Goal: Task Accomplishment & Management: Complete application form

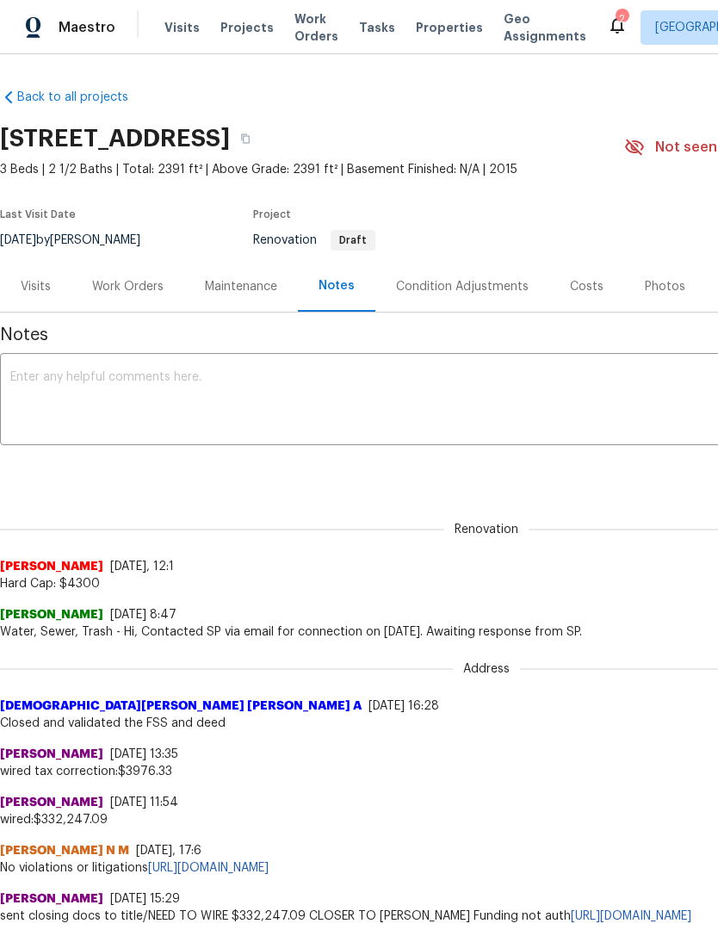
click at [102, 269] on div "Work Orders" at bounding box center [127, 286] width 113 height 51
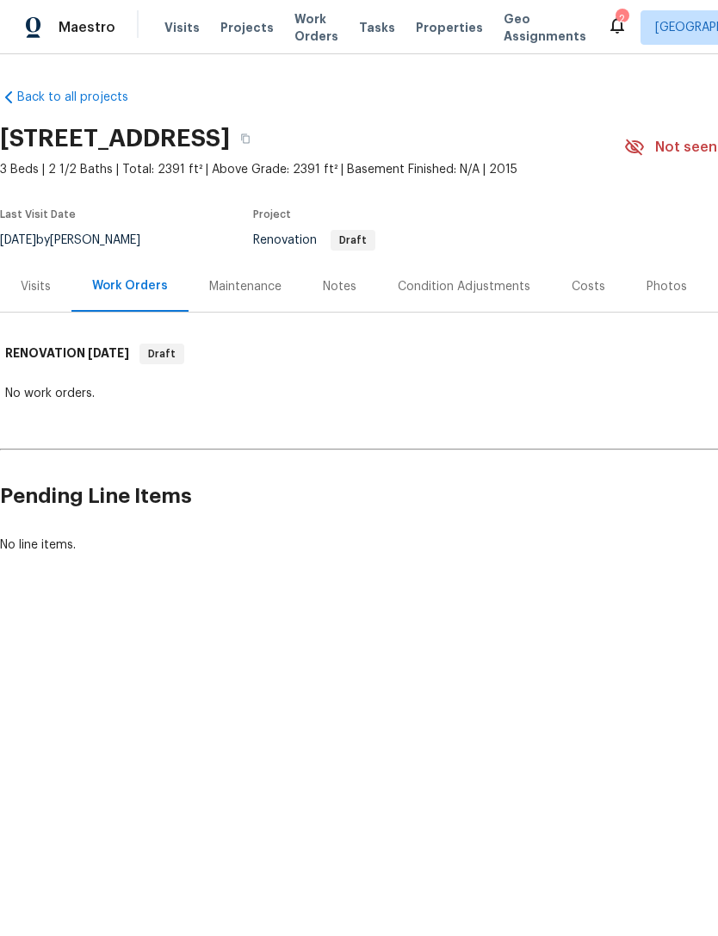
click at [44, 391] on div "No work orders." at bounding box center [486, 393] width 962 height 17
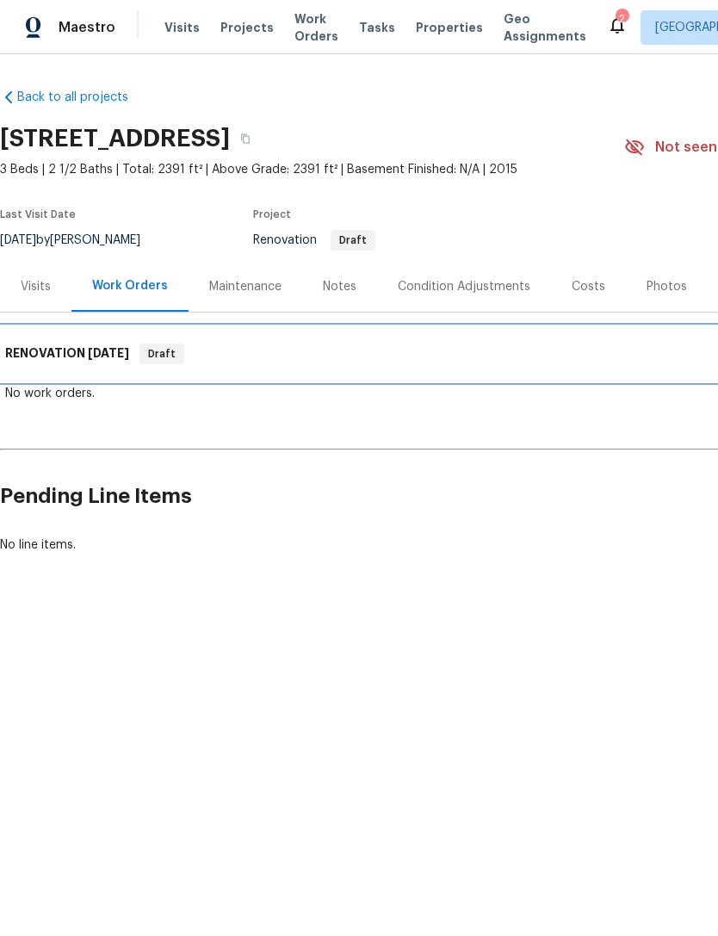
click at [60, 349] on h6 "RENOVATION 8/18/25" at bounding box center [67, 353] width 124 height 21
click at [67, 346] on h6 "RENOVATION 8/18/25" at bounding box center [67, 353] width 124 height 21
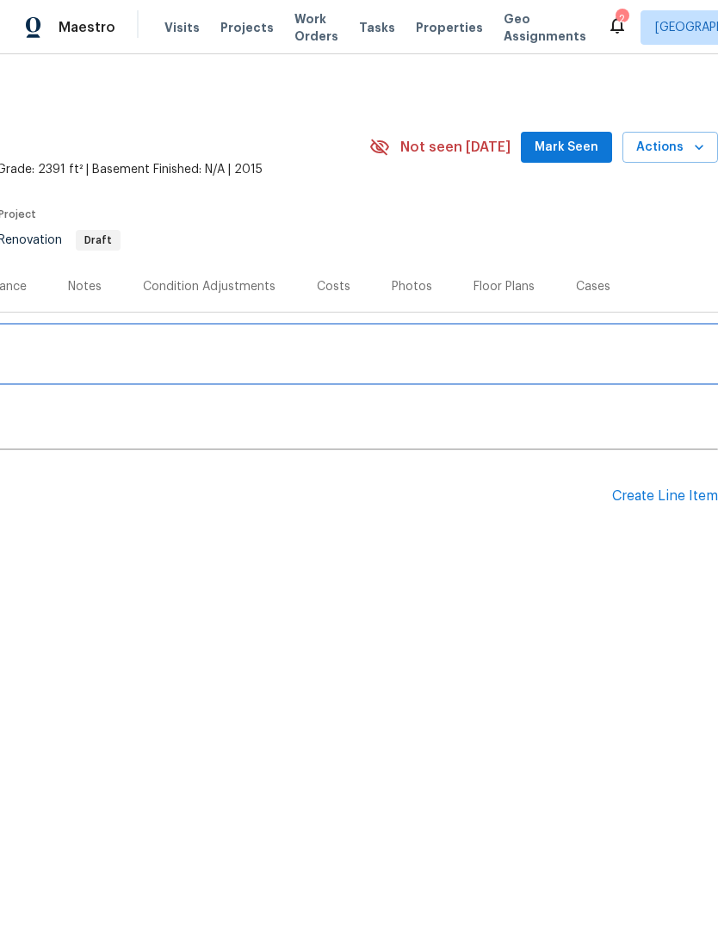
scroll to position [0, 255]
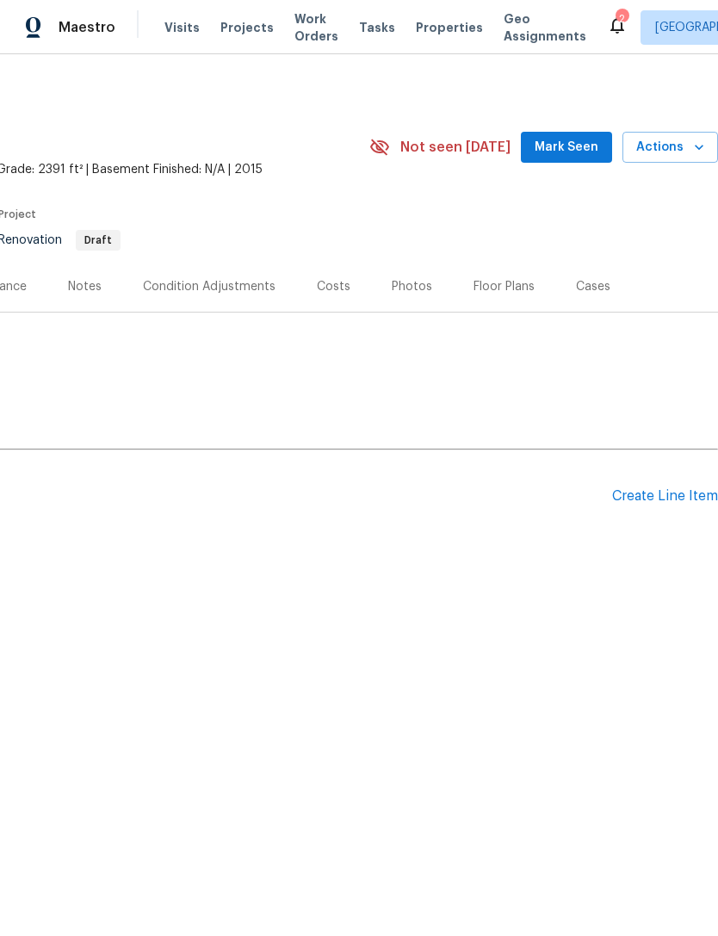
click at [669, 493] on div "Create Line Item" at bounding box center [665, 496] width 106 height 16
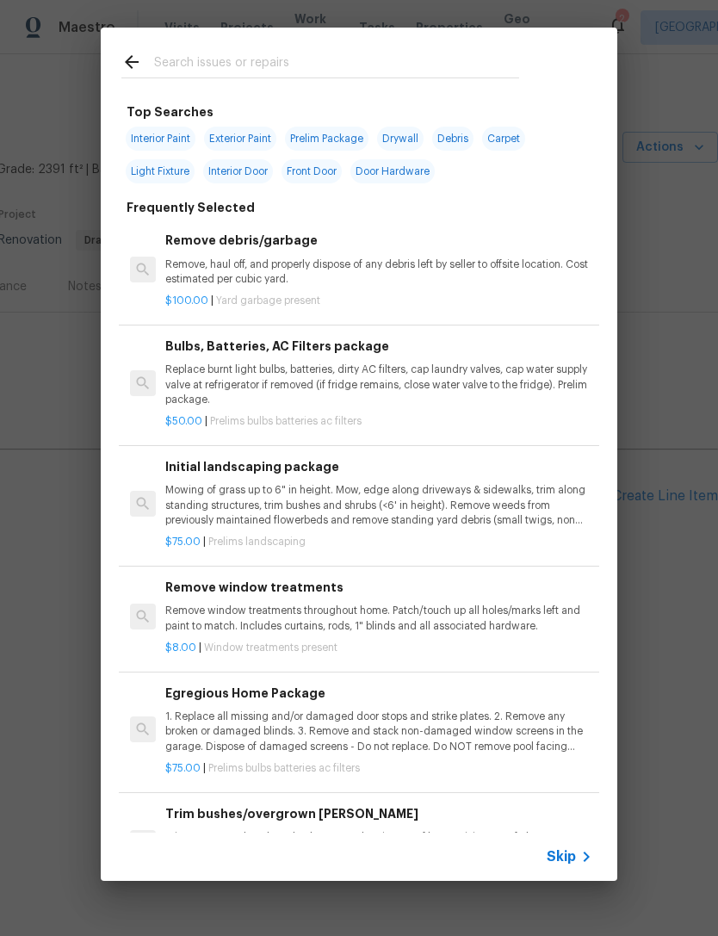
click at [252, 61] on input "text" at bounding box center [336, 65] width 365 height 26
type input "Floor"
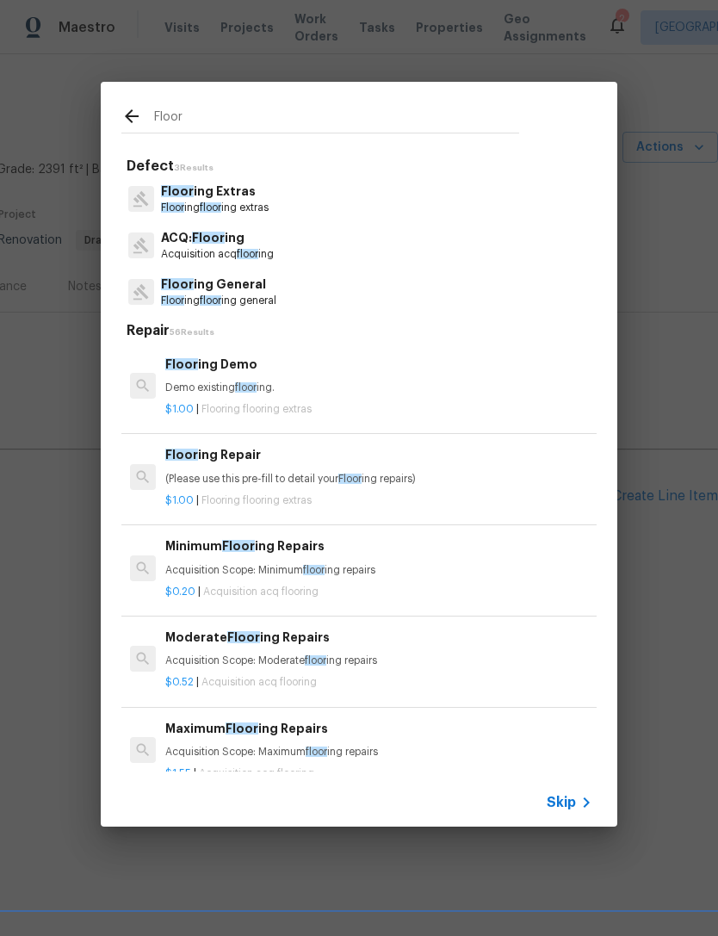
click at [260, 288] on p "Floor ing General" at bounding box center [218, 284] width 115 height 18
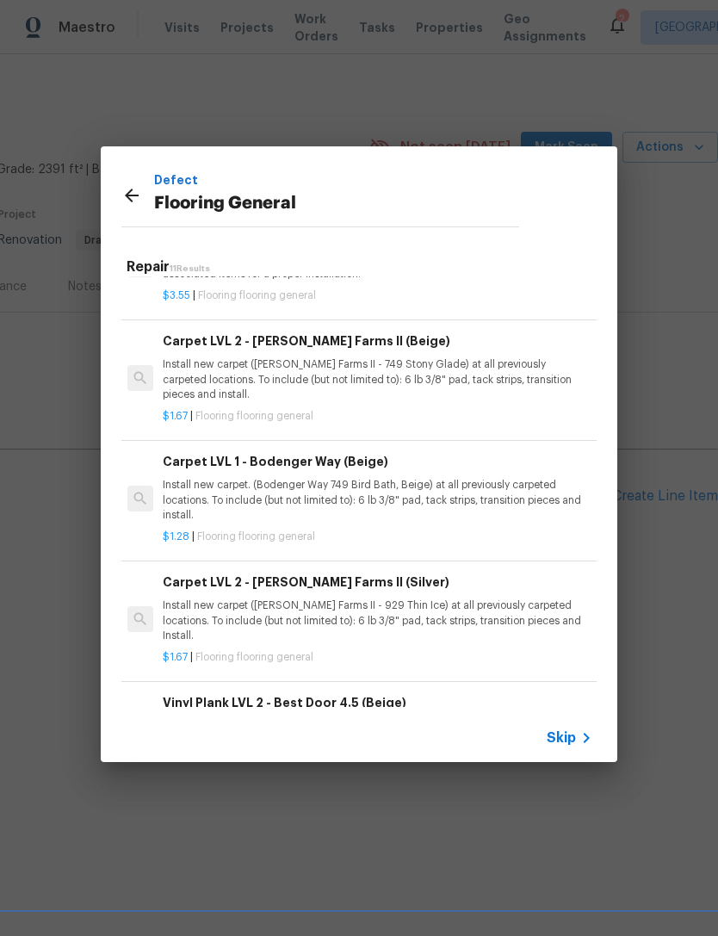
scroll to position [593, 3]
click at [418, 480] on p "Install new carpet. (Bodenger Way 749 Bird Bath, Beige) at all previously carpe…" at bounding box center [376, 500] width 427 height 44
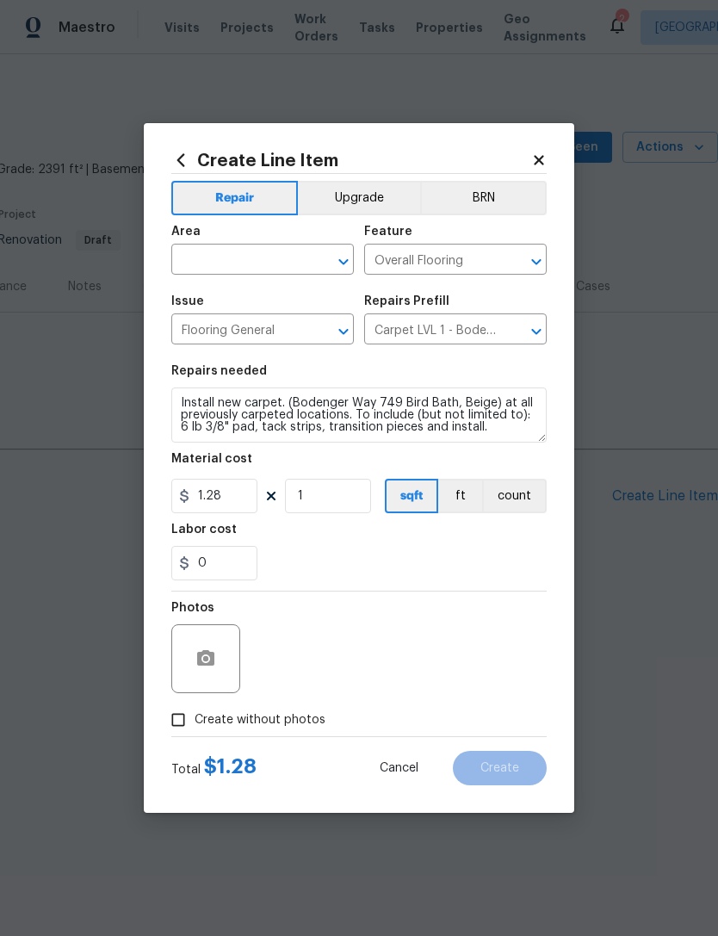
click at [259, 257] on input "text" at bounding box center [238, 261] width 134 height 27
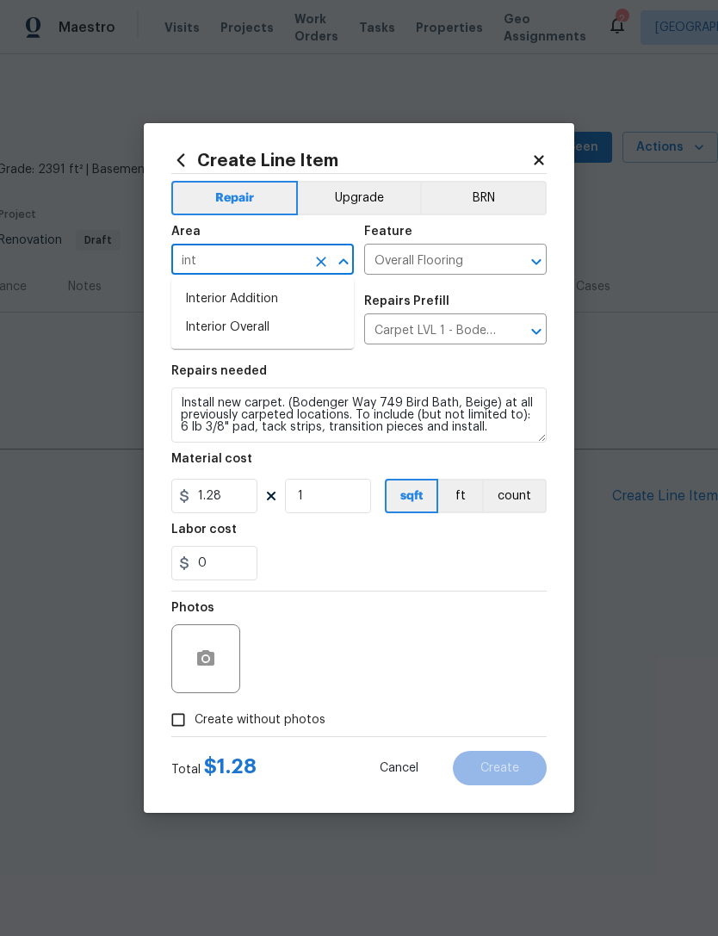
click at [277, 320] on li "Interior Overall" at bounding box center [262, 327] width 182 height 28
type input "Interior Overall"
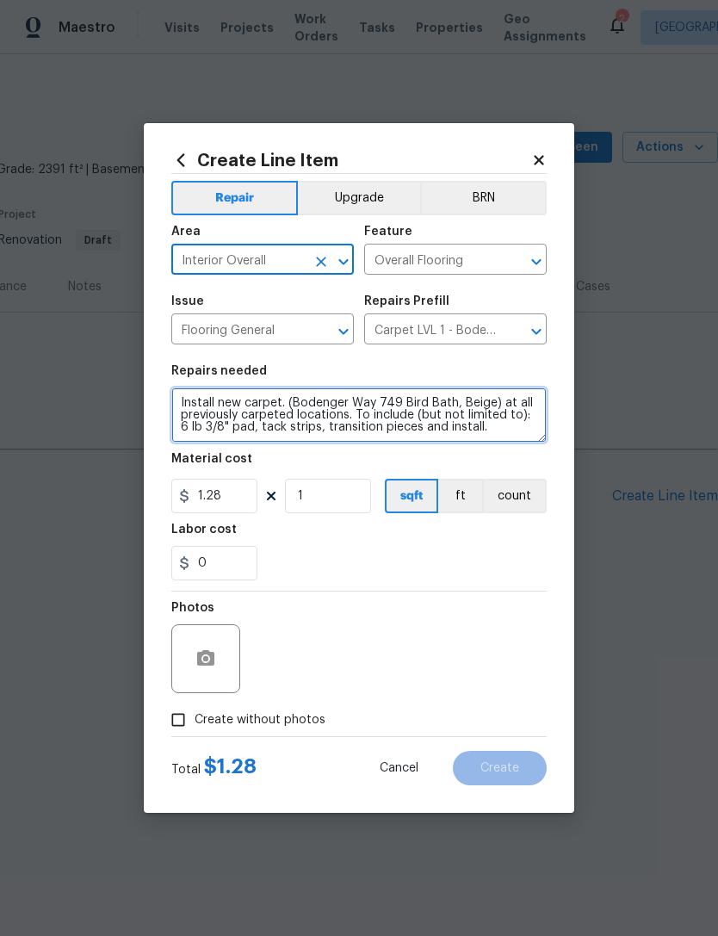
click at [177, 400] on textarea "Install new carpet. (Bodenger Way 749 Bird Bath, Beige) at all previously carpe…" at bounding box center [358, 414] width 375 height 55
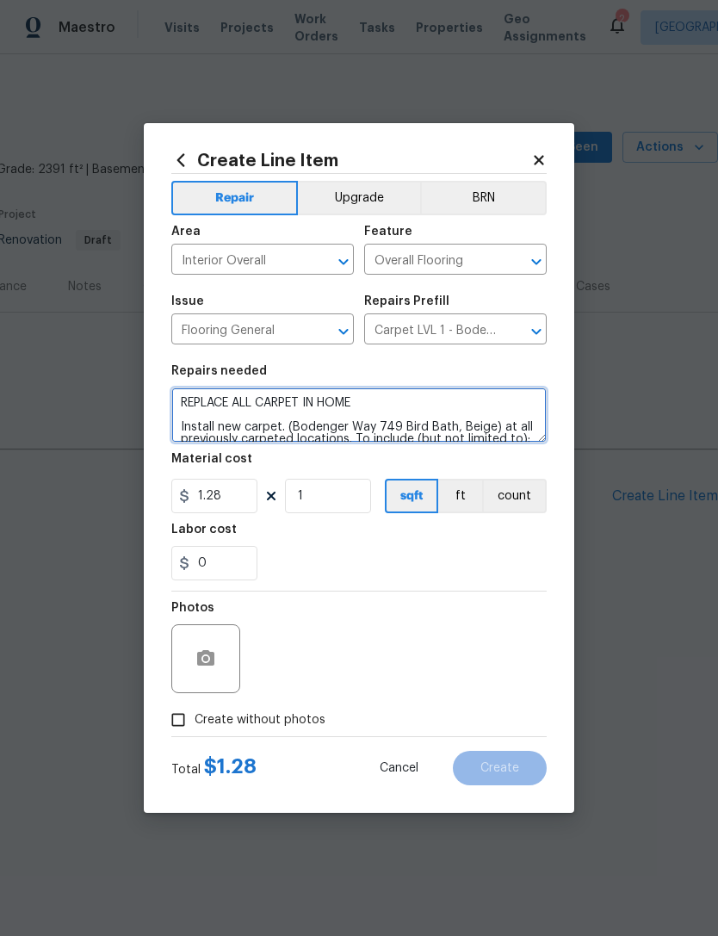
type textarea "REPLACE ALL CARPET IN HOME Install new carpet. (Bodenger Way 749 Bird Bath, Bei…"
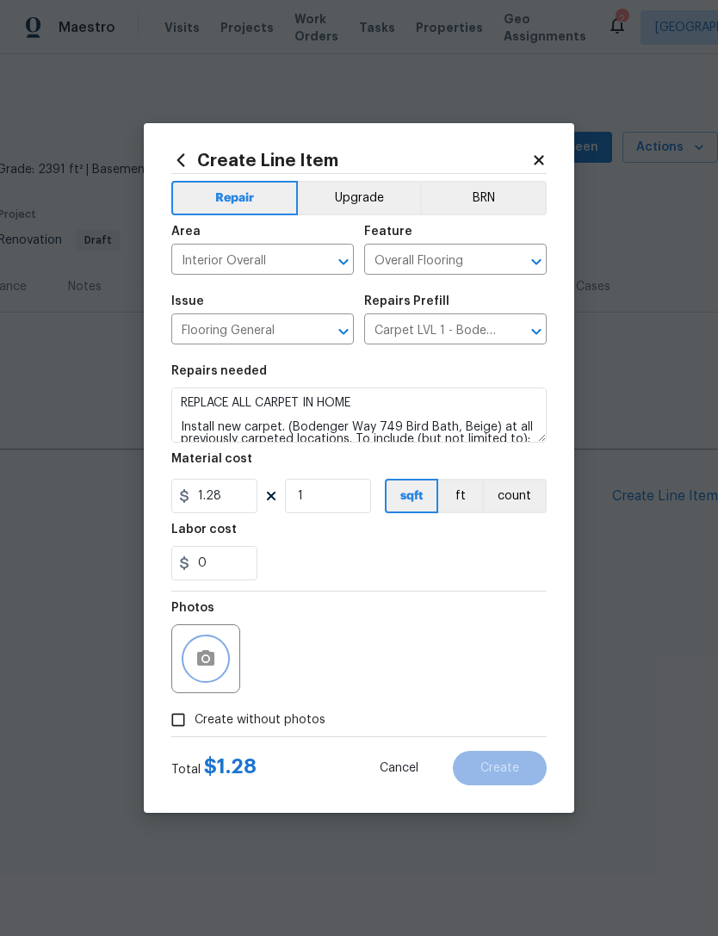
click at [212, 665] on icon "button" at bounding box center [205, 657] width 17 height 15
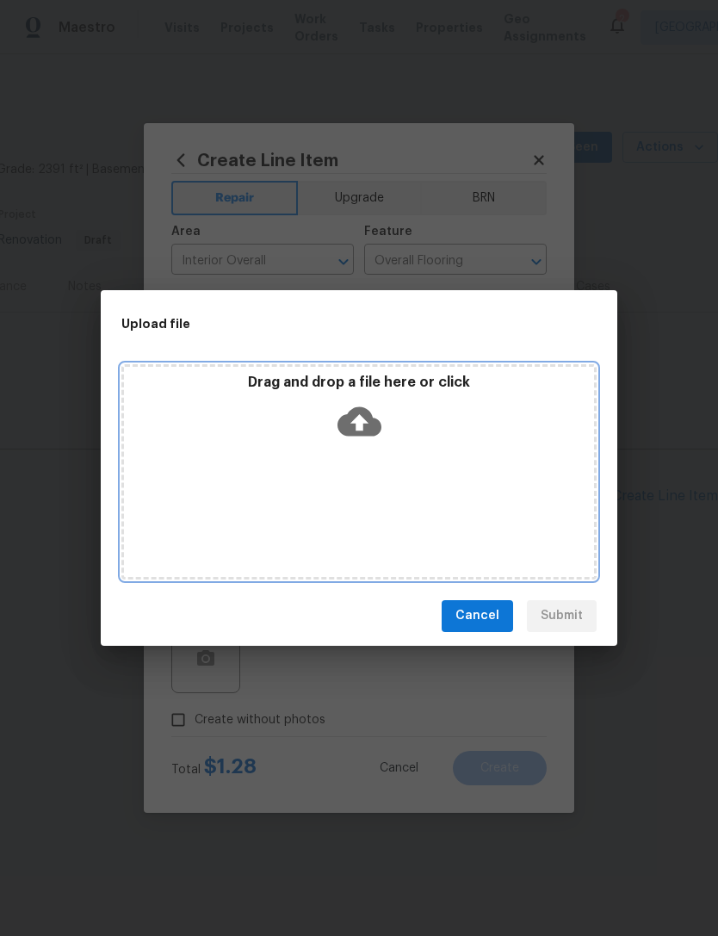
click at [478, 459] on div "Drag and drop a file here or click" at bounding box center [358, 471] width 475 height 215
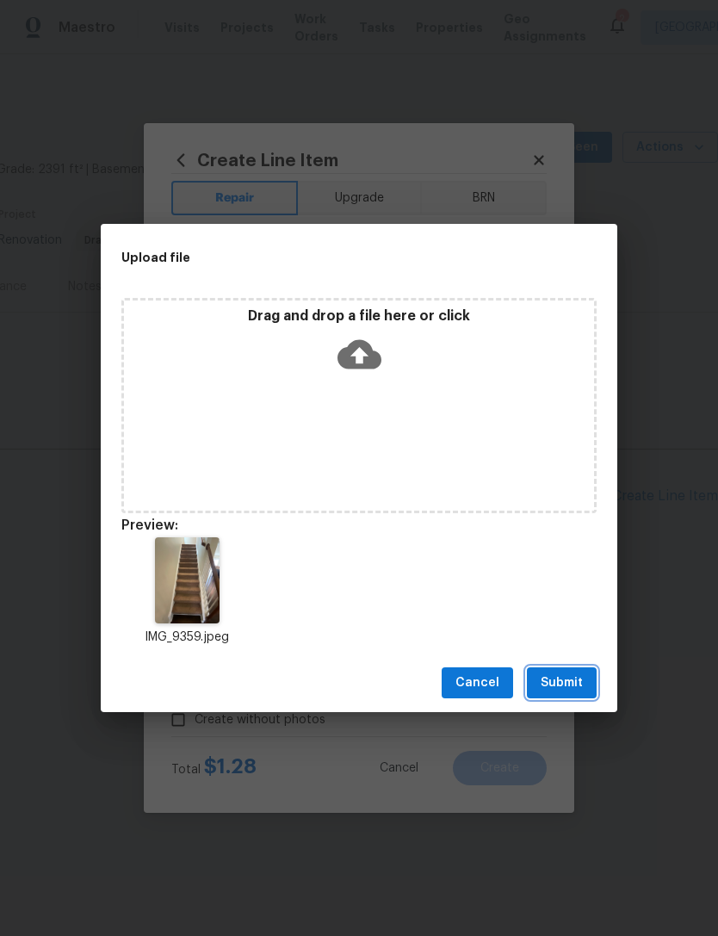
click at [586, 674] on button "Submit" at bounding box center [562, 683] width 70 height 32
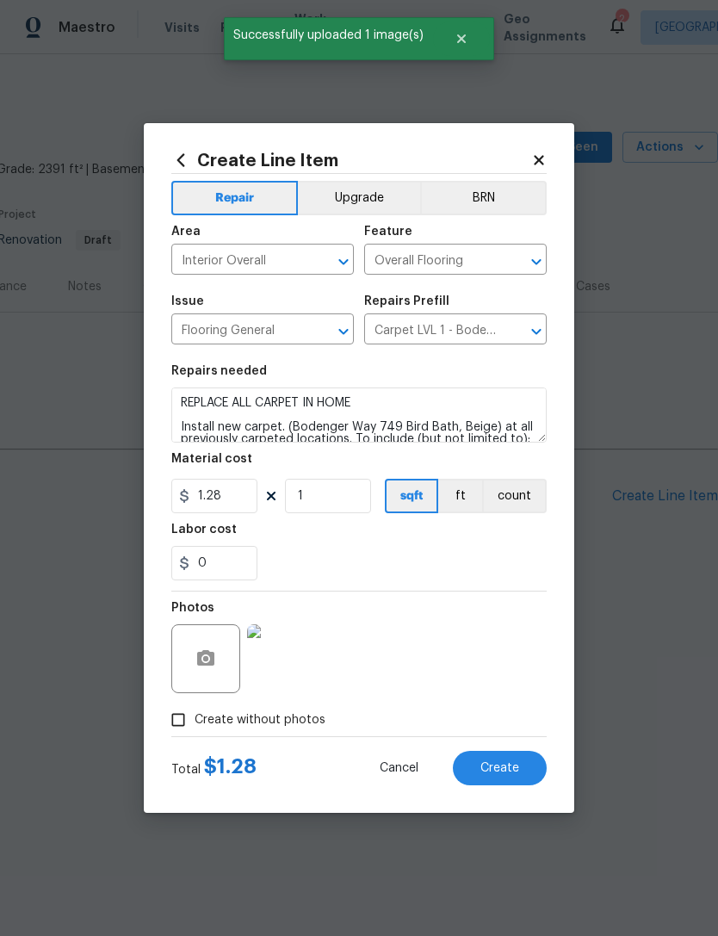
click at [530, 766] on button "Create" at bounding box center [500, 768] width 94 height 34
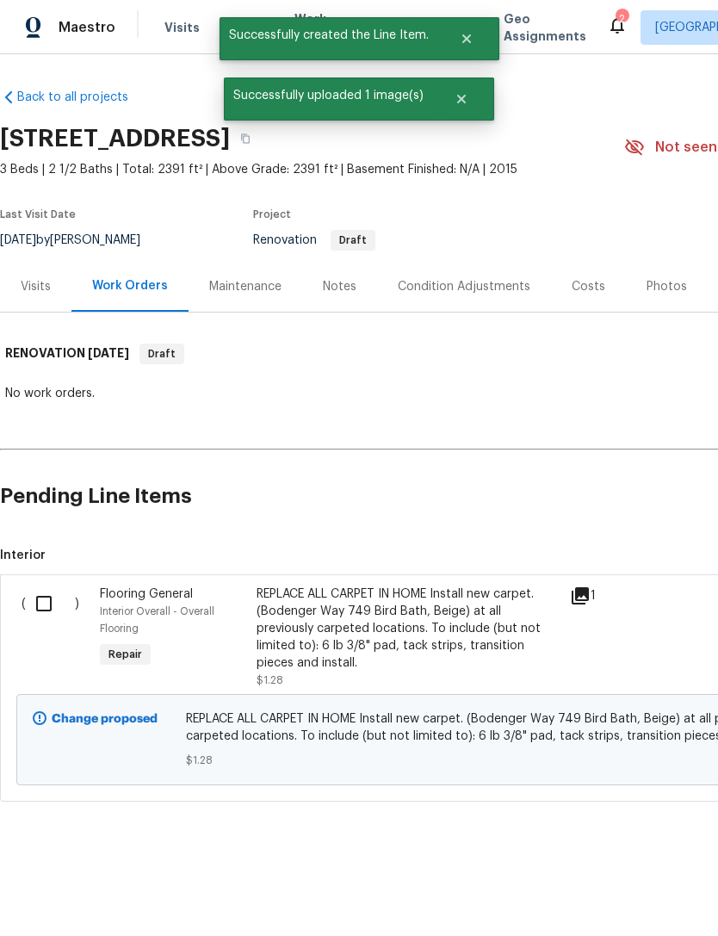
scroll to position [0, 0]
click at [49, 609] on input "checkbox" at bounding box center [50, 603] width 49 height 36
checkbox input "true"
click at [666, 888] on span "Create Work Order" at bounding box center [619, 893] width 114 height 22
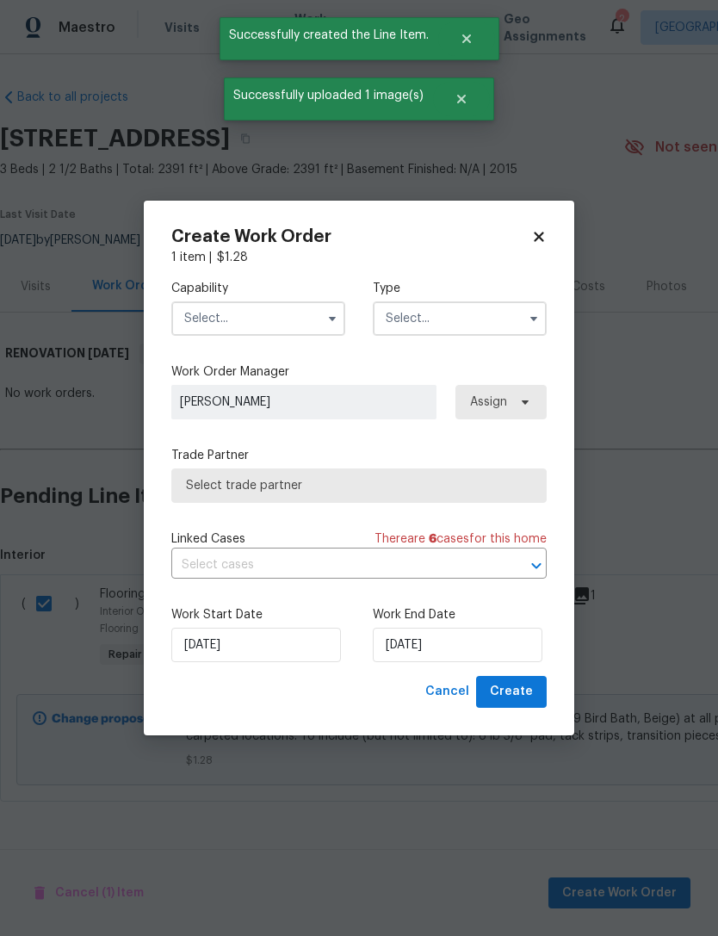
click at [244, 313] on input "text" at bounding box center [258, 318] width 174 height 34
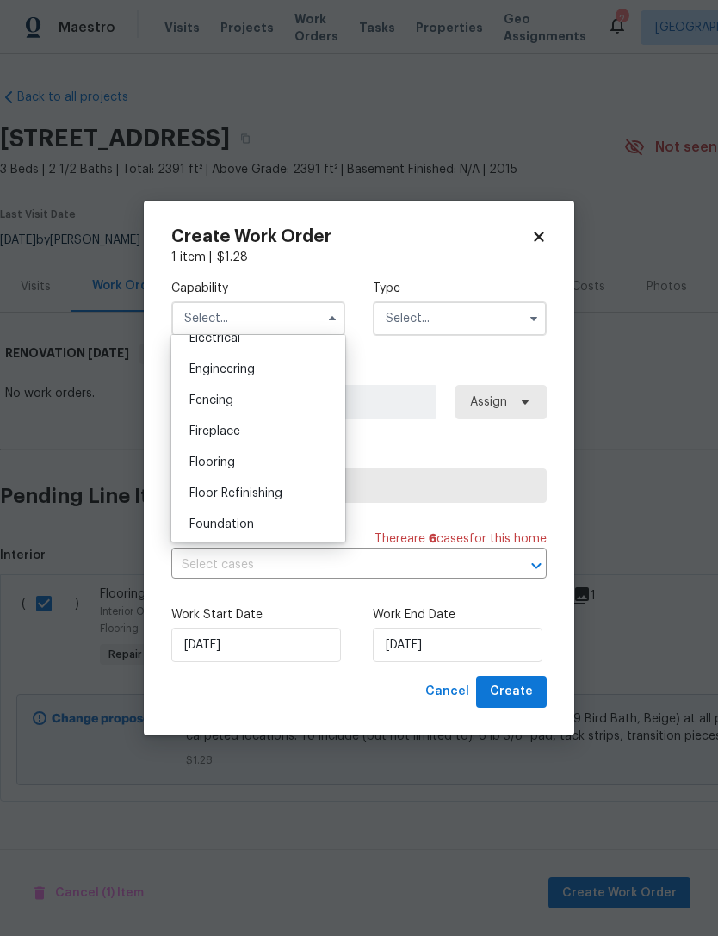
scroll to position [560, 0]
click at [259, 459] on div "Flooring" at bounding box center [258, 462] width 165 height 31
type input "Flooring"
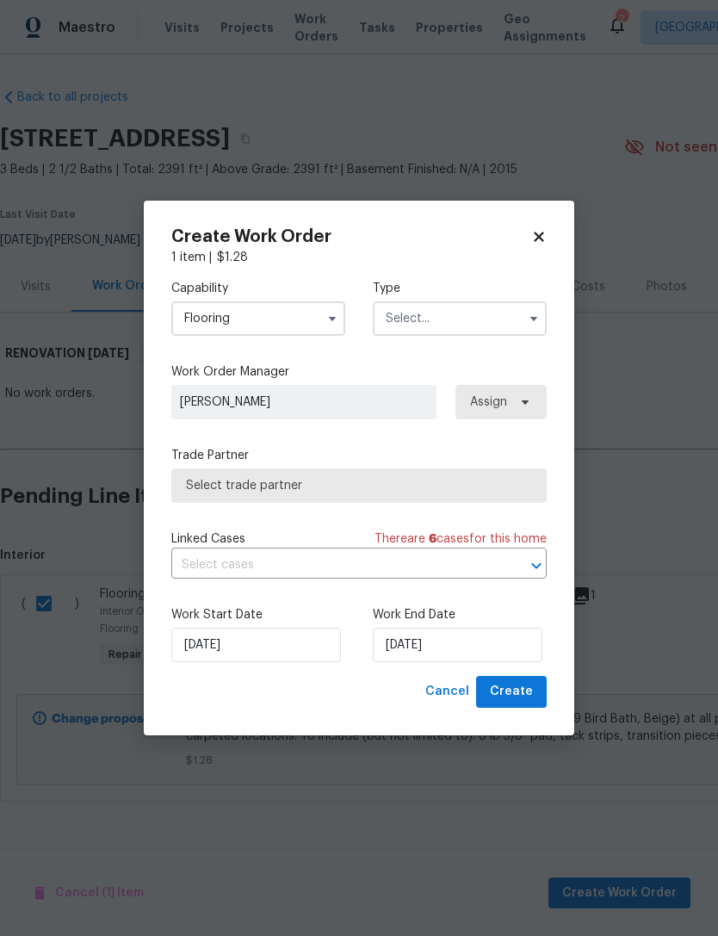
click at [451, 317] on input "text" at bounding box center [460, 318] width 174 height 34
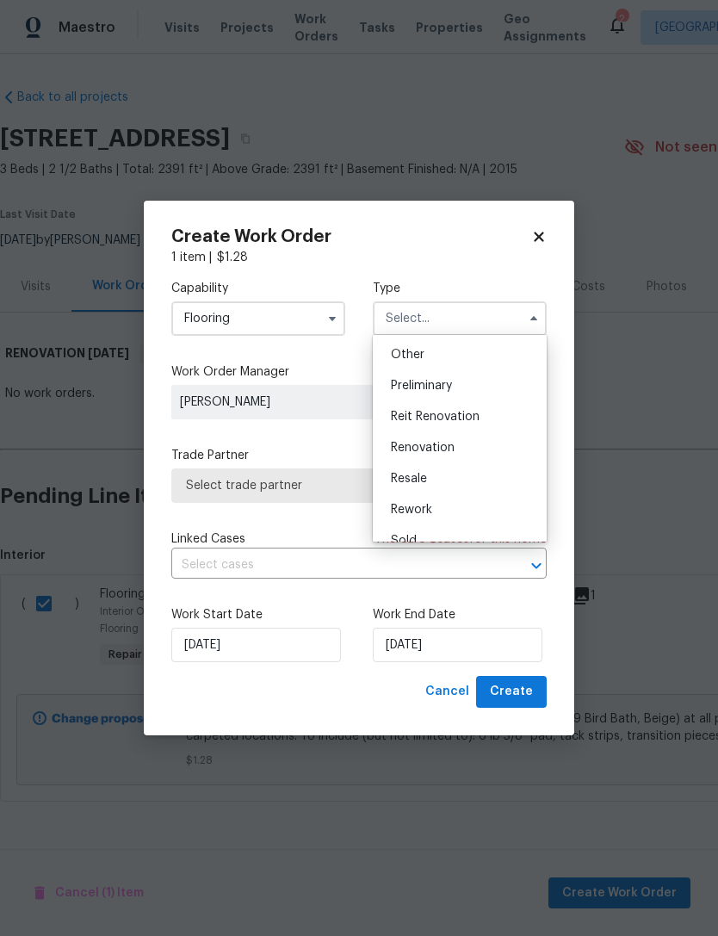
scroll to position [345, 0]
click at [444, 448] on span "Renovation" at bounding box center [423, 443] width 64 height 12
type input "Renovation"
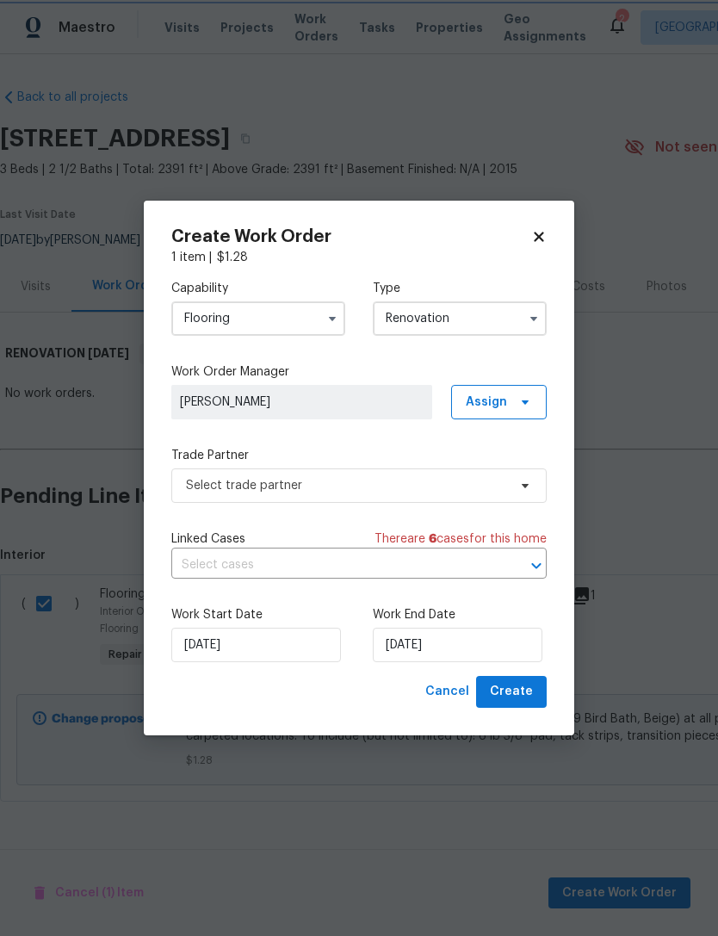
scroll to position [0, 0]
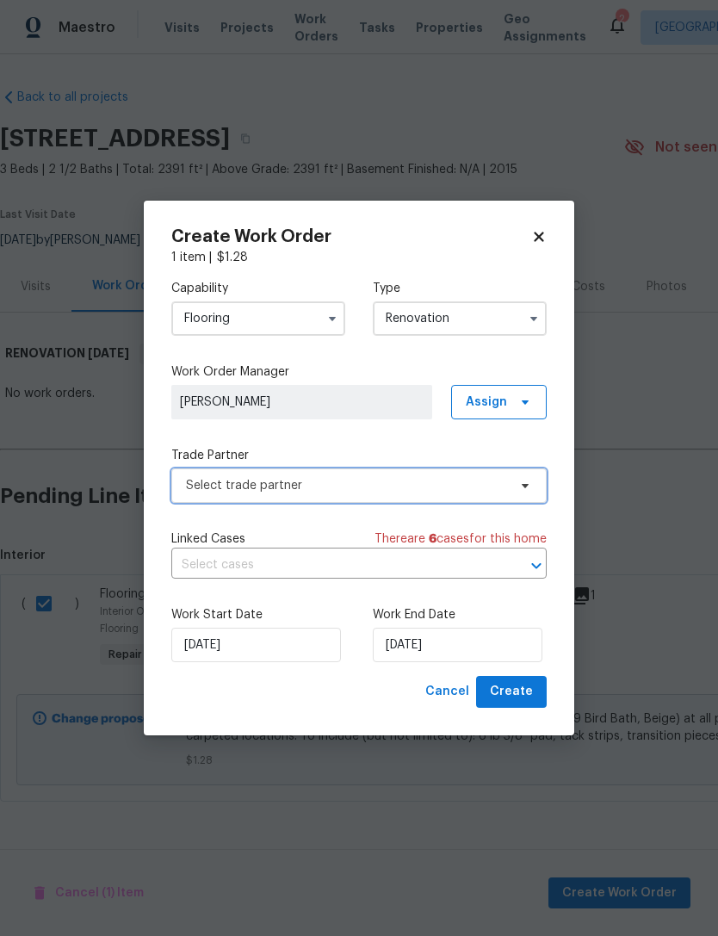
click at [392, 483] on span "Select trade partner" at bounding box center [346, 485] width 321 height 17
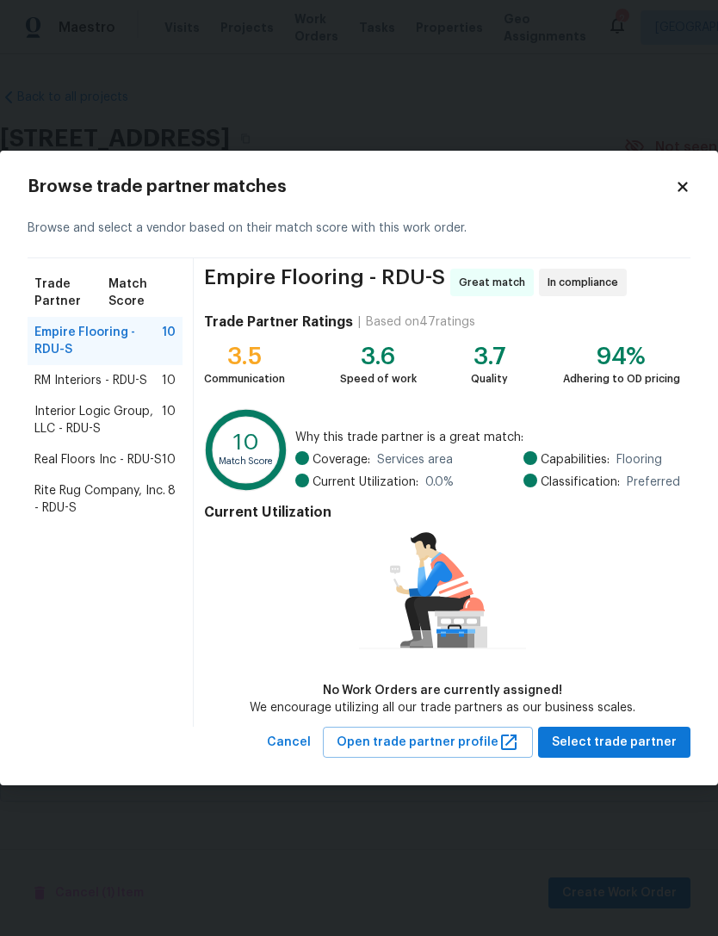
click at [67, 386] on span "RM Interiors - RDU-S" at bounding box center [90, 380] width 113 height 17
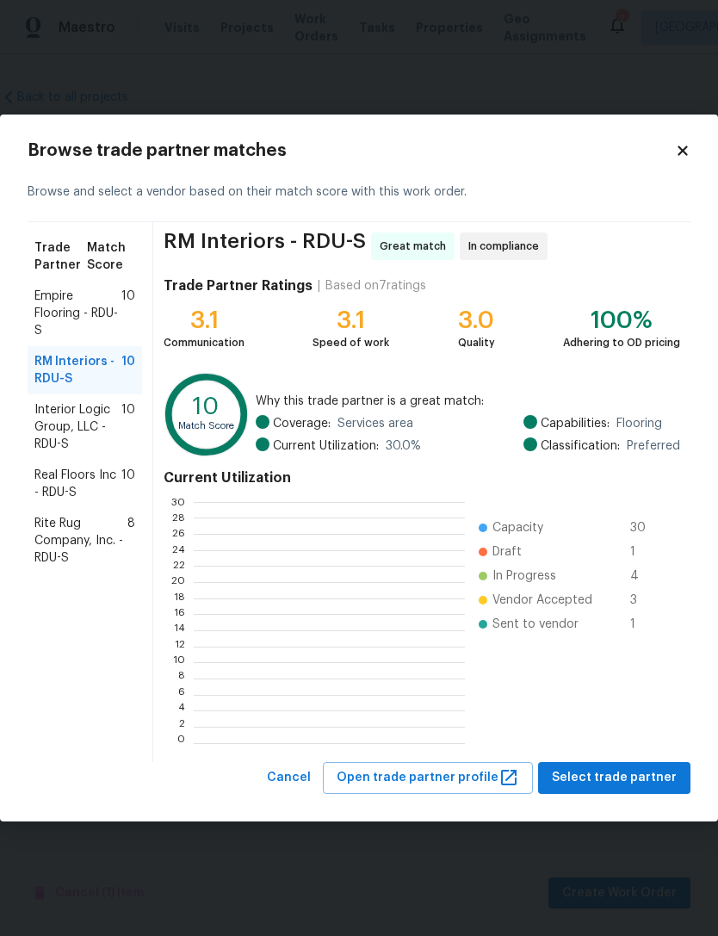
scroll to position [2, 2]
click at [60, 430] on span "Interior Logic Group, LLC - RDU-S" at bounding box center [77, 427] width 87 height 52
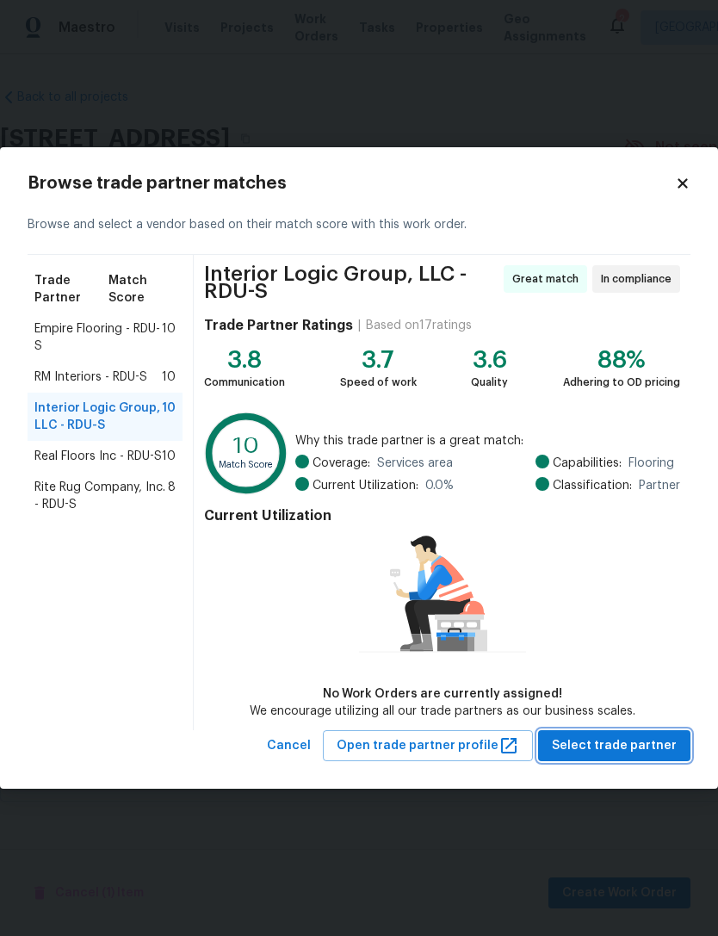
click at [635, 741] on span "Select trade partner" at bounding box center [614, 746] width 125 height 22
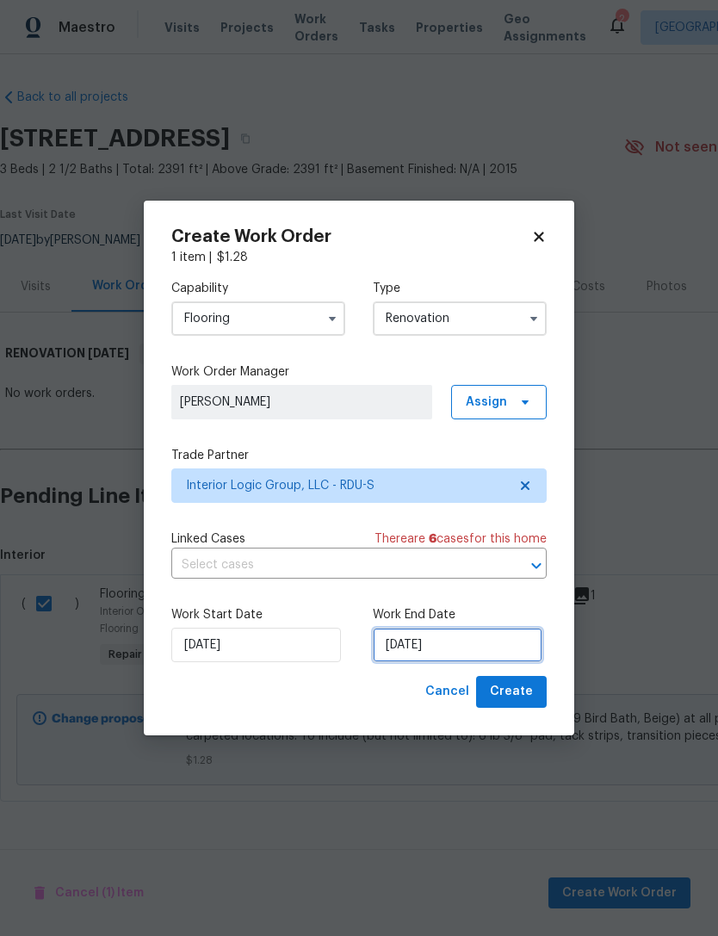
click at [462, 646] on input "[DATE]" at bounding box center [458, 645] width 170 height 34
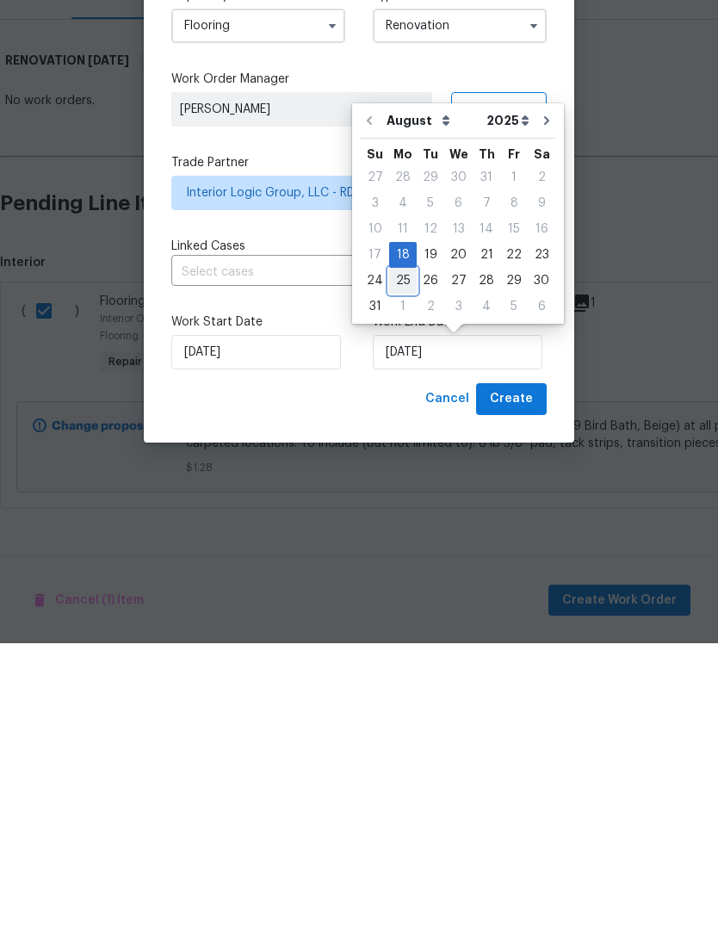
click at [403, 561] on div "25" at bounding box center [403, 573] width 28 height 24
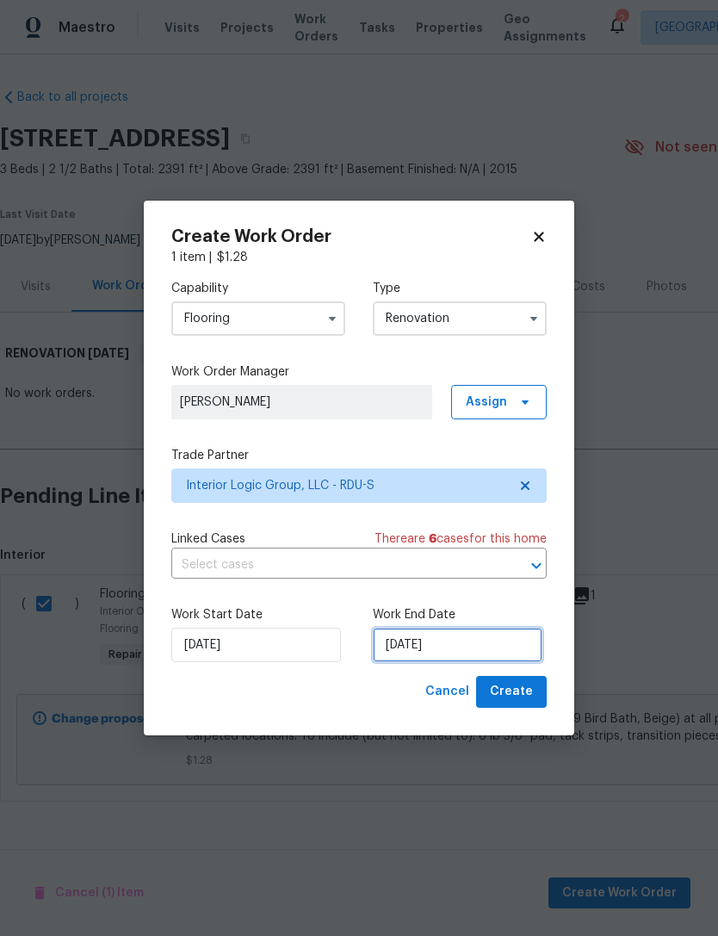
click at [488, 648] on input "8/25/2025" at bounding box center [458, 645] width 170 height 34
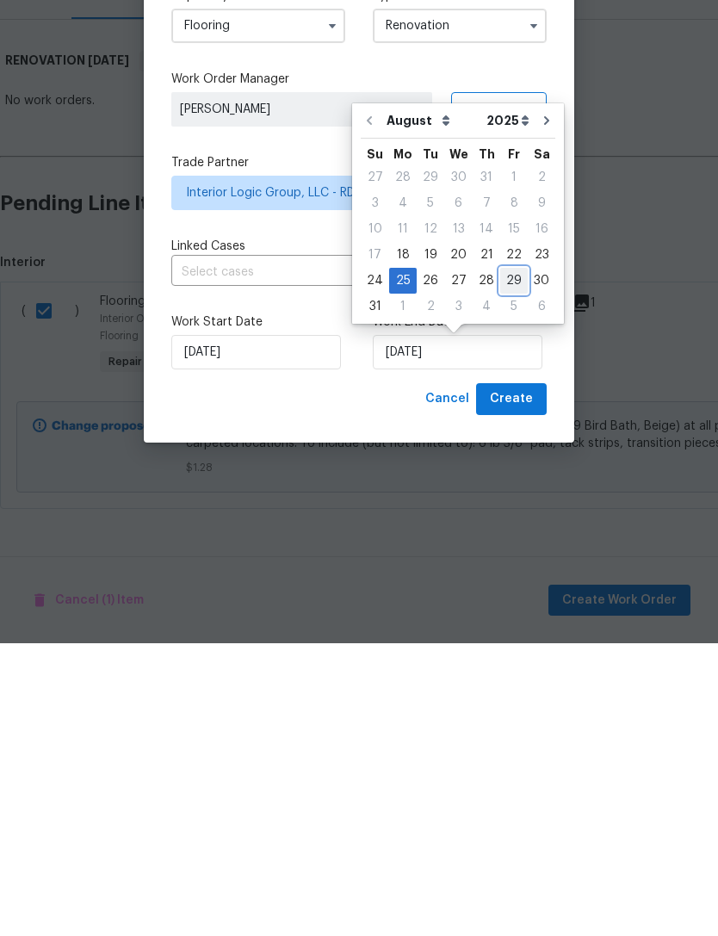
click at [513, 561] on div "29" at bounding box center [514, 573] width 28 height 24
type input "[DATE]"
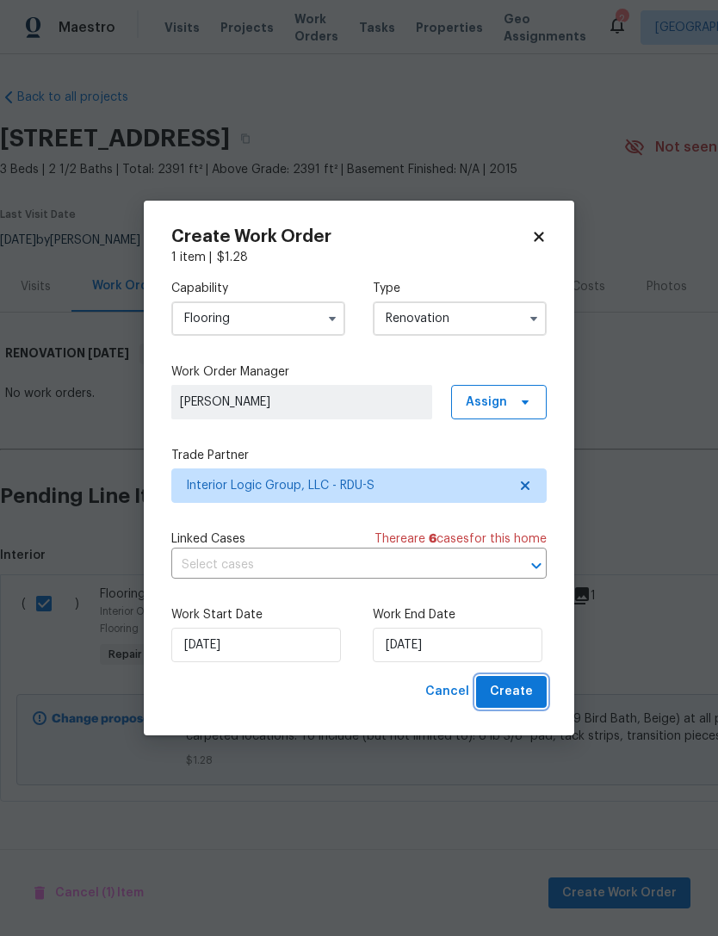
click at [523, 692] on span "Create" at bounding box center [511, 692] width 43 height 22
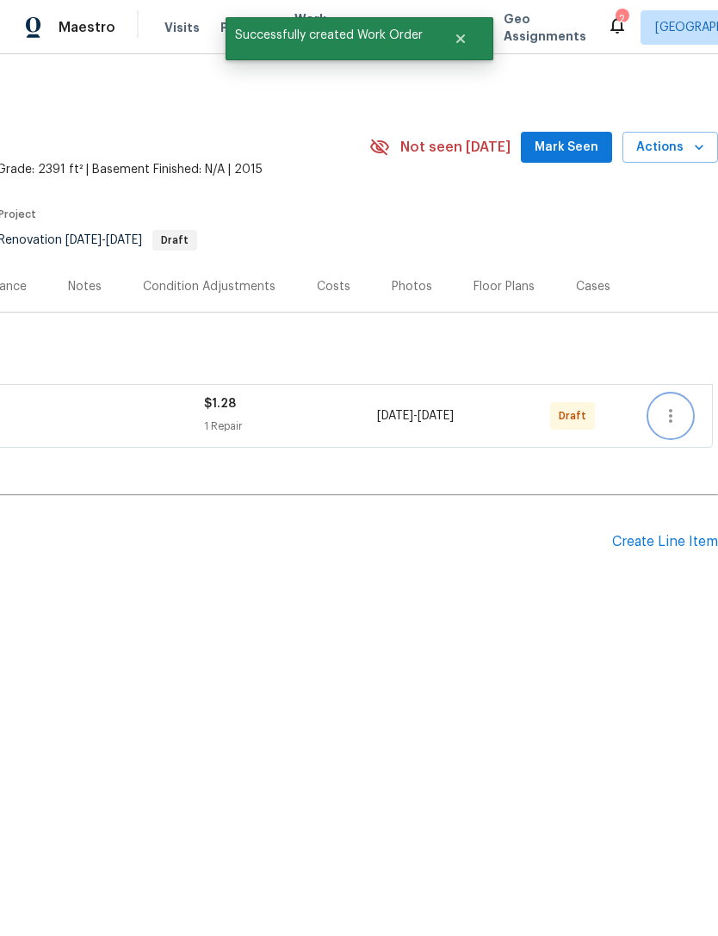
click at [677, 415] on icon "button" at bounding box center [670, 415] width 21 height 21
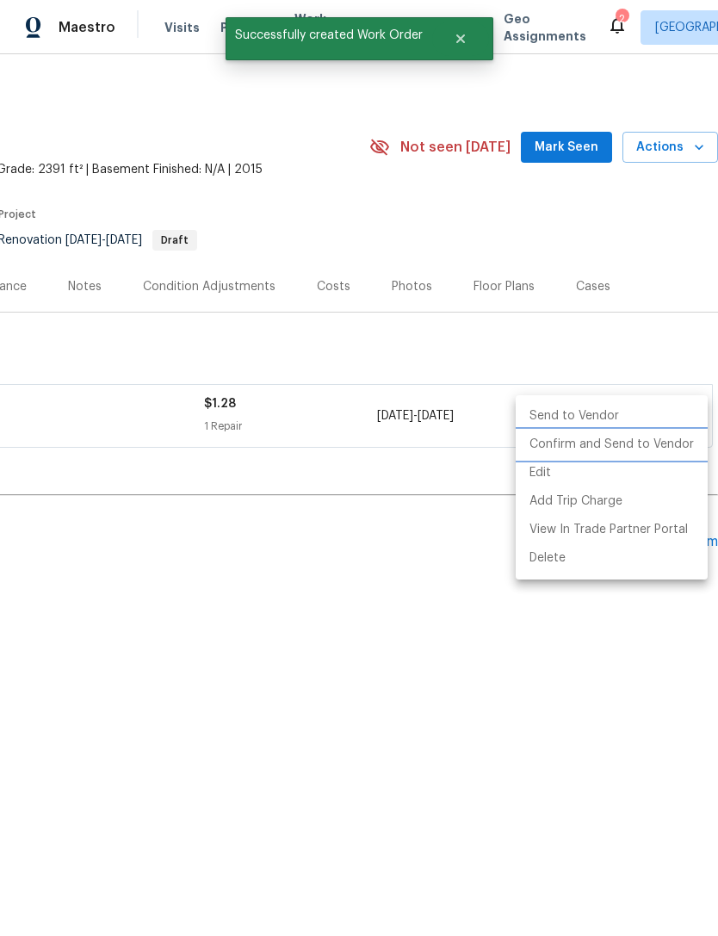
click at [622, 450] on li "Confirm and Send to Vendor" at bounding box center [612, 444] width 192 height 28
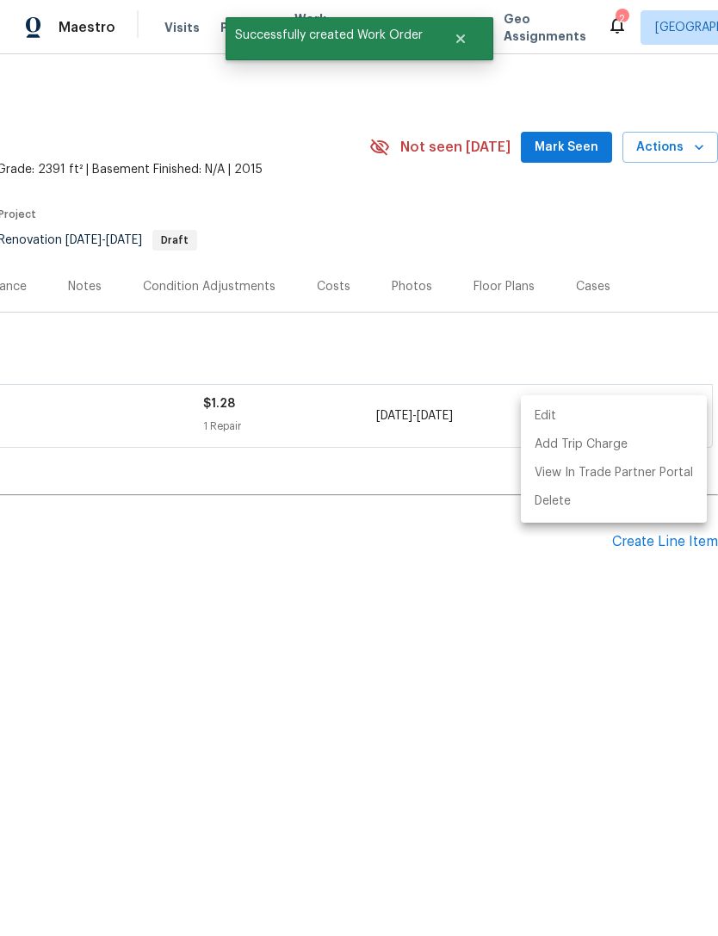
click at [441, 579] on div at bounding box center [359, 468] width 718 height 936
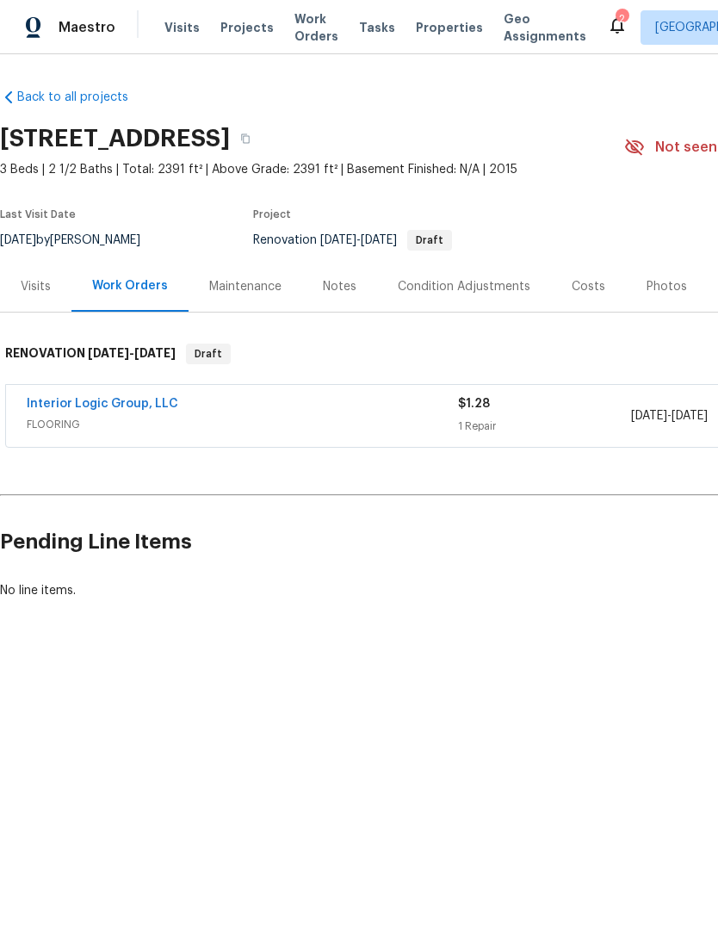
scroll to position [0, 0]
click at [303, 291] on div "Notes" at bounding box center [339, 286] width 75 height 51
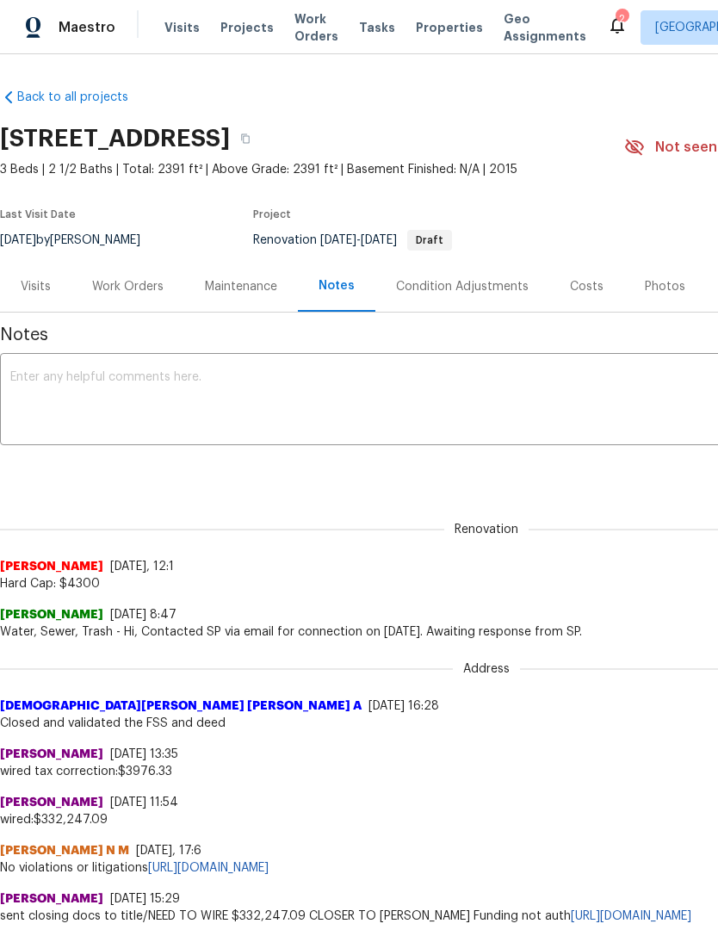
click at [307, 406] on textarea at bounding box center [486, 401] width 952 height 60
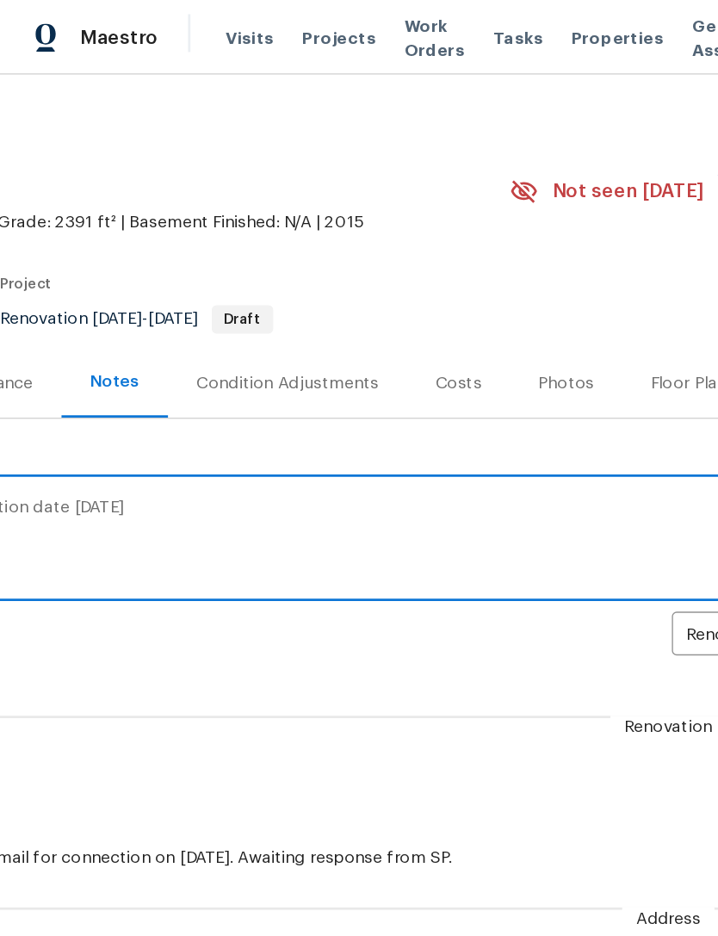
scroll to position [3, 247]
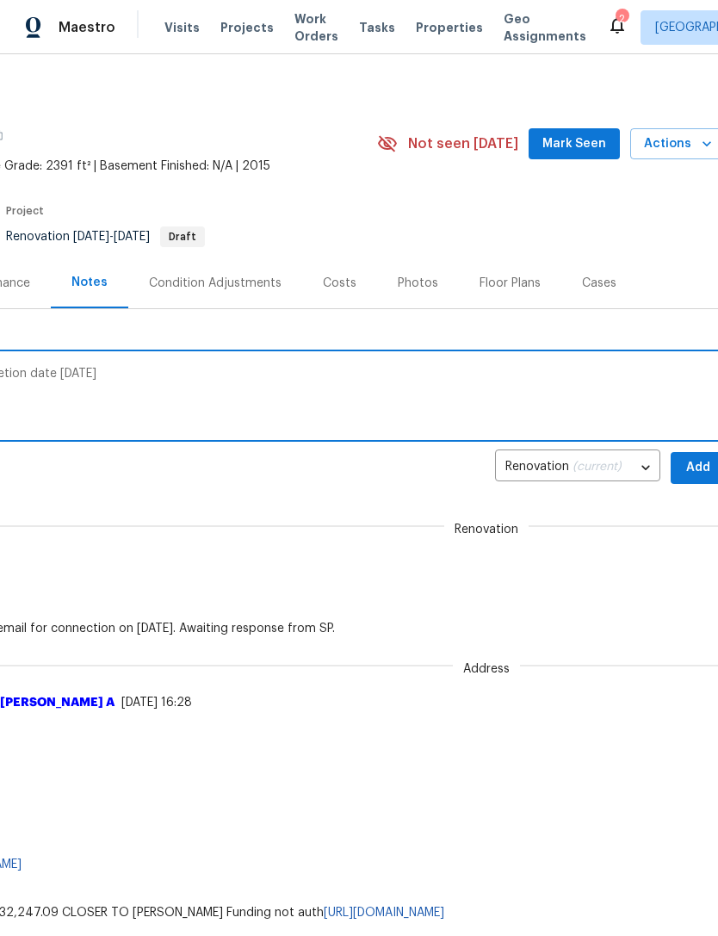
type textarea "Day one walk complete. Projected completion date Monday 8/25"
click at [692, 472] on span "Add" at bounding box center [698, 468] width 28 height 22
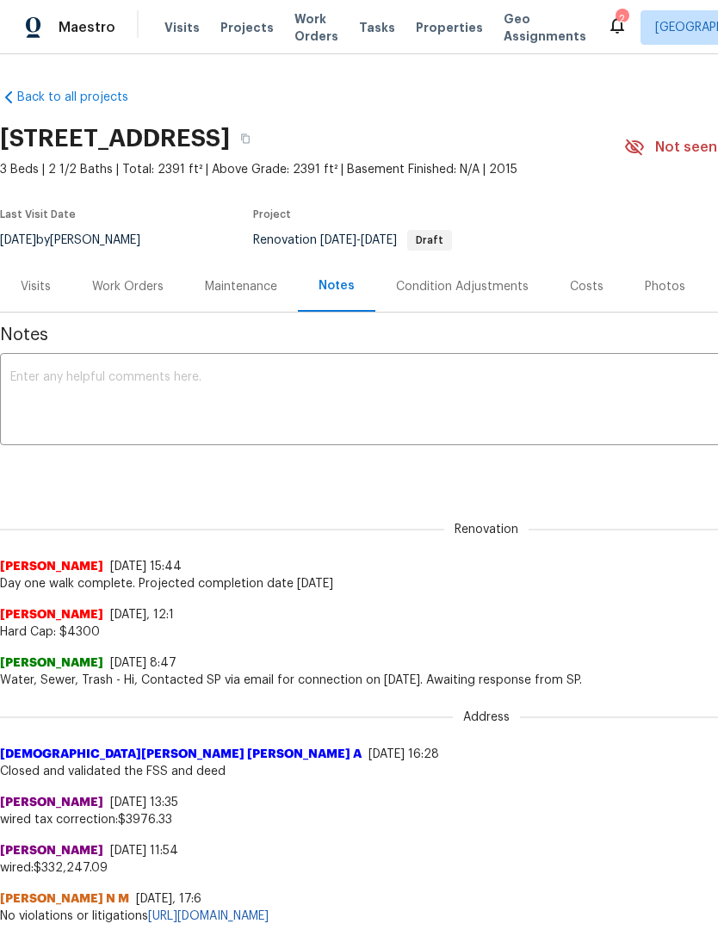
scroll to position [0, 0]
click at [119, 288] on div "Work Orders" at bounding box center [127, 286] width 71 height 17
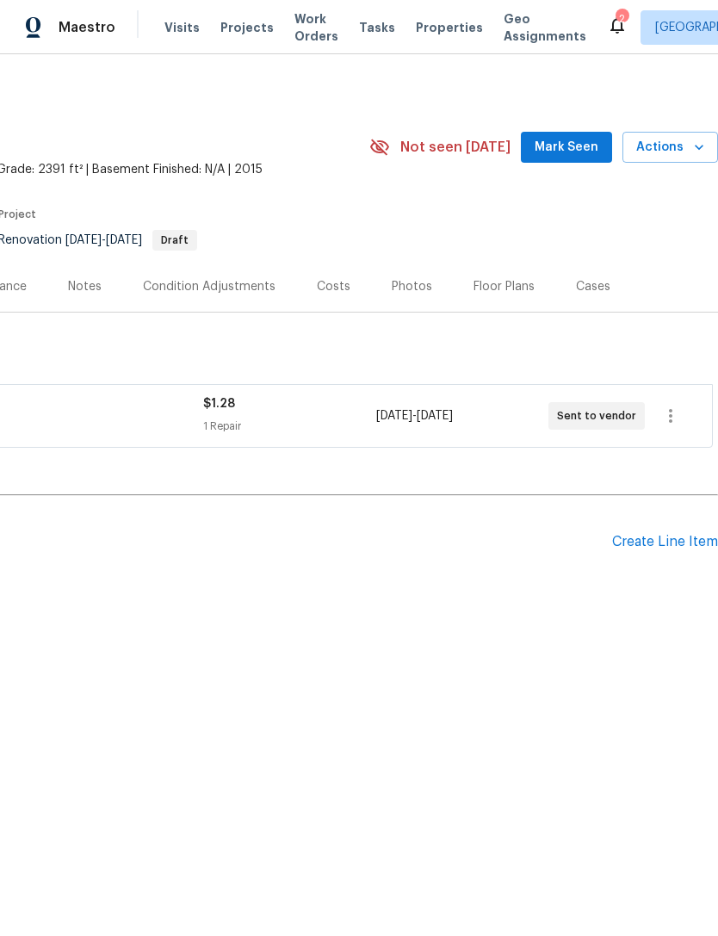
scroll to position [0, 255]
click at [666, 541] on div "Create Line Item" at bounding box center [665, 542] width 106 height 16
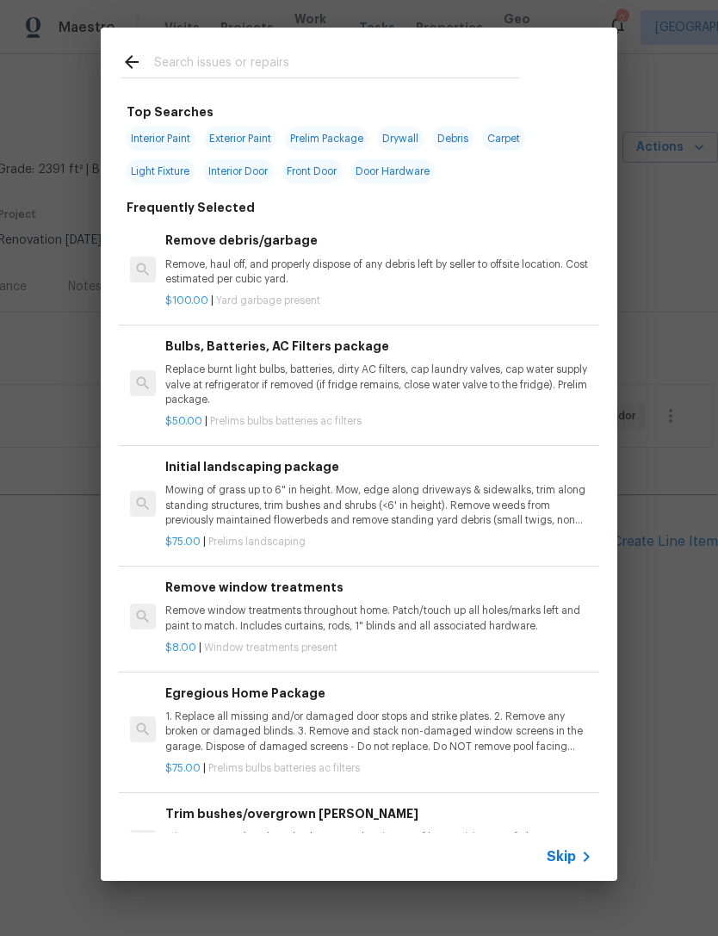
click at [316, 64] on input "text" at bounding box center [336, 65] width 365 height 26
type input "Interior paint"
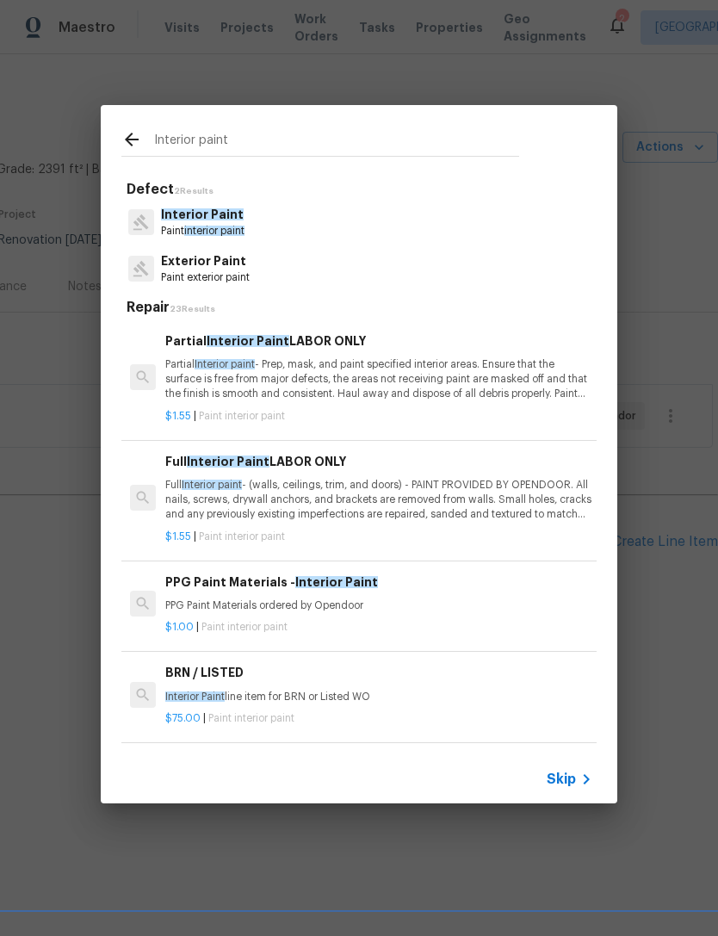
click at [234, 231] on span "interior paint" at bounding box center [214, 231] width 60 height 10
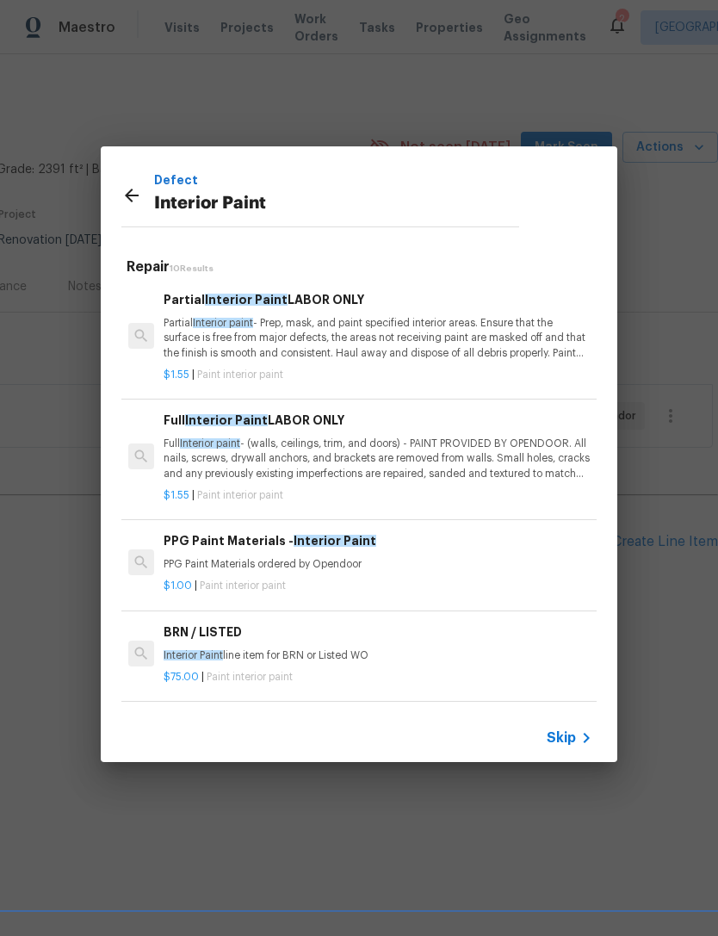
scroll to position [0, 3]
click at [472, 335] on p "Partial Interior paint - Prep, mask, and paint specified interior areas. Ensure…" at bounding box center [376, 338] width 427 height 44
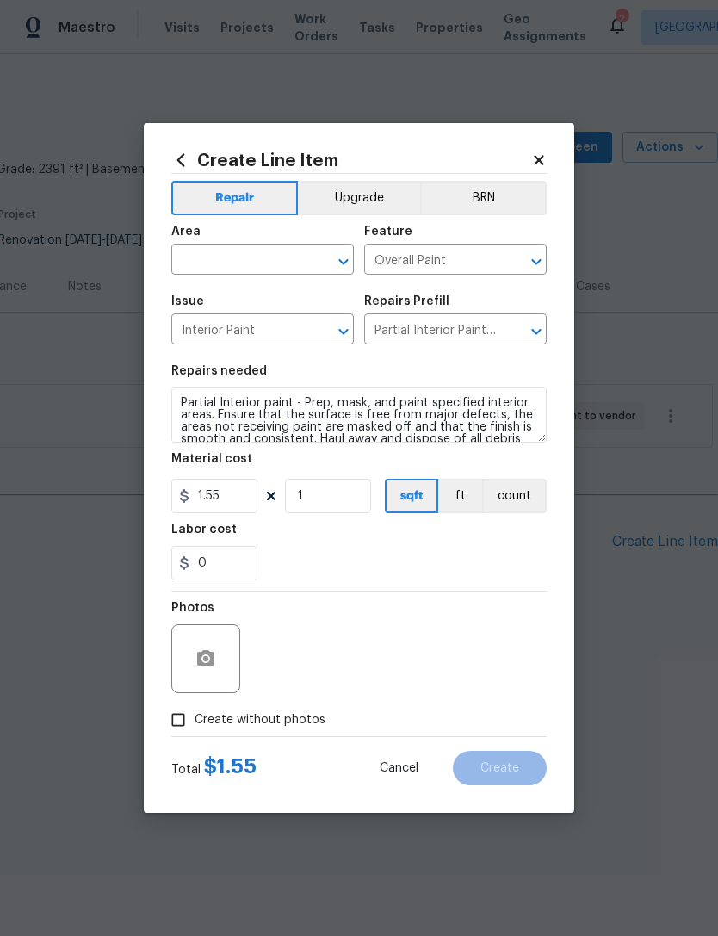
click at [244, 259] on input "text" at bounding box center [238, 261] width 134 height 27
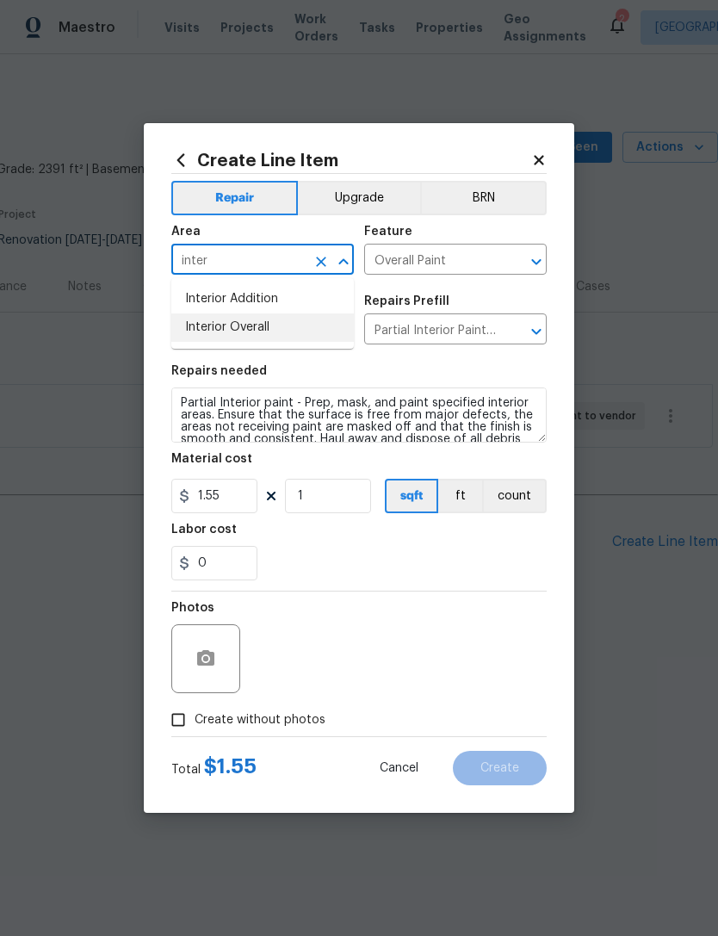
click at [273, 324] on li "Interior Overall" at bounding box center [262, 327] width 182 height 28
type input "Interior Overall"
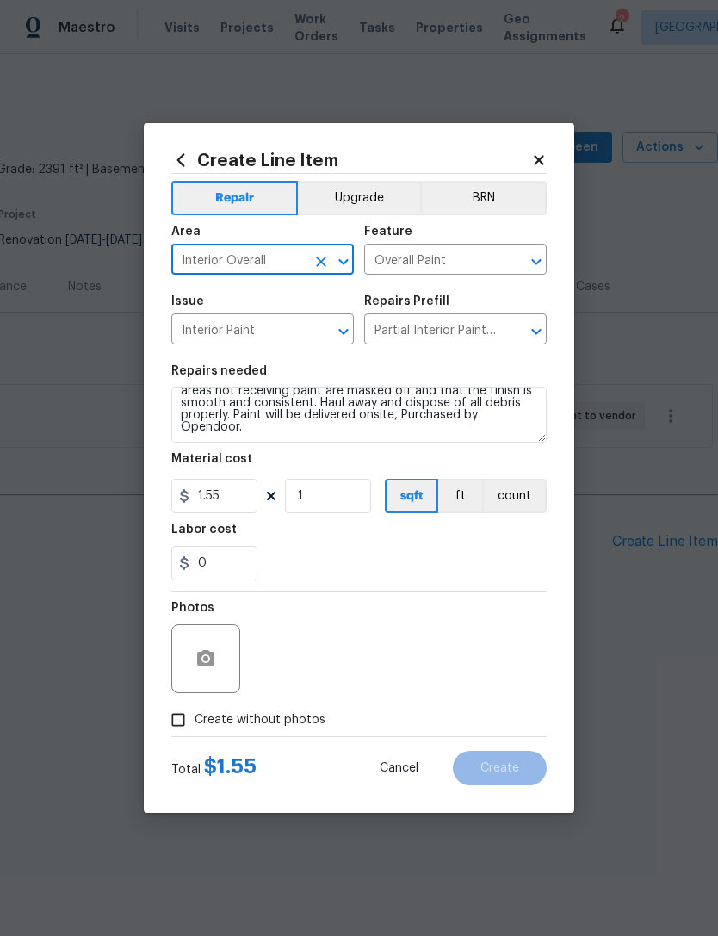
scroll to position [36, 0]
click at [249, 418] on textarea "Partial Interior paint - Prep, mask, and paint specified interior areas. Ensure…" at bounding box center [358, 414] width 375 height 55
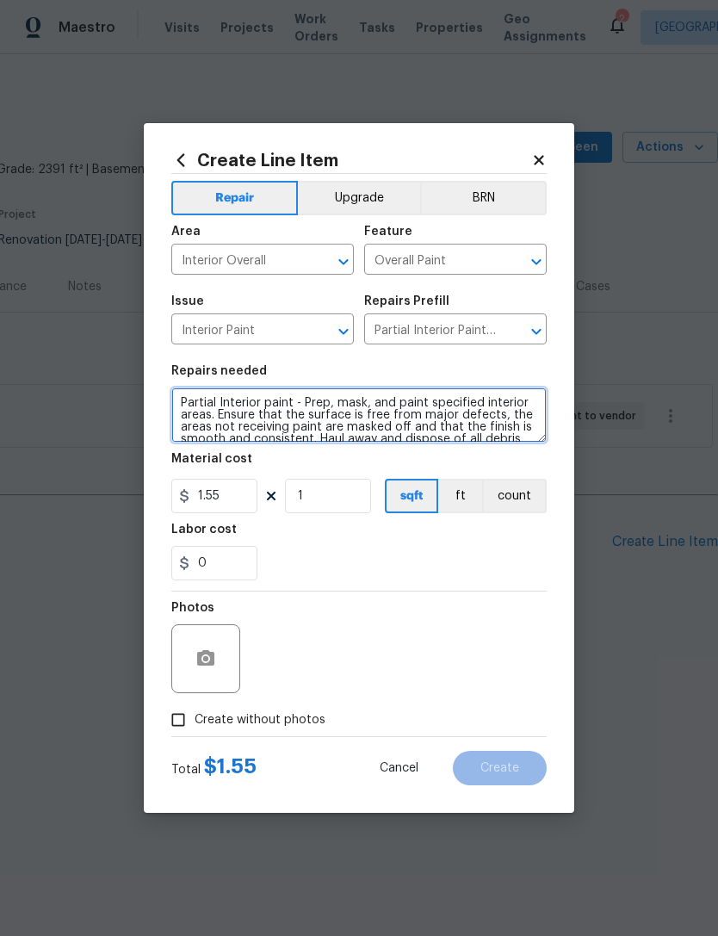
scroll to position [0, 0]
click at [178, 393] on textarea "Partial Interior paint - Prep, mask, and paint specified interior areas. Ensure…" at bounding box center [358, 414] width 375 height 55
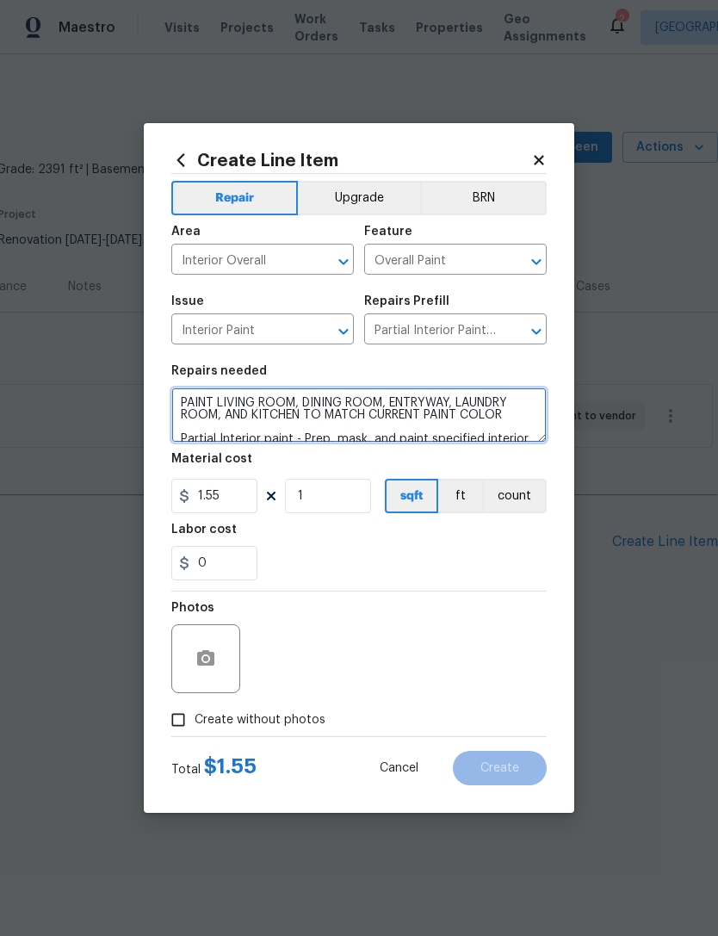
scroll to position [3, 0]
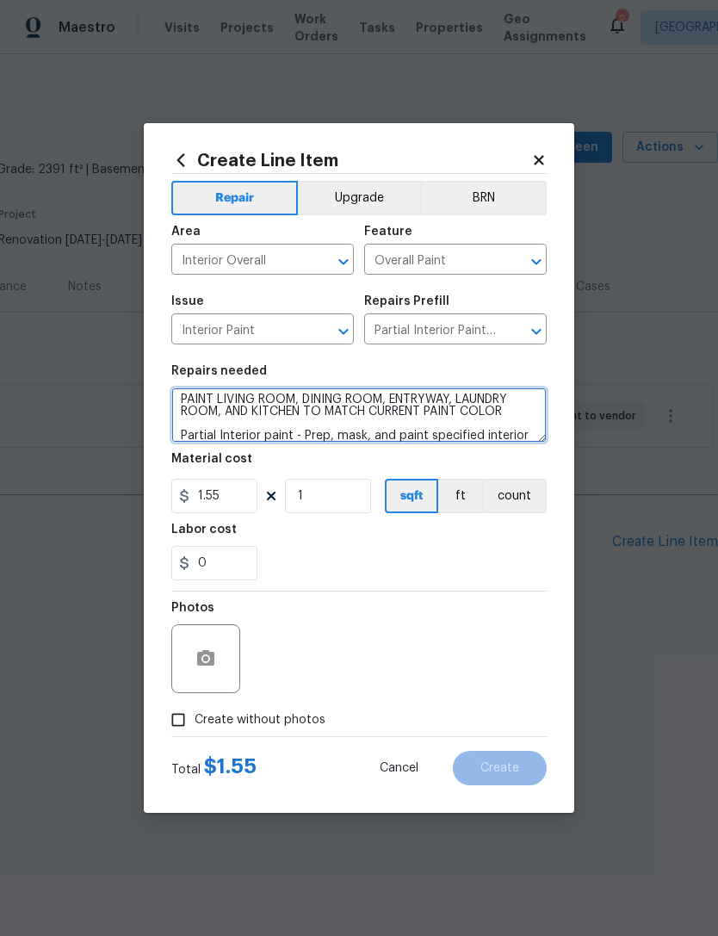
type textarea "PAINT LIVING ROOM, DINING ROOM, ENTRYWAY, LAUNDRY ROOM, AND KITCHEN TO MATCH CU…"
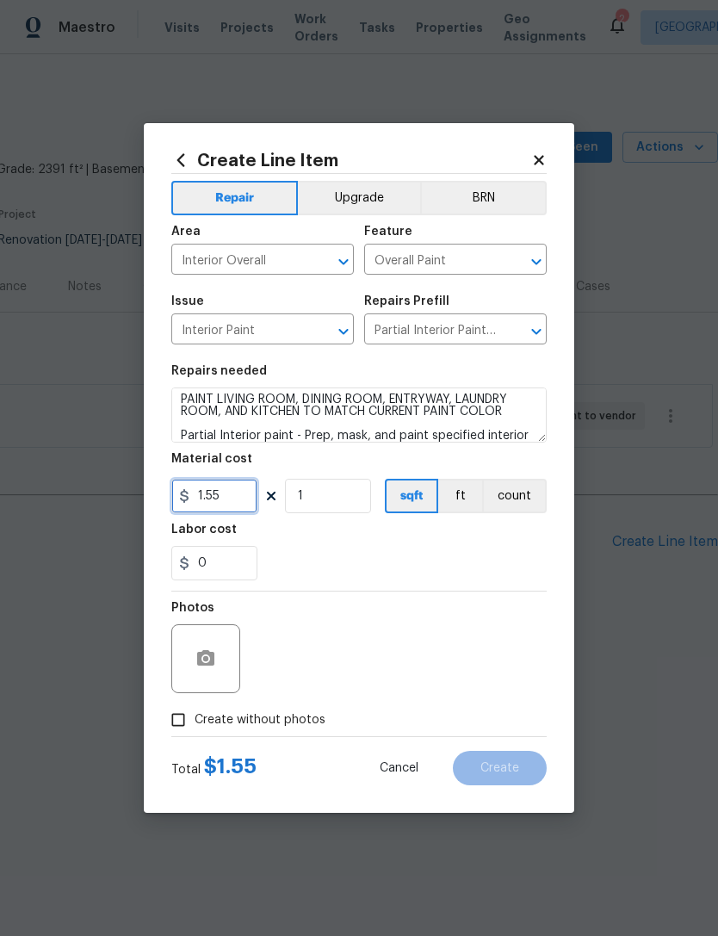
click at [228, 502] on input "1.55" at bounding box center [214, 496] width 86 height 34
type input "1.55"
click at [355, 499] on input "1" at bounding box center [328, 496] width 86 height 34
click at [498, 574] on div "0" at bounding box center [358, 563] width 375 height 34
click at [280, 782] on div "Total $ 1550.00 Cancel Create" at bounding box center [358, 761] width 375 height 48
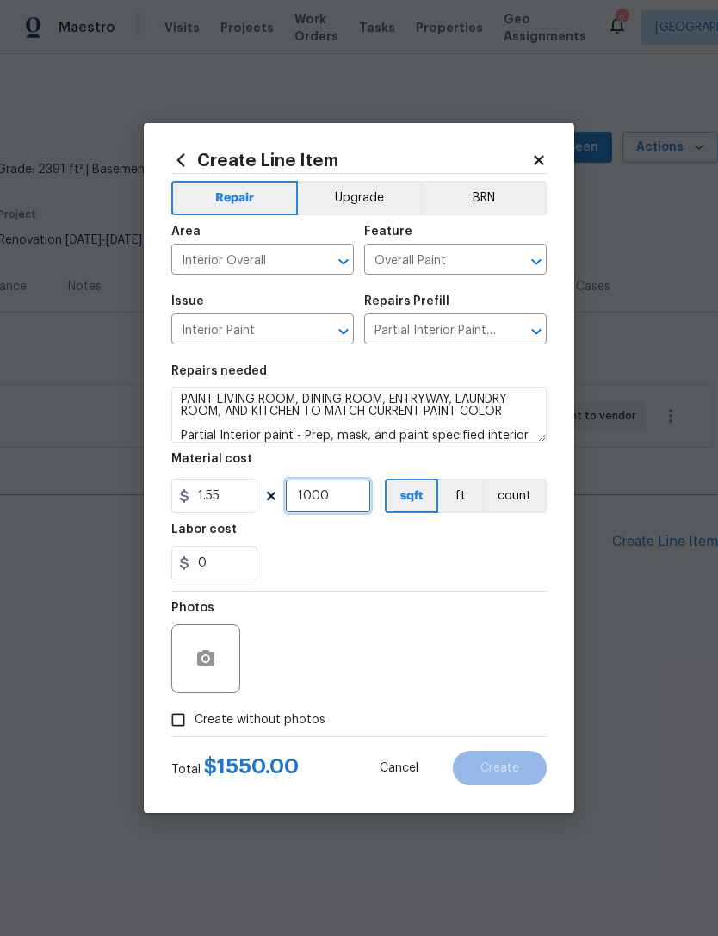
click at [347, 497] on input "1000" at bounding box center [328, 496] width 86 height 34
type input "900"
click at [472, 549] on div "0" at bounding box center [358, 563] width 375 height 34
click at [490, 580] on div "0" at bounding box center [358, 563] width 375 height 34
click at [203, 648] on button "button" at bounding box center [205, 658] width 41 height 41
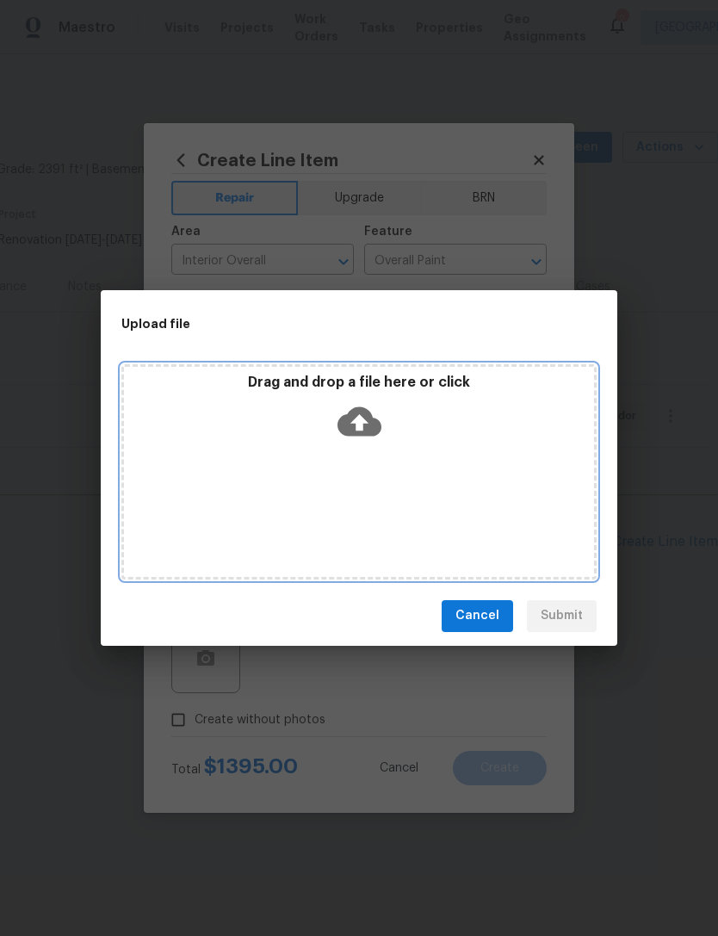
click at [463, 488] on div "Drag and drop a file here or click" at bounding box center [358, 471] width 475 height 215
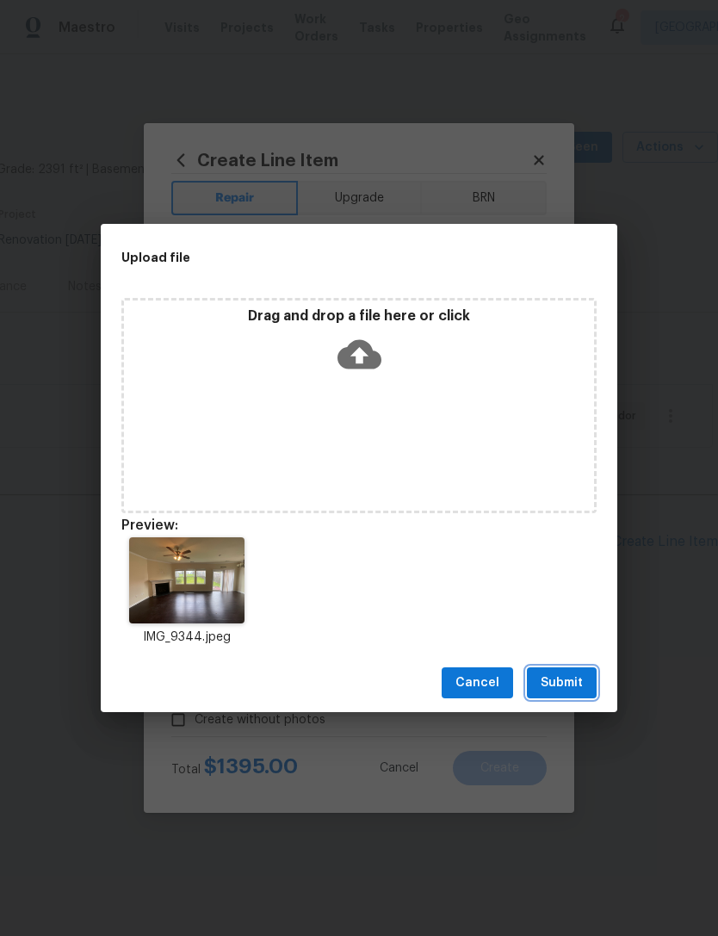
click at [582, 678] on span "Submit" at bounding box center [562, 683] width 42 height 22
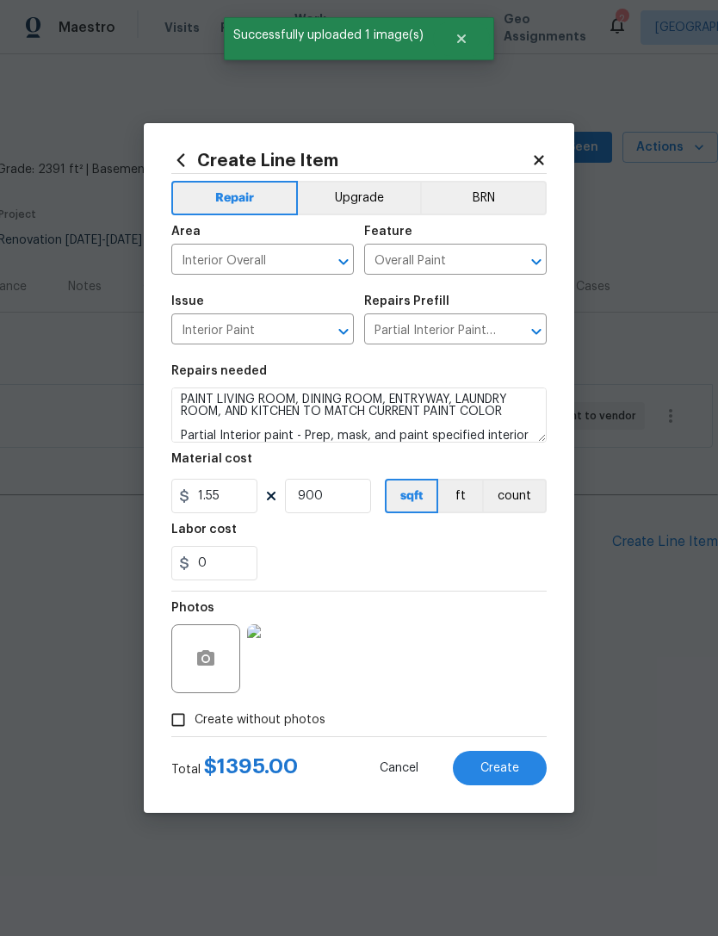
click at [526, 768] on button "Create" at bounding box center [500, 768] width 94 height 34
type input "0"
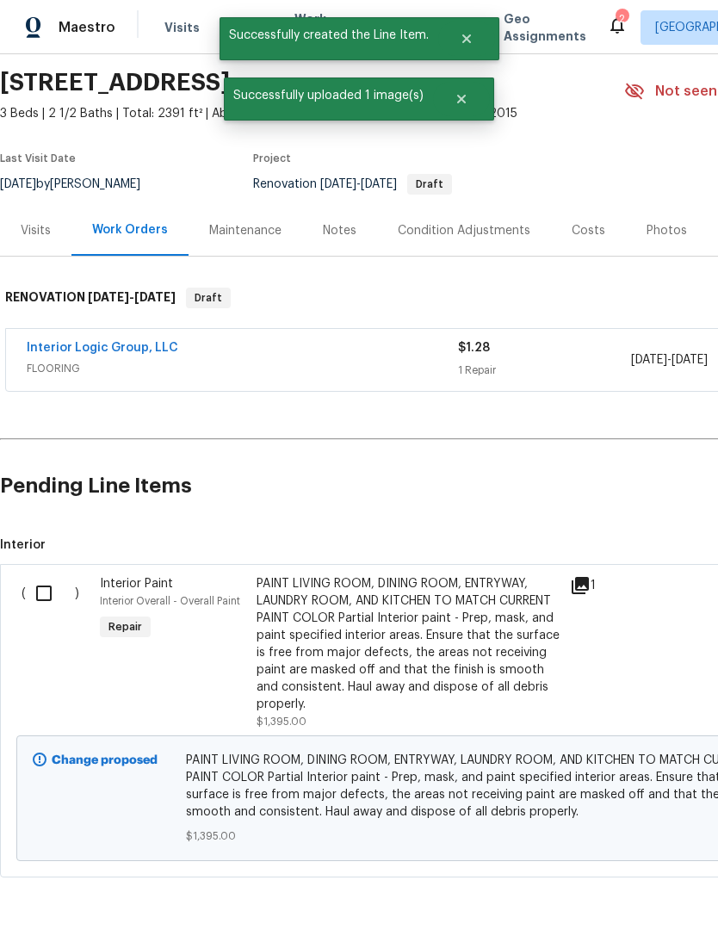
scroll to position [56, 0]
click at [53, 593] on input "checkbox" at bounding box center [50, 593] width 49 height 36
checkbox input "true"
click at [645, 889] on span "Create Work Order" at bounding box center [619, 893] width 114 height 22
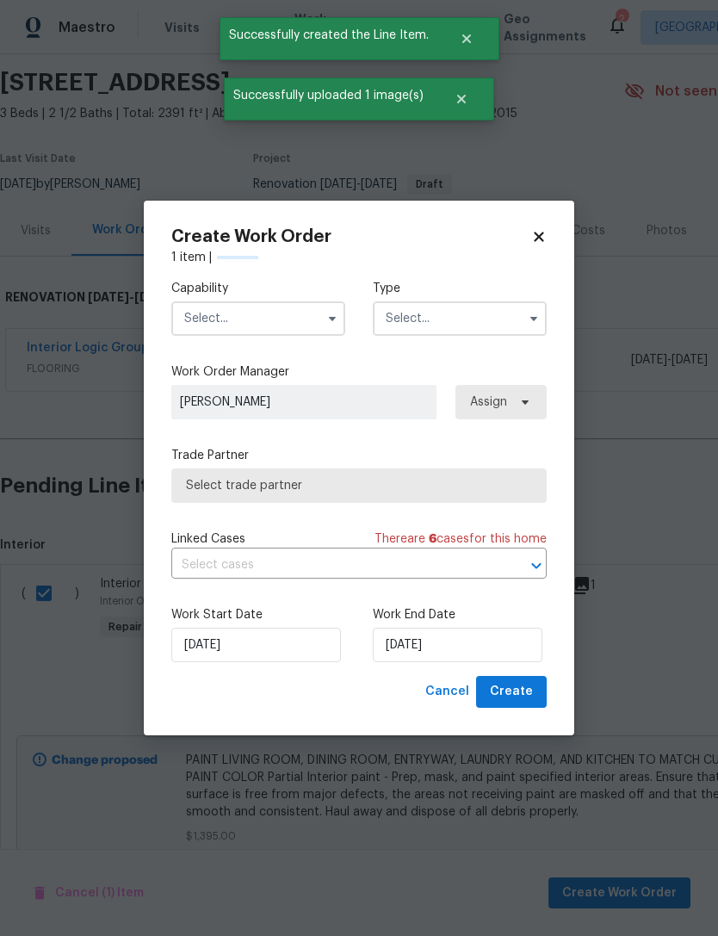
click at [264, 321] on input "text" at bounding box center [258, 318] width 174 height 34
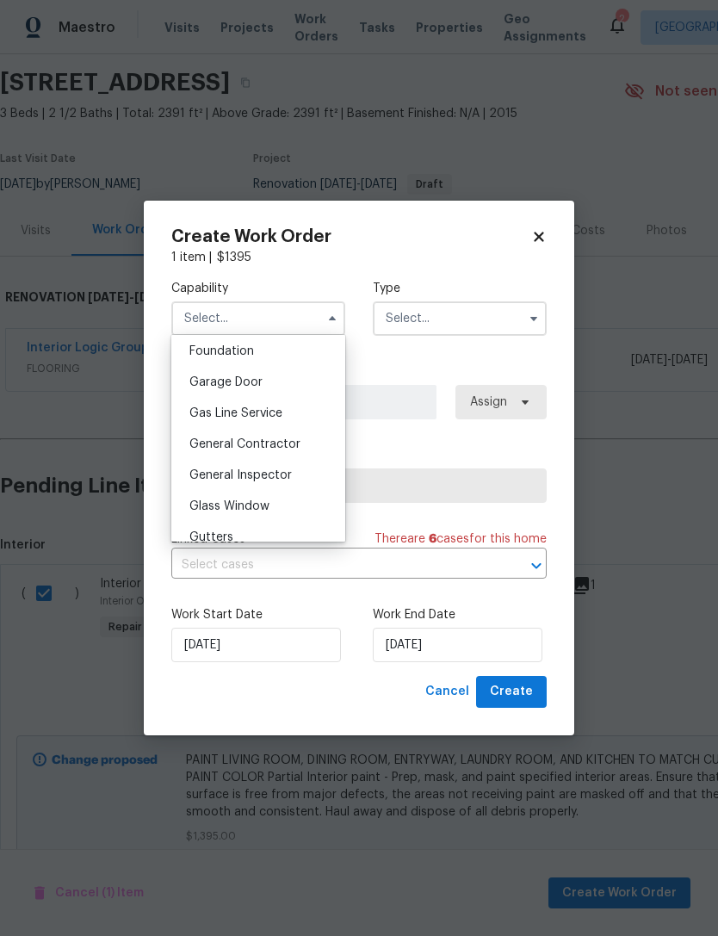
scroll to position [736, 0]
click at [285, 442] on span "General Contractor" at bounding box center [244, 442] width 111 height 12
type input "General Contractor"
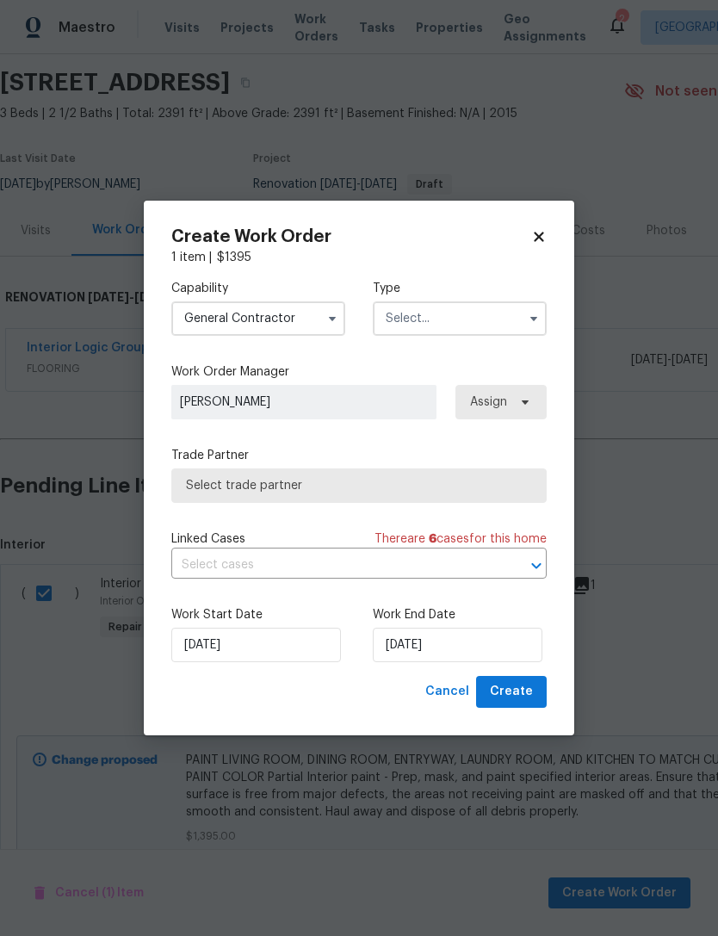
click at [457, 320] on input "text" at bounding box center [460, 318] width 174 height 34
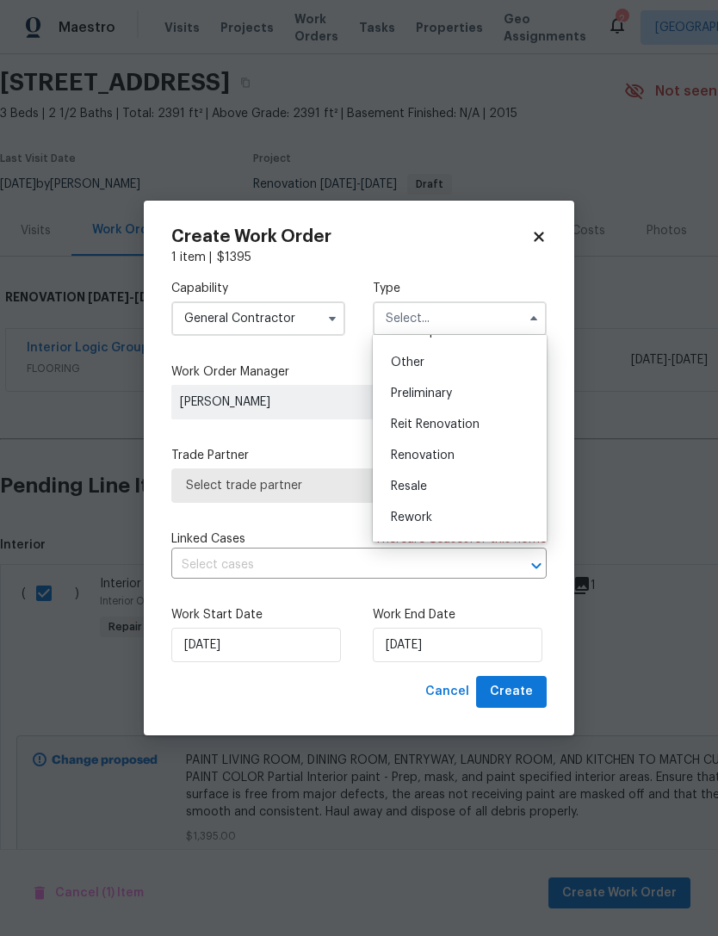
scroll to position [350, 0]
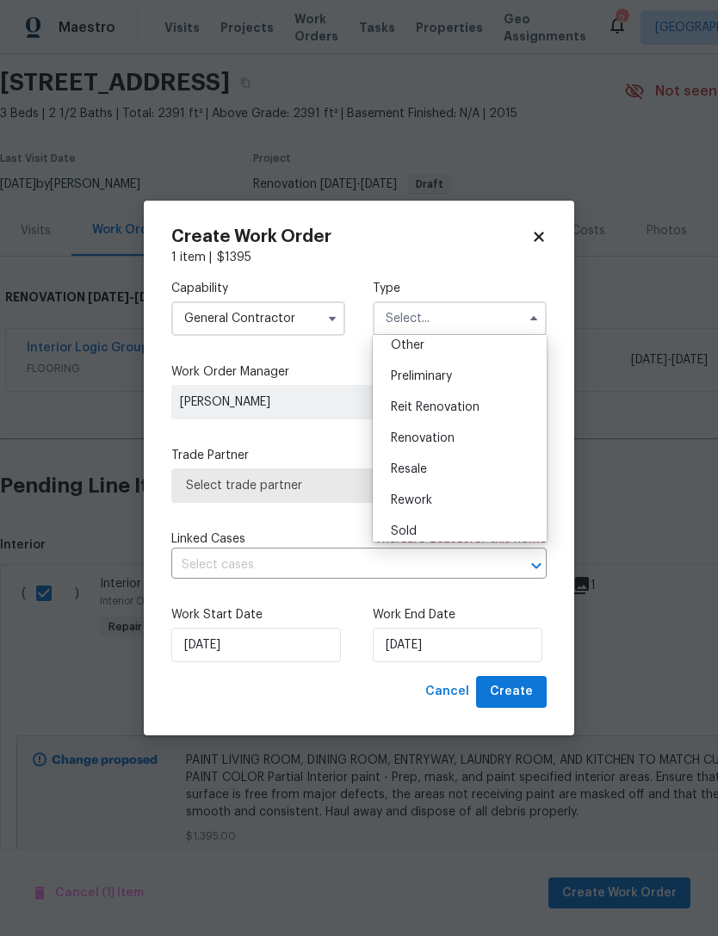
click at [449, 437] on span "Renovation" at bounding box center [423, 438] width 64 height 12
type input "Renovation"
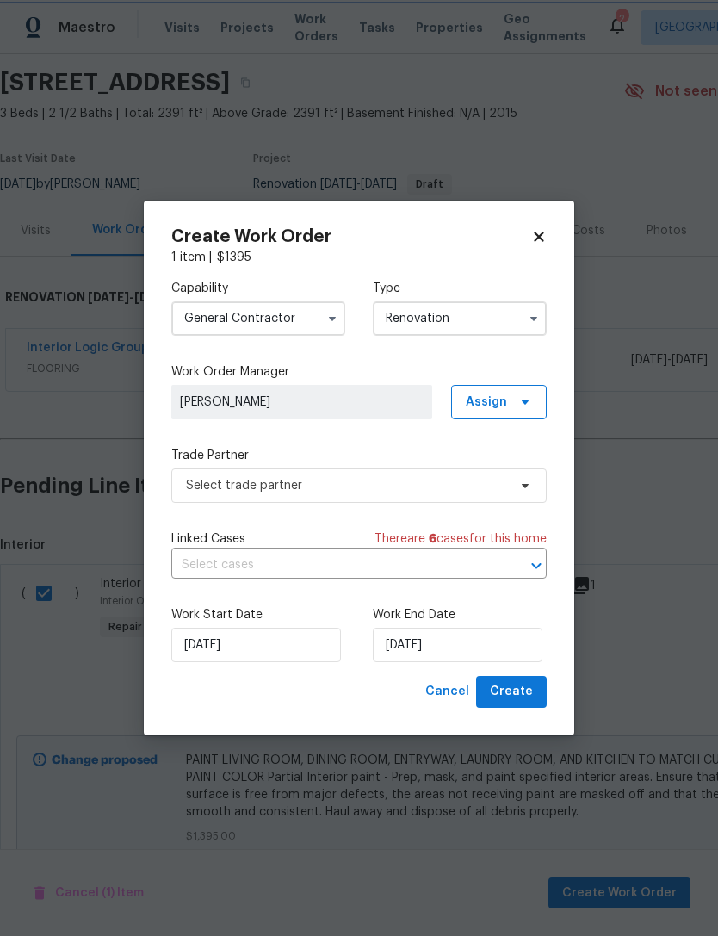
scroll to position [0, 0]
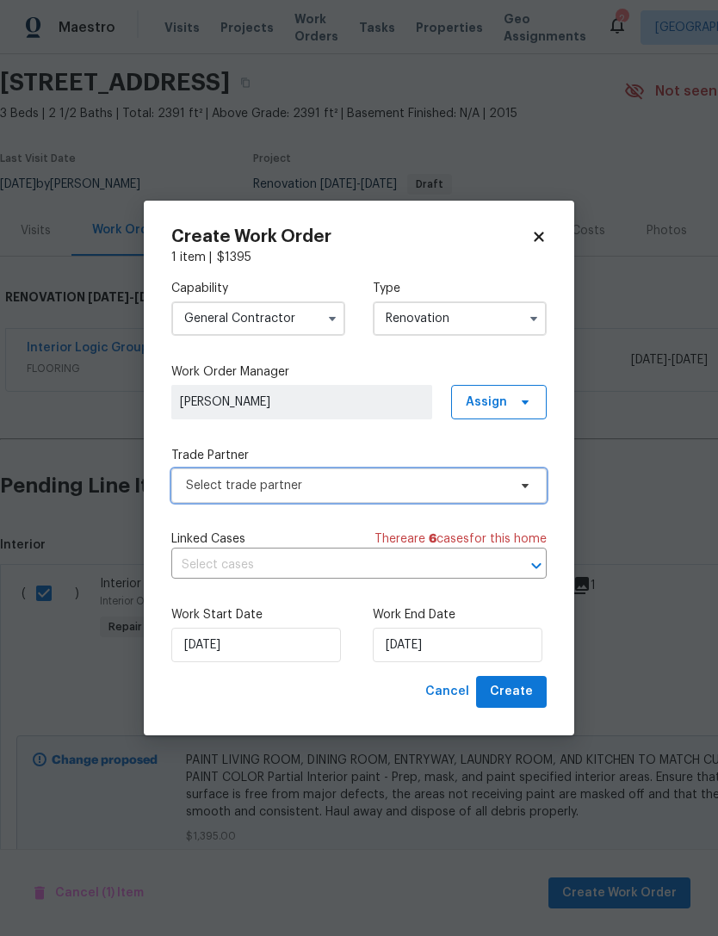
click at [412, 482] on span "Select trade partner" at bounding box center [346, 485] width 321 height 17
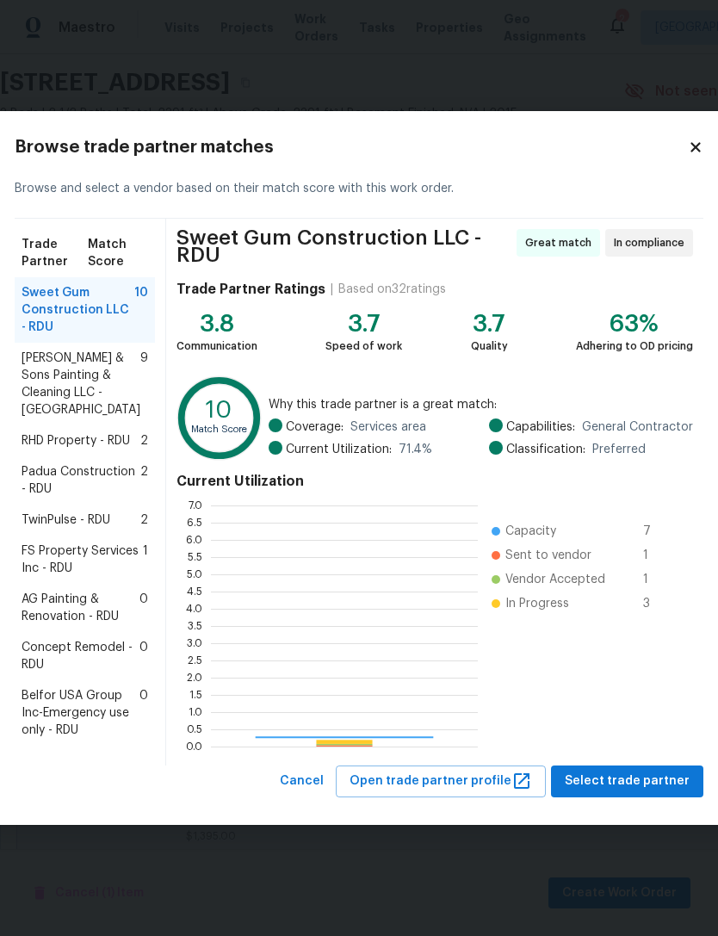
scroll to position [241, 267]
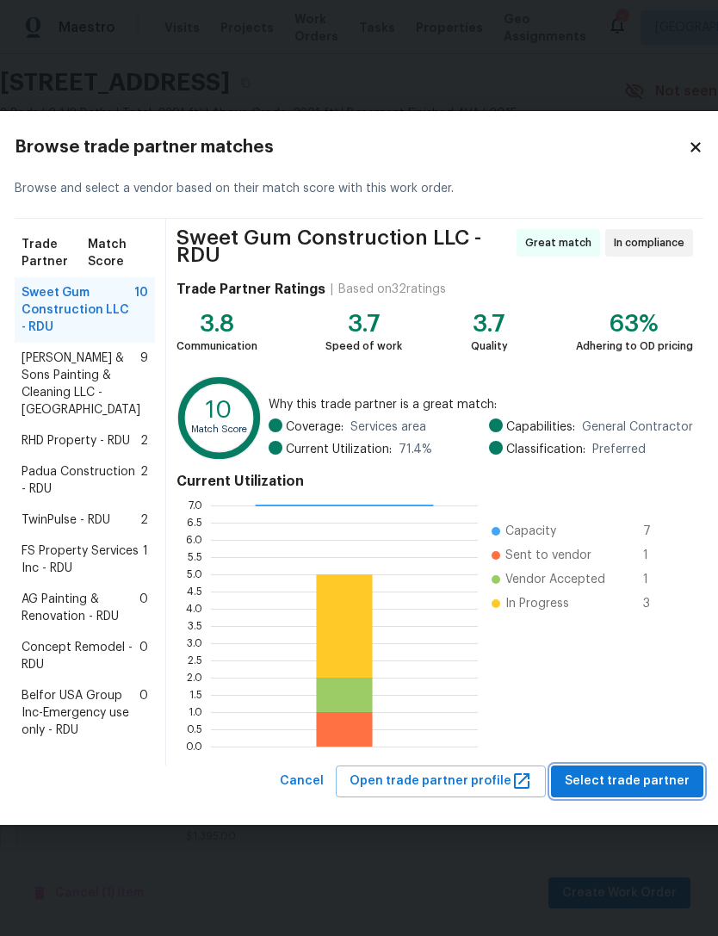
click at [622, 792] on span "Select trade partner" at bounding box center [627, 781] width 125 height 22
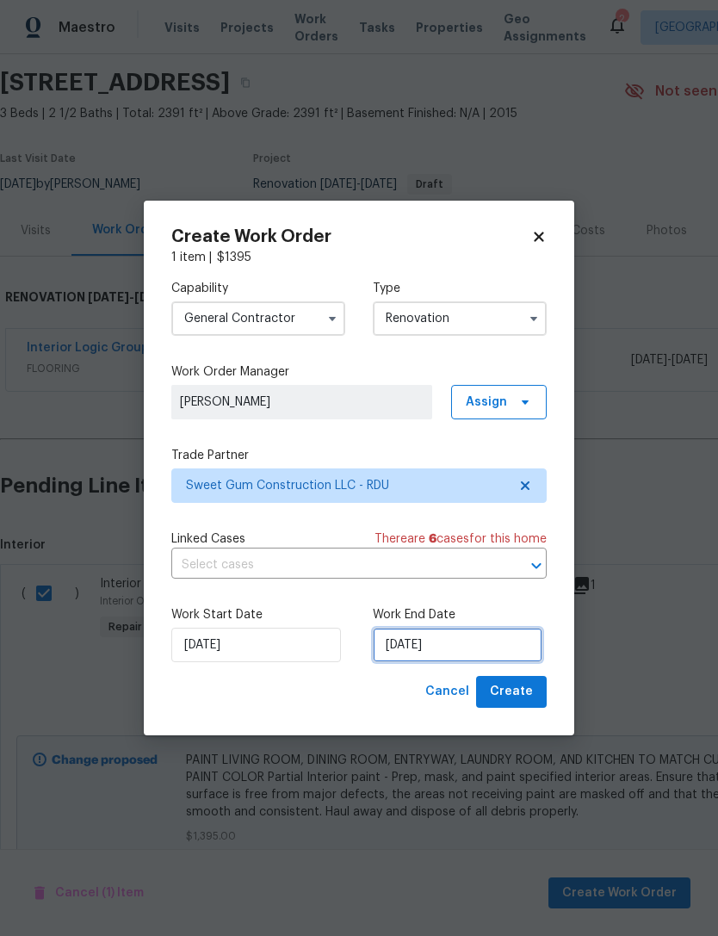
click at [448, 644] on input "[DATE]" at bounding box center [458, 645] width 170 height 34
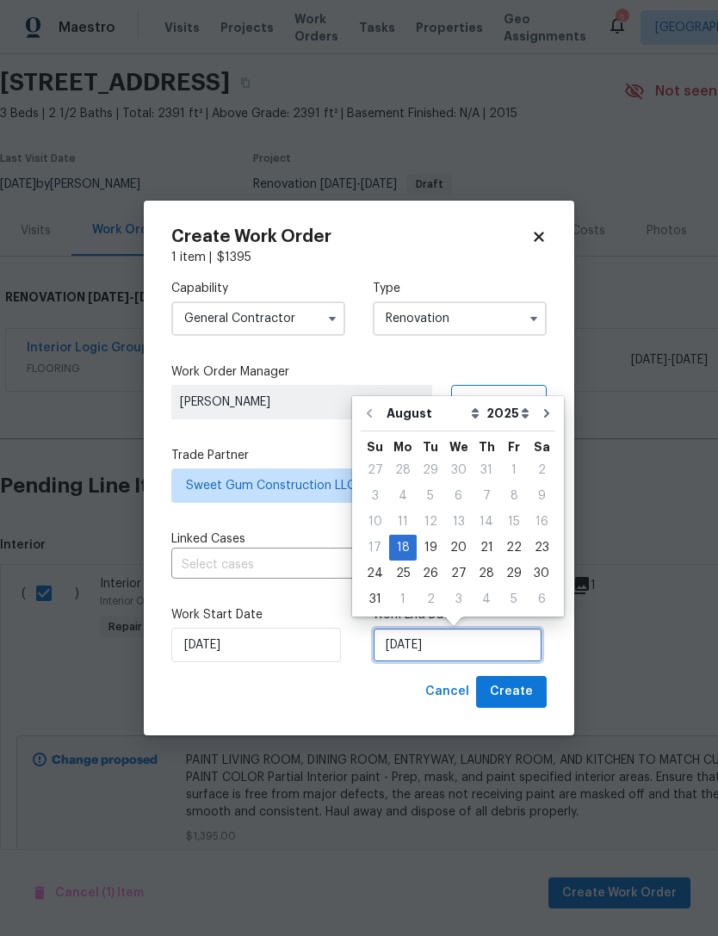
scroll to position [32, 0]
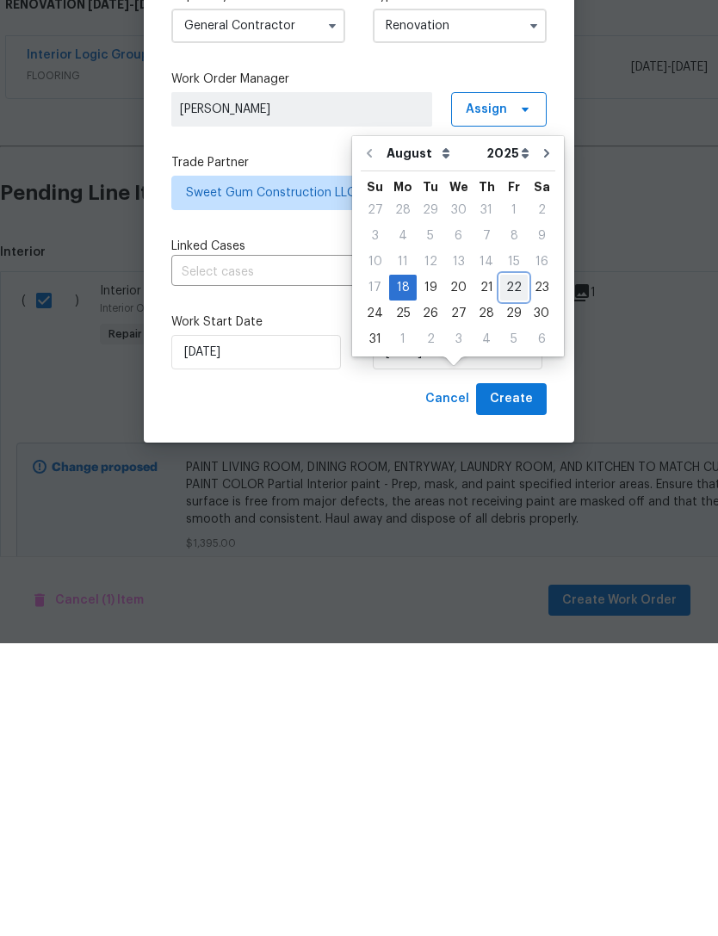
click at [508, 568] on div "22" at bounding box center [514, 580] width 28 height 24
type input "[DATE]"
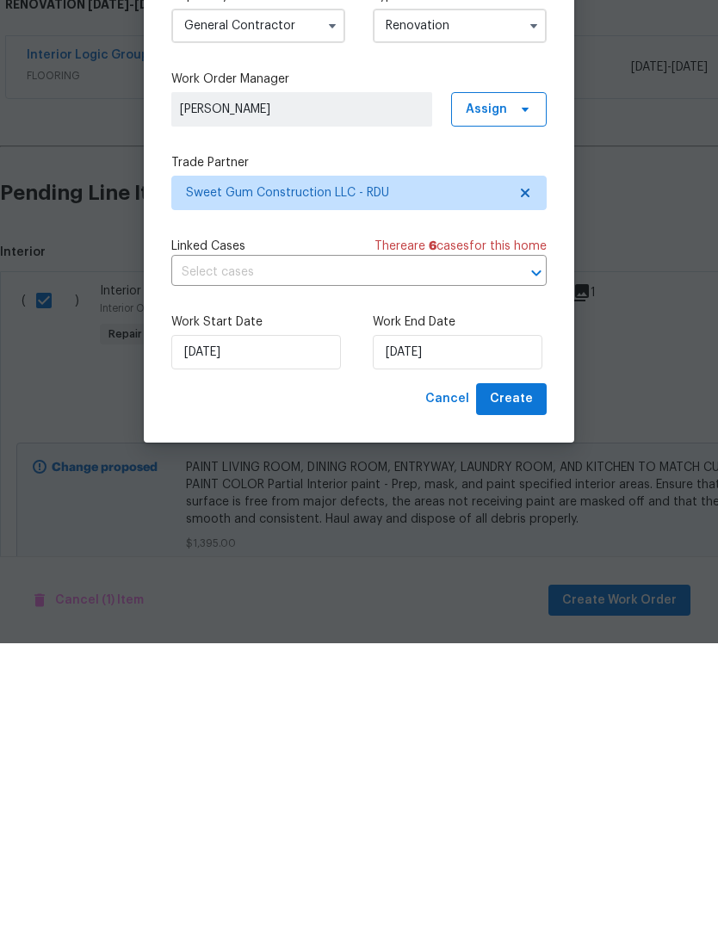
scroll to position [55, 0]
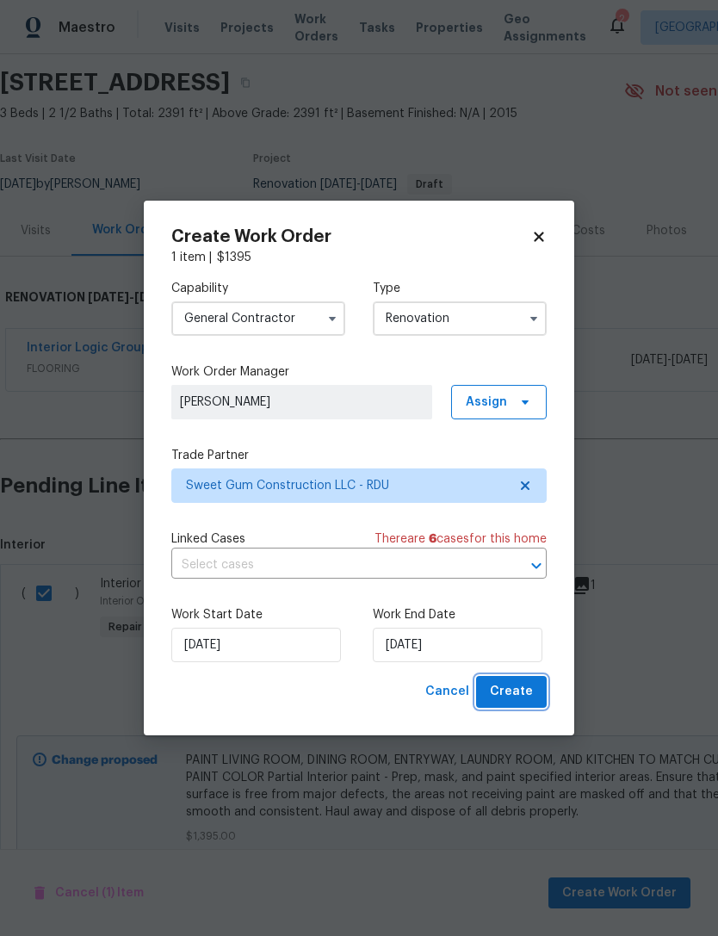
click at [530, 687] on span "Create" at bounding box center [511, 692] width 43 height 22
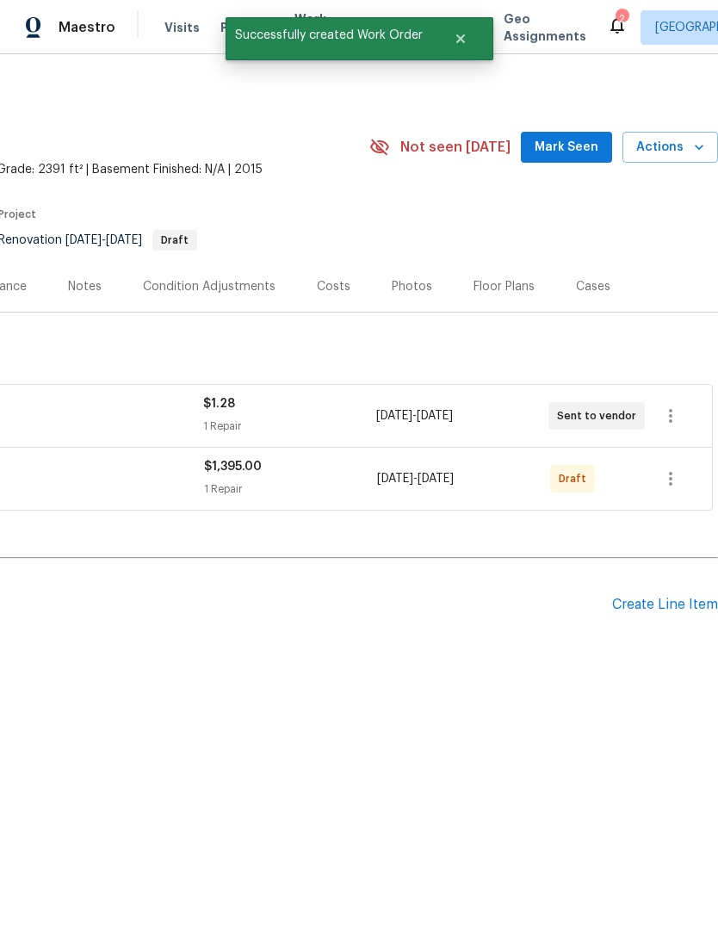
scroll to position [0, 255]
click at [664, 477] on icon "button" at bounding box center [670, 478] width 21 height 21
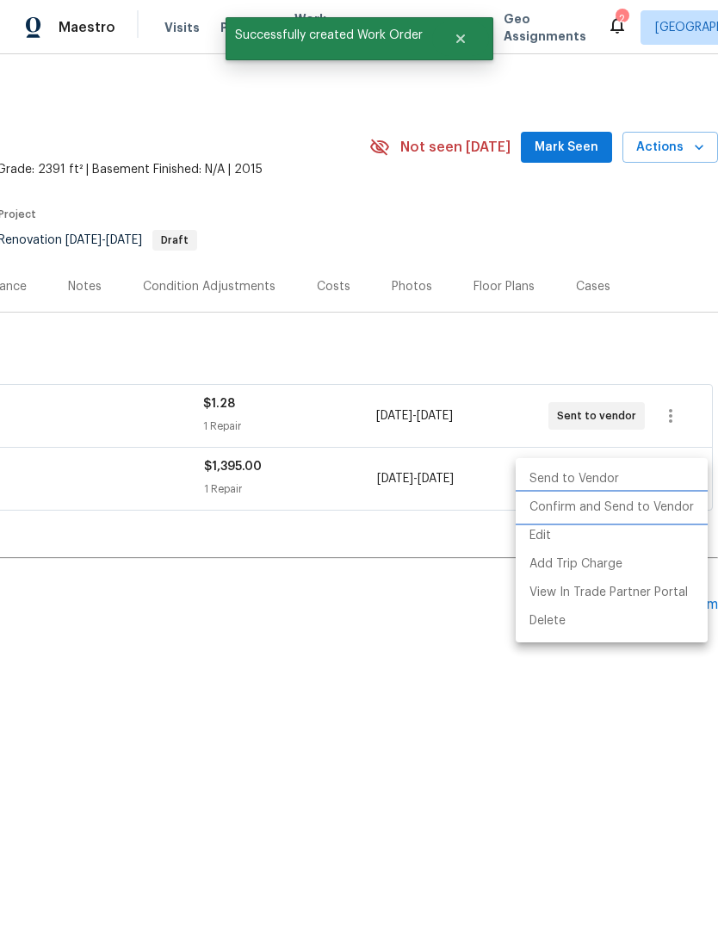
click at [641, 514] on li "Confirm and Send to Vendor" at bounding box center [612, 507] width 192 height 28
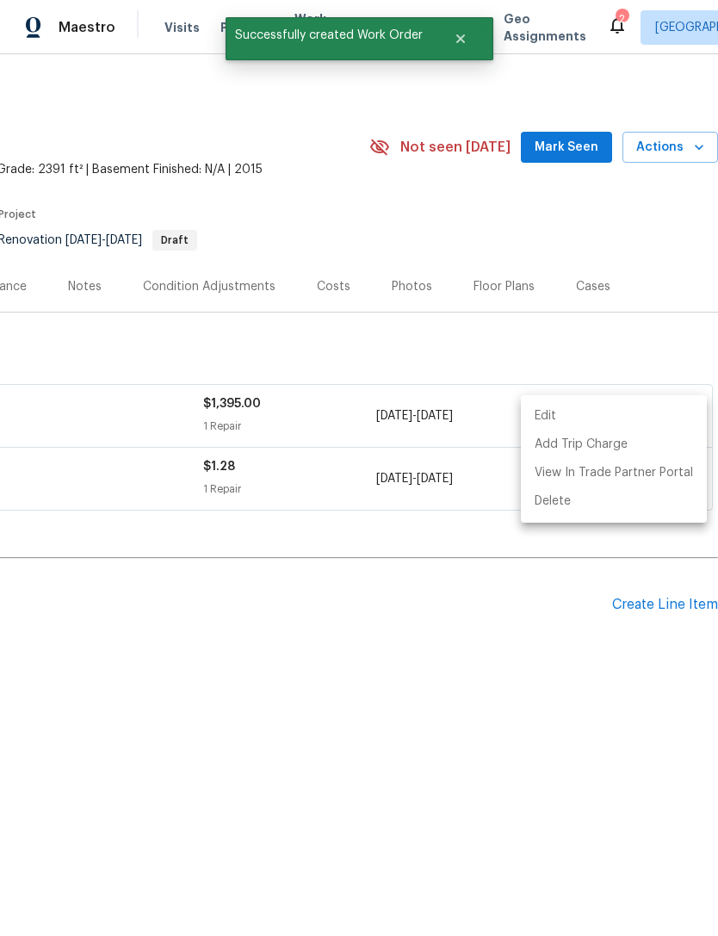
click at [387, 765] on div at bounding box center [359, 468] width 718 height 936
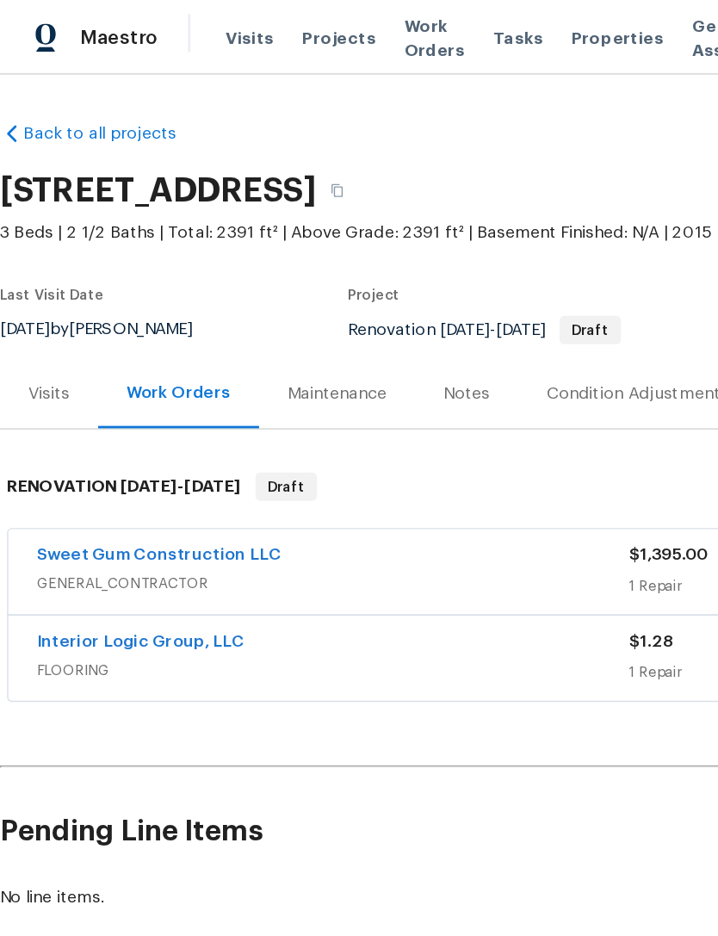
scroll to position [0, 0]
click at [55, 463] on link "Interior Logic Group, LLC" at bounding box center [103, 467] width 152 height 12
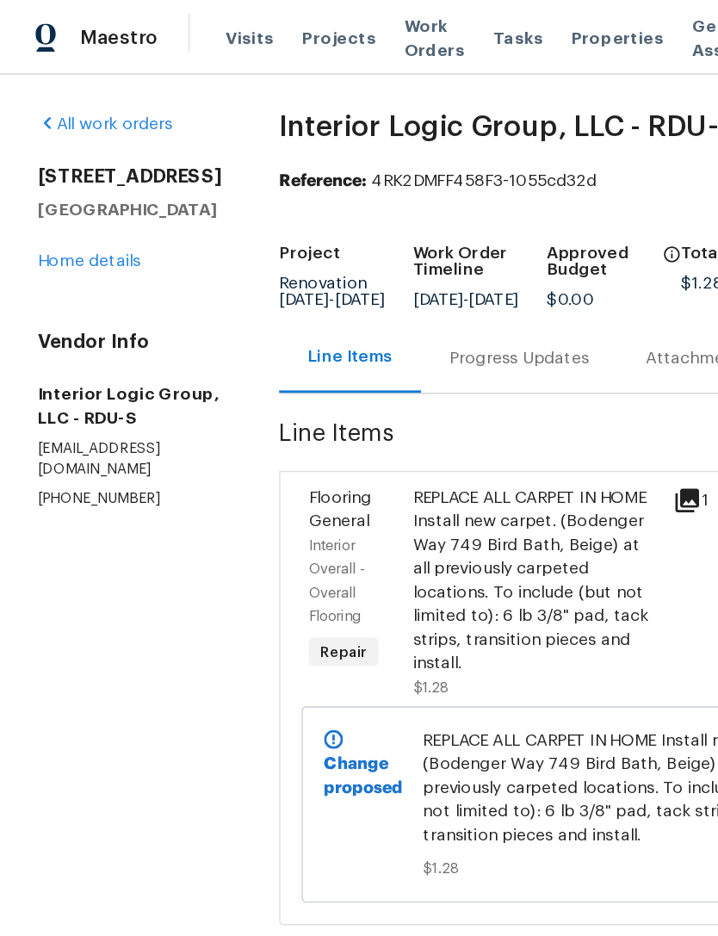
click at [409, 269] on div "Progress Updates" at bounding box center [378, 260] width 102 height 17
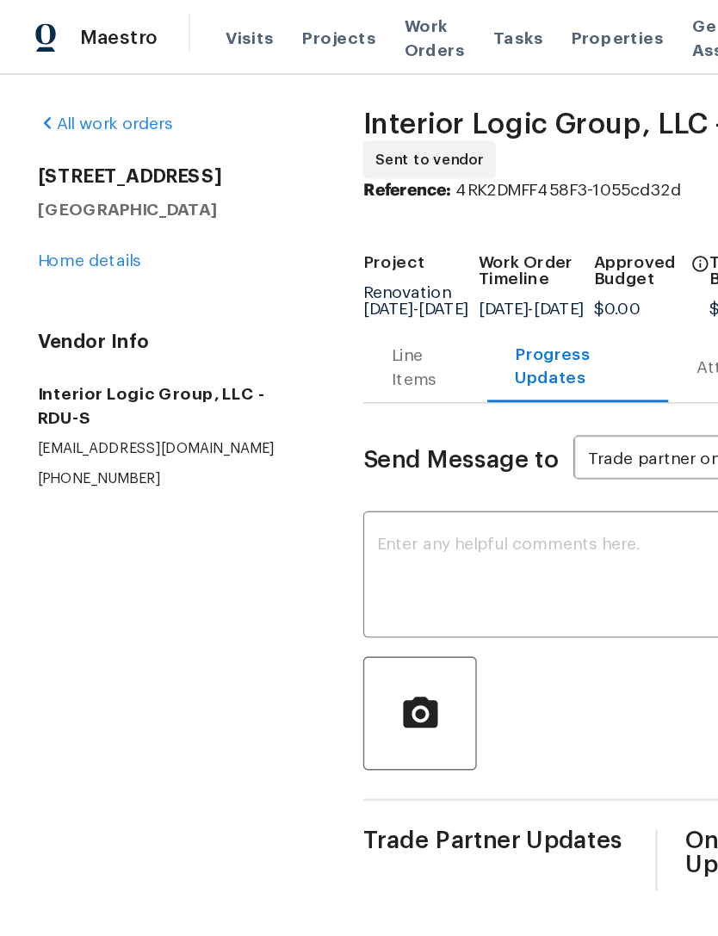
click at [345, 413] on textarea at bounding box center [396, 420] width 242 height 60
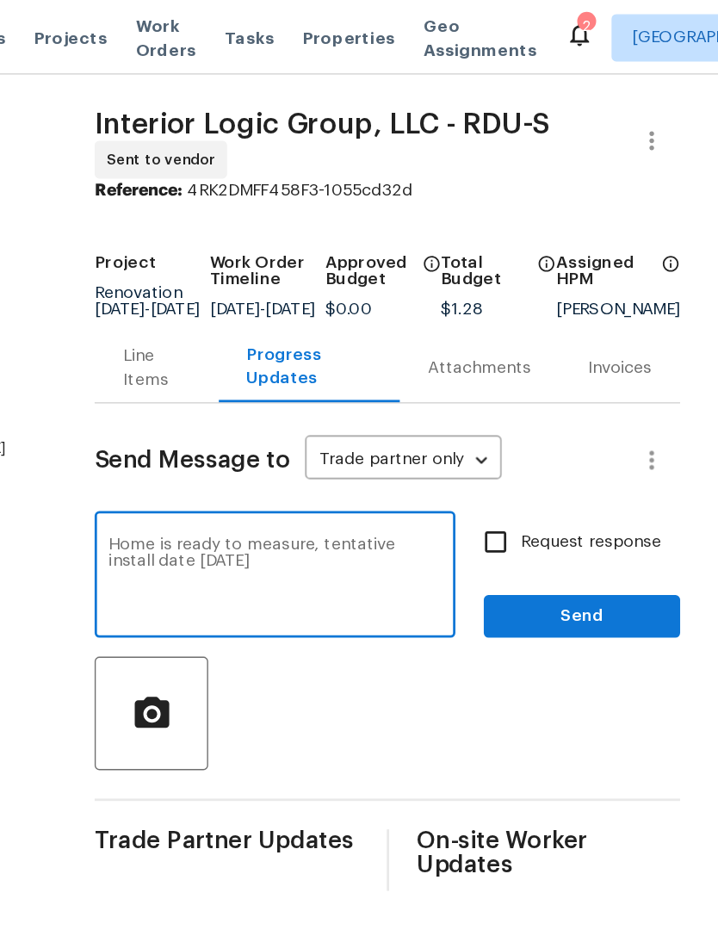
type textarea "Home is ready to measure, tentative install date Sat 8/23"
click at [538, 410] on input "Request response" at bounding box center [556, 394] width 36 height 36
checkbox input "true"
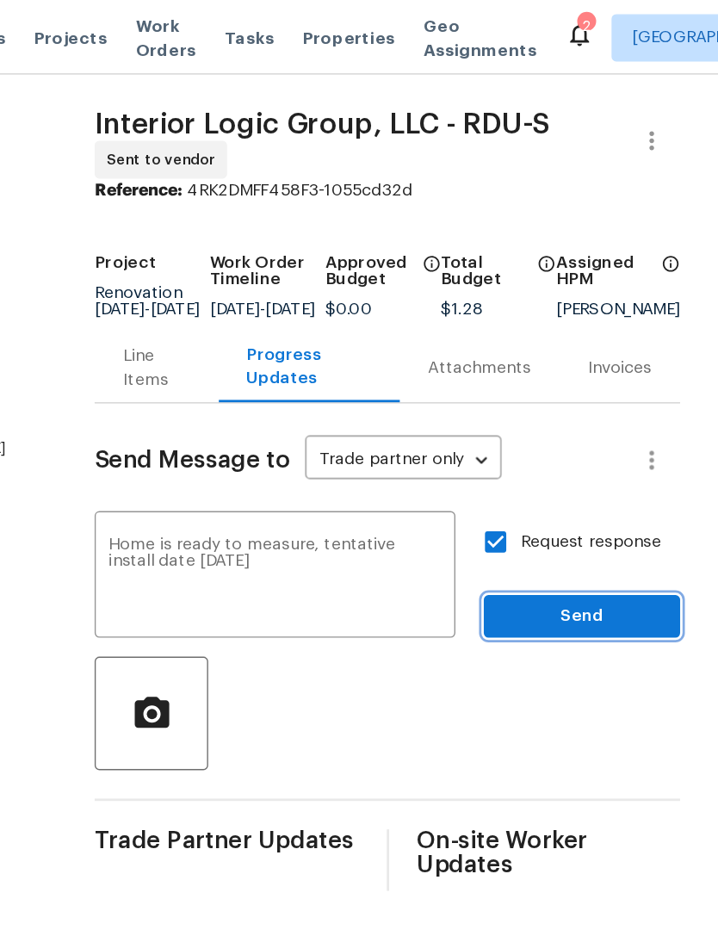
click at [561, 460] on span "Send" at bounding box center [618, 449] width 115 height 22
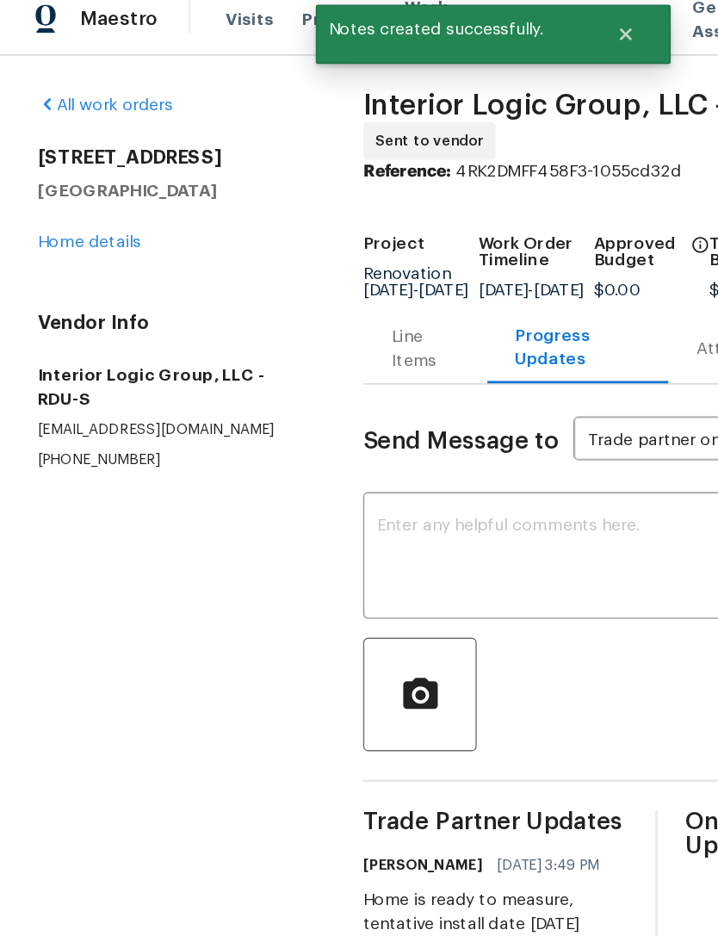
click at [63, 184] on link "Home details" at bounding box center [65, 190] width 75 height 12
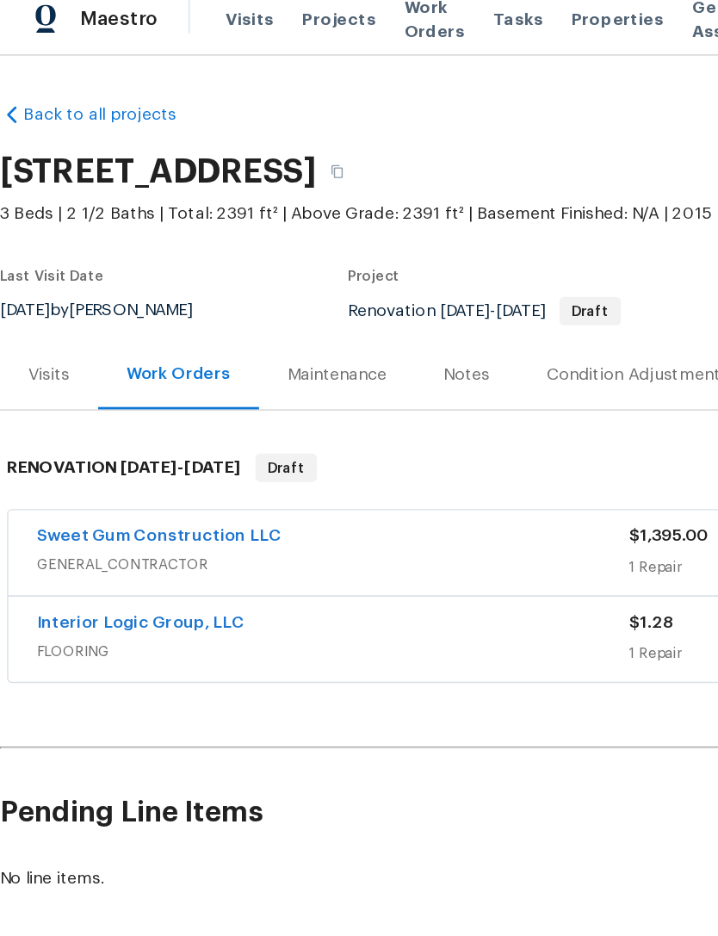
click at [261, 278] on div "Maintenance" at bounding box center [245, 286] width 72 height 17
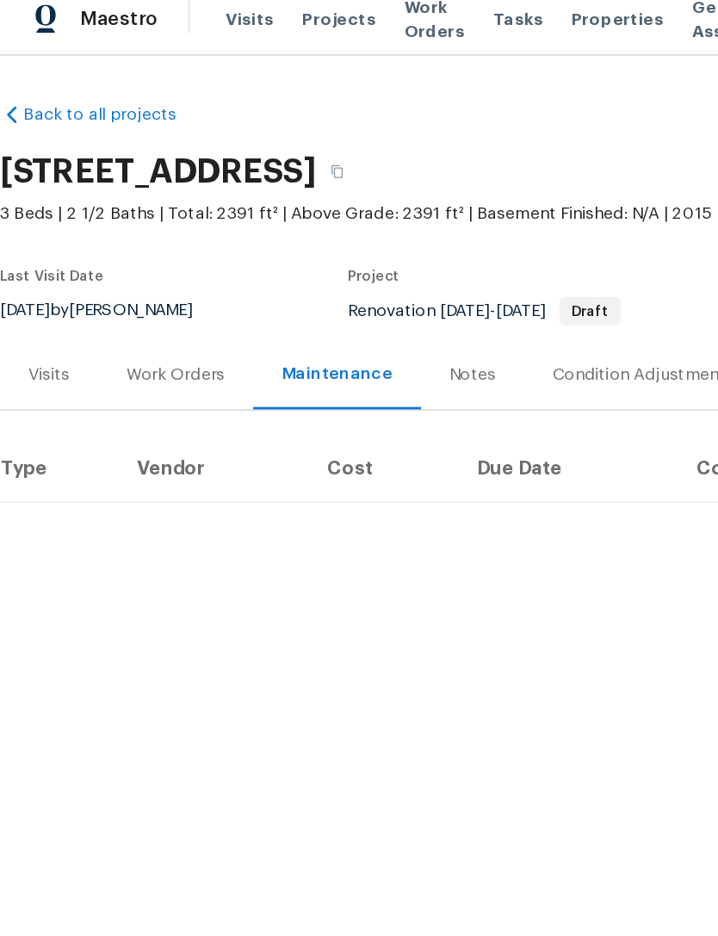
click at [334, 278] on div "Notes" at bounding box center [344, 286] width 34 height 17
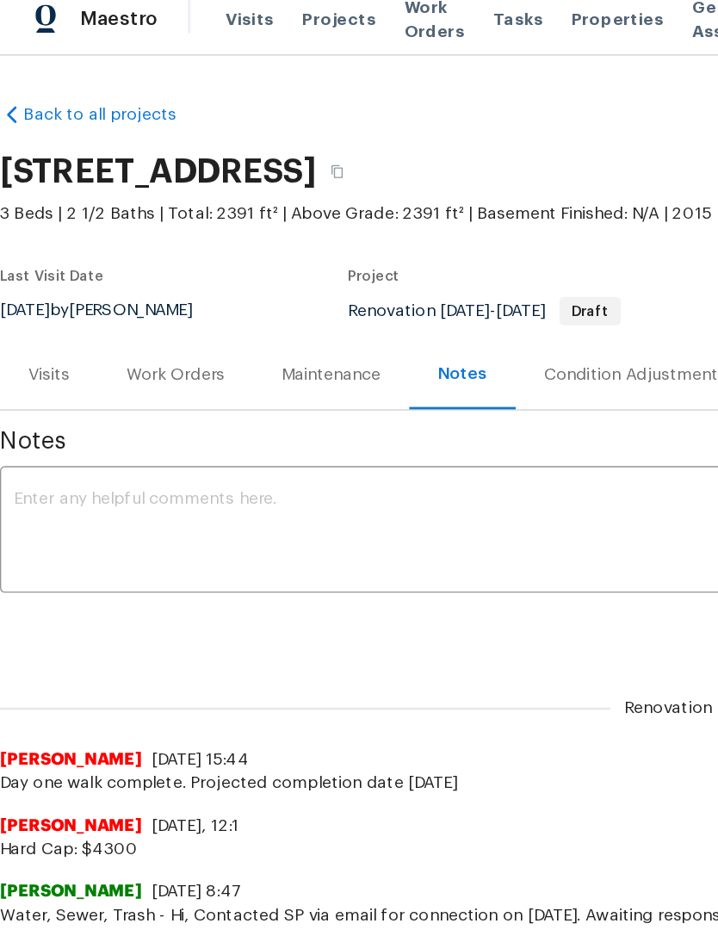
click at [344, 371] on textarea at bounding box center [486, 401] width 952 height 60
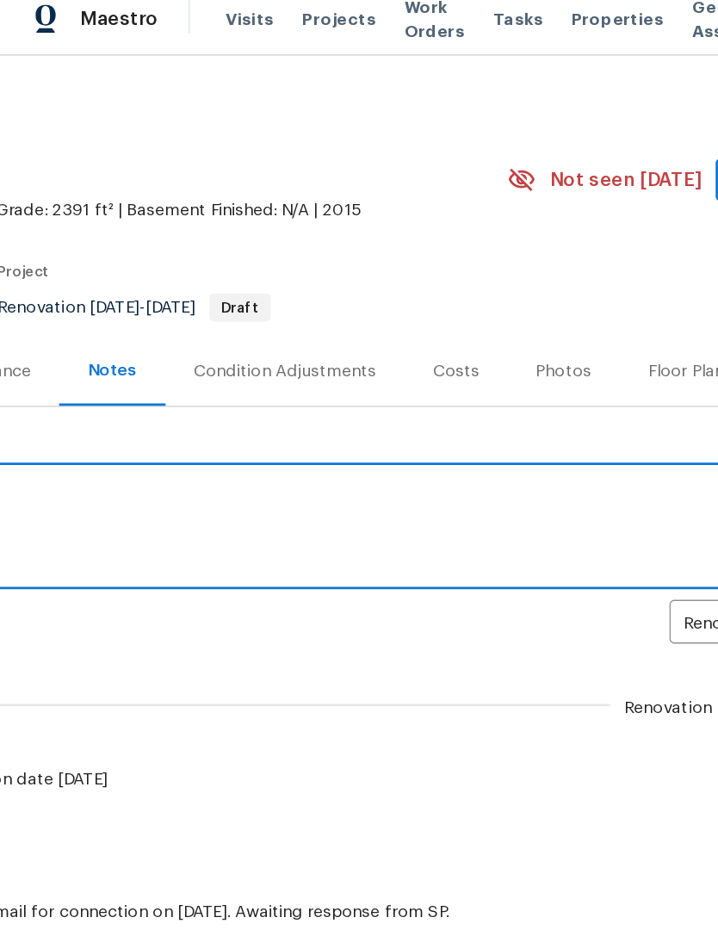
scroll to position [3, 255]
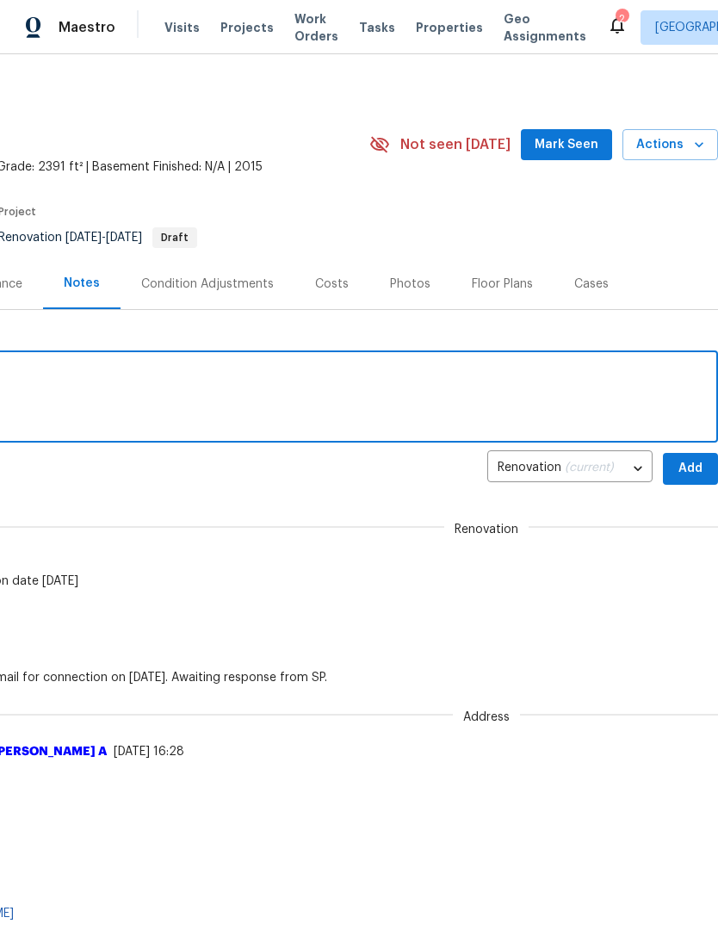
type textarea "Tentatively set flooring install for Saturday the 23rd"
click at [688, 468] on span "Add" at bounding box center [691, 469] width 28 height 22
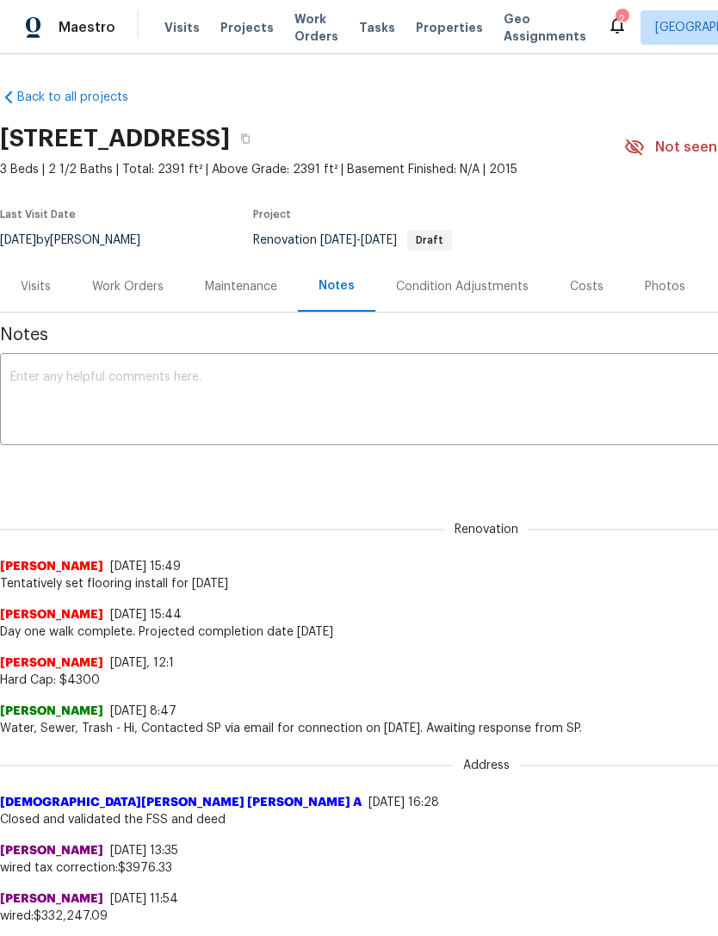
scroll to position [0, 0]
click at [128, 286] on div "Work Orders" at bounding box center [127, 286] width 71 height 17
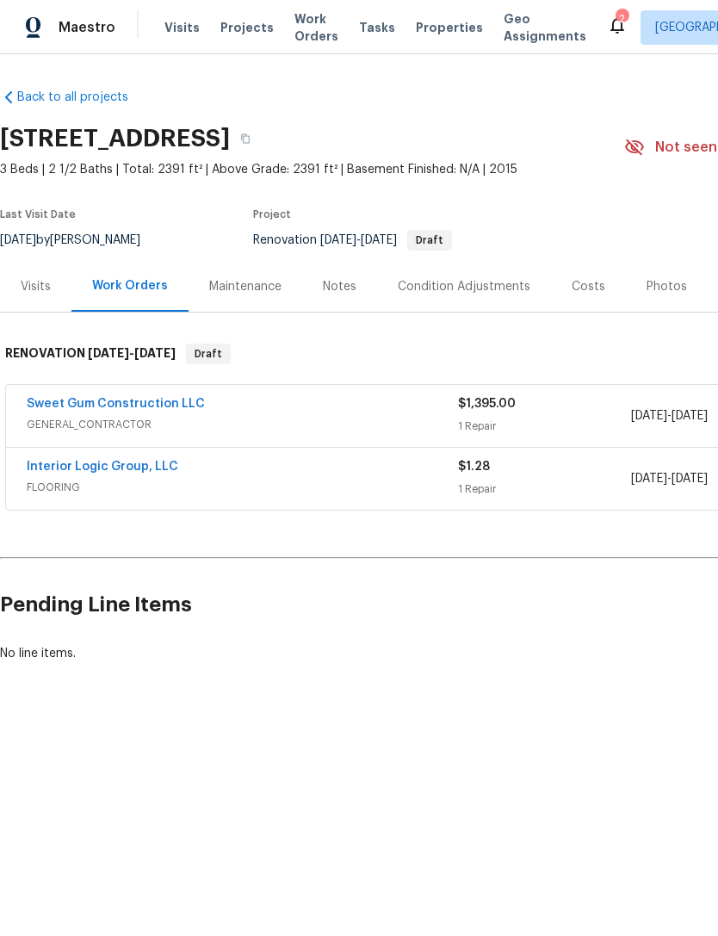
click at [69, 398] on link "Sweet Gum Construction LLC" at bounding box center [116, 404] width 178 height 12
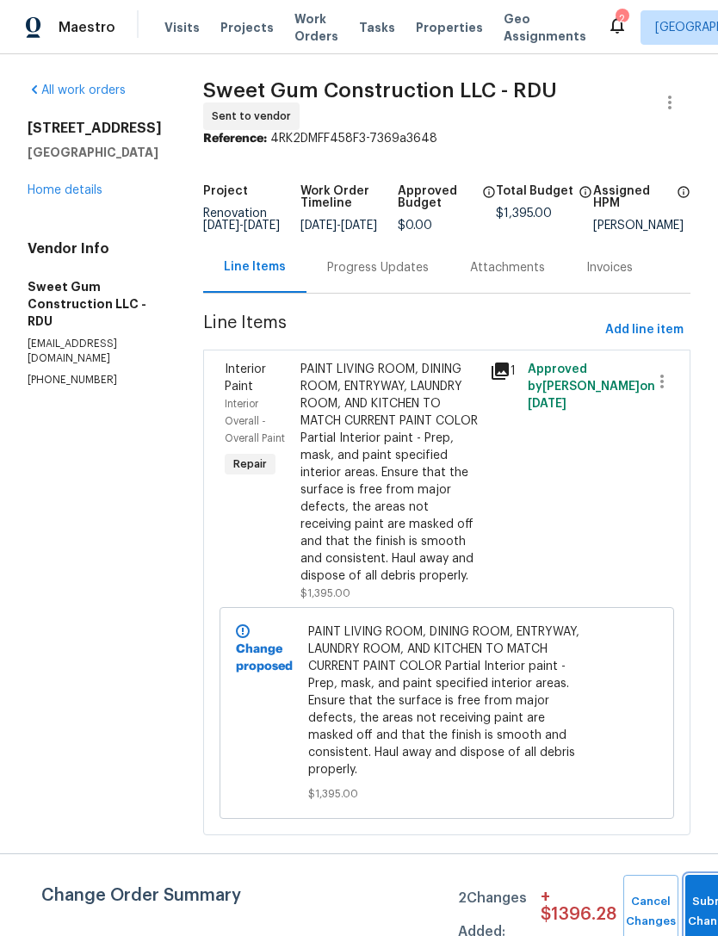
click at [689, 907] on button "Submit Changes" at bounding box center [712, 912] width 55 height 74
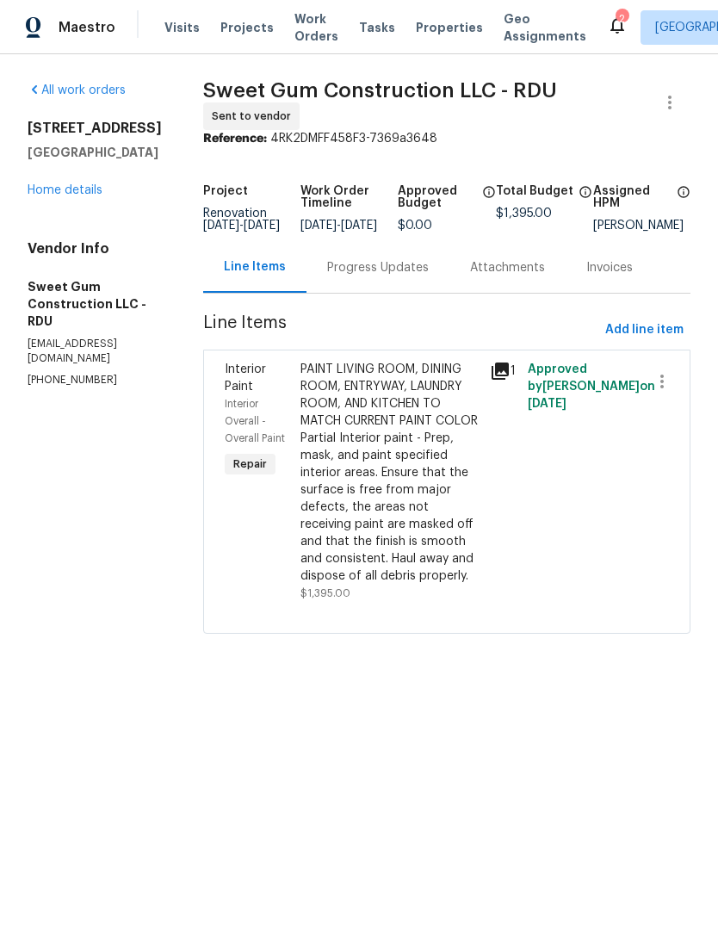
click at [420, 273] on div "Progress Updates" at bounding box center [378, 267] width 102 height 17
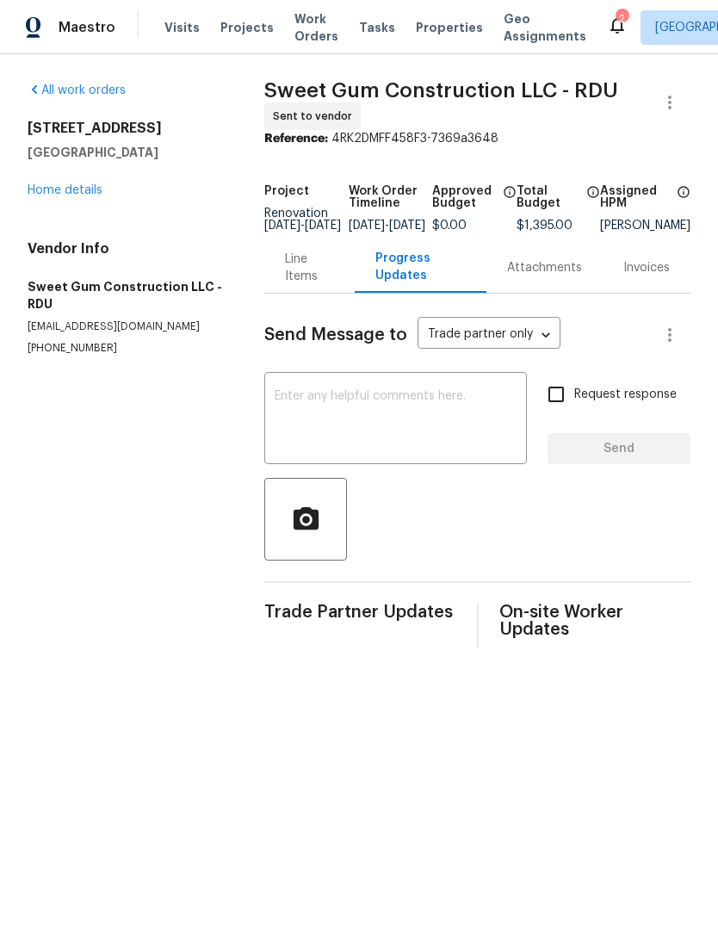
click at [380, 420] on textarea at bounding box center [396, 420] width 242 height 60
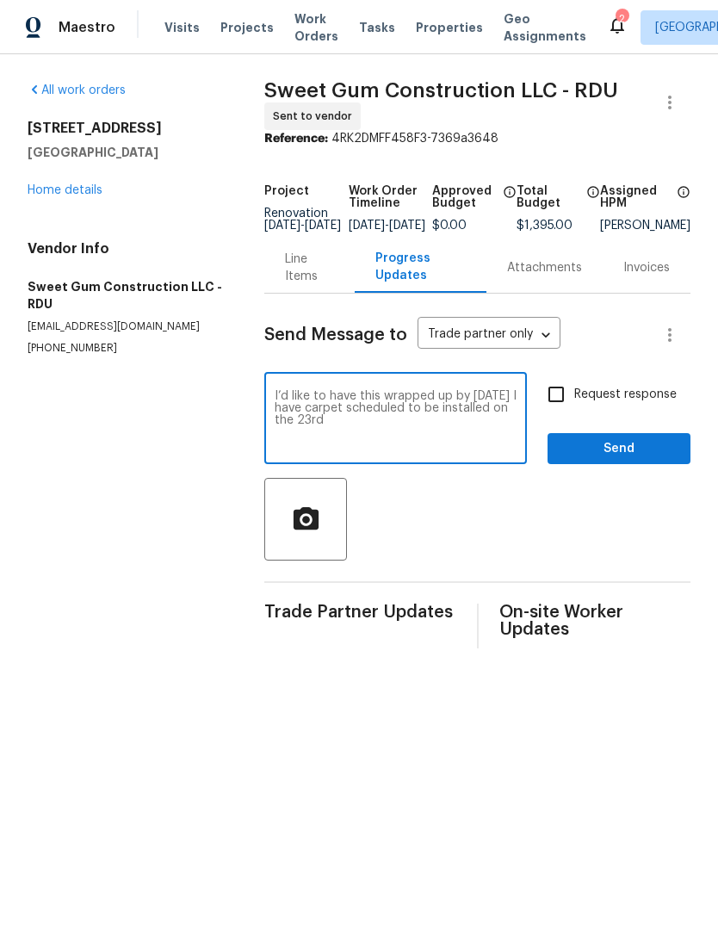
type textarea "I’d like to have this wrapped up by Friday I have carpet scheduled to be instal…"
click at [557, 406] on input "Request response" at bounding box center [556, 394] width 36 height 36
checkbox input "true"
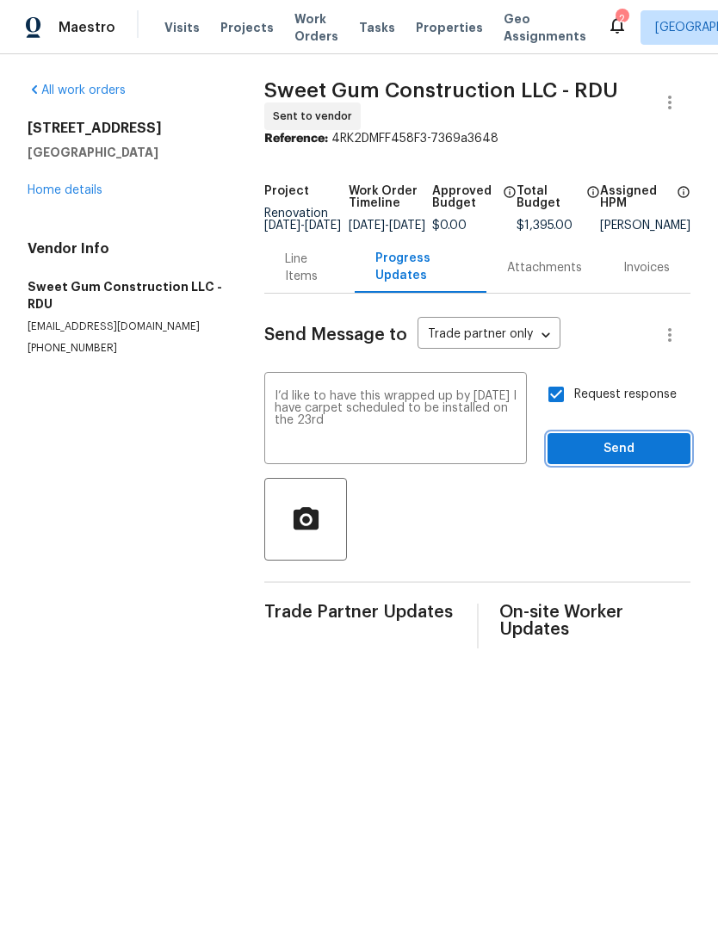
click at [628, 454] on span "Send" at bounding box center [618, 449] width 115 height 22
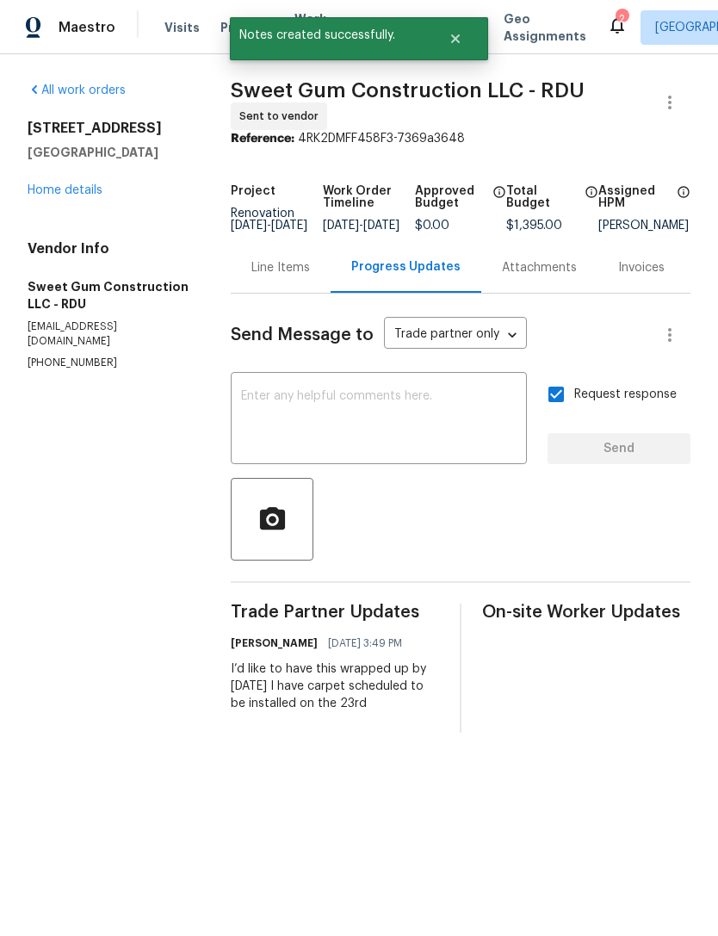
click at [73, 187] on link "Home details" at bounding box center [65, 190] width 75 height 12
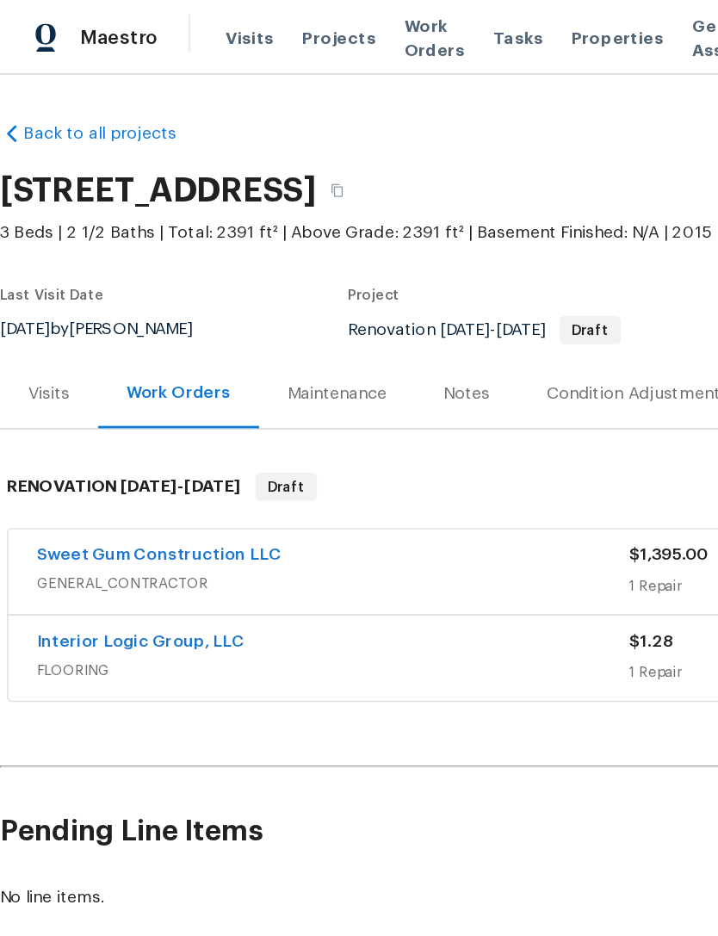
click at [59, 405] on link "Sweet Gum Construction LLC" at bounding box center [116, 404] width 178 height 12
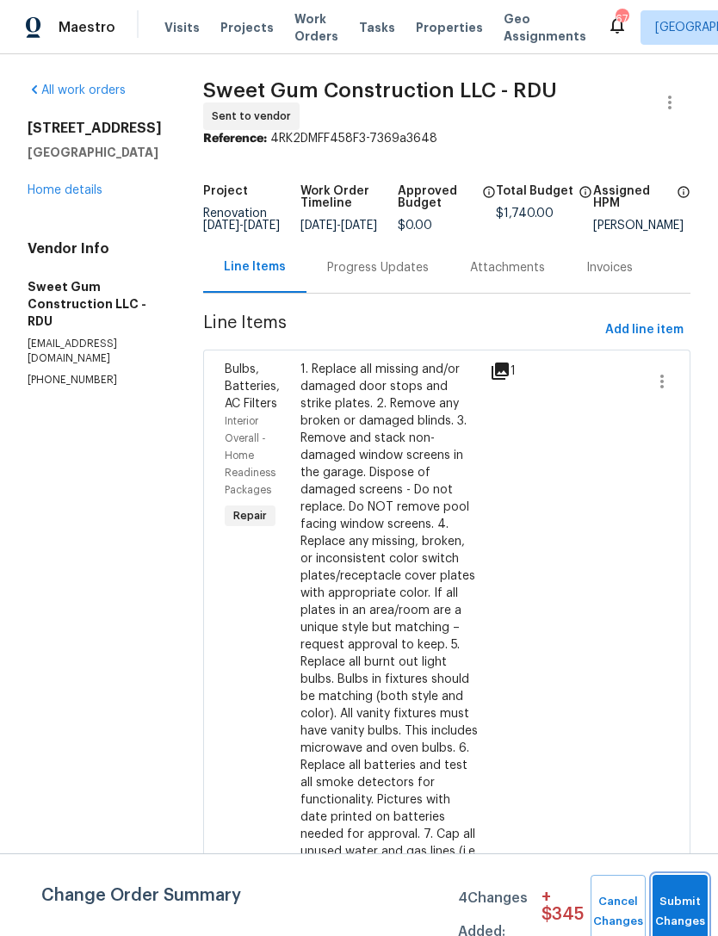
click at [674, 902] on button "Submit Changes" at bounding box center [679, 912] width 55 height 74
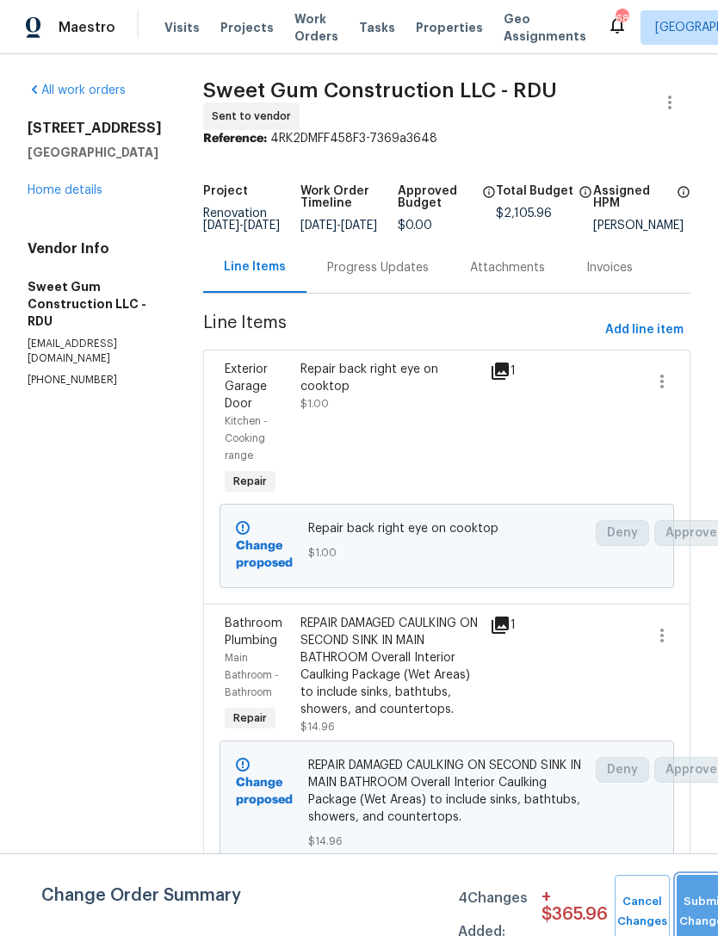
click at [695, 902] on button "Submit Changes" at bounding box center [704, 912] width 55 height 74
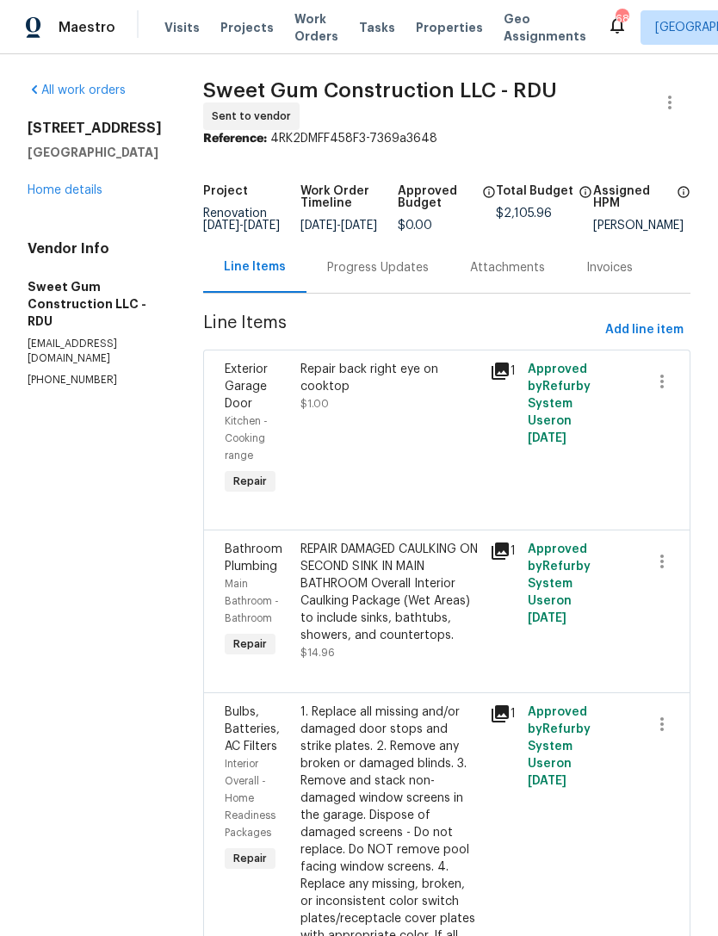
click at [79, 195] on link "Home details" at bounding box center [65, 190] width 75 height 12
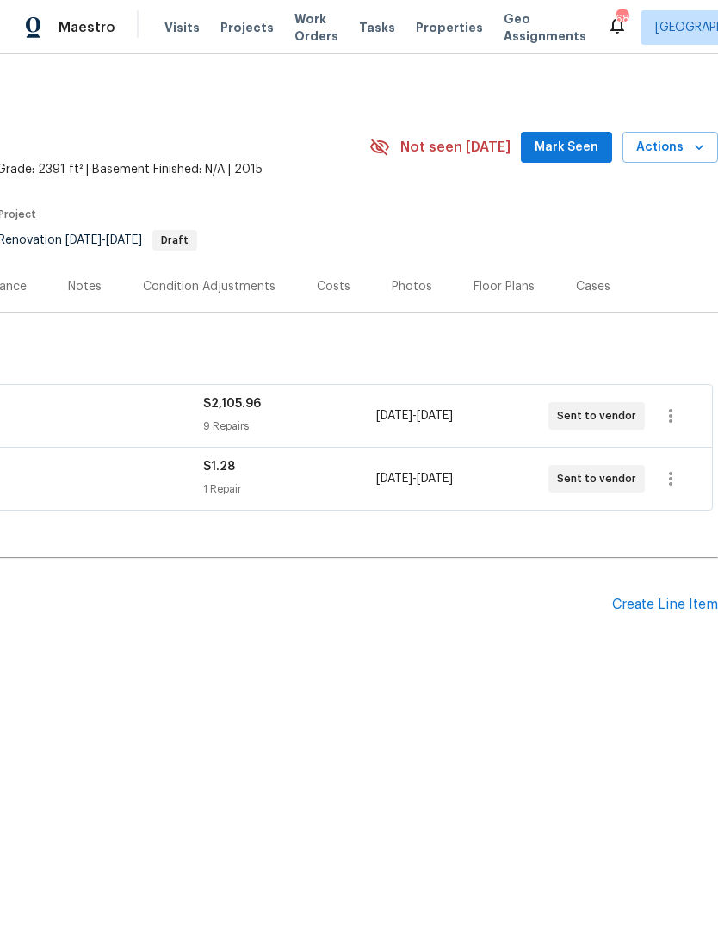
scroll to position [0, 255]
click at [671, 600] on div "Create Line Item" at bounding box center [665, 605] width 106 height 16
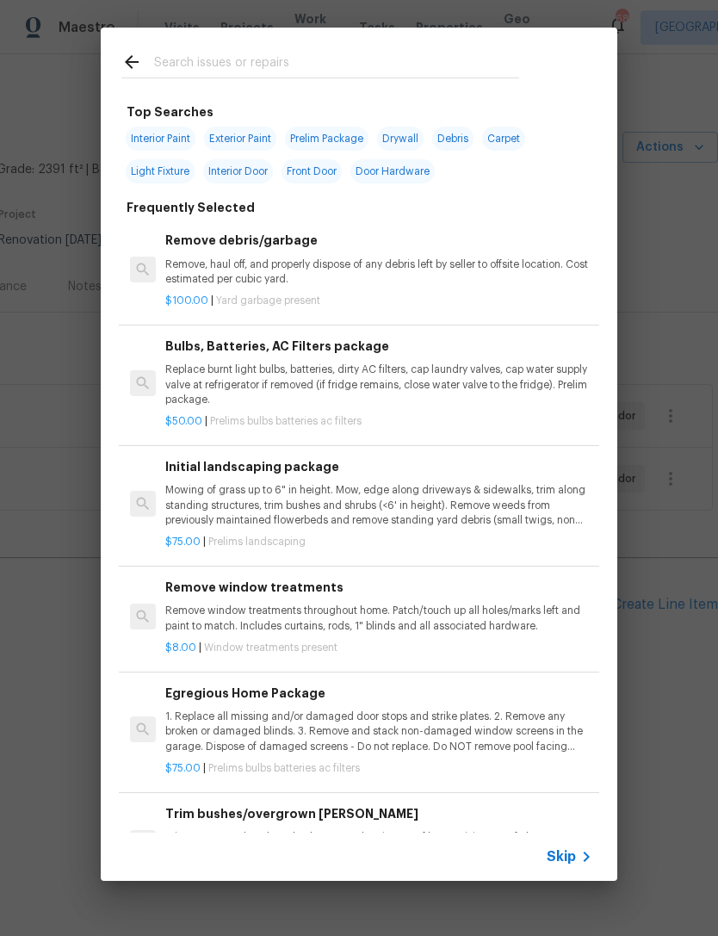
click at [309, 65] on input "text" at bounding box center [336, 65] width 365 height 26
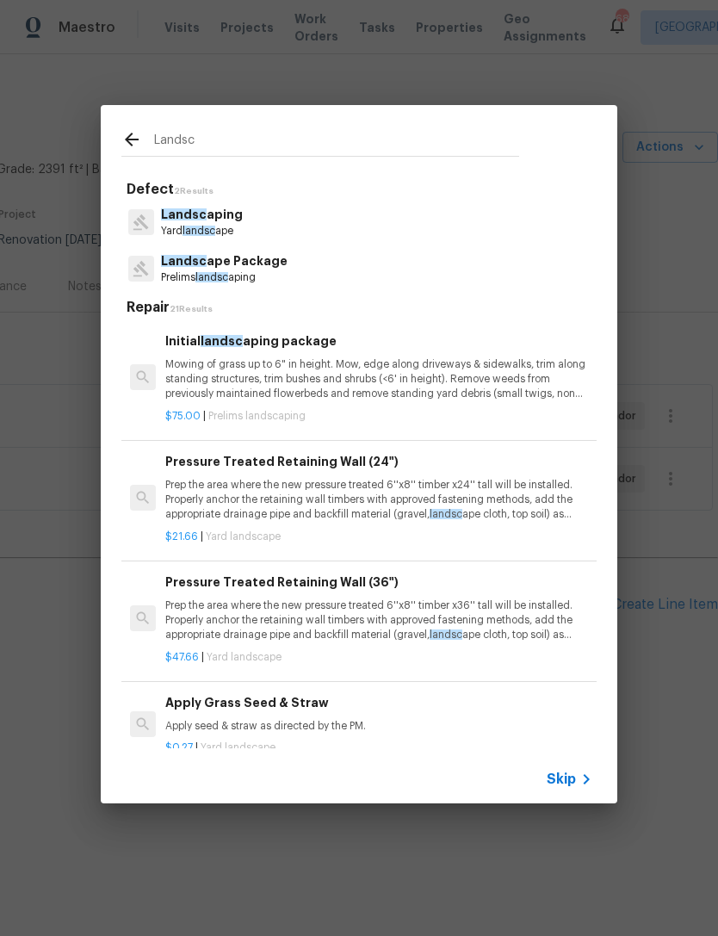
type input "Landsc"
click at [325, 273] on div "Landsc ape Package Prelims landsc aping" at bounding box center [358, 268] width 475 height 46
click at [324, 272] on div "Landsc ape Package Prelims landsc aping" at bounding box center [358, 268] width 475 height 46
click at [261, 274] on p "Prelims landsc aping" at bounding box center [224, 277] width 127 height 15
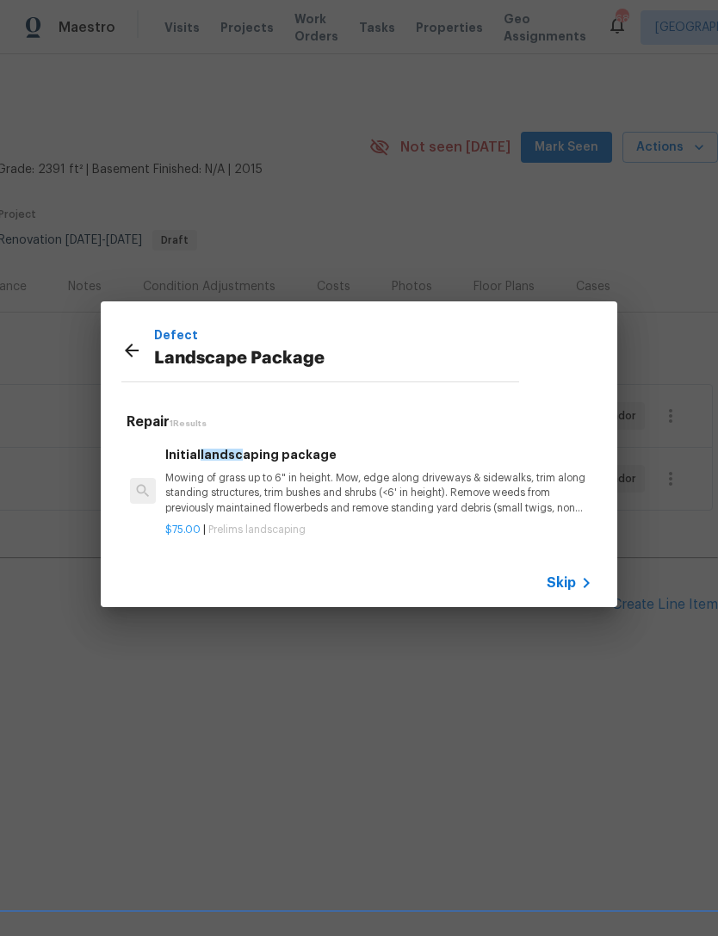
click at [420, 490] on p "Mowing of grass up to 6" in height. Mow, edge along driveways & sidewalks, trim…" at bounding box center [378, 493] width 427 height 44
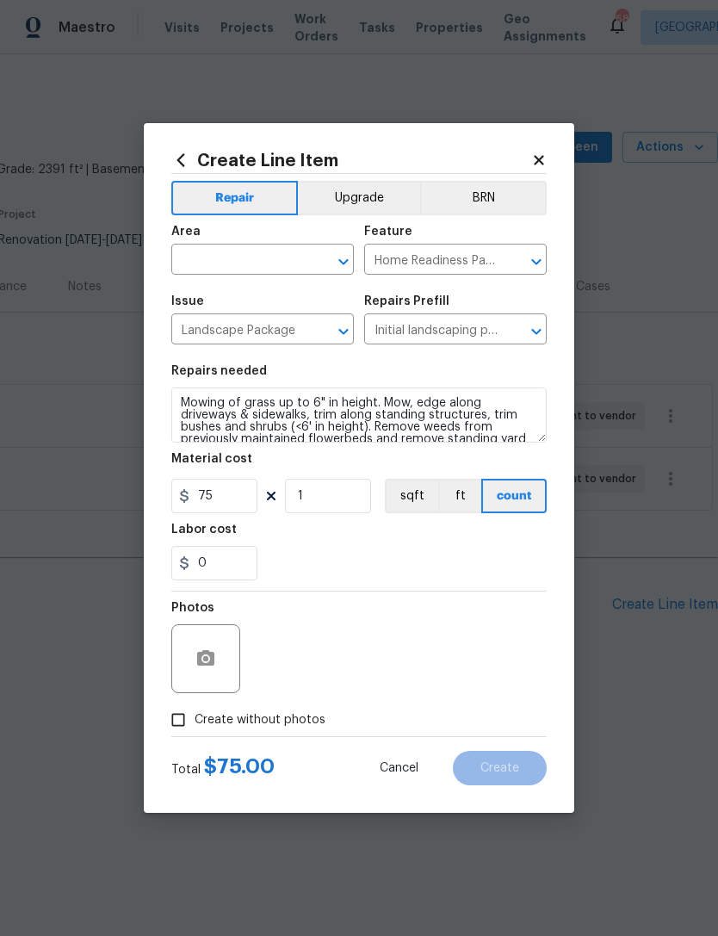
click at [255, 250] on input "text" at bounding box center [238, 261] width 134 height 27
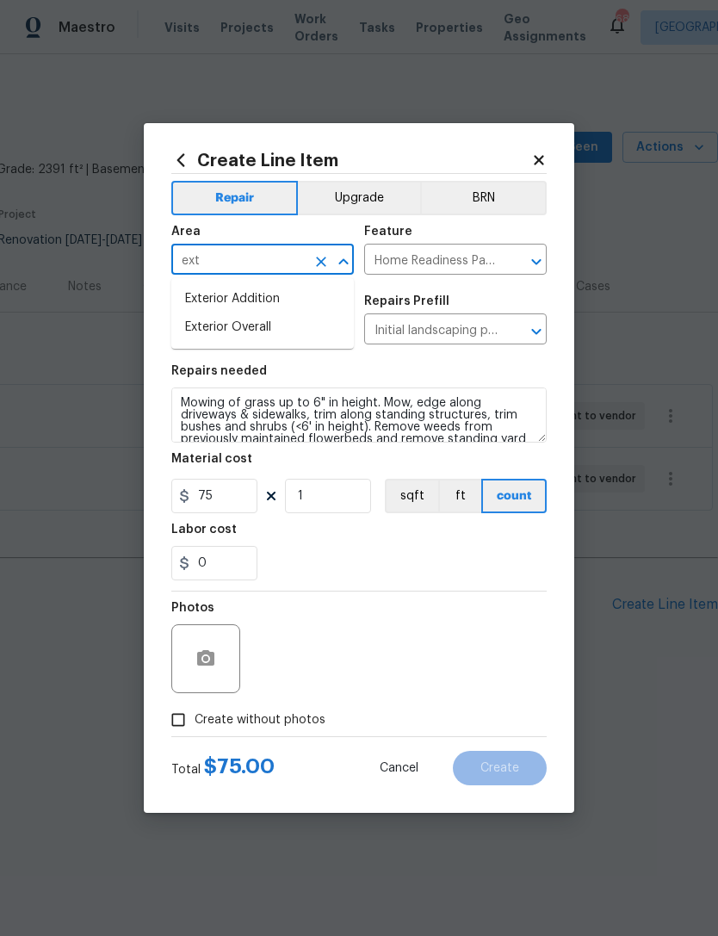
click at [284, 323] on li "Exterior Overall" at bounding box center [262, 327] width 182 height 28
type input "Exterior Overall"
click at [211, 659] on icon "button" at bounding box center [205, 657] width 17 height 15
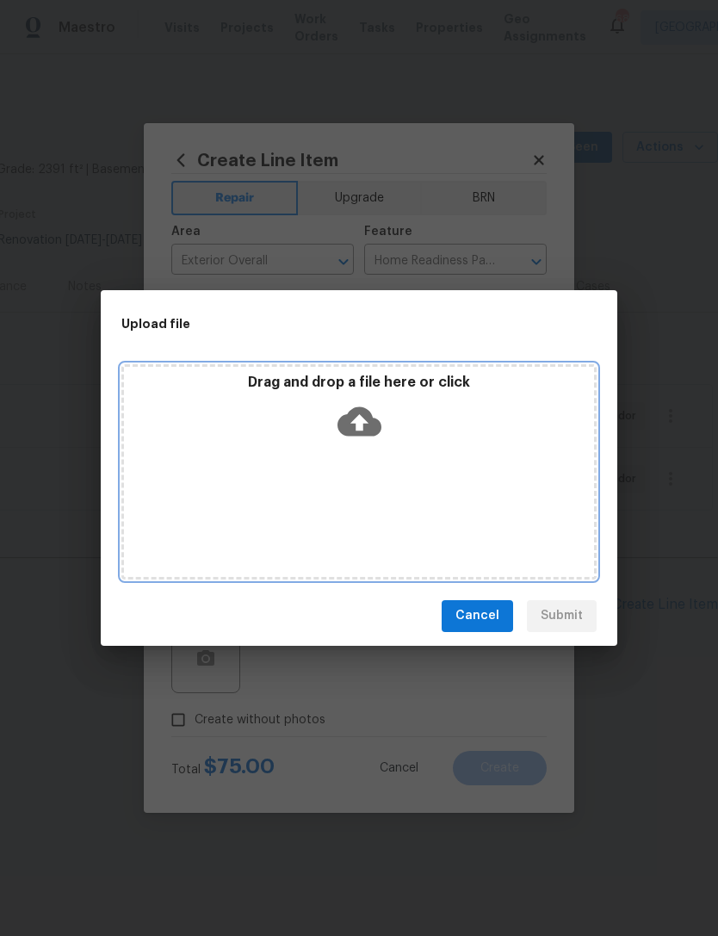
click at [498, 462] on div "Drag and drop a file here or click" at bounding box center [358, 471] width 475 height 215
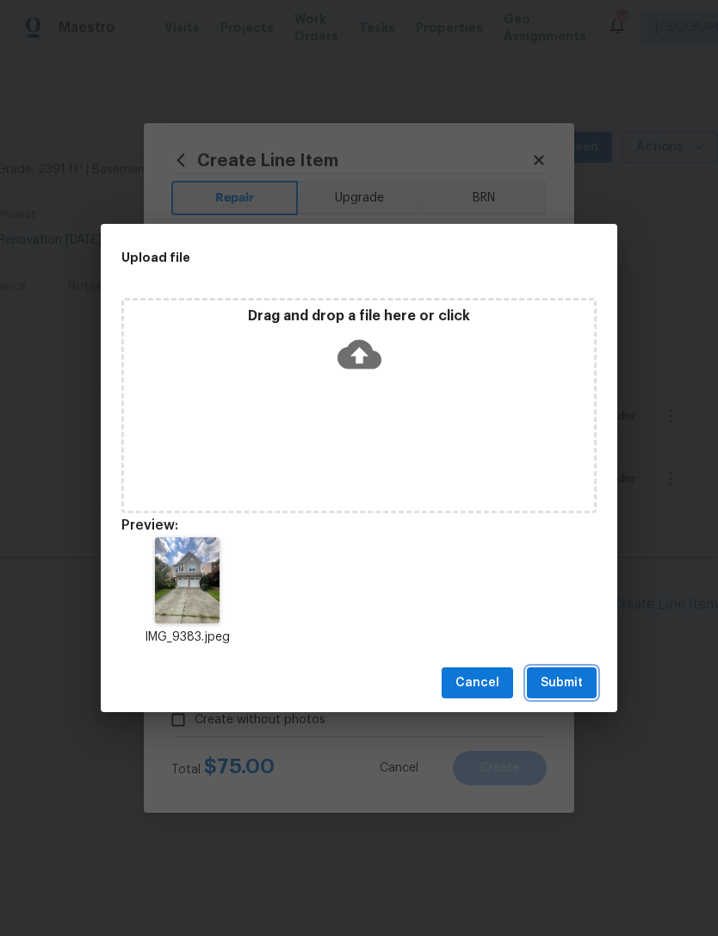
click at [572, 682] on span "Submit" at bounding box center [562, 683] width 42 height 22
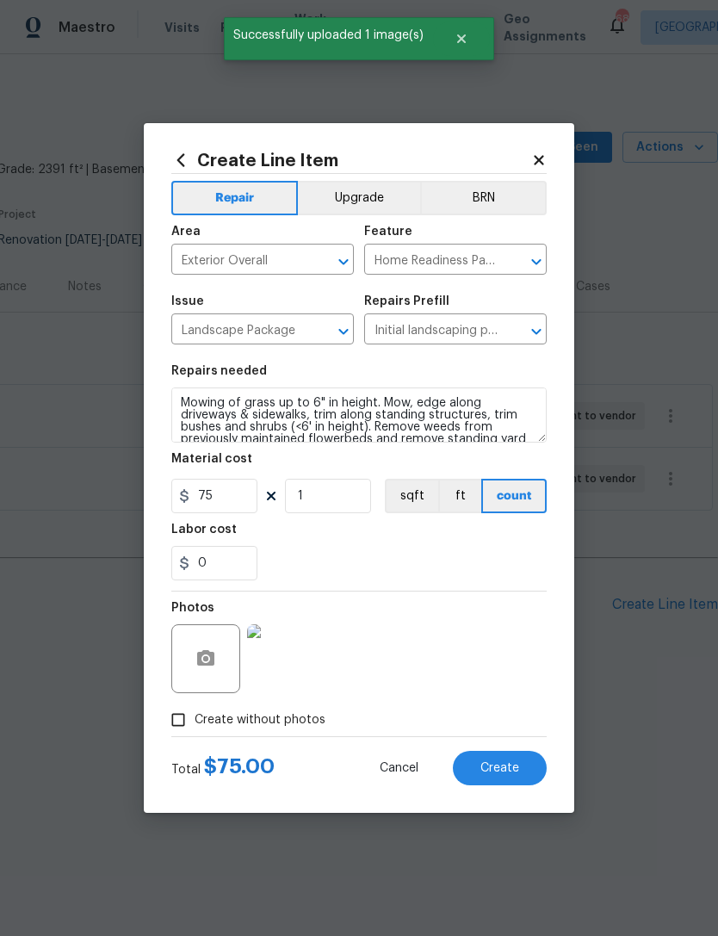
click at [526, 769] on button "Create" at bounding box center [500, 768] width 94 height 34
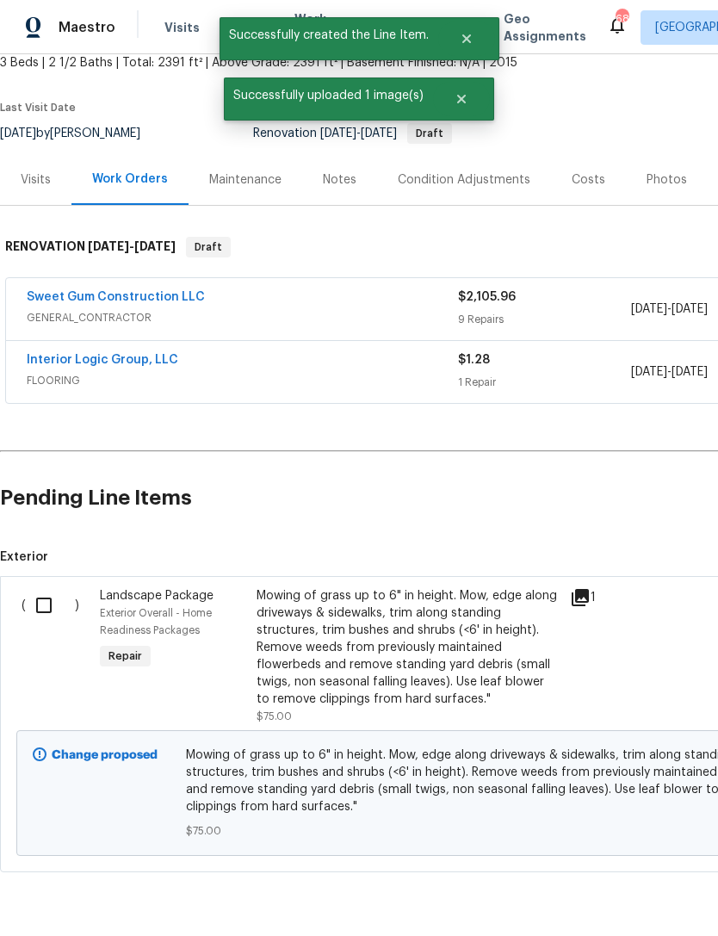
scroll to position [105, 0]
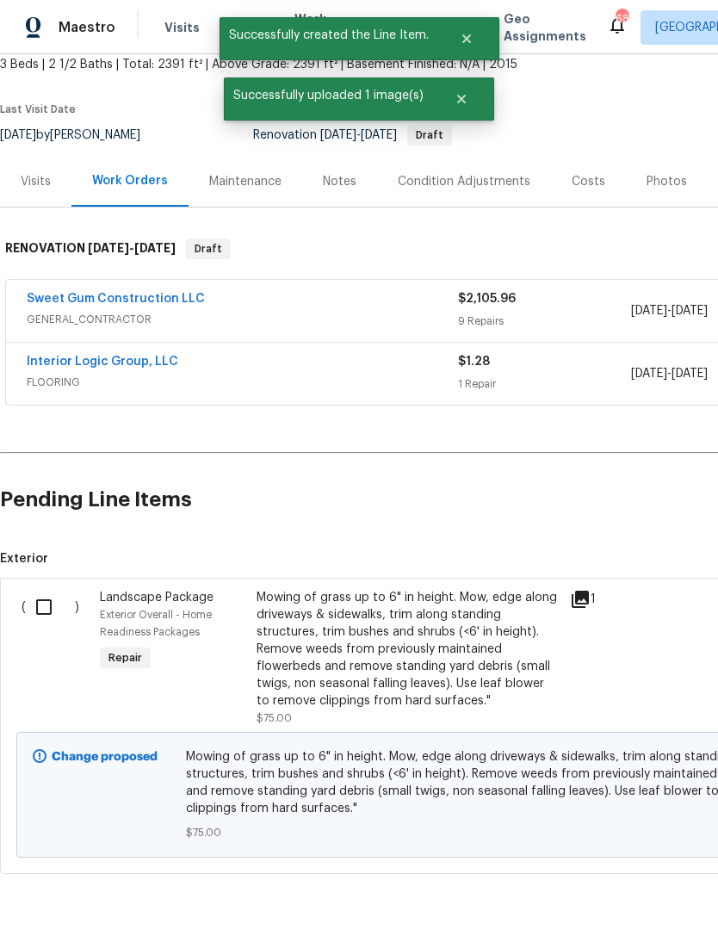
click at [50, 614] on input "checkbox" at bounding box center [50, 607] width 49 height 36
checkbox input "true"
click at [653, 893] on span "Create Work Order" at bounding box center [619, 893] width 114 height 22
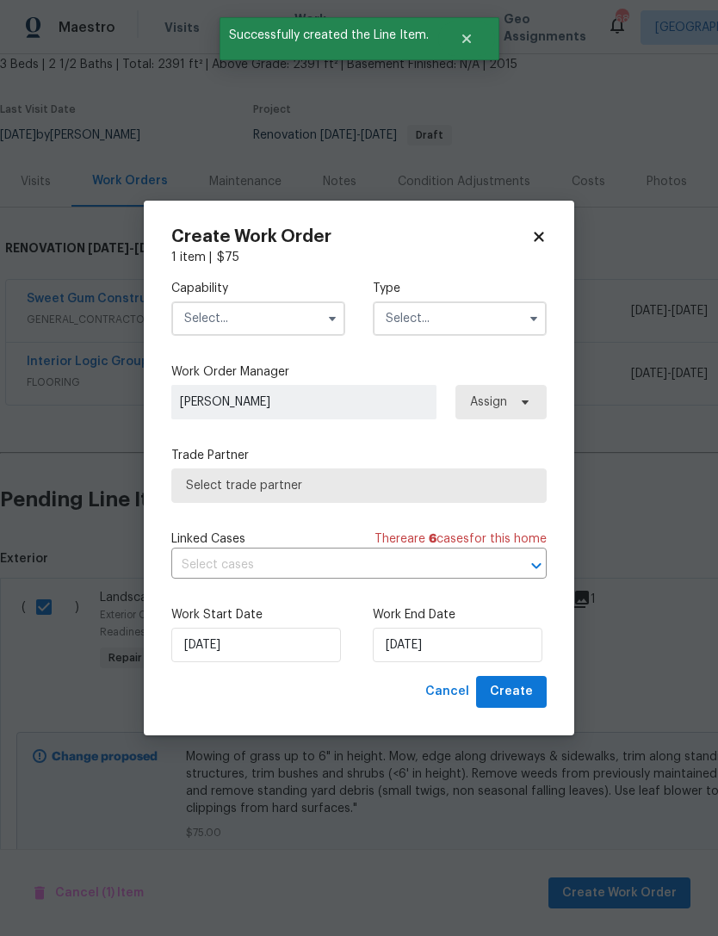
click at [257, 331] on input "text" at bounding box center [258, 318] width 174 height 34
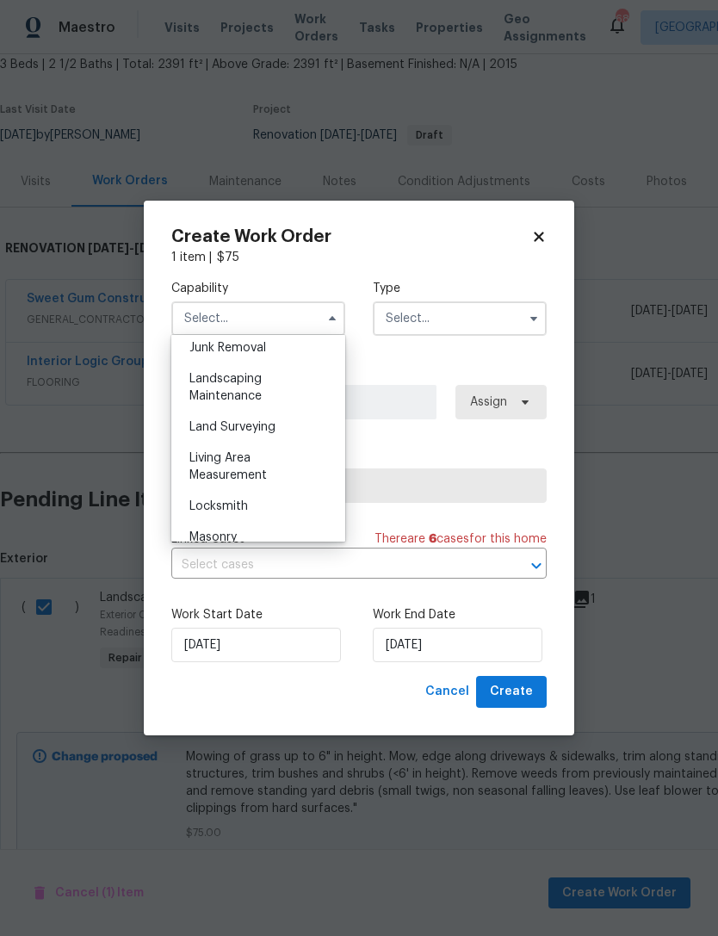
scroll to position [1110, 0]
click at [247, 382] on span "Landscaping Maintenance" at bounding box center [225, 386] width 72 height 29
type input "Landscaping Maintenance"
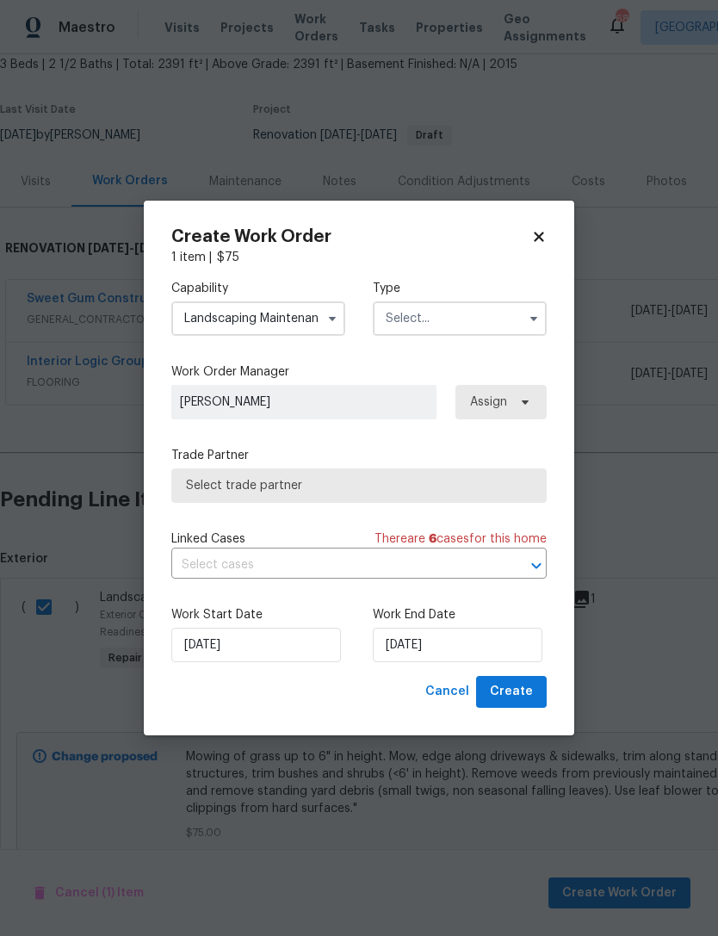
click at [288, 310] on input "Landscaping Maintenance" at bounding box center [258, 318] width 174 height 34
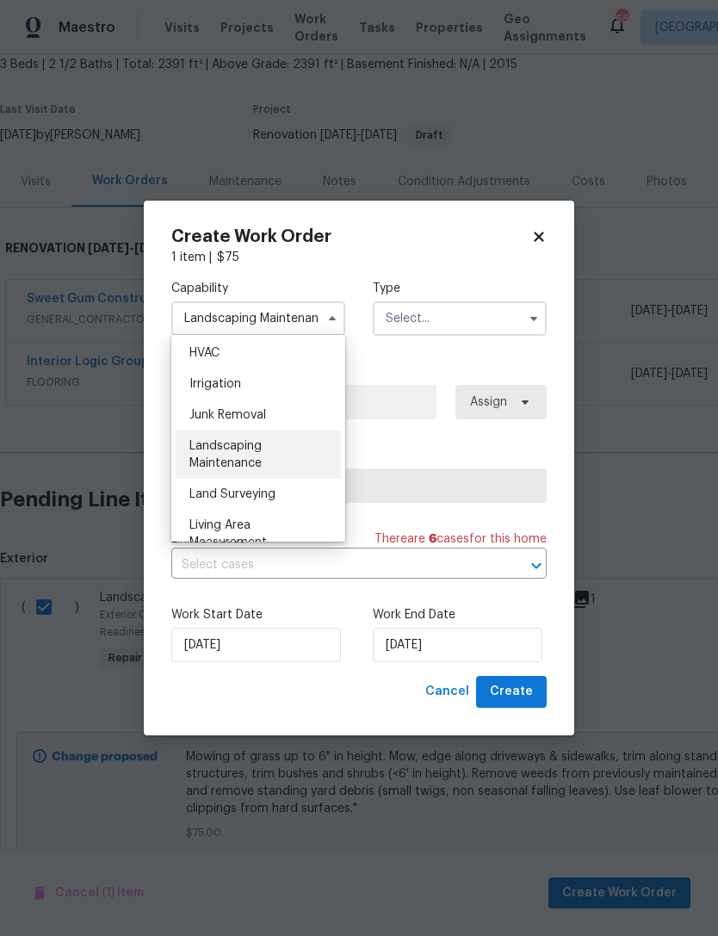
scroll to position [1038, 0]
click at [281, 449] on div "Landscaping Maintenance" at bounding box center [258, 458] width 165 height 48
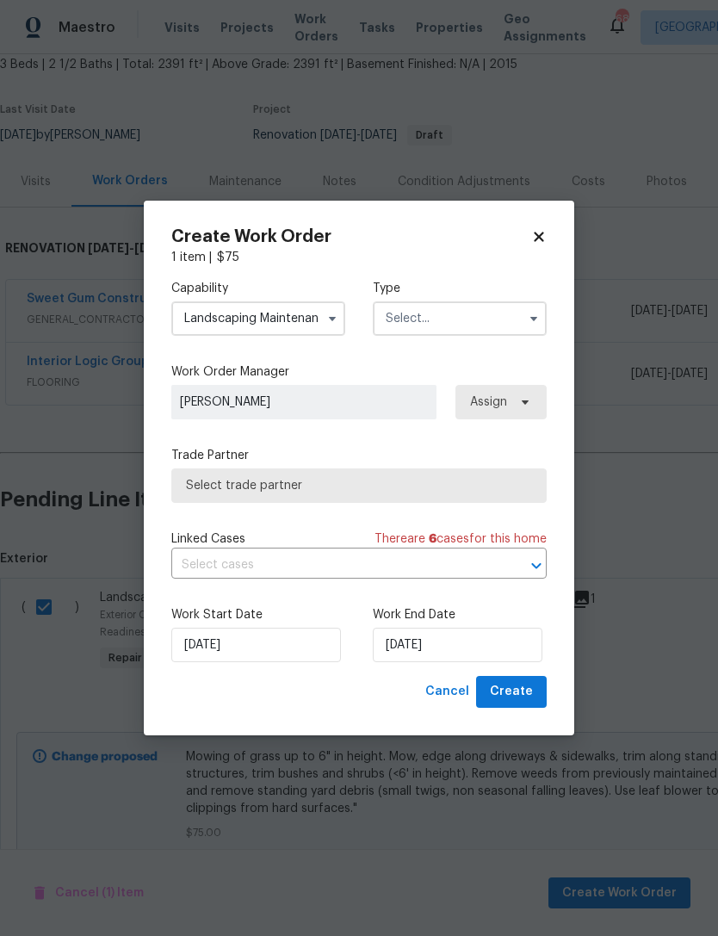
click at [455, 318] on input "text" at bounding box center [460, 318] width 174 height 34
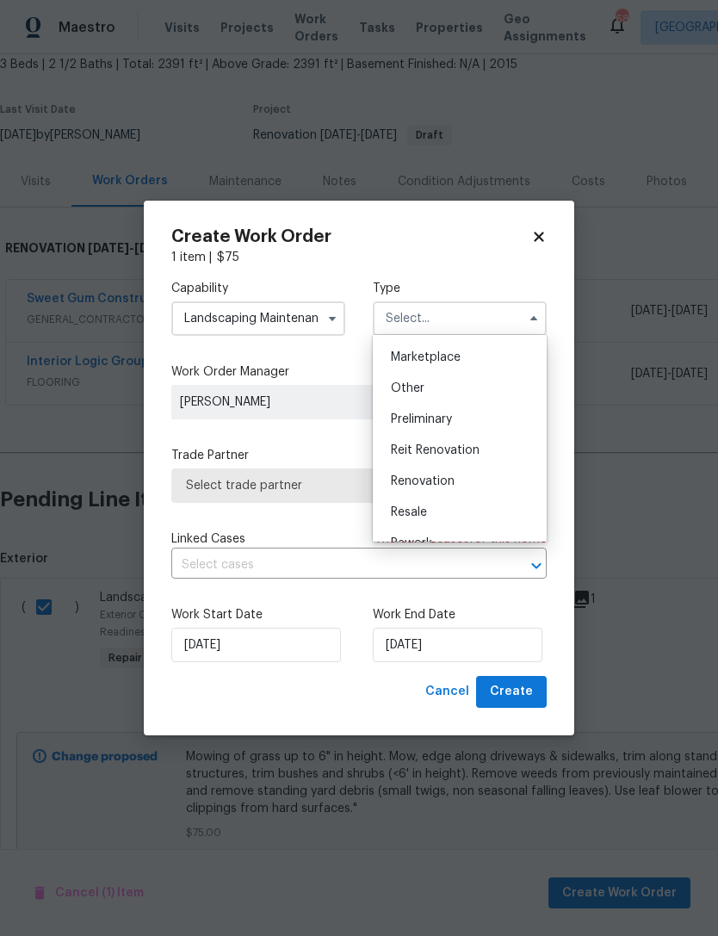
scroll to position [311, 0]
click at [448, 483] on span "Renovation" at bounding box center [423, 478] width 64 height 12
type input "Renovation"
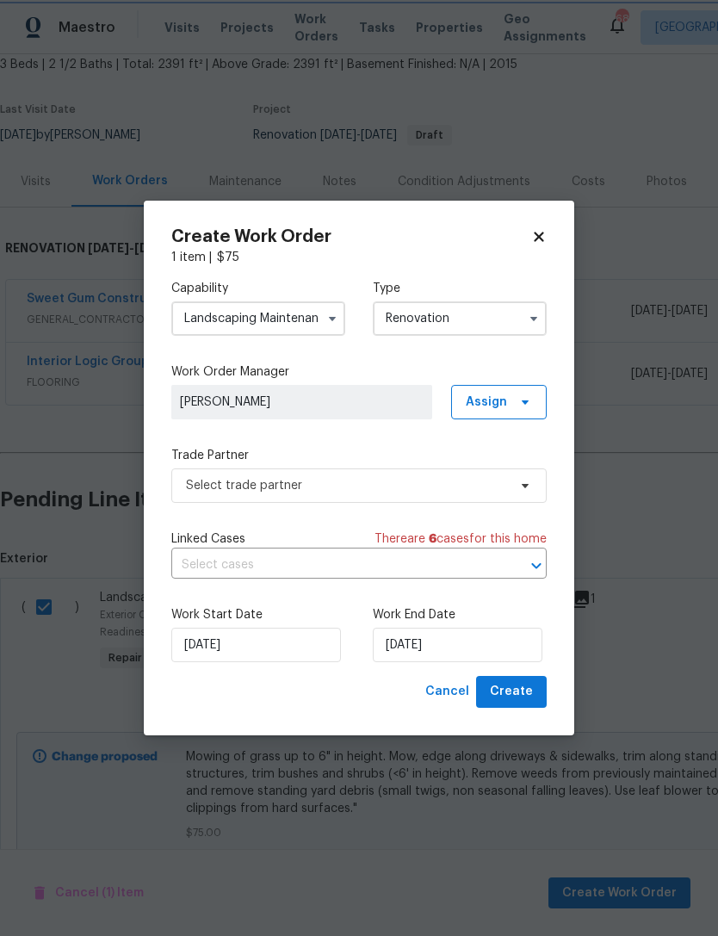
scroll to position [0, 0]
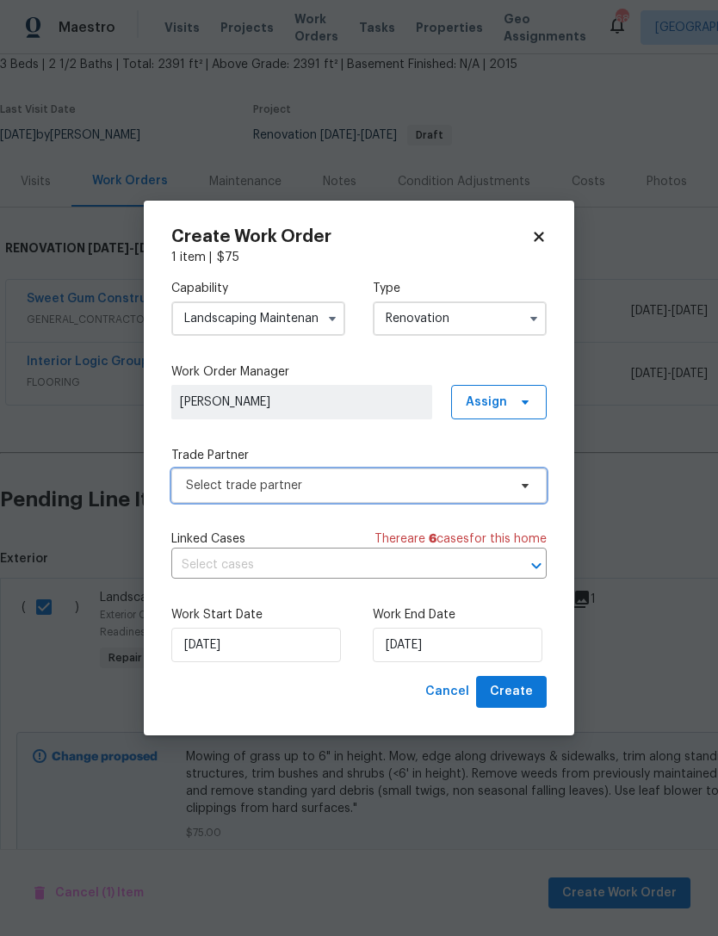
click at [358, 475] on span "Select trade partner" at bounding box center [358, 485] width 375 height 34
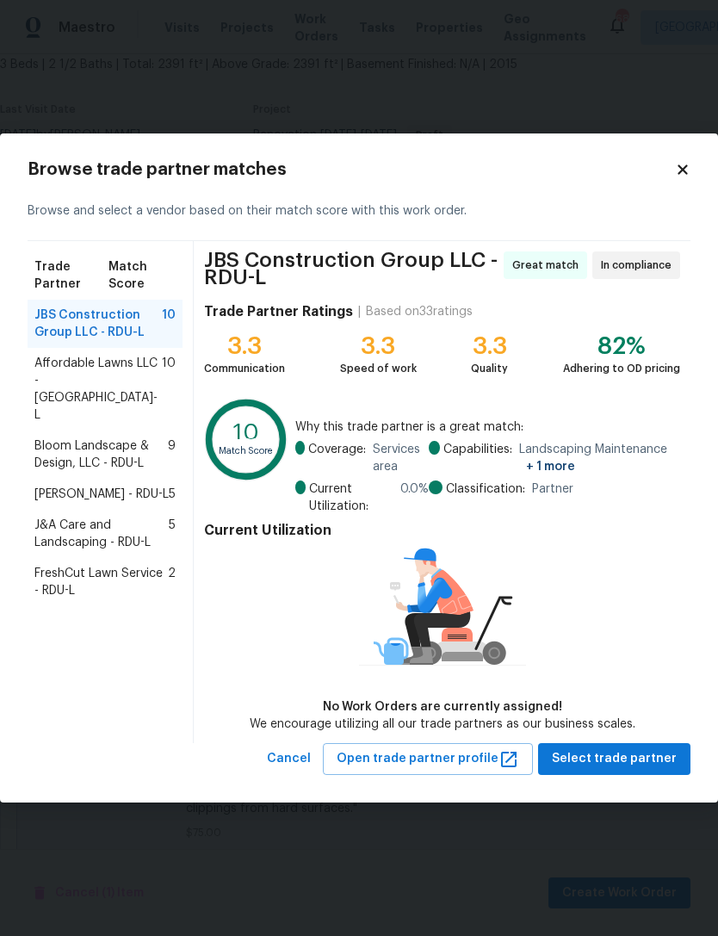
click at [643, 759] on span "Select trade partner" at bounding box center [614, 759] width 125 height 22
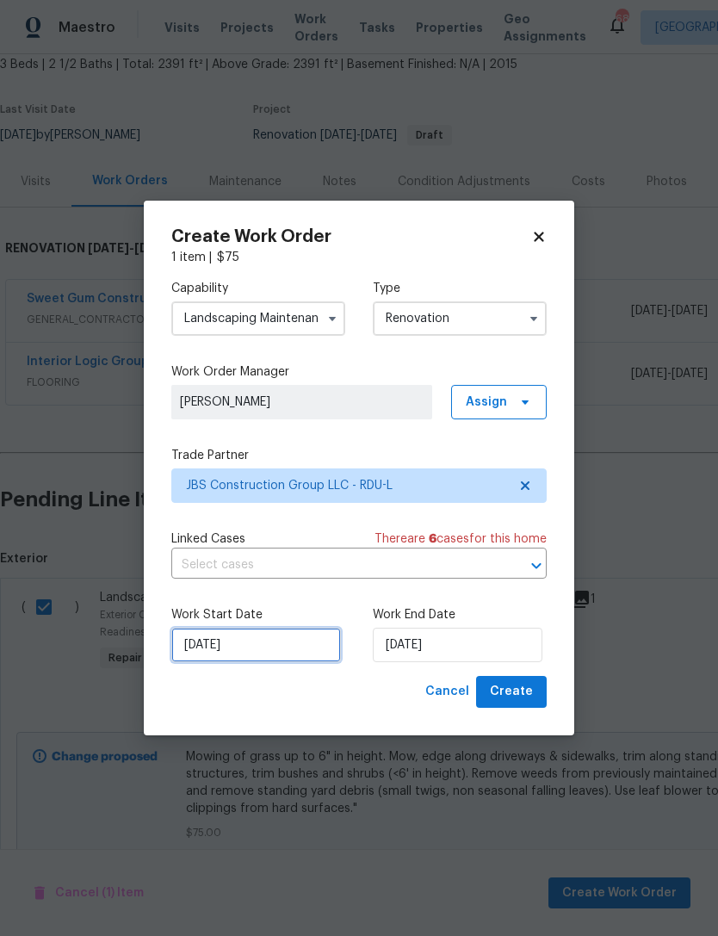
click at [282, 637] on input "[DATE]" at bounding box center [256, 645] width 170 height 34
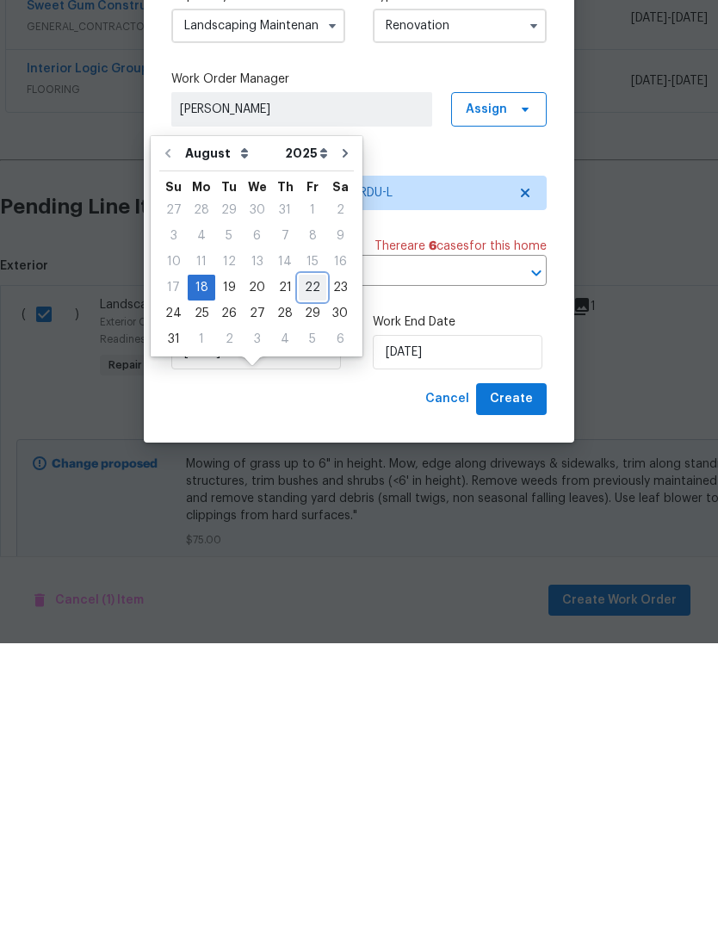
click at [303, 568] on div "22" at bounding box center [313, 580] width 28 height 24
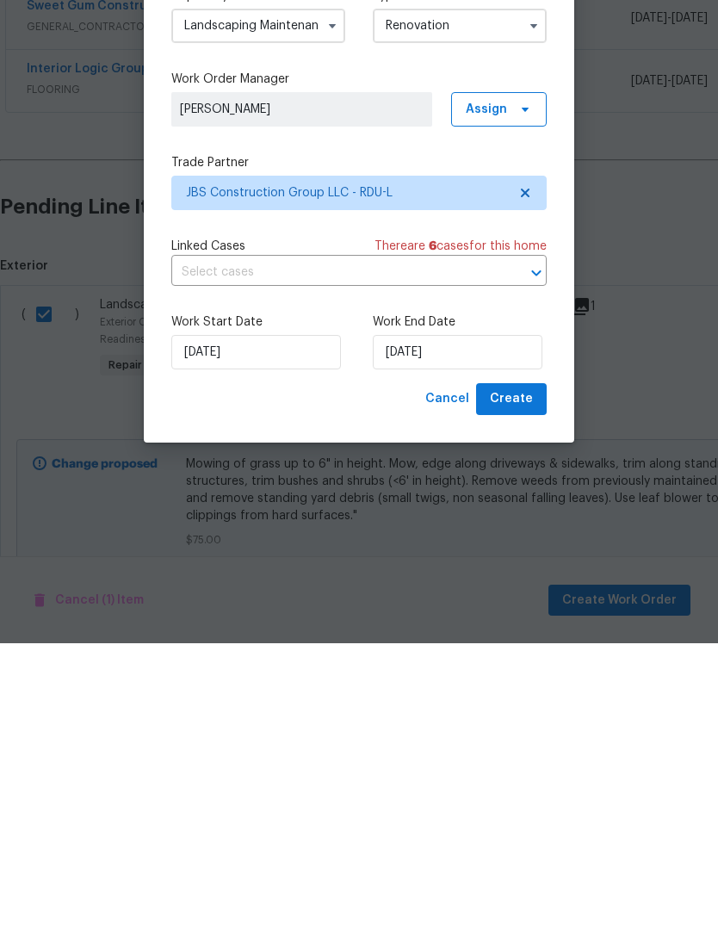
type input "[DATE]"
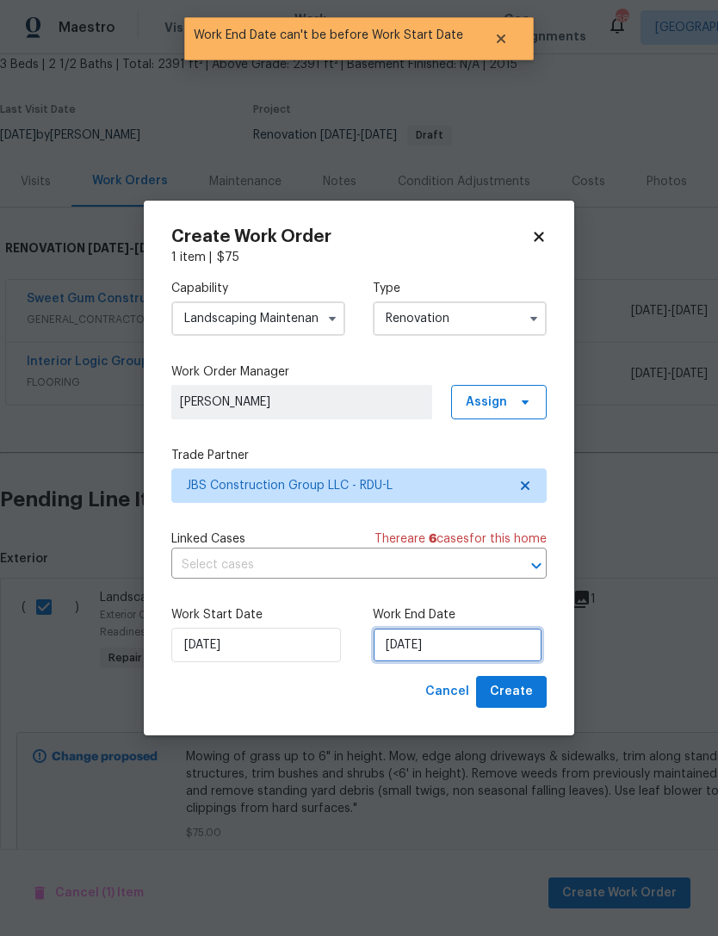
click at [476, 644] on input "[DATE]" at bounding box center [458, 645] width 170 height 34
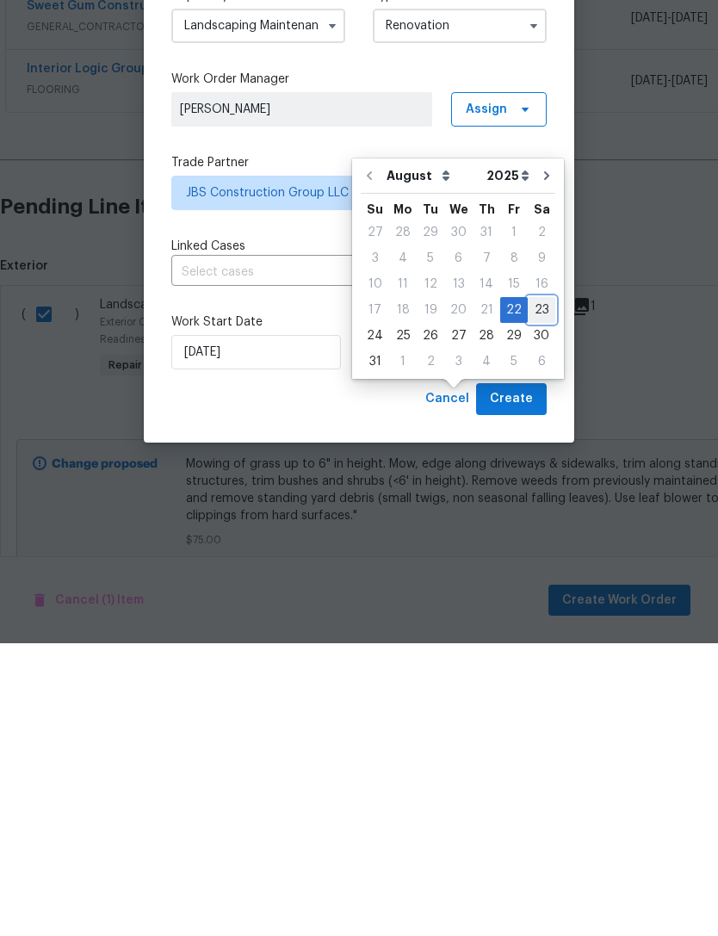
click at [532, 591] on div "23" at bounding box center [542, 603] width 28 height 24
type input "[DATE]"
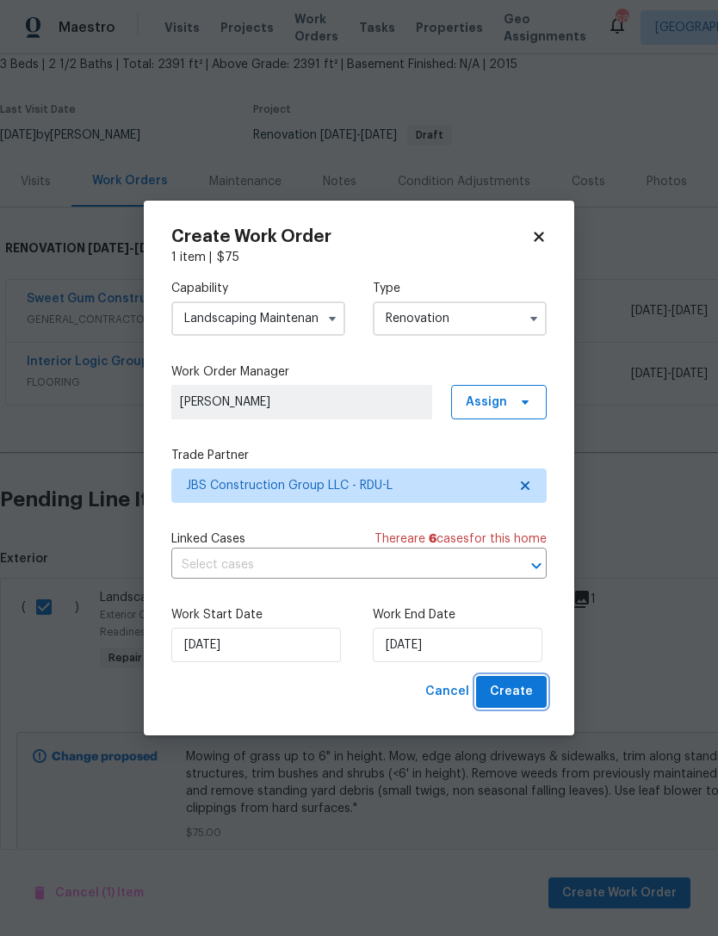
click at [537, 697] on button "Create" at bounding box center [511, 692] width 71 height 32
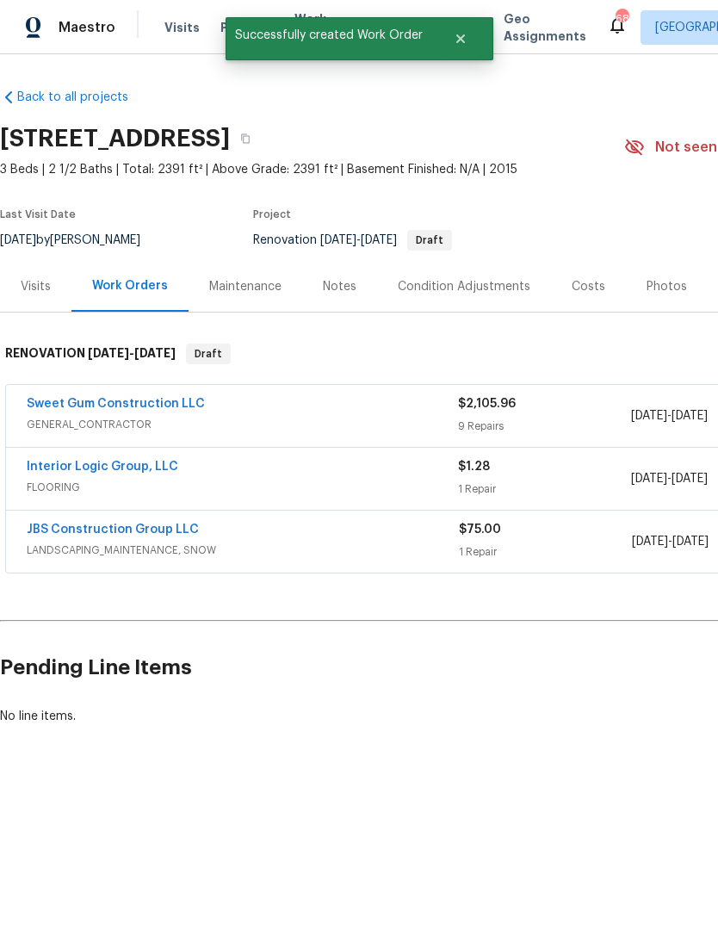
scroll to position [1, 63]
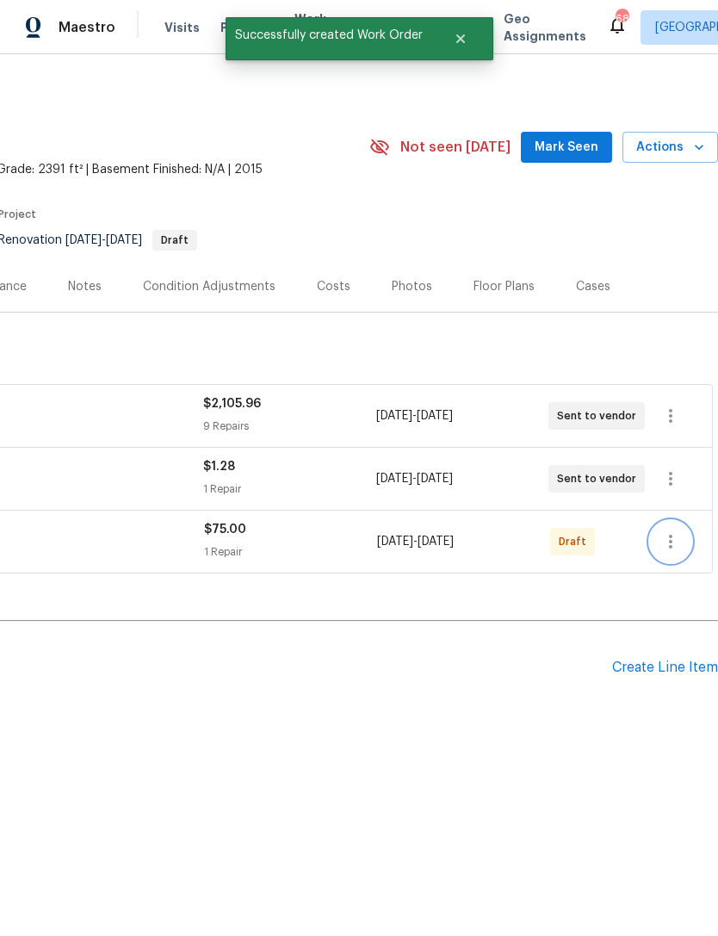
click at [674, 542] on icon "button" at bounding box center [670, 541] width 21 height 21
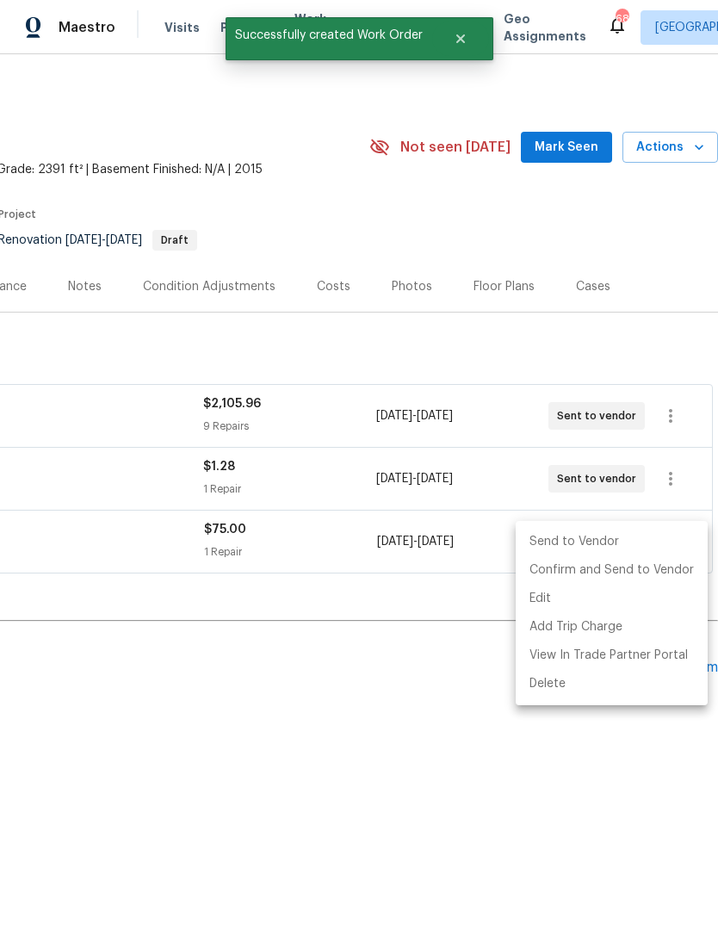
scroll to position [0, 255]
click at [646, 576] on li "Confirm and Send to Vendor" at bounding box center [612, 570] width 192 height 28
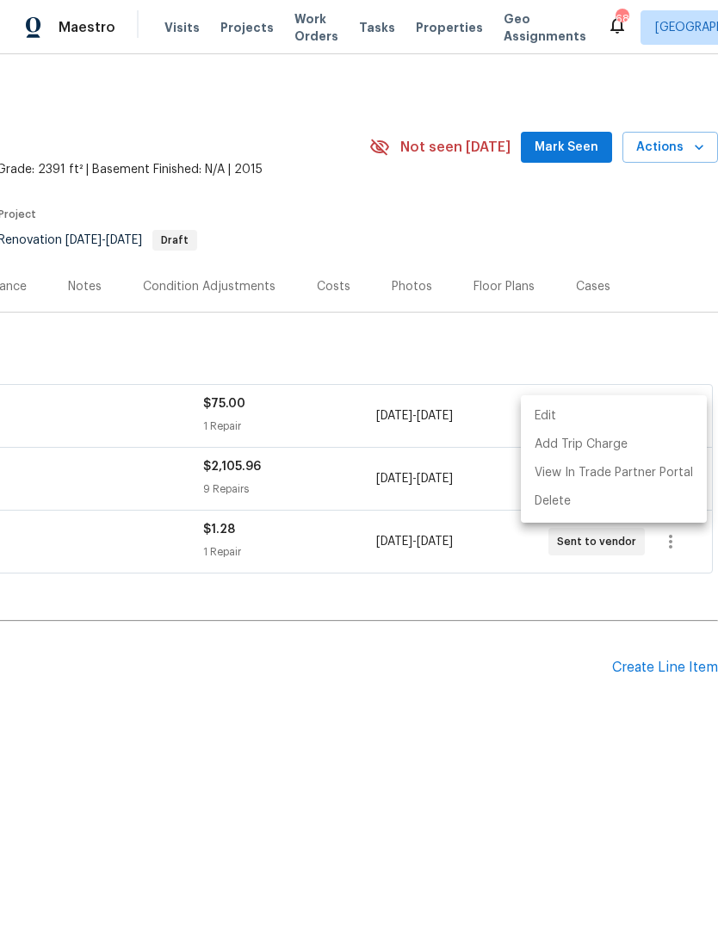
click at [447, 767] on div at bounding box center [359, 468] width 718 height 936
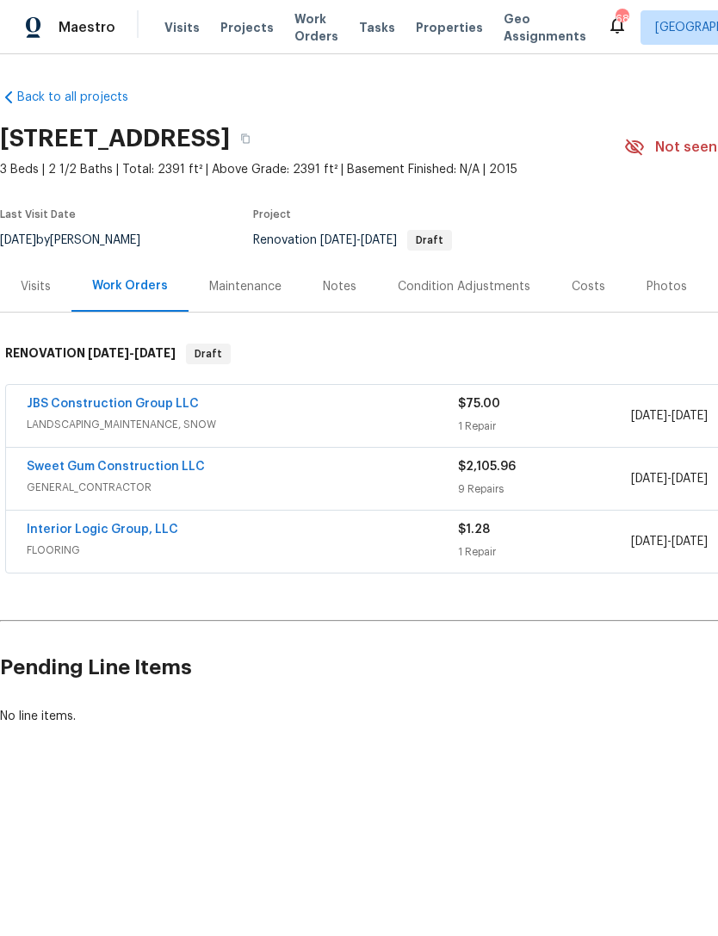
scroll to position [0, 0]
click at [89, 526] on link "Interior Logic Group, LLC" at bounding box center [103, 529] width 152 height 12
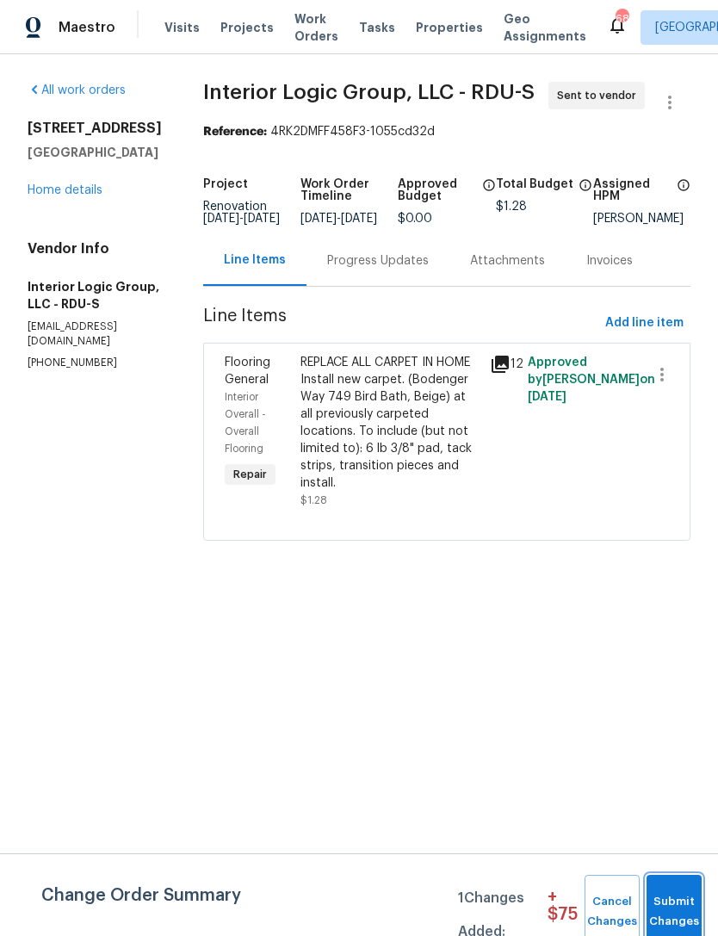
click at [690, 903] on span "Submit Changes" at bounding box center [674, 912] width 38 height 40
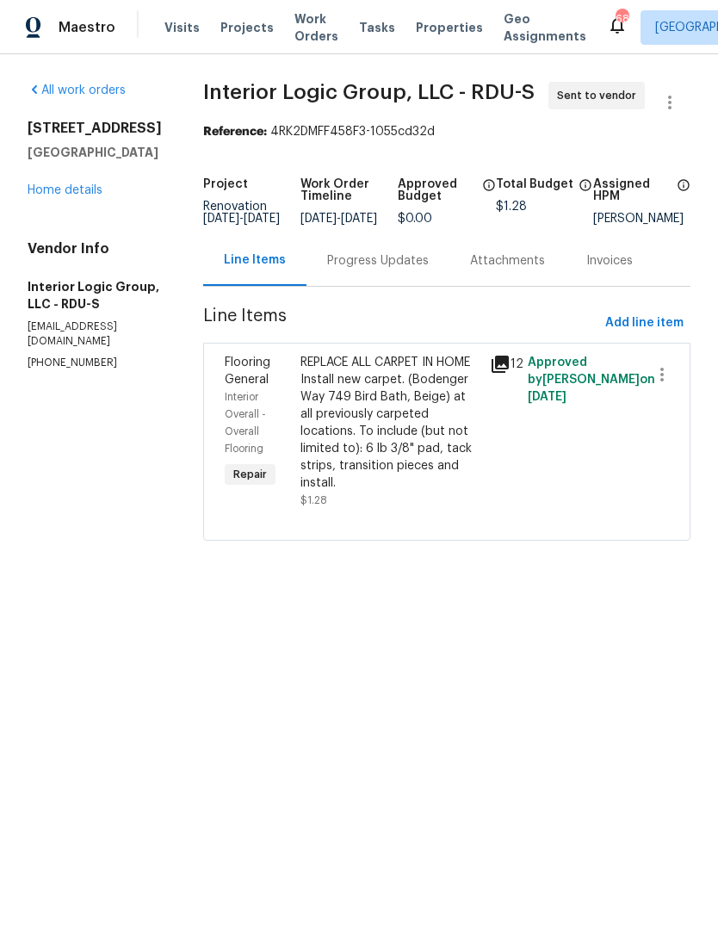
click at [55, 184] on link "Home details" at bounding box center [65, 190] width 75 height 12
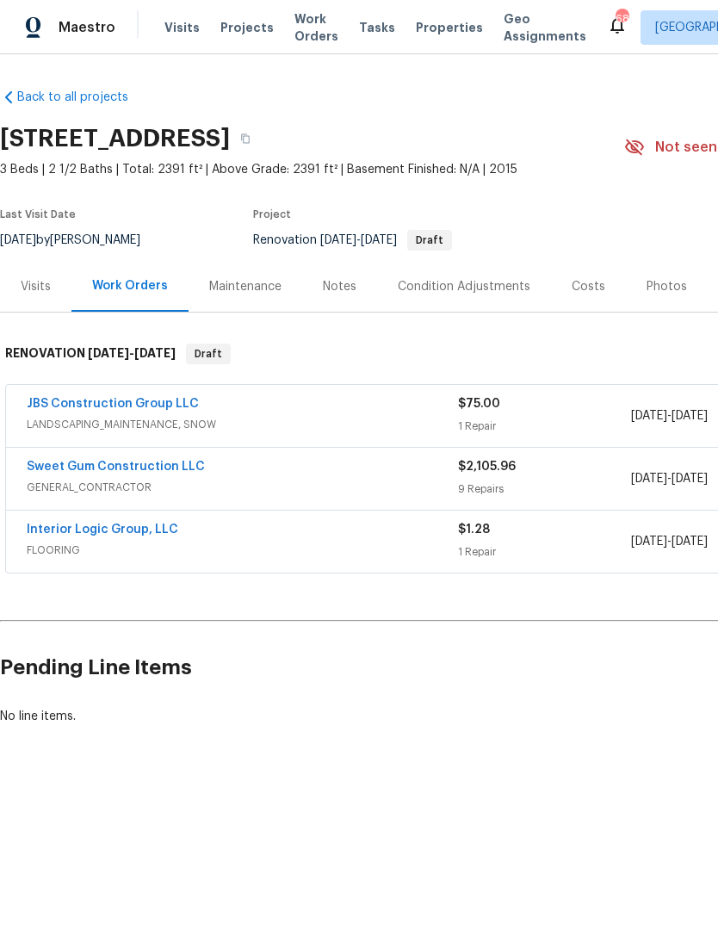
click at [54, 405] on link "JBS Construction Group LLC" at bounding box center [113, 404] width 172 height 12
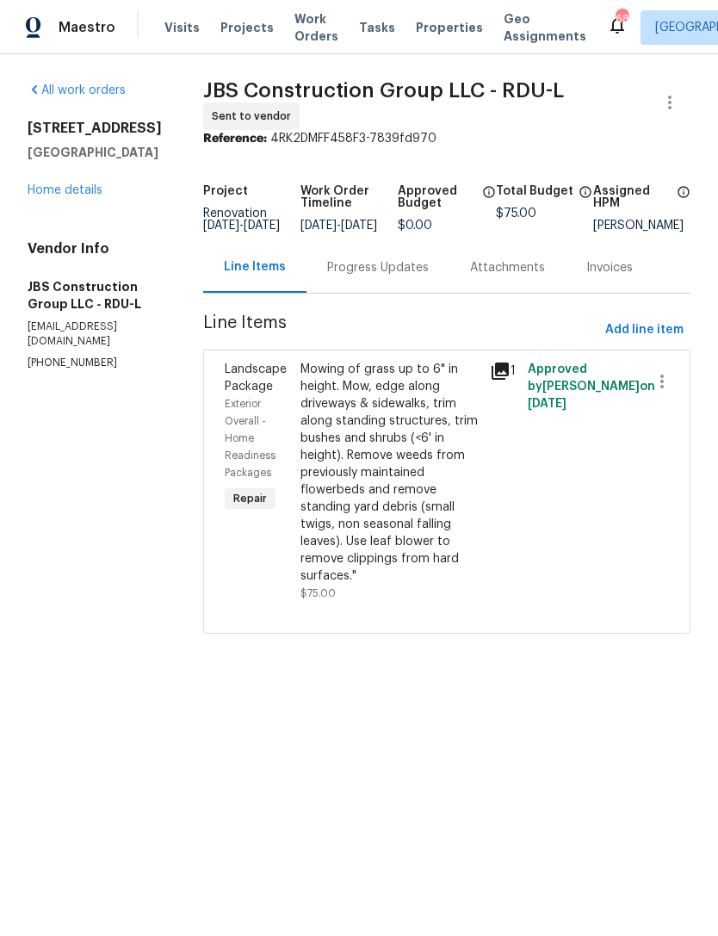
click at [414, 276] on div "Progress Updates" at bounding box center [378, 267] width 102 height 17
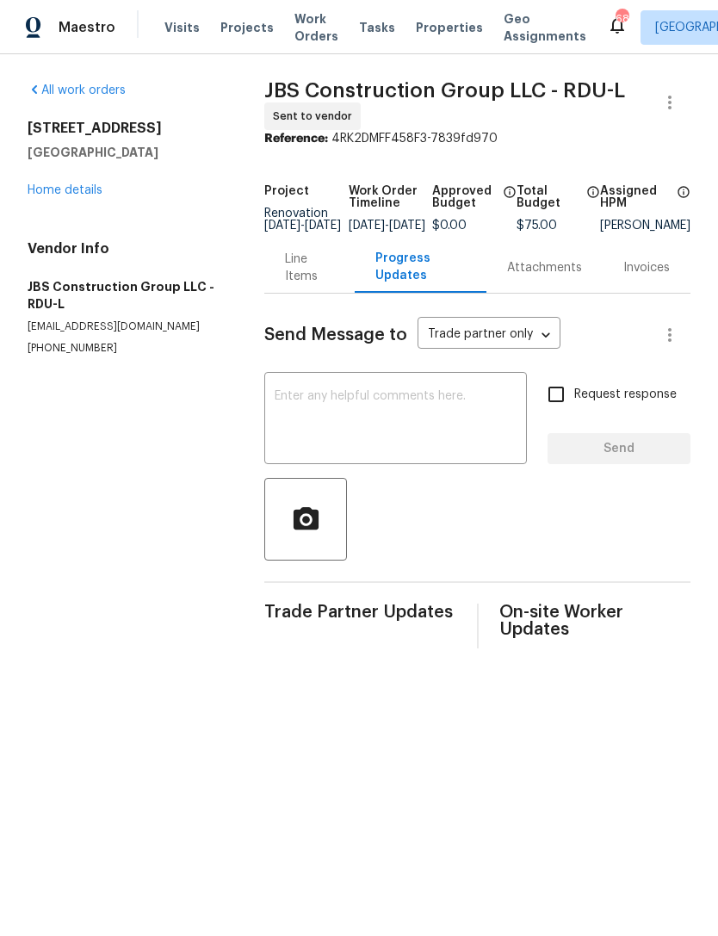
click at [356, 430] on textarea at bounding box center [396, 420] width 242 height 60
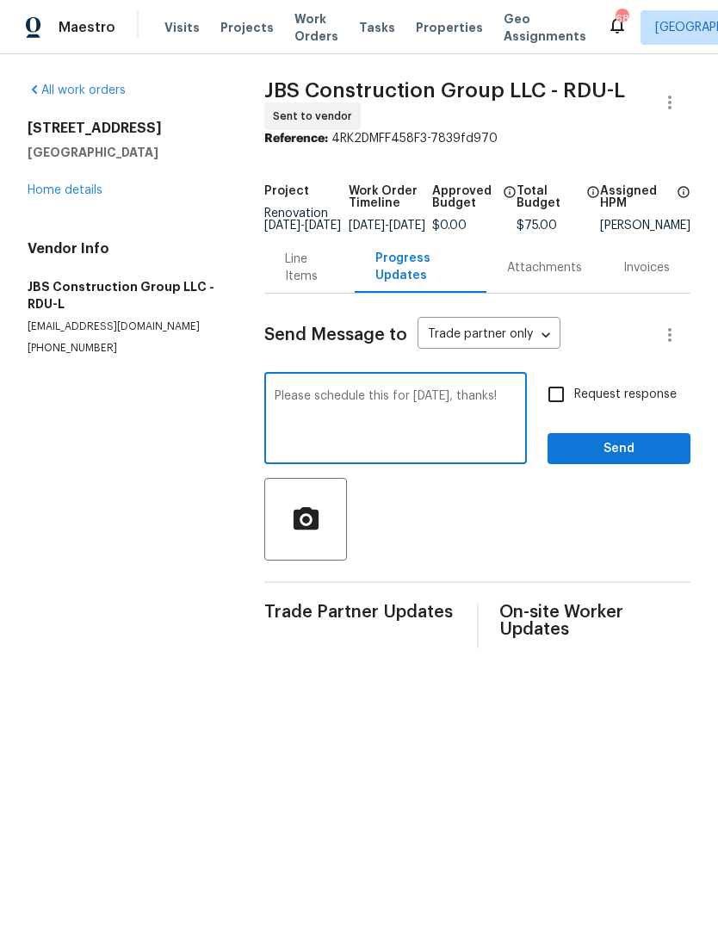
type textarea "Please schedule this for Friday 8/22, thanks!"
click at [554, 398] on input "Request response" at bounding box center [556, 394] width 36 height 36
checkbox input "true"
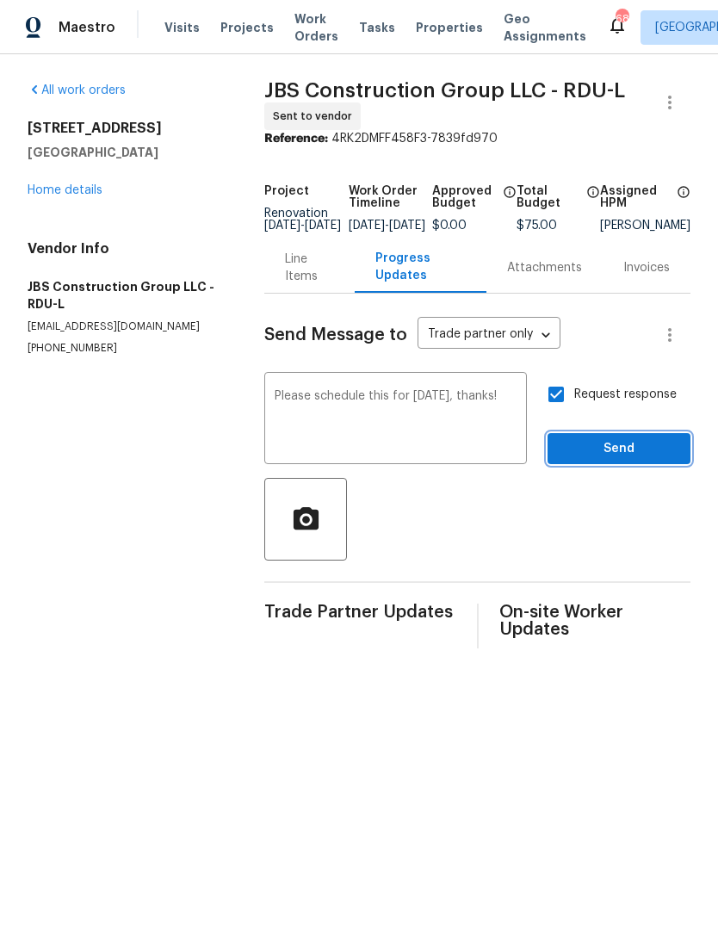
click at [614, 460] on span "Send" at bounding box center [618, 449] width 115 height 22
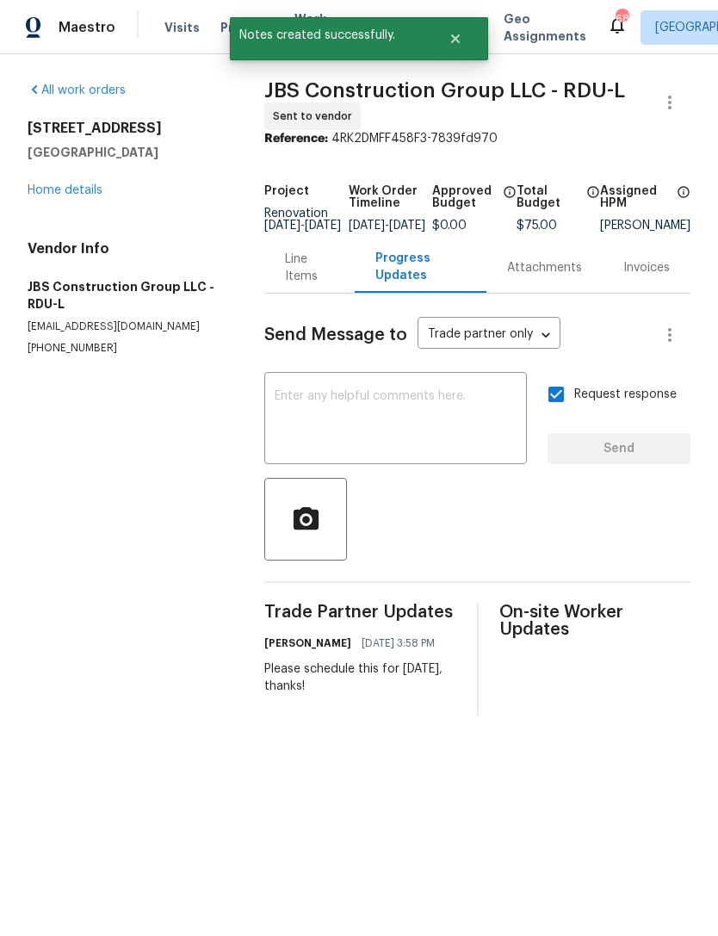
click at [88, 190] on link "Home details" at bounding box center [65, 190] width 75 height 12
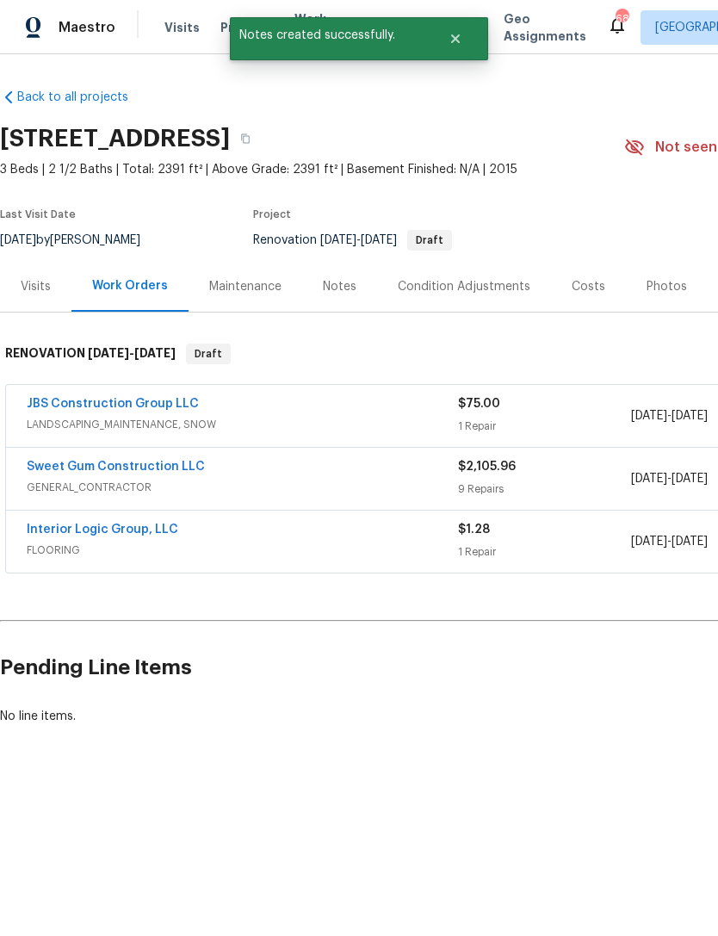
click at [340, 287] on div "Notes" at bounding box center [340, 286] width 34 height 17
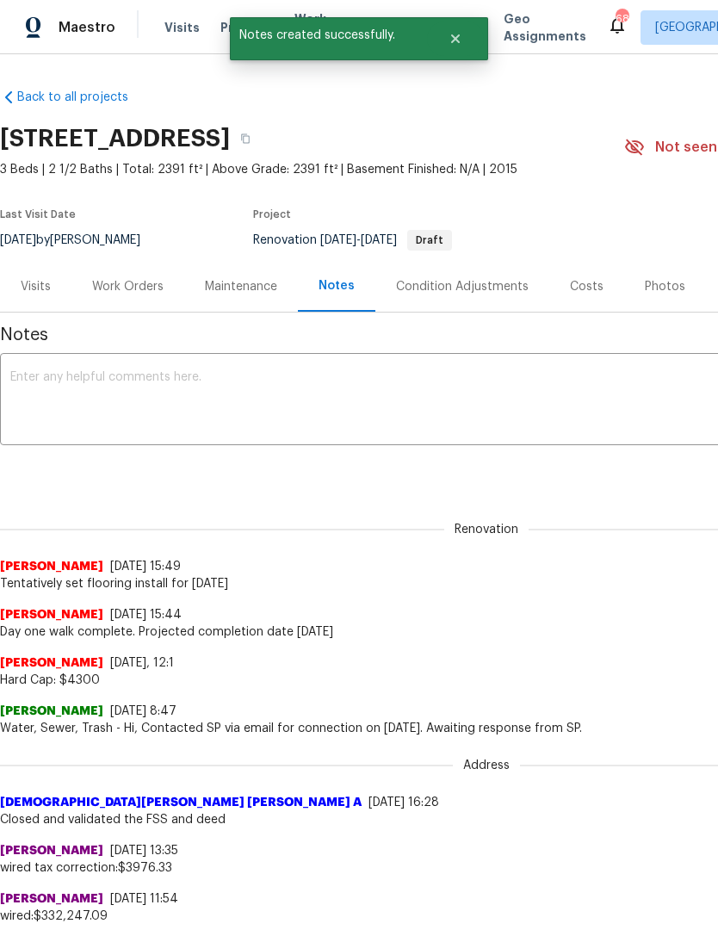
click at [238, 401] on textarea at bounding box center [486, 401] width 952 height 60
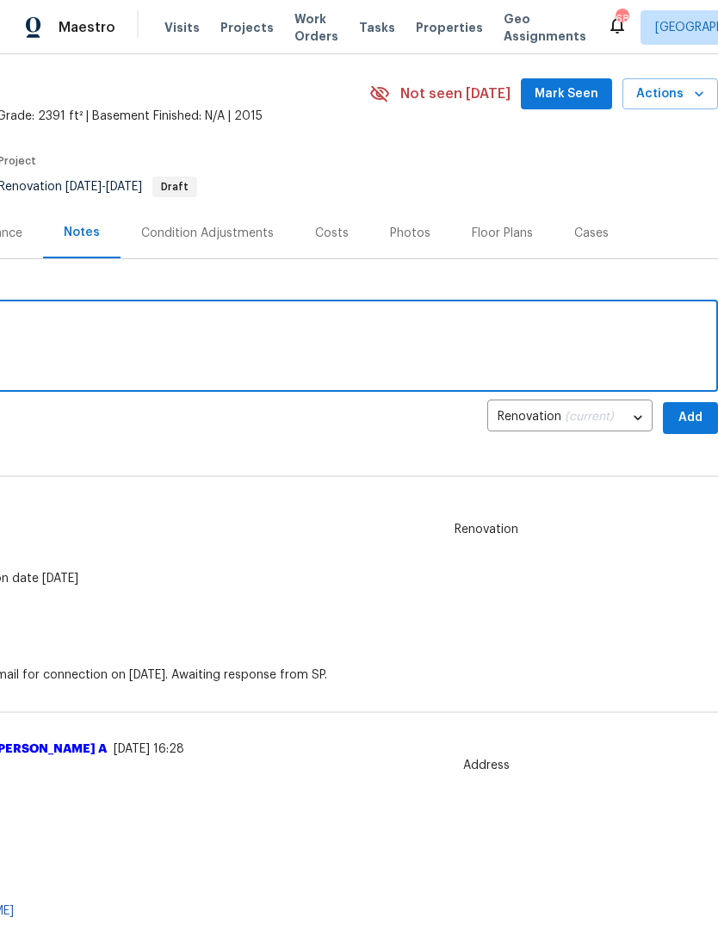
scroll to position [53, 255]
type textarea "Landscaping scheduled for Friday 822"
click at [690, 419] on span "Add" at bounding box center [691, 418] width 28 height 22
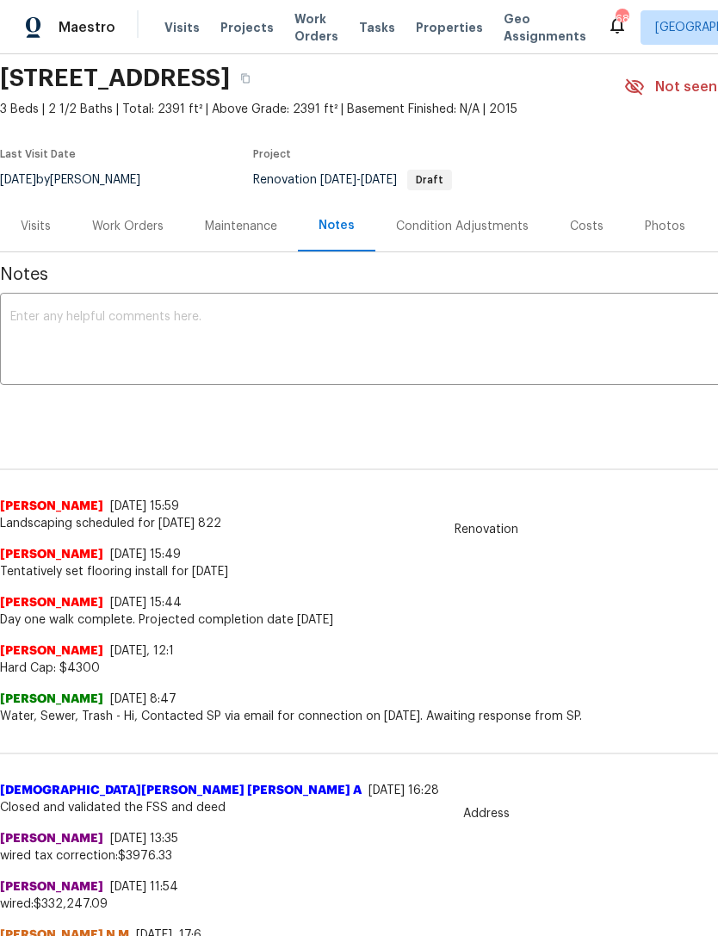
scroll to position [61, 0]
click at [108, 227] on div "Work Orders" at bounding box center [127, 225] width 71 height 17
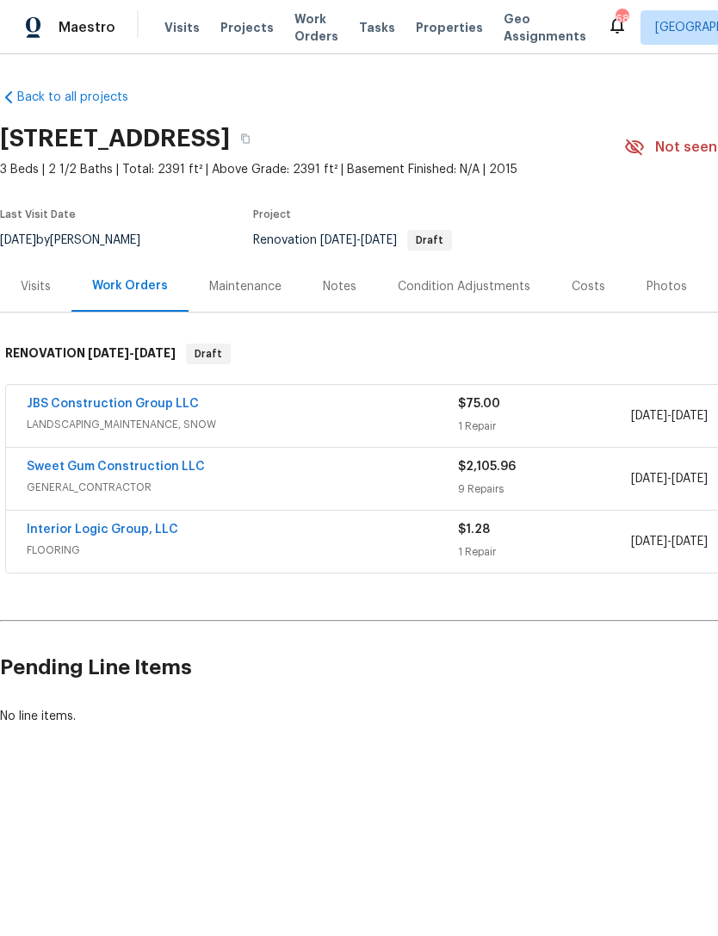
click at [53, 405] on link "JBS Construction Group LLC" at bounding box center [113, 404] width 172 height 12
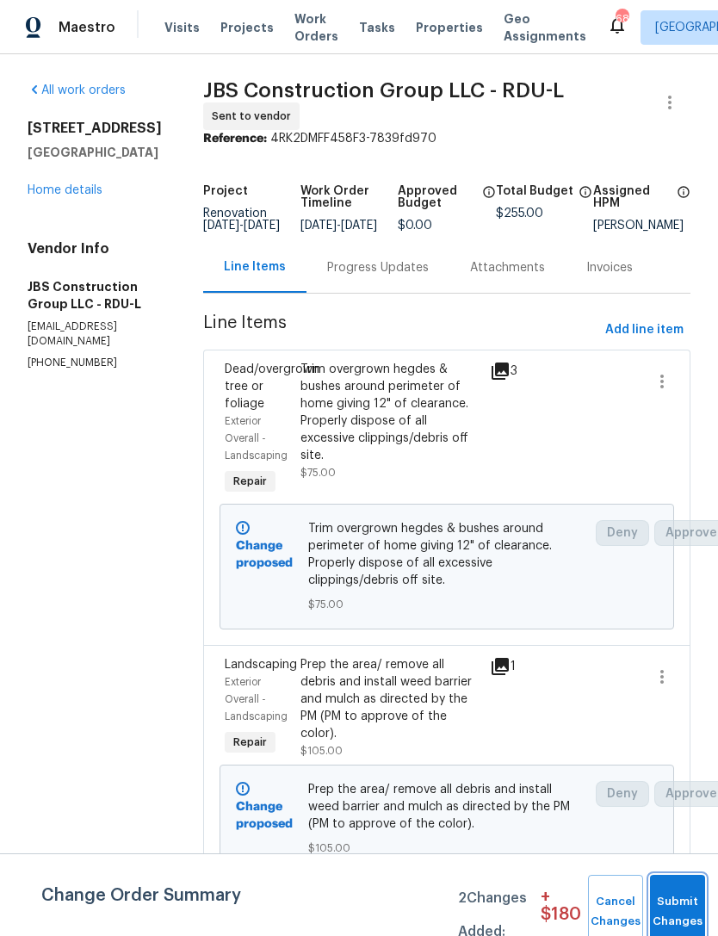
click at [677, 904] on button "Submit Changes" at bounding box center [677, 912] width 55 height 74
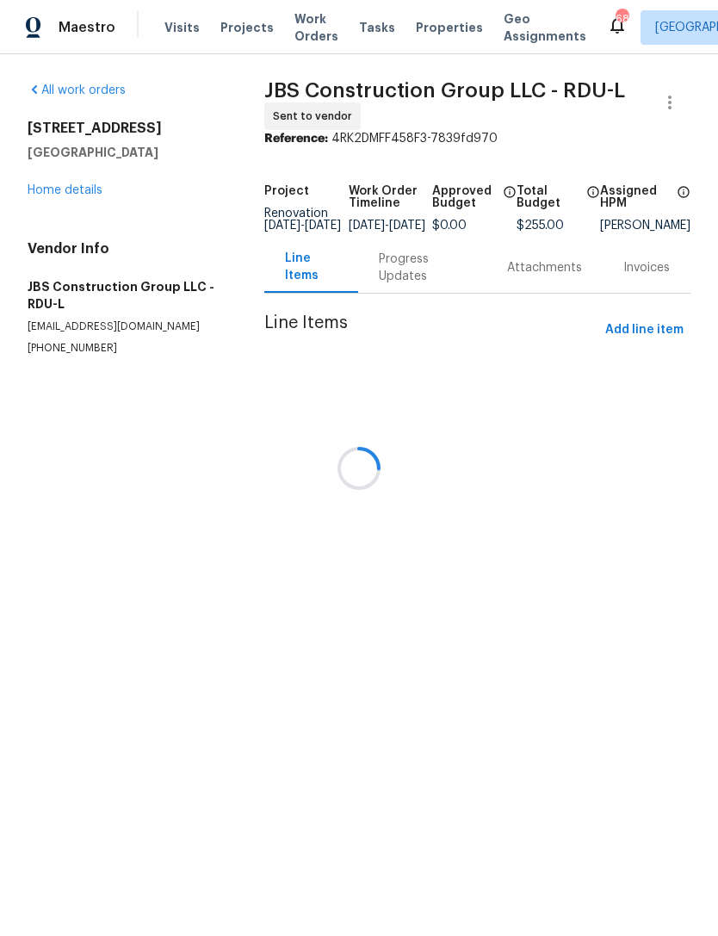
click at [55, 185] on div at bounding box center [359, 468] width 718 height 936
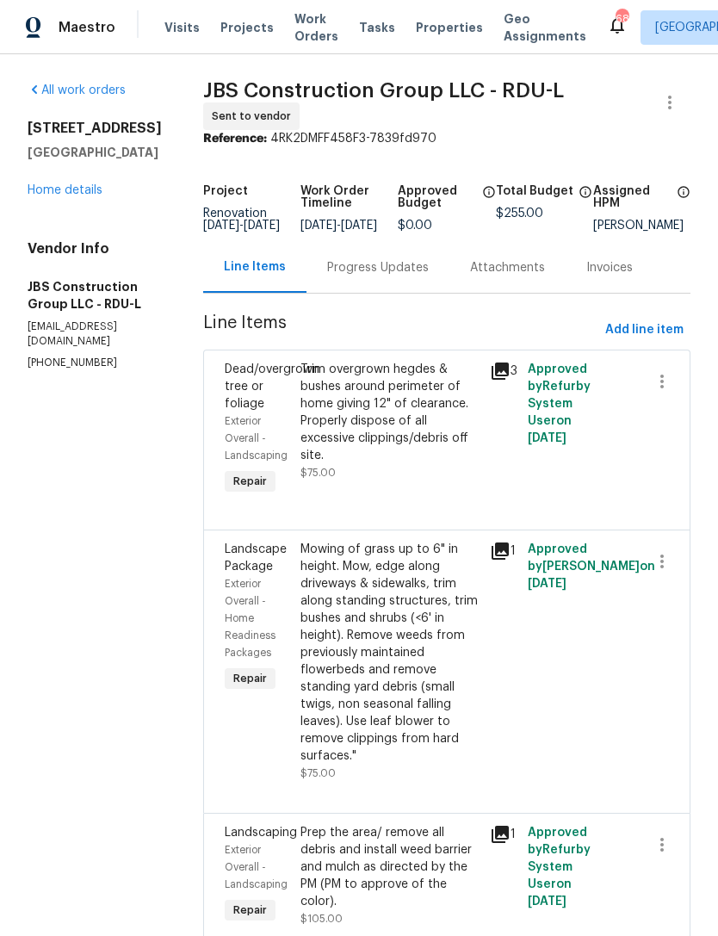
click at [64, 195] on link "Home details" at bounding box center [65, 190] width 75 height 12
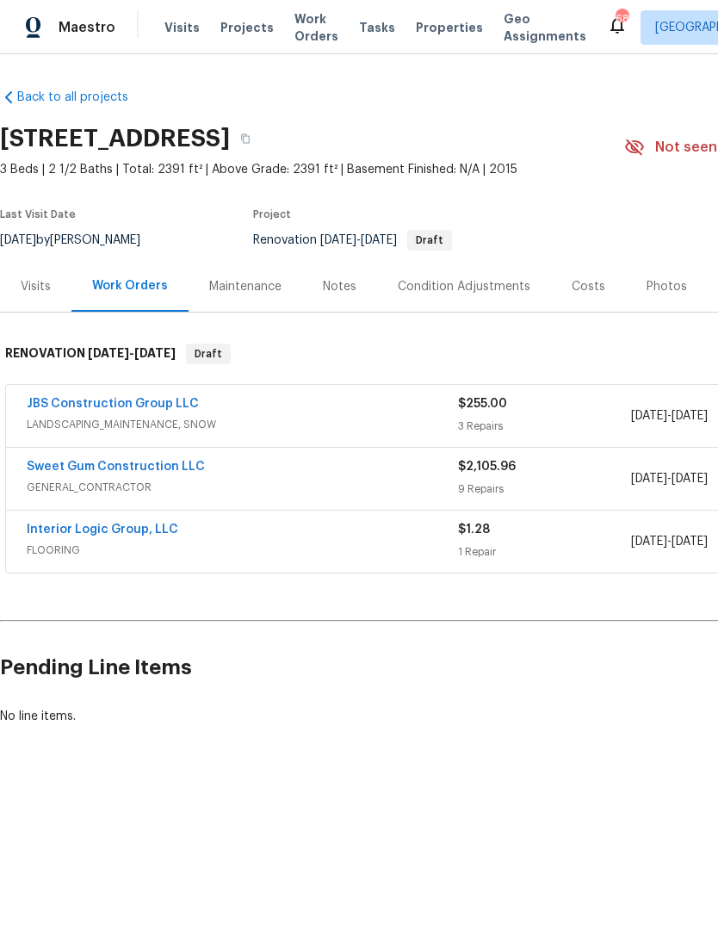
click at [333, 281] on div "Notes" at bounding box center [340, 286] width 34 height 17
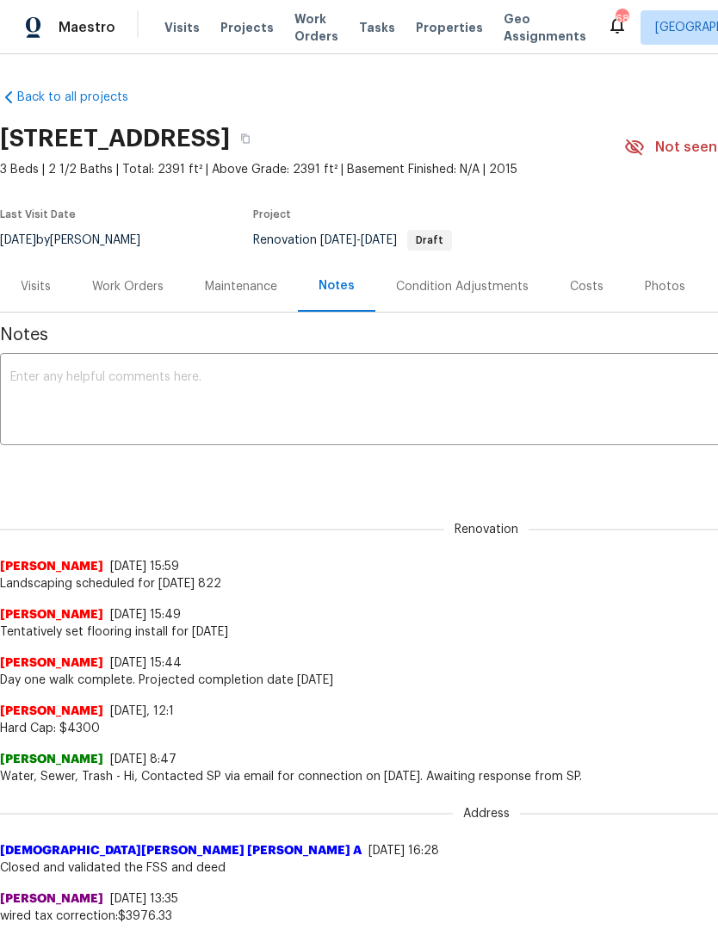
click at [118, 278] on div "Work Orders" at bounding box center [127, 286] width 71 height 17
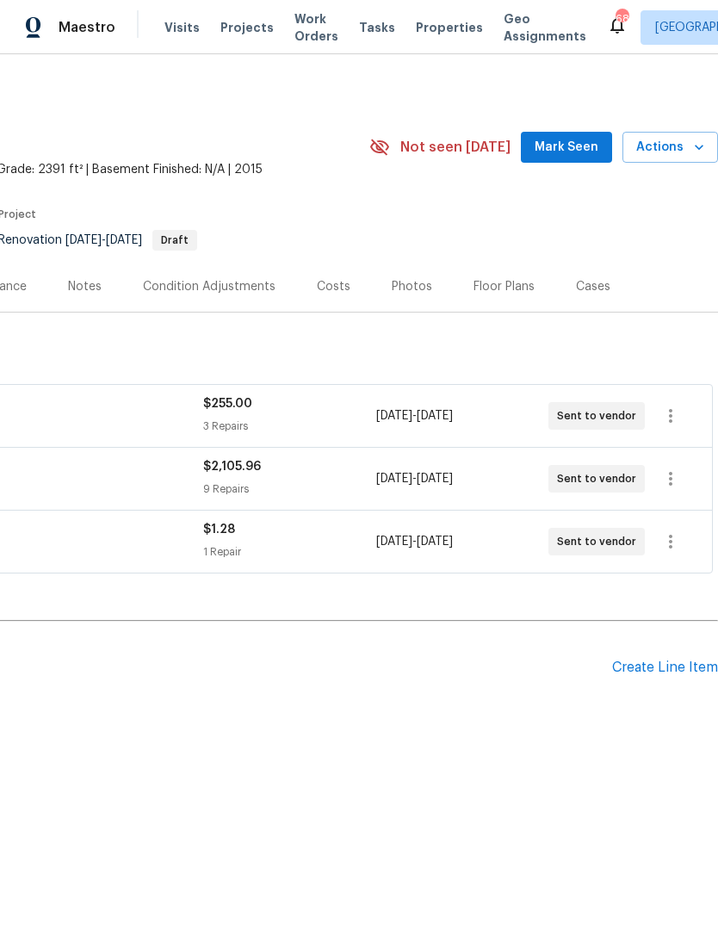
scroll to position [0, 255]
click at [670, 669] on div "Create Line Item" at bounding box center [665, 667] width 106 height 16
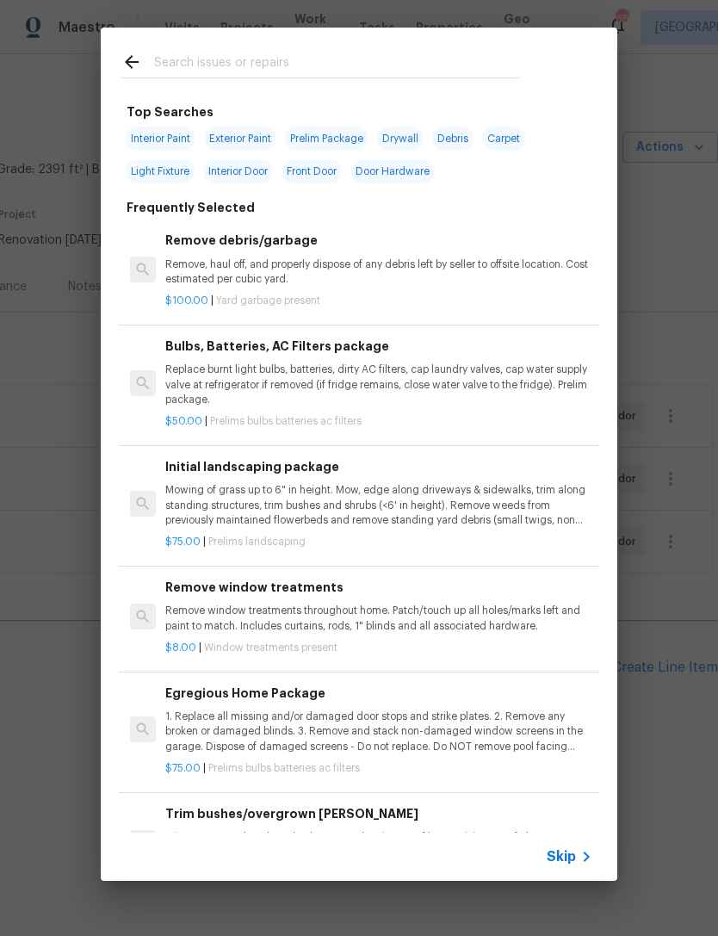
click at [314, 56] on input "text" at bounding box center [336, 65] width 365 height 26
type input "Clean"
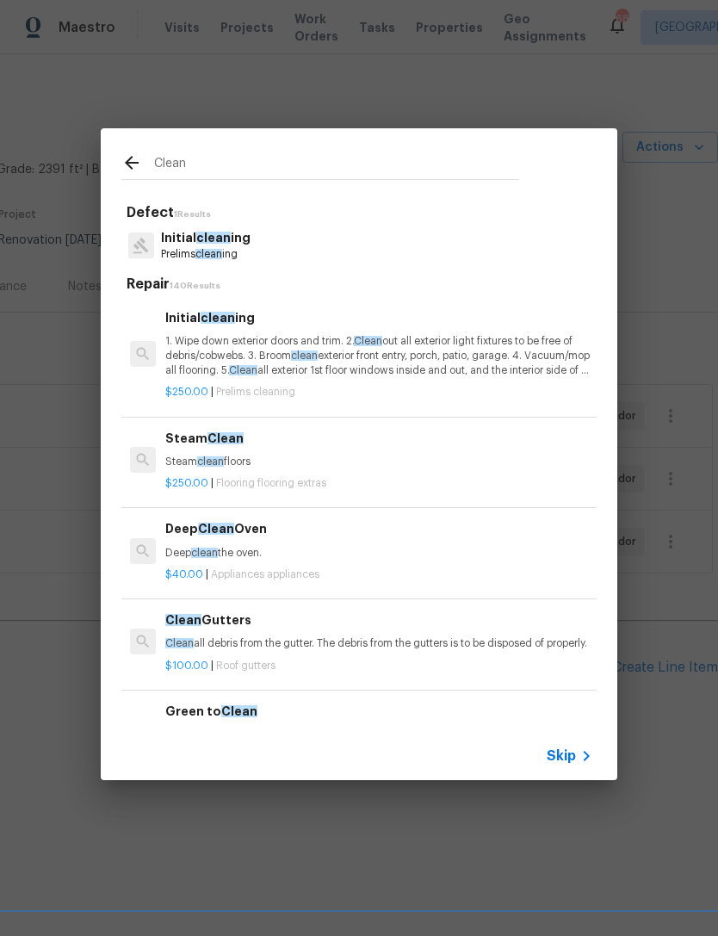
click at [228, 247] on p "Prelims clean ing" at bounding box center [206, 254] width 90 height 15
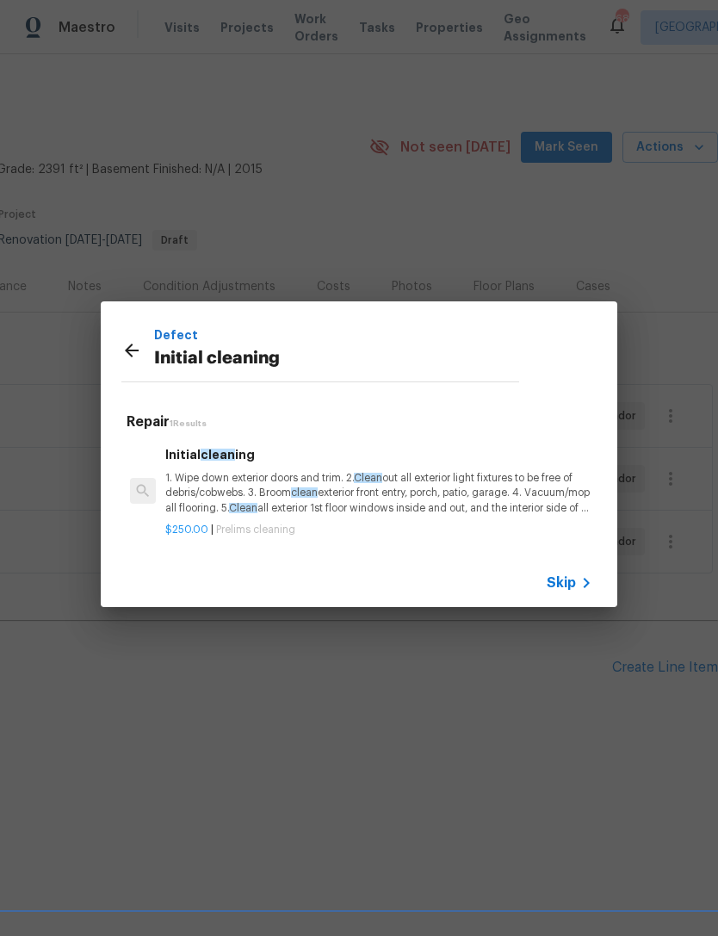
click at [480, 484] on p "1. Wipe down exterior doors and trim. 2. Clean out all exterior light fixtures …" at bounding box center [378, 493] width 427 height 44
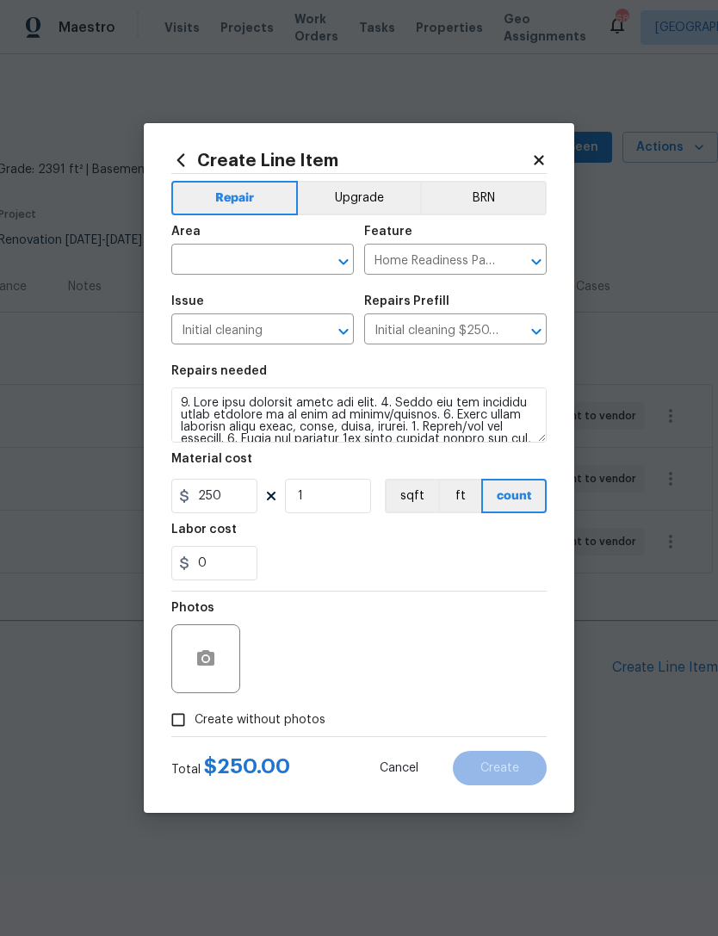
click at [248, 257] on input "text" at bounding box center [238, 261] width 134 height 27
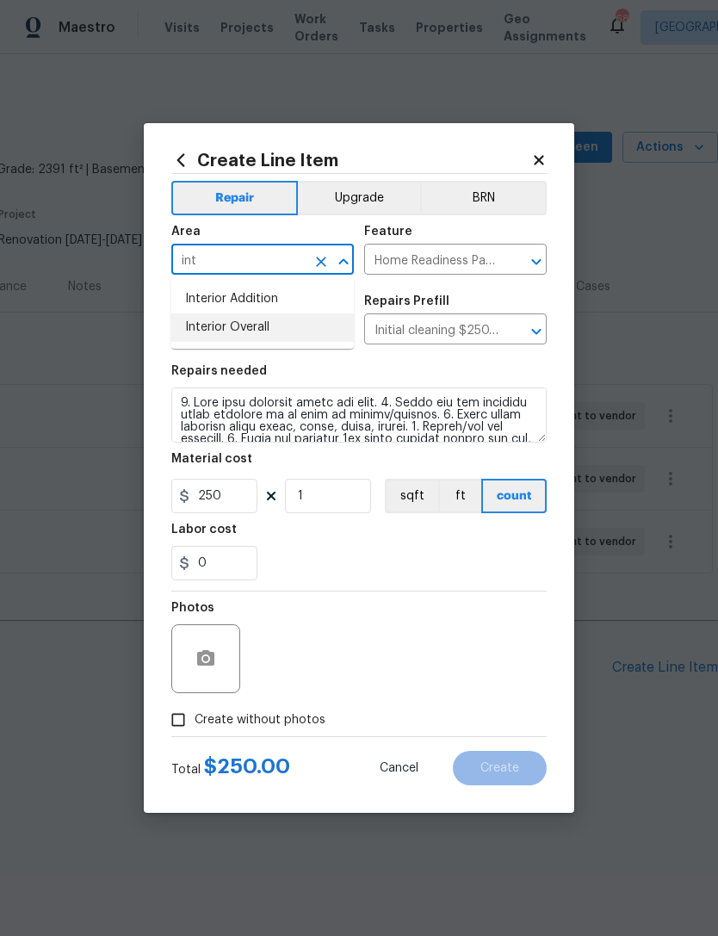
click at [203, 327] on li "Interior Overall" at bounding box center [262, 327] width 182 height 28
type input "Interior Overall"
click at [168, 406] on div "Create Line Item Repair Upgrade BRN Area Interior Overall ​ Feature Home Readin…" at bounding box center [359, 468] width 430 height 690
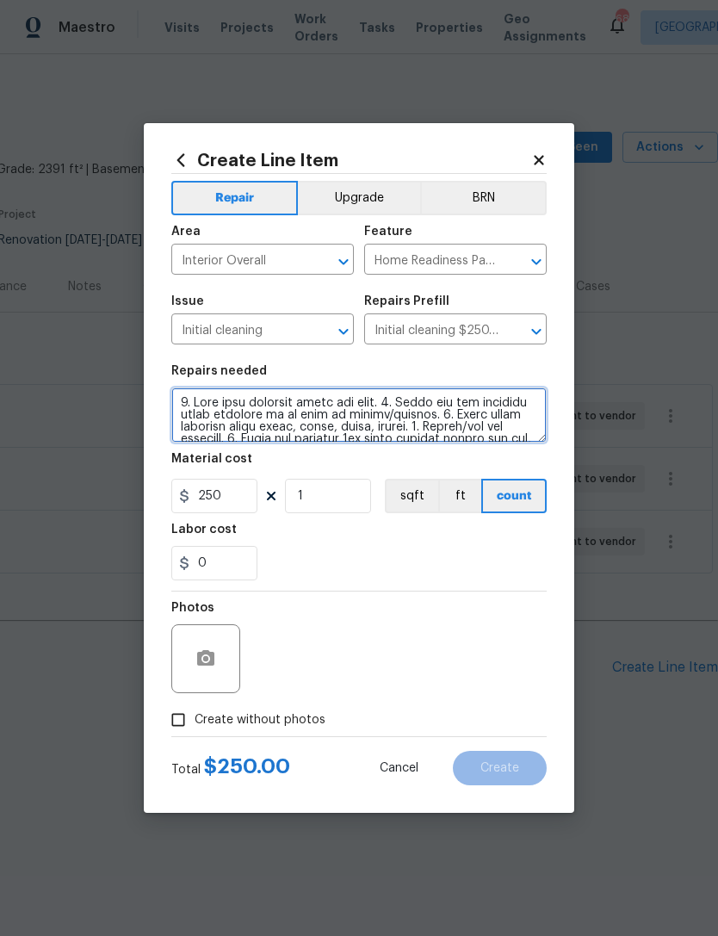
click at [177, 405] on textarea at bounding box center [358, 414] width 375 height 55
click at [181, 398] on textarea at bounding box center [358, 414] width 375 height 55
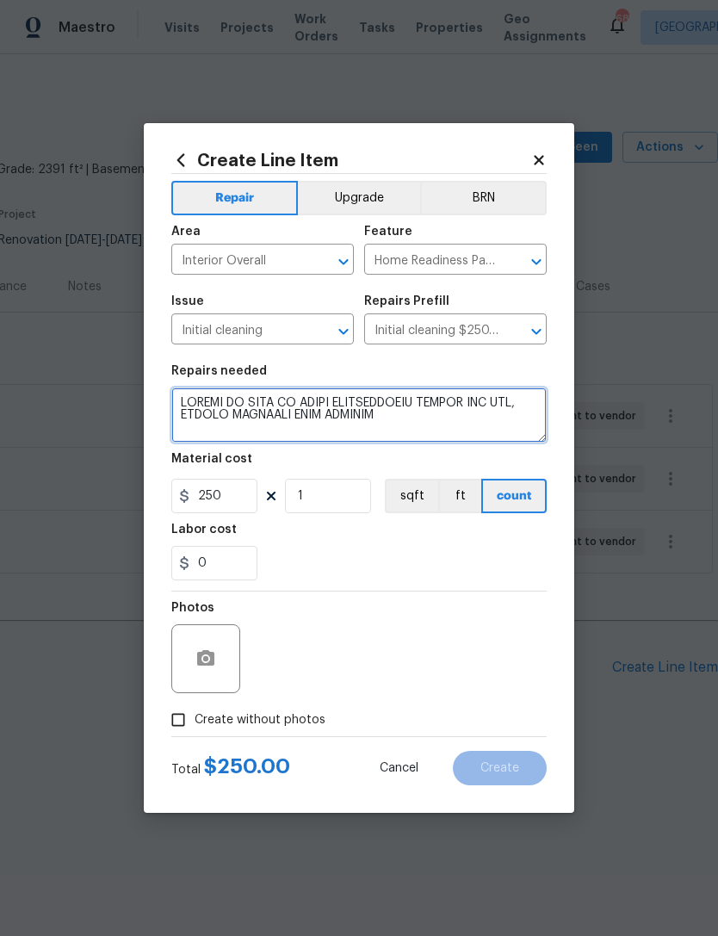
scroll to position [3, 0]
type textarea "PLEASE BE SURE TO CLEAN REFRIGERATOR INSIDE AND OUT, FEMOVE STICKERS FROM OUTSI…"
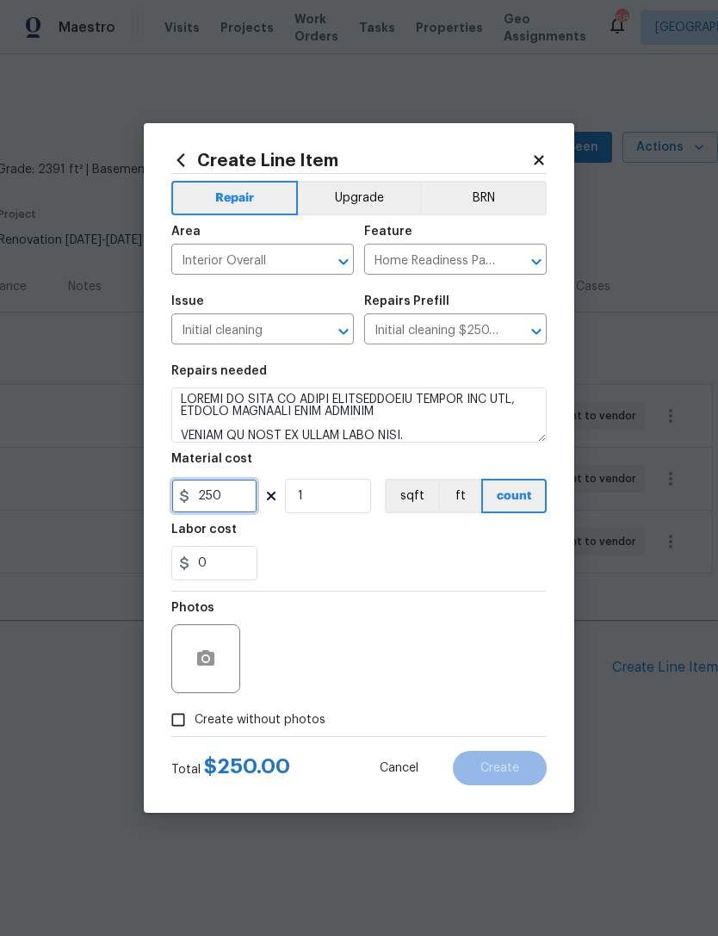
click at [219, 513] on input "250" at bounding box center [214, 496] width 86 height 34
type input "300"
click at [225, 653] on button "button" at bounding box center [205, 658] width 41 height 41
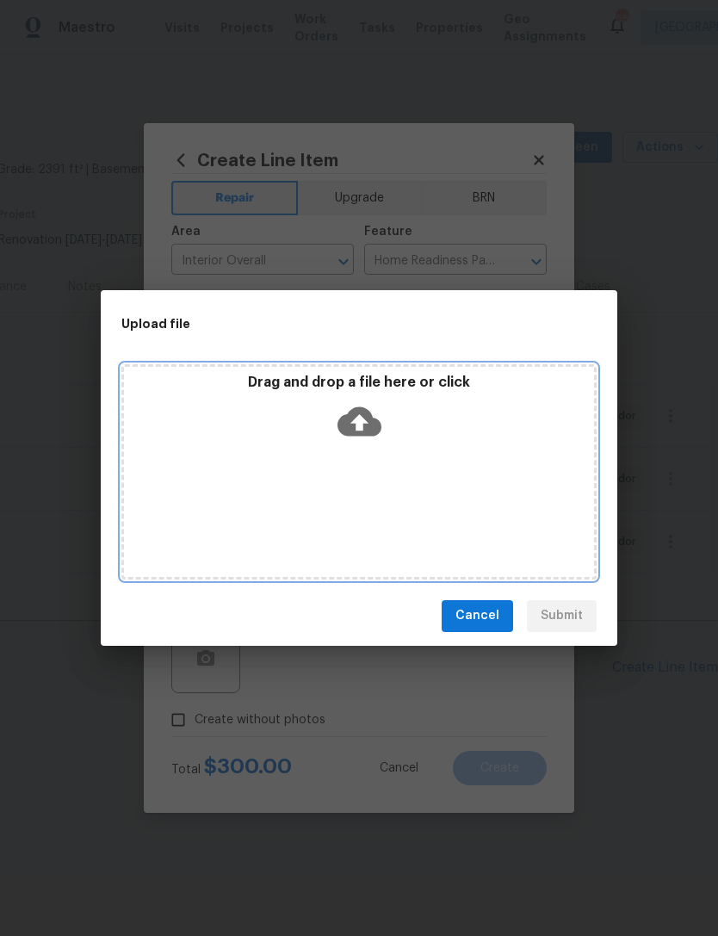
click at [537, 517] on div "Drag and drop a file here or click" at bounding box center [358, 471] width 475 height 215
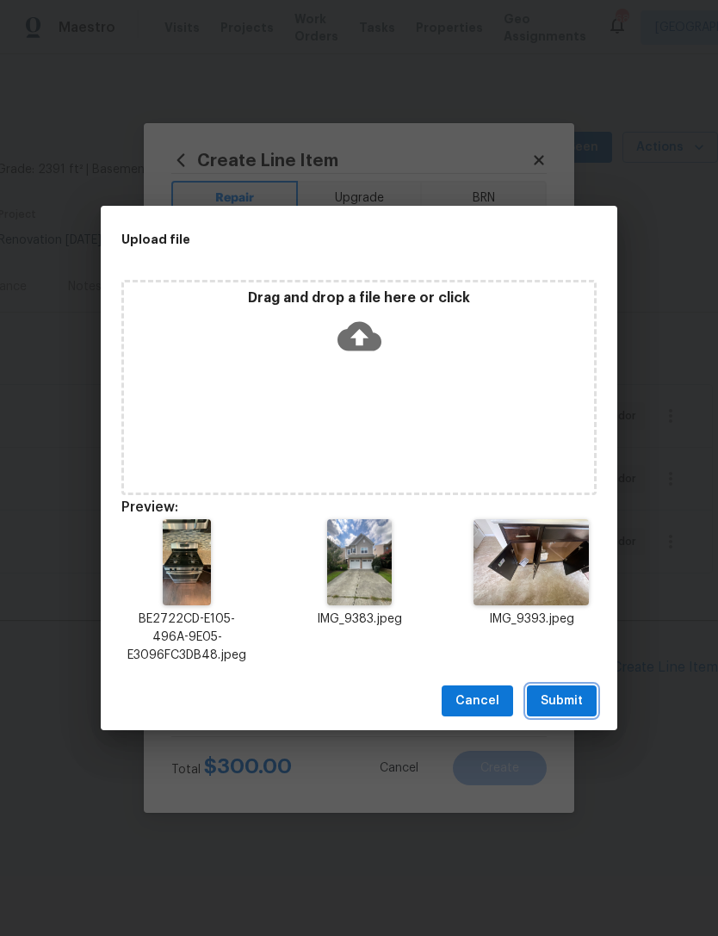
click at [575, 699] on span "Submit" at bounding box center [562, 701] width 42 height 22
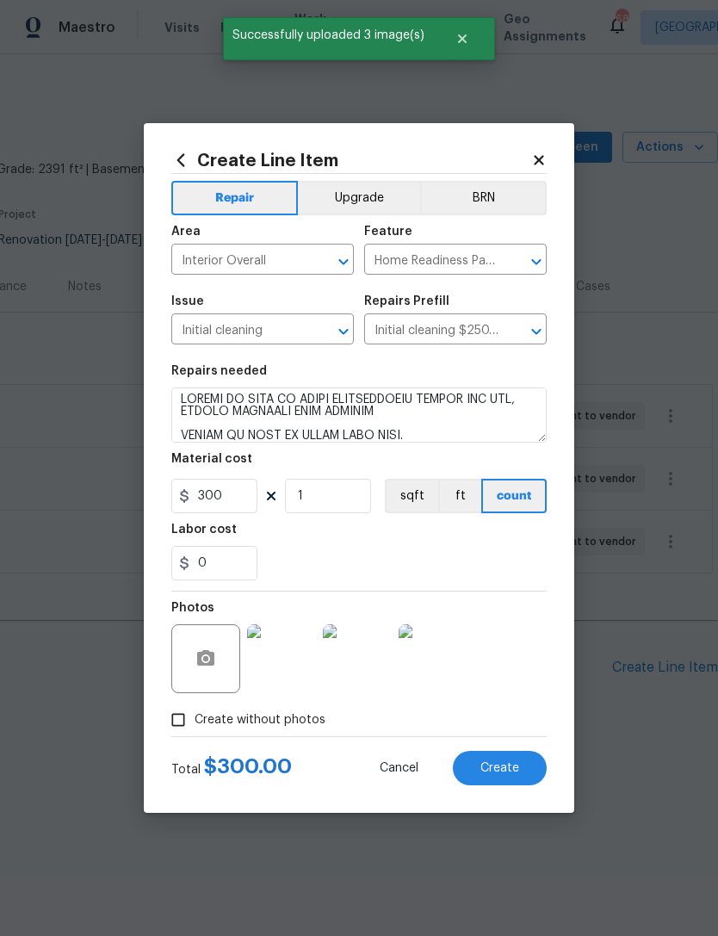
click at [524, 766] on button "Create" at bounding box center [500, 768] width 94 height 34
type input "0"
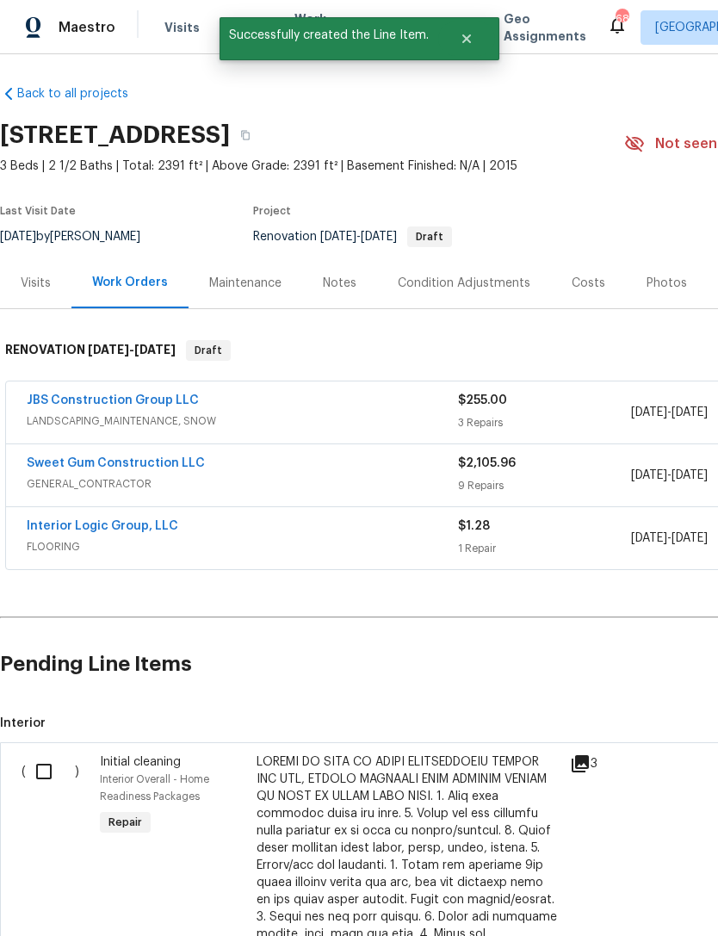
click at [52, 772] on input "checkbox" at bounding box center [50, 771] width 49 height 36
checkbox input "true"
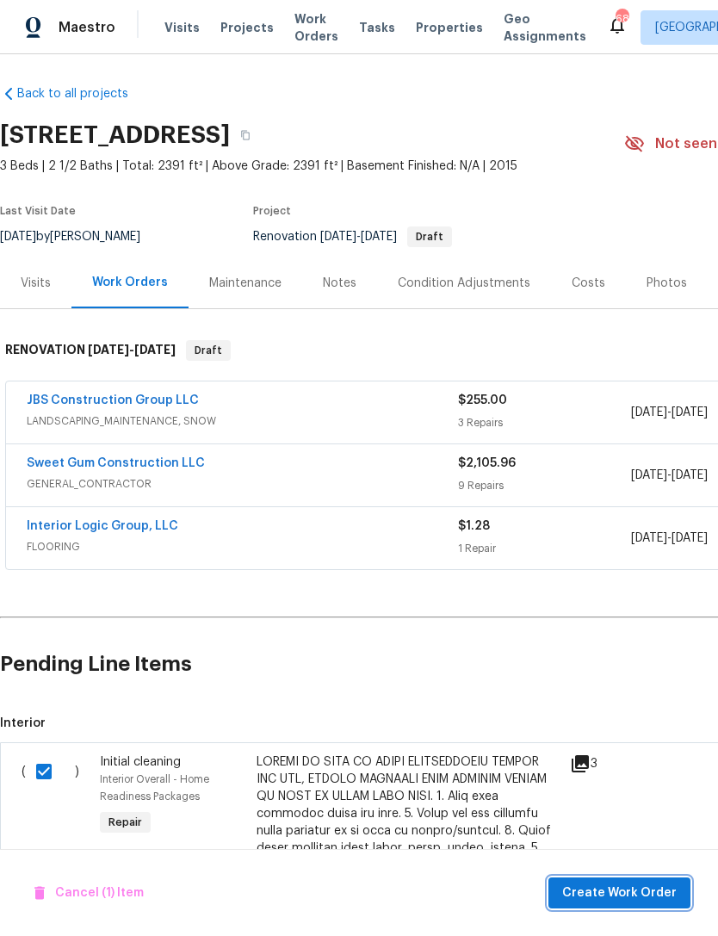
click at [653, 894] on span "Create Work Order" at bounding box center [619, 893] width 114 height 22
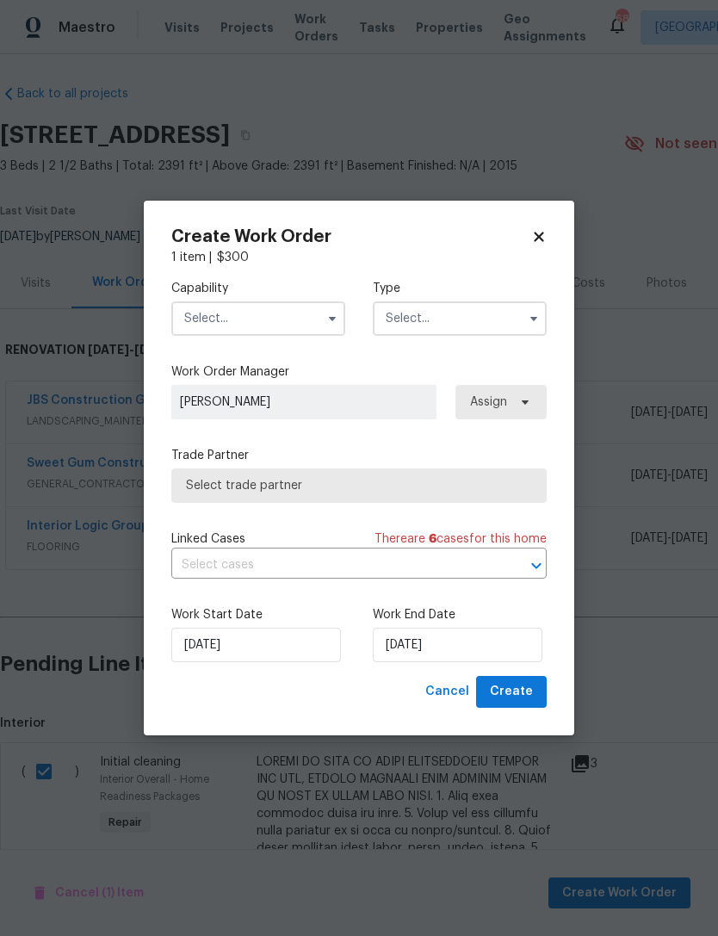
click at [269, 321] on input "text" at bounding box center [258, 318] width 174 height 34
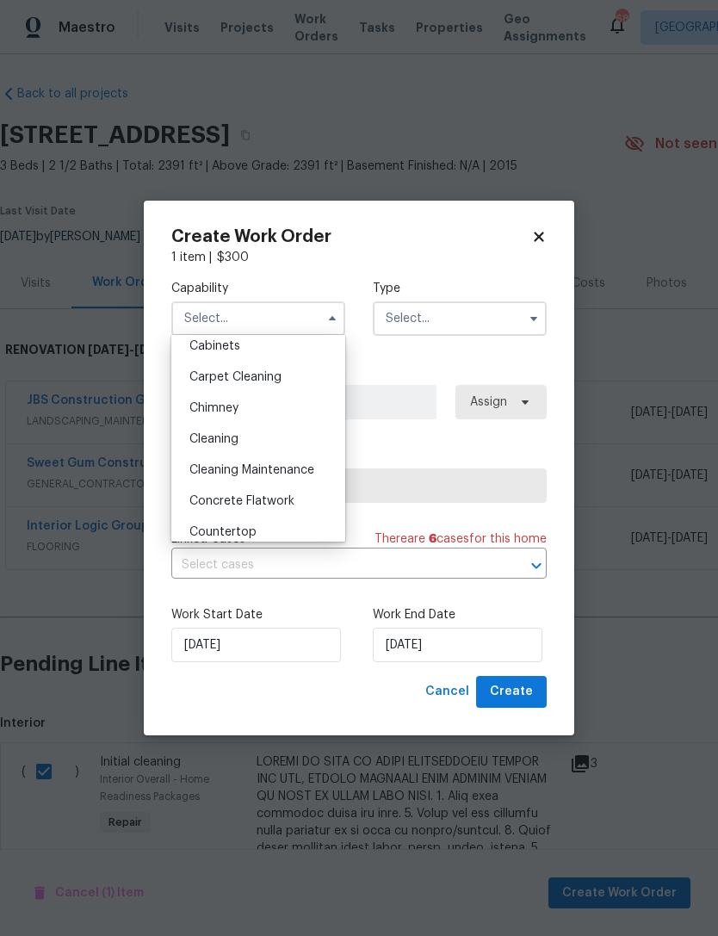
scroll to position [158, 0]
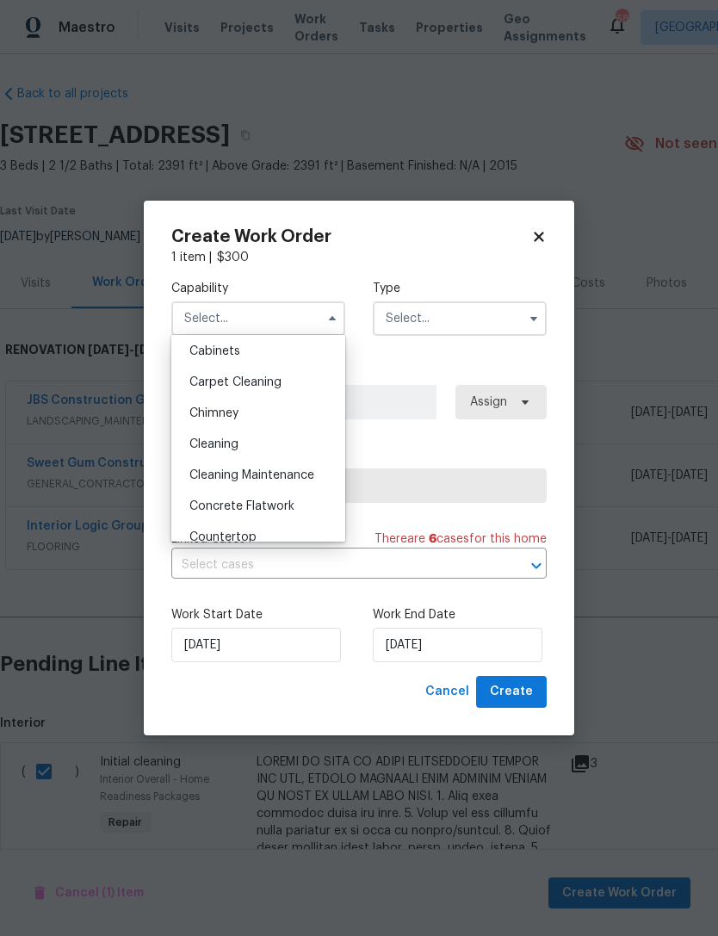
click at [249, 442] on div "Cleaning" at bounding box center [258, 444] width 165 height 31
type input "Cleaning"
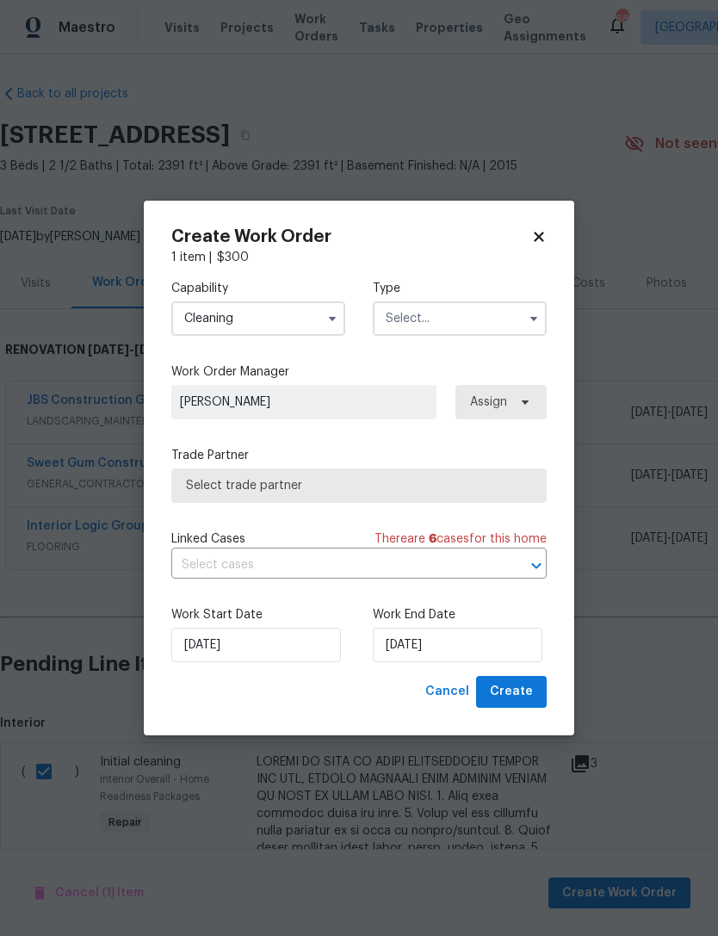
click at [453, 315] on input "text" at bounding box center [460, 318] width 174 height 34
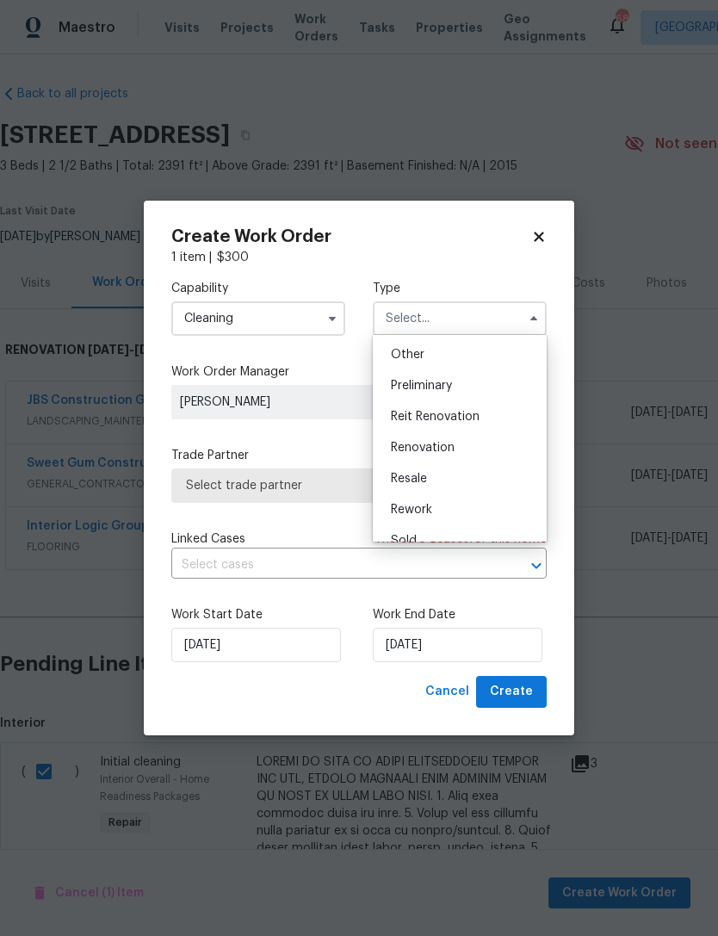
scroll to position [355, 0]
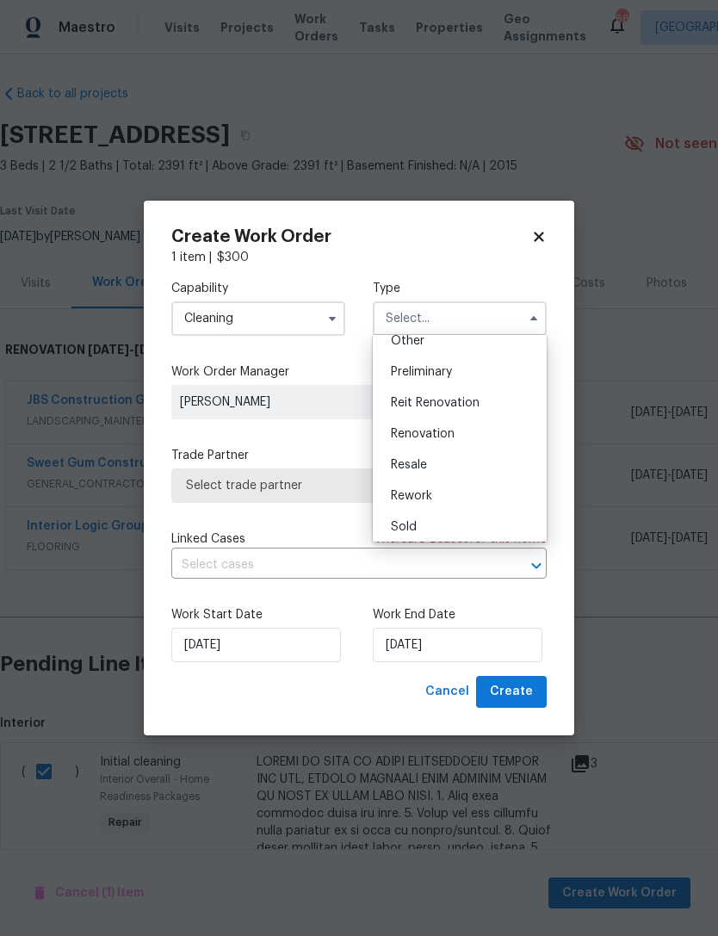
click at [440, 436] on span "Renovation" at bounding box center [423, 434] width 64 height 12
type input "Renovation"
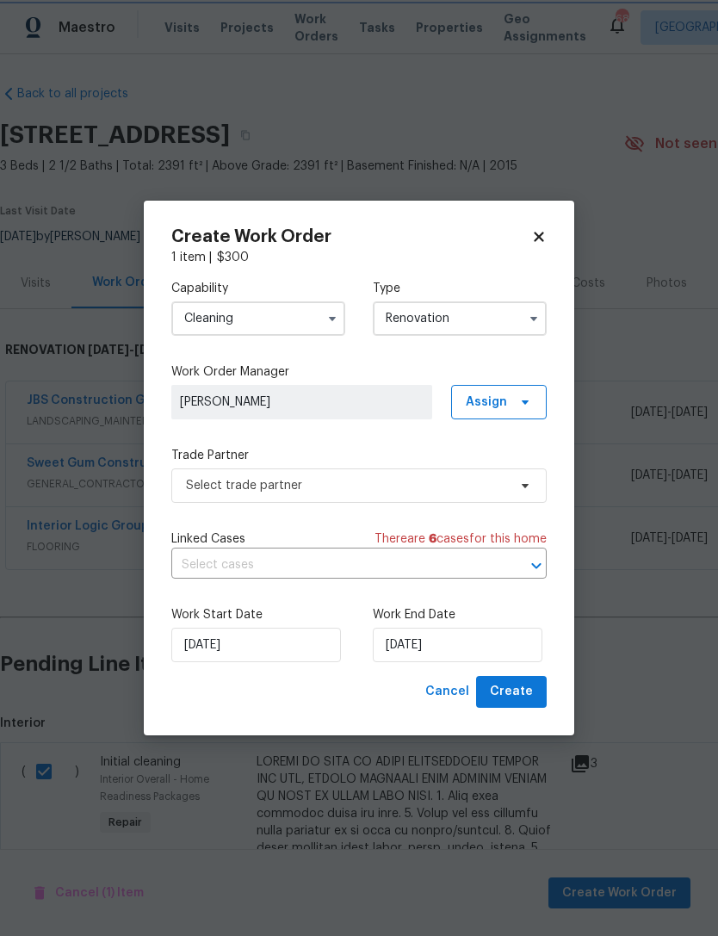
scroll to position [0, 0]
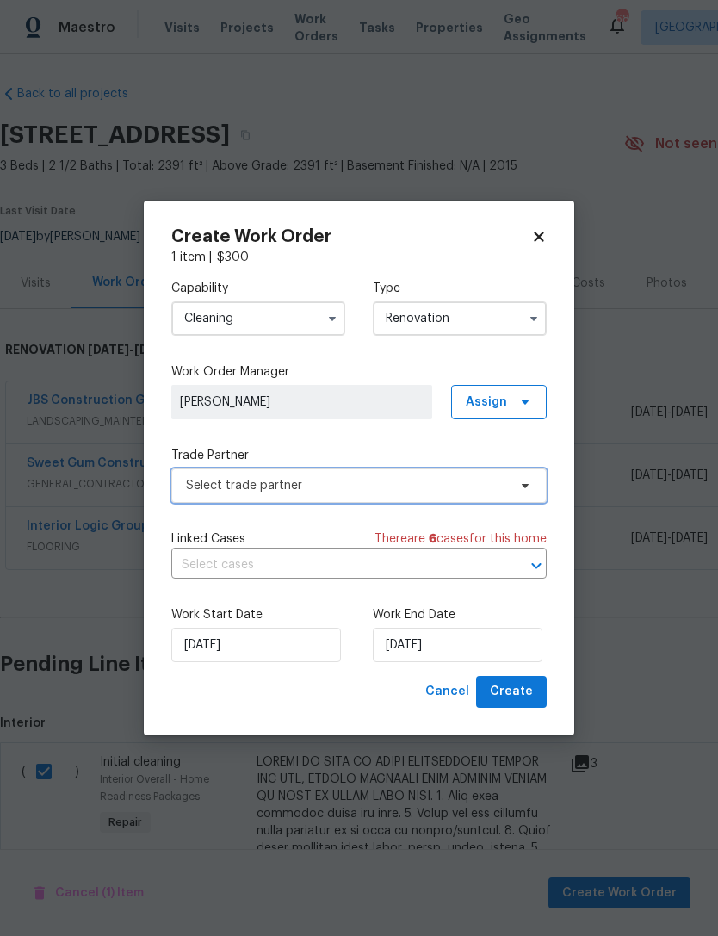
click at [362, 494] on span "Select trade partner" at bounding box center [358, 485] width 375 height 34
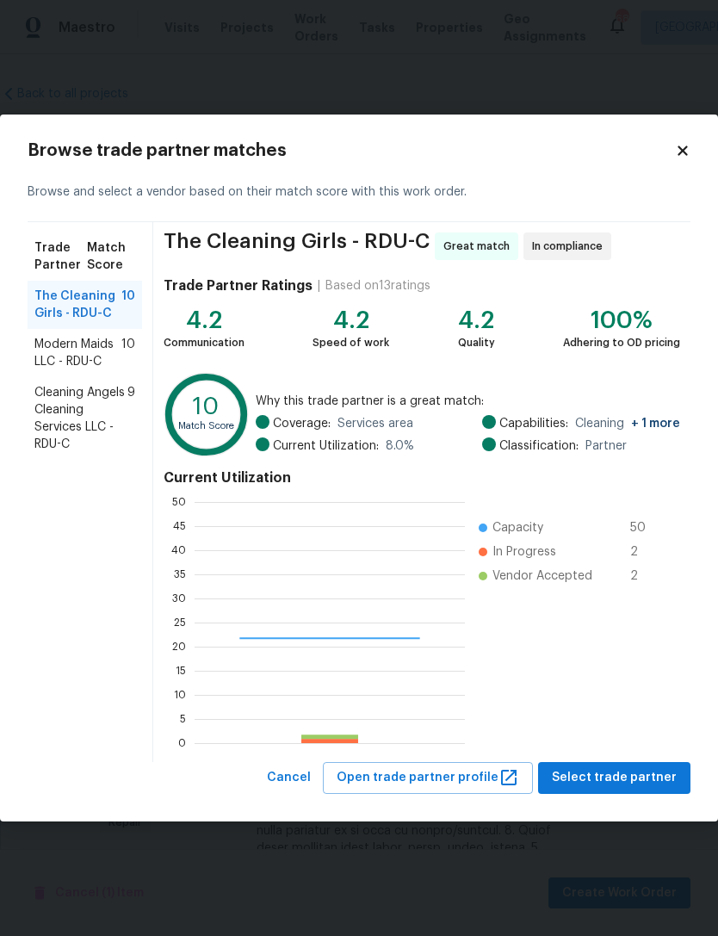
scroll to position [241, 270]
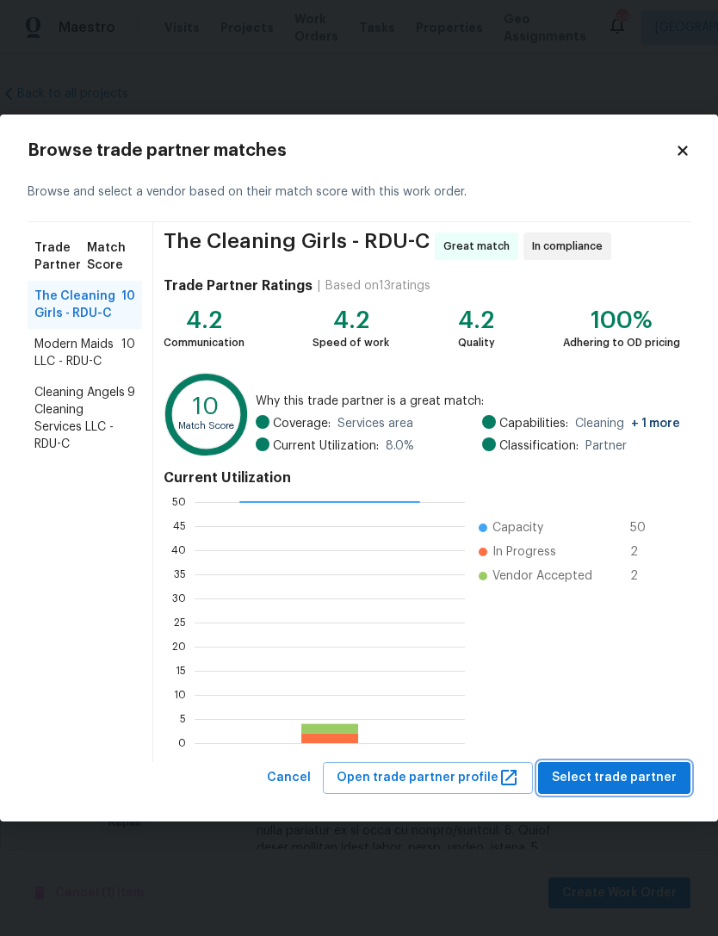
click at [655, 779] on span "Select trade partner" at bounding box center [614, 778] width 125 height 22
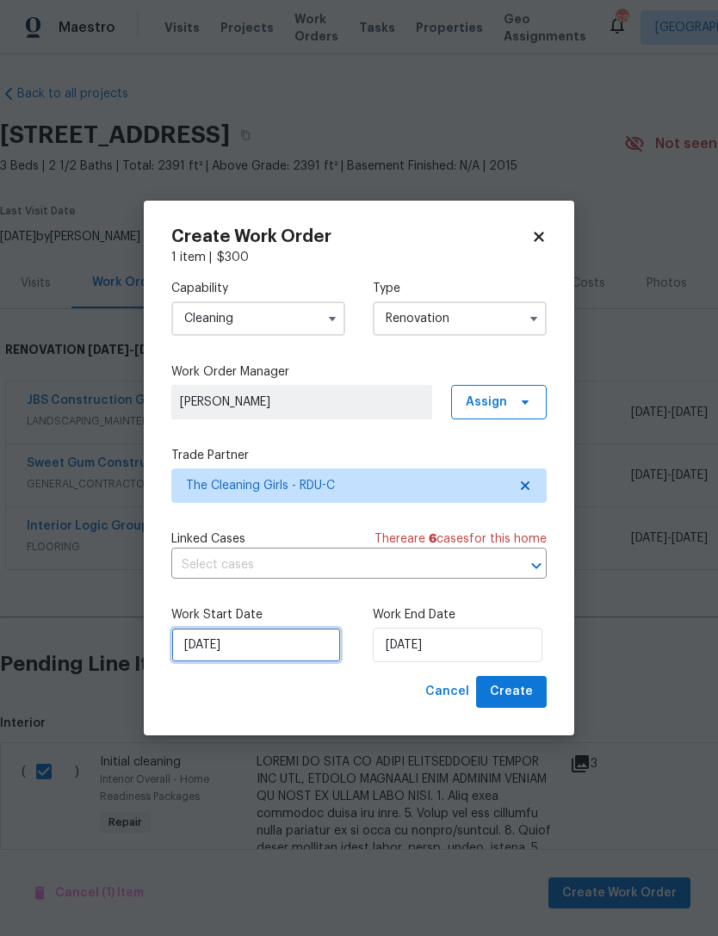
click at [202, 653] on input "[DATE]" at bounding box center [256, 645] width 170 height 34
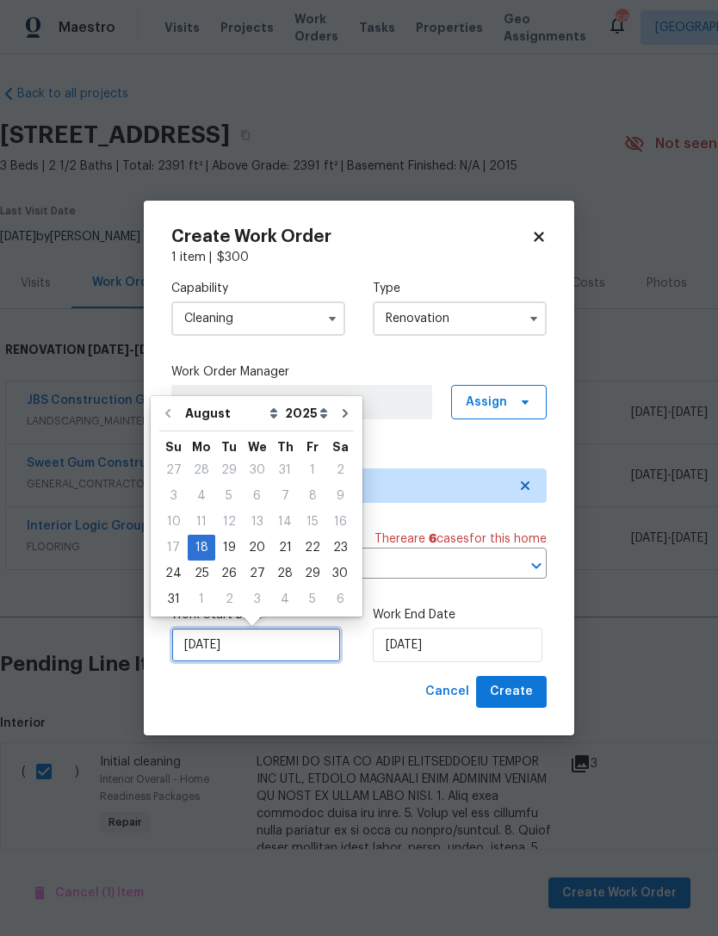
scroll to position [32, 0]
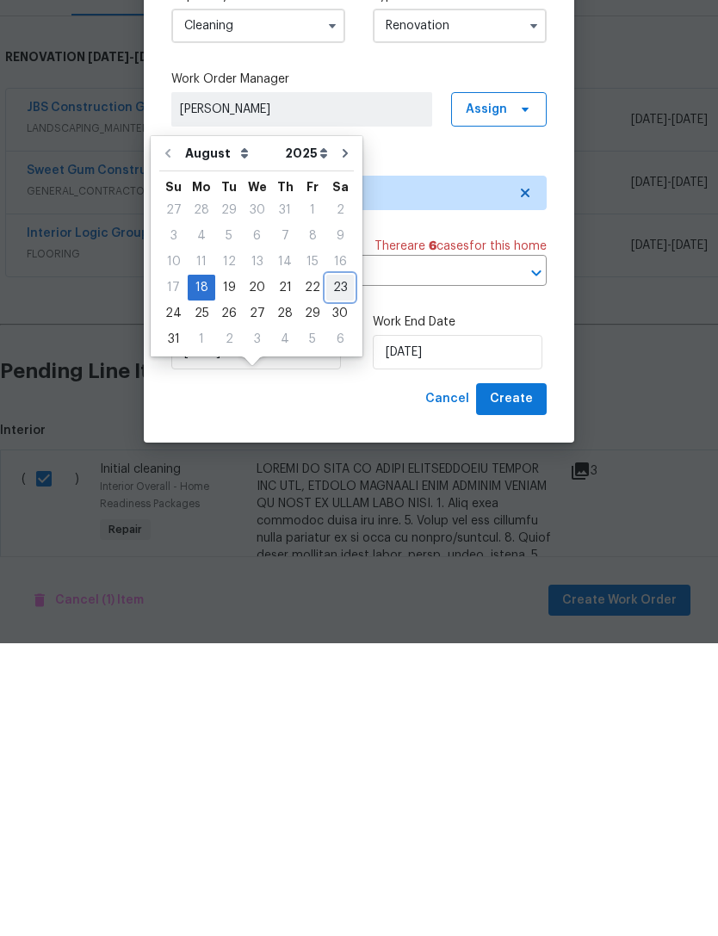
click at [334, 568] on div "23" at bounding box center [340, 580] width 28 height 24
type input "[DATE]"
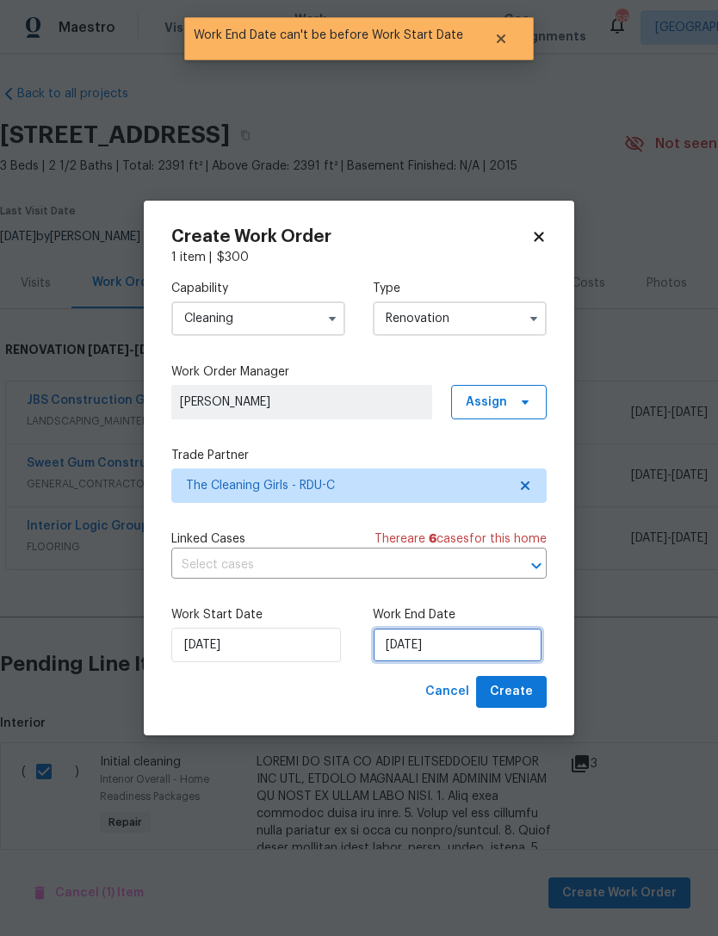
click at [476, 644] on input "[DATE]" at bounding box center [458, 645] width 170 height 34
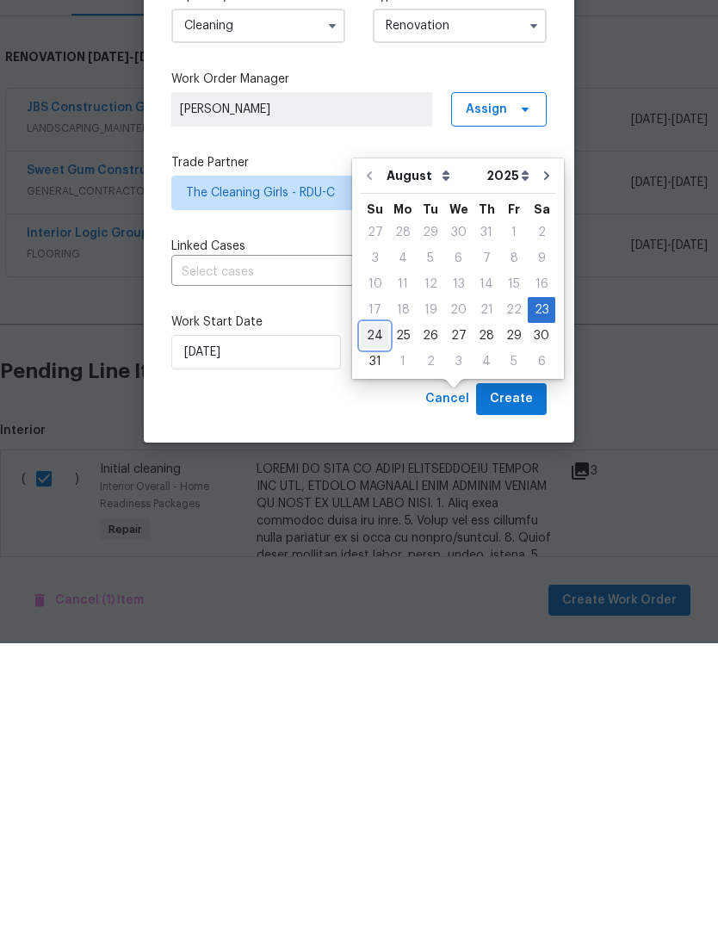
click at [380, 616] on div "24" at bounding box center [375, 628] width 28 height 24
type input "[DATE]"
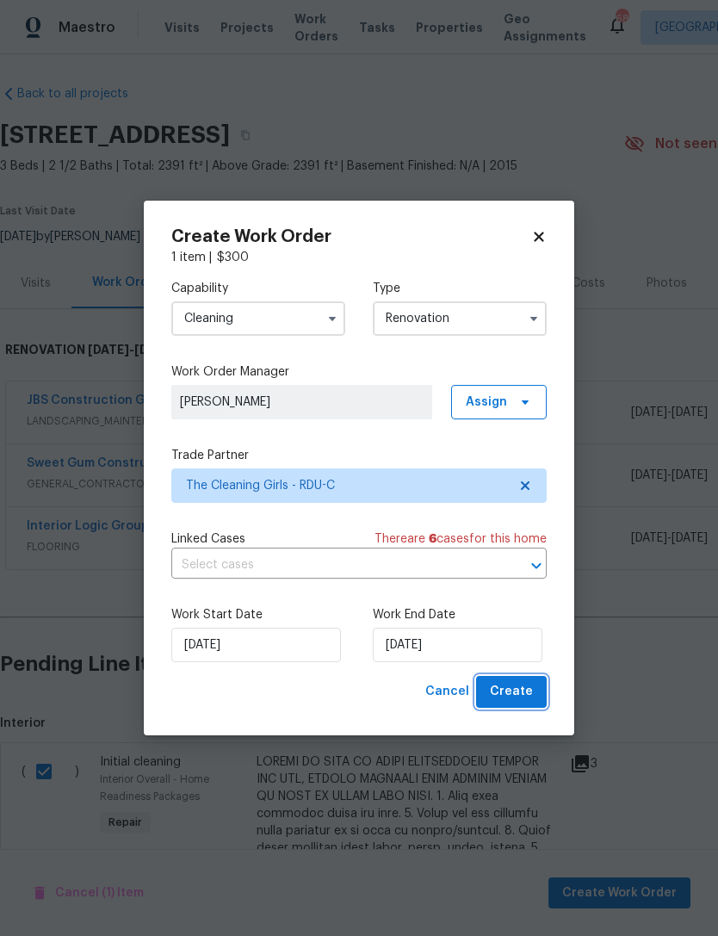
click at [525, 692] on span "Create" at bounding box center [511, 692] width 43 height 22
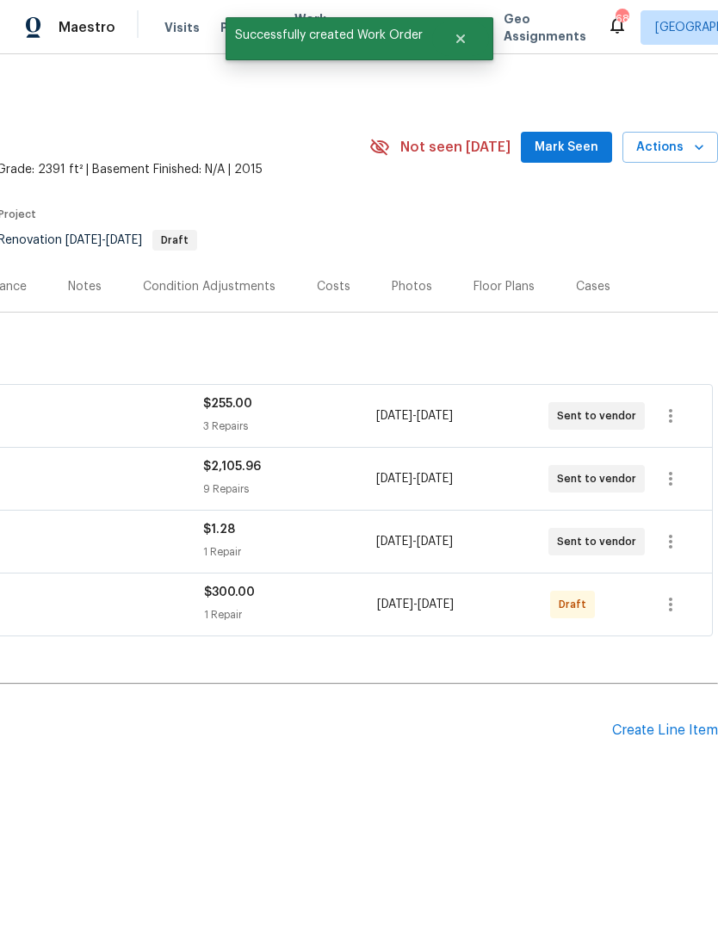
scroll to position [0, 255]
click at [678, 597] on icon "button" at bounding box center [670, 604] width 21 height 21
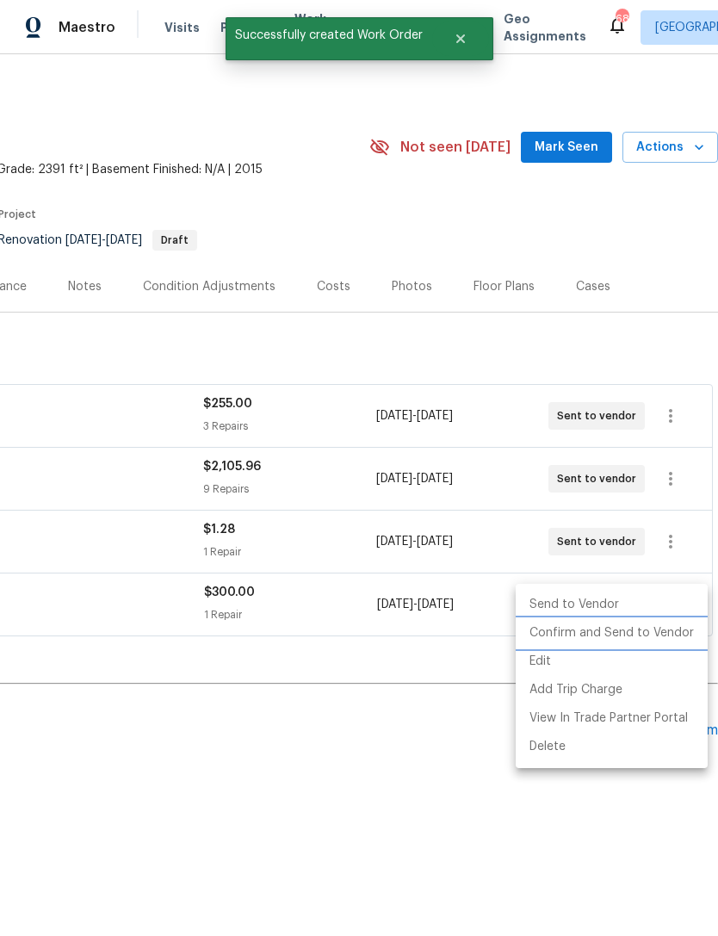
click at [639, 636] on li "Confirm and Send to Vendor" at bounding box center [612, 633] width 192 height 28
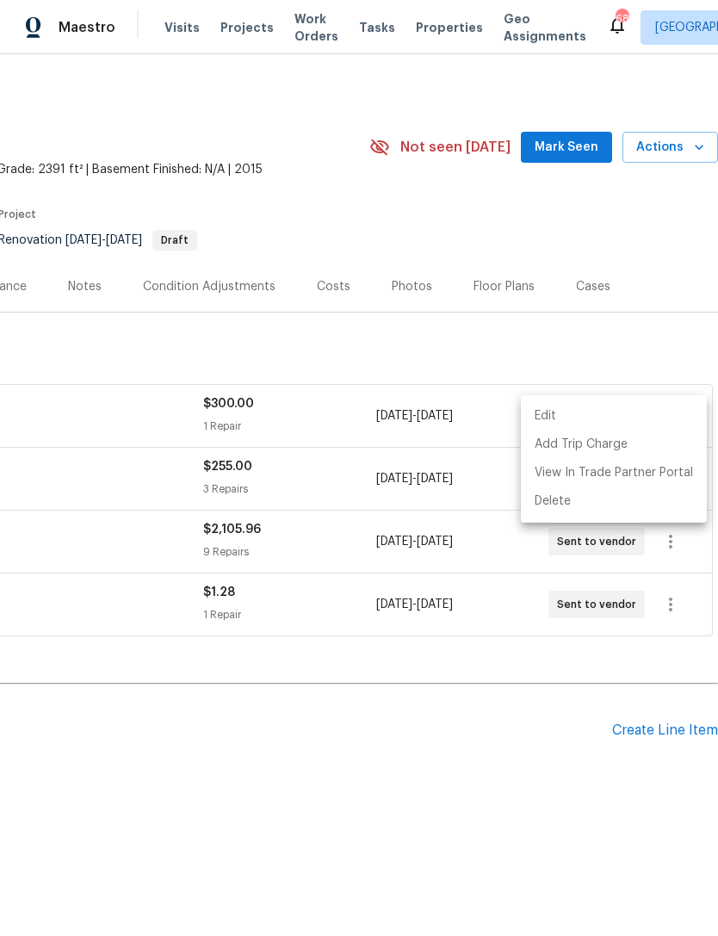
click at [448, 769] on div at bounding box center [359, 468] width 718 height 936
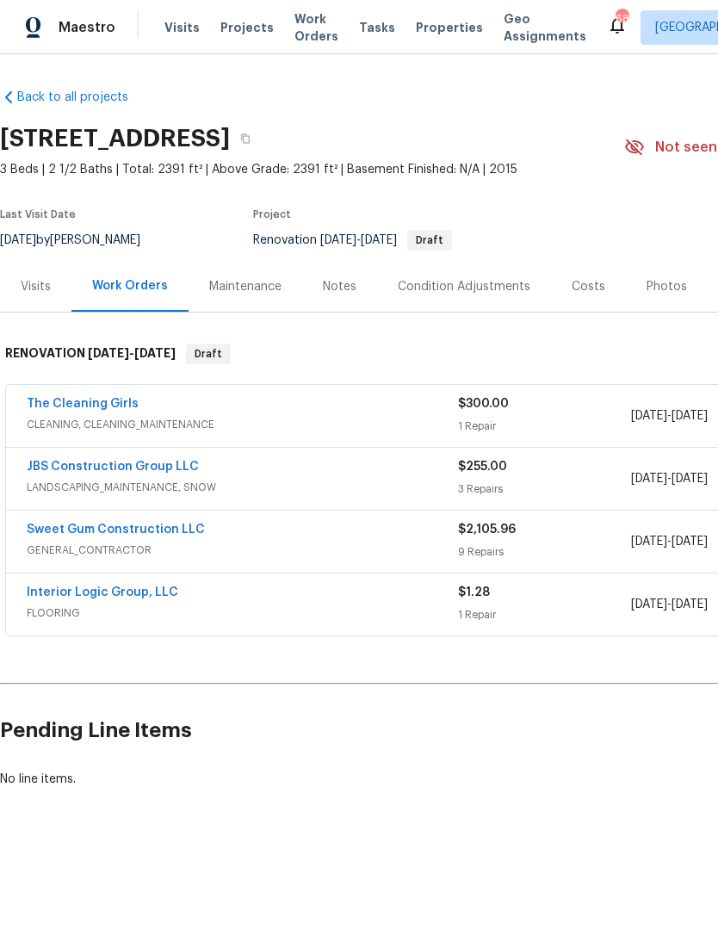
scroll to position [0, 0]
click at [85, 402] on link "The Cleaning Girls" at bounding box center [83, 404] width 112 height 12
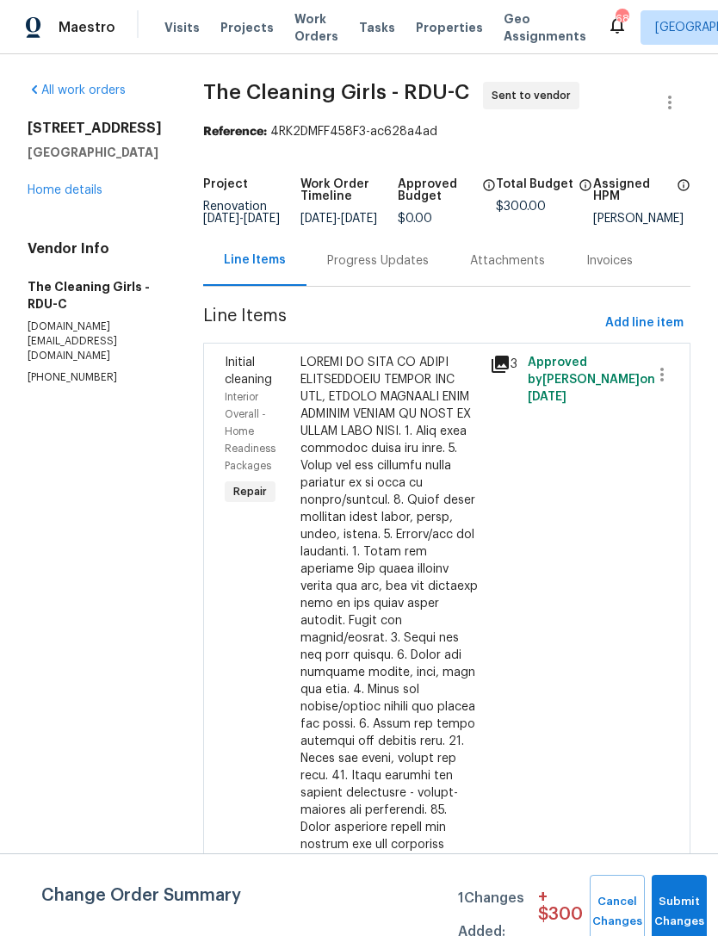
click at [398, 269] on div "Progress Updates" at bounding box center [378, 260] width 102 height 17
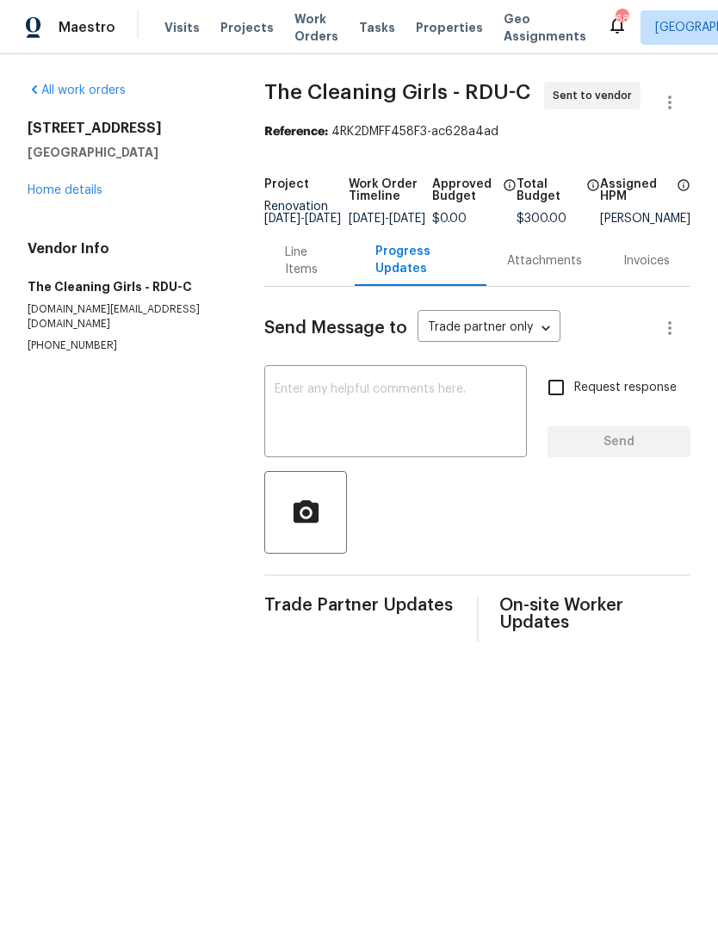
click at [434, 432] on textarea at bounding box center [396, 413] width 242 height 60
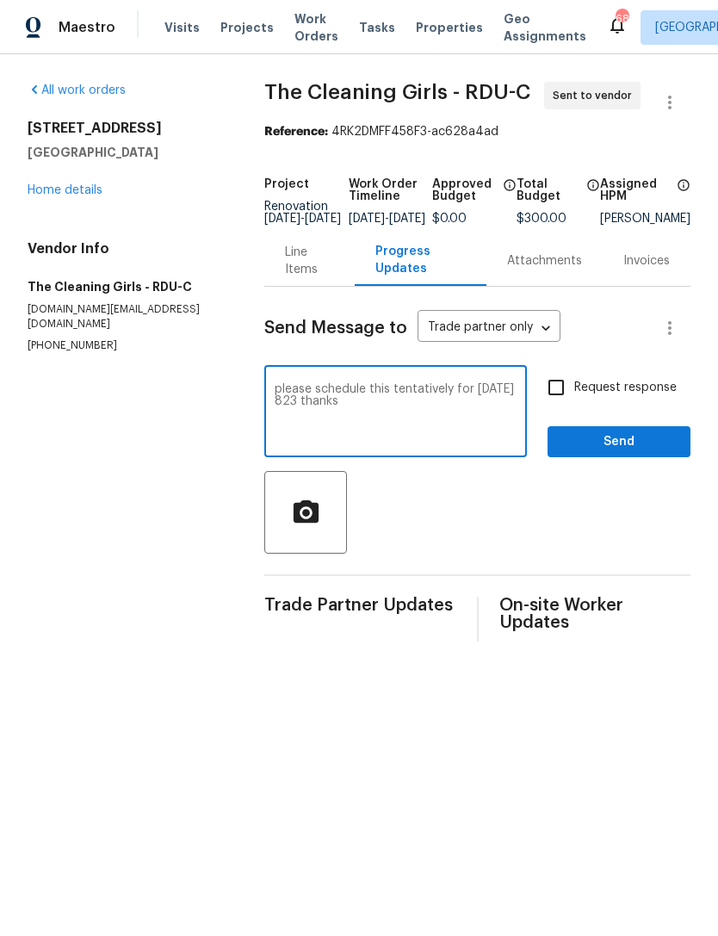
type textarea "please schedule this tentatively for Saturday 823 thanks"
click at [555, 403] on input "Request response" at bounding box center [556, 387] width 36 height 36
checkbox input "true"
click at [608, 449] on span "Send" at bounding box center [618, 442] width 115 height 22
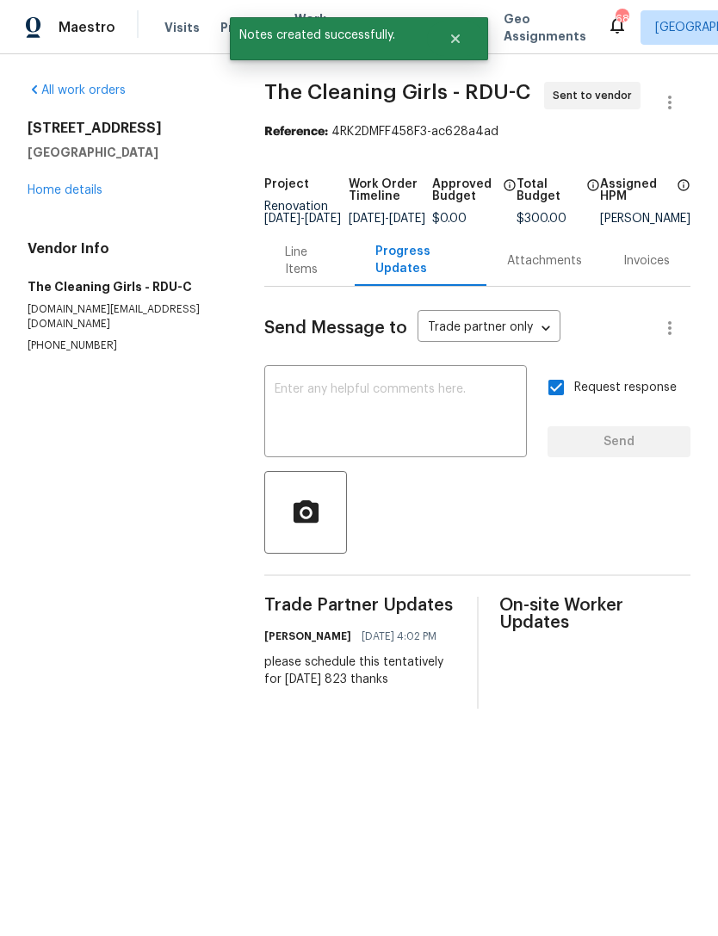
click at [101, 190] on link "Home details" at bounding box center [65, 190] width 75 height 12
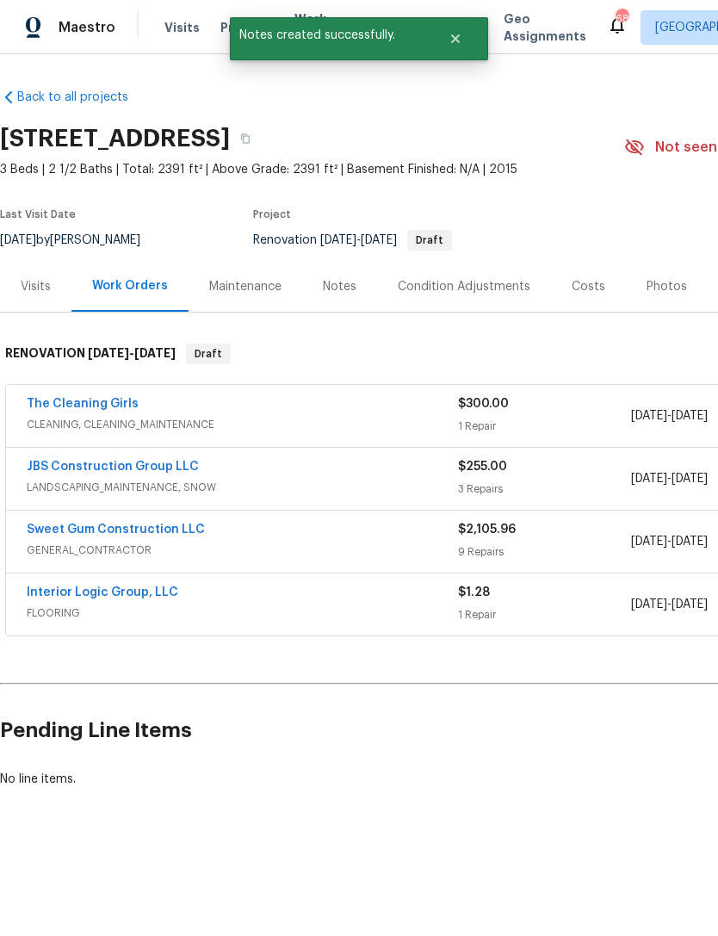
click at [344, 288] on div "Notes" at bounding box center [340, 286] width 34 height 17
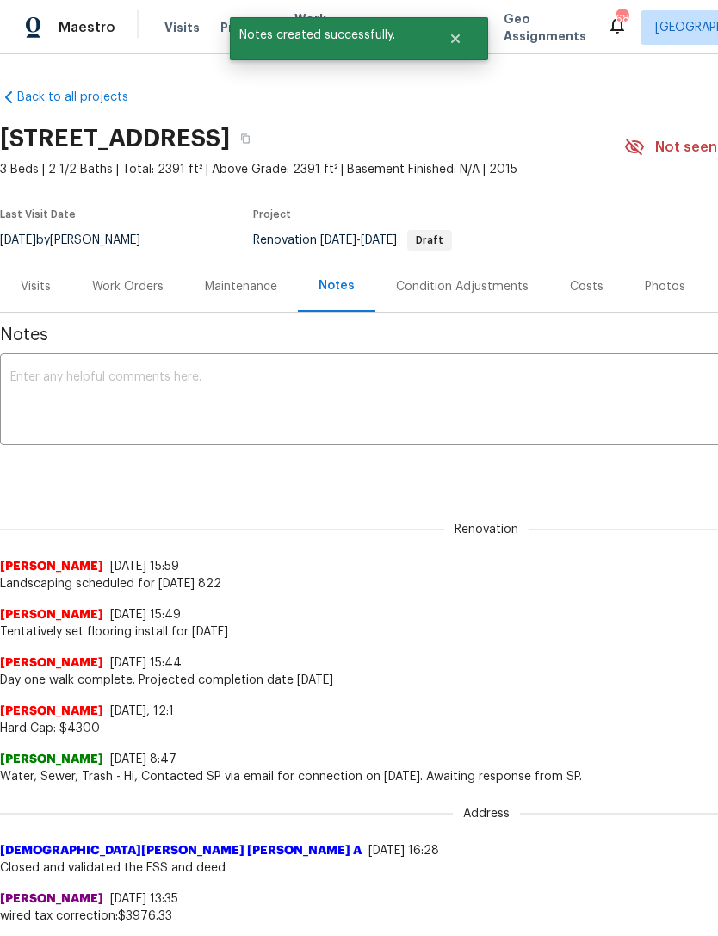
click at [420, 395] on textarea at bounding box center [486, 401] width 952 height 60
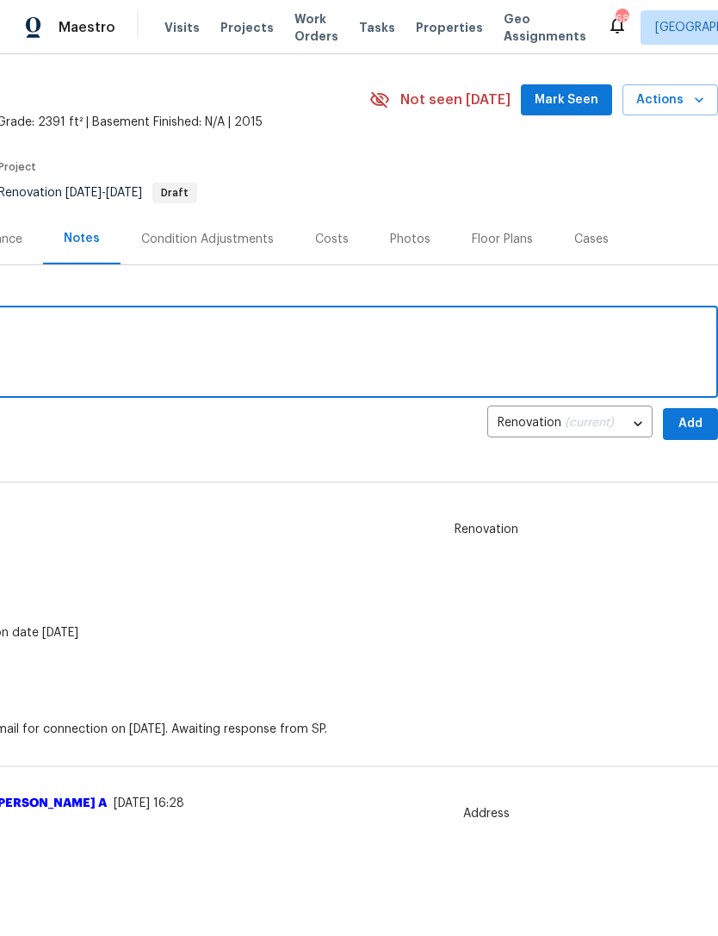
scroll to position [47, 255]
type textarea "Cleaning scheduled tentatively for Saturday the 23rd"
click at [696, 412] on button "Add" at bounding box center [690, 424] width 55 height 32
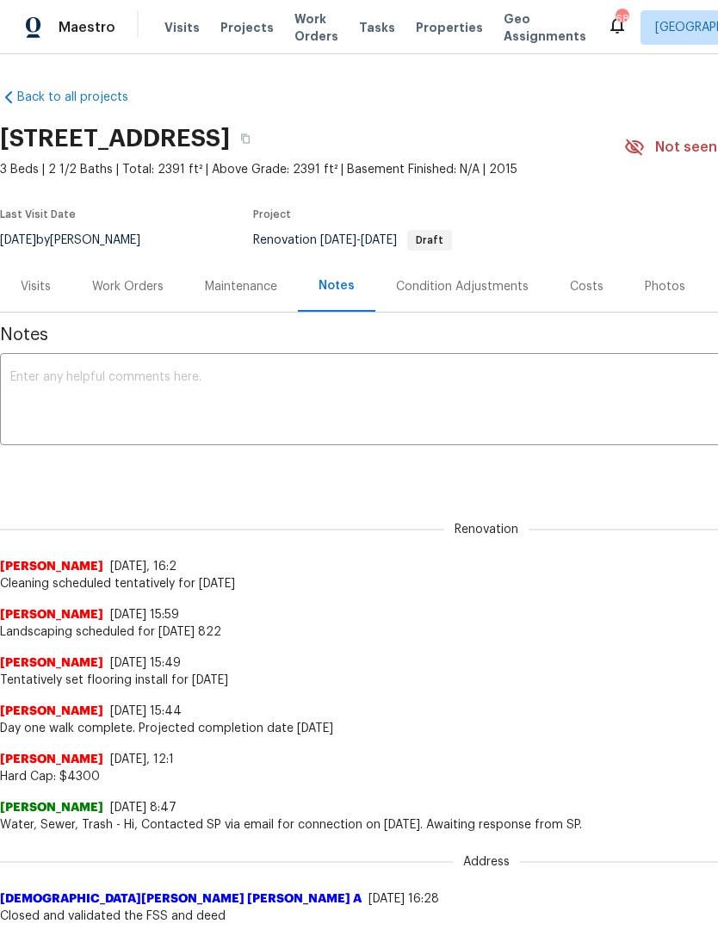
scroll to position [0, 0]
click at [138, 282] on div "Work Orders" at bounding box center [127, 286] width 71 height 17
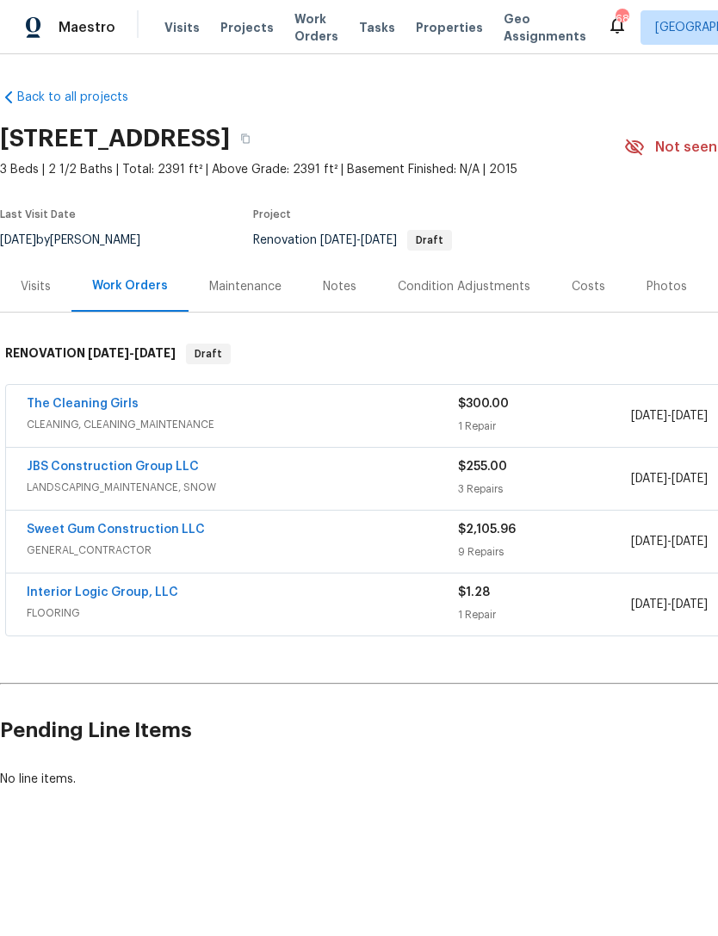
click at [72, 399] on link "The Cleaning Girls" at bounding box center [83, 404] width 112 height 12
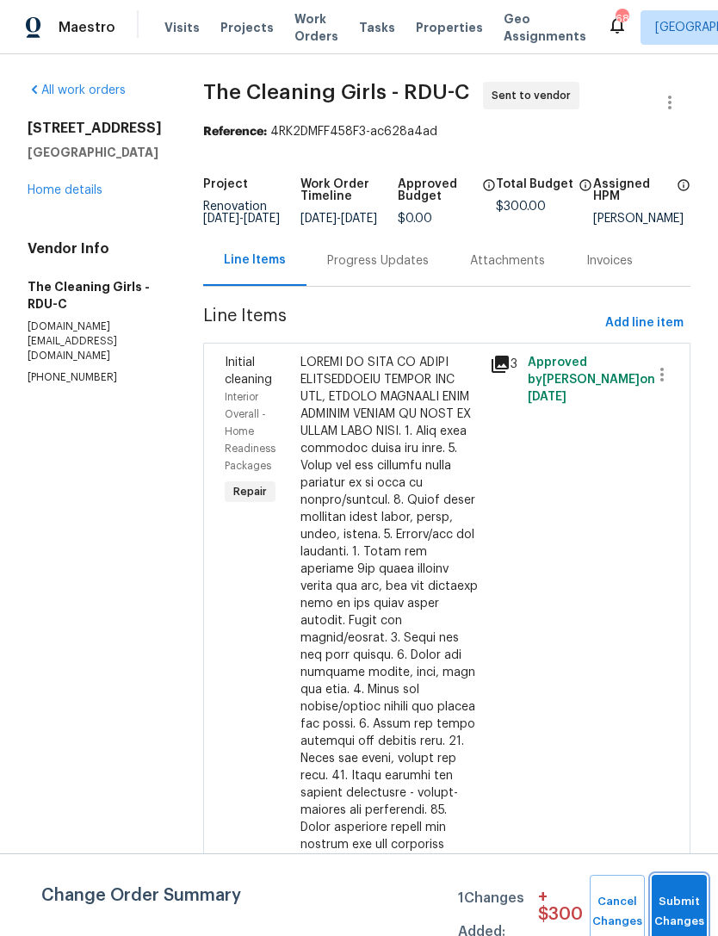
click at [674, 902] on button "Submit Changes" at bounding box center [679, 912] width 55 height 74
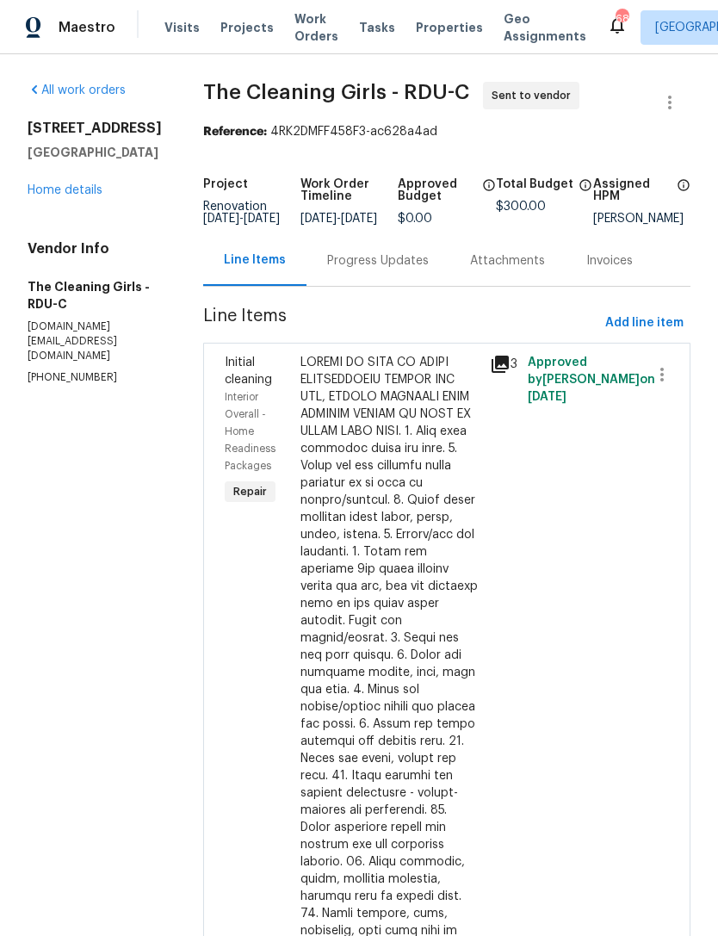
click at [60, 196] on link "Home details" at bounding box center [65, 190] width 75 height 12
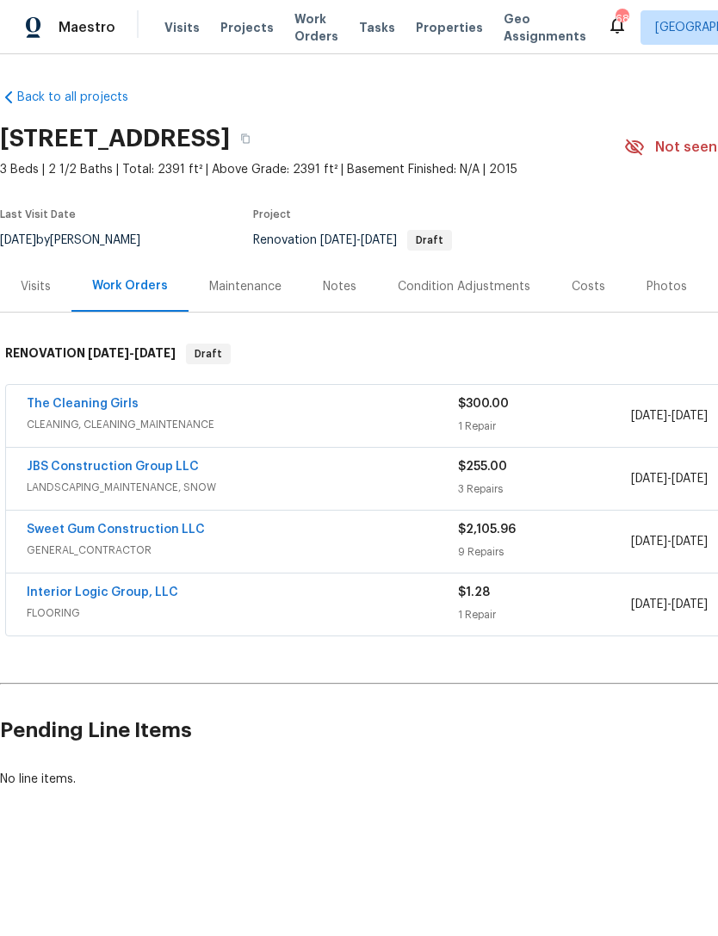
click at [57, 524] on link "Sweet Gum Construction LLC" at bounding box center [116, 529] width 178 height 12
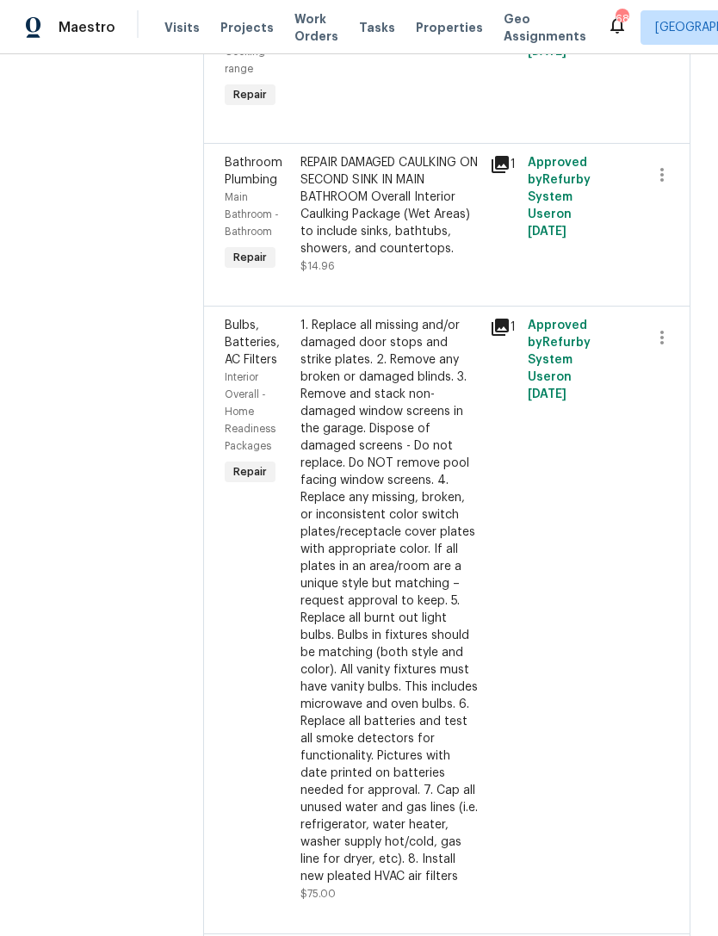
scroll to position [389, 0]
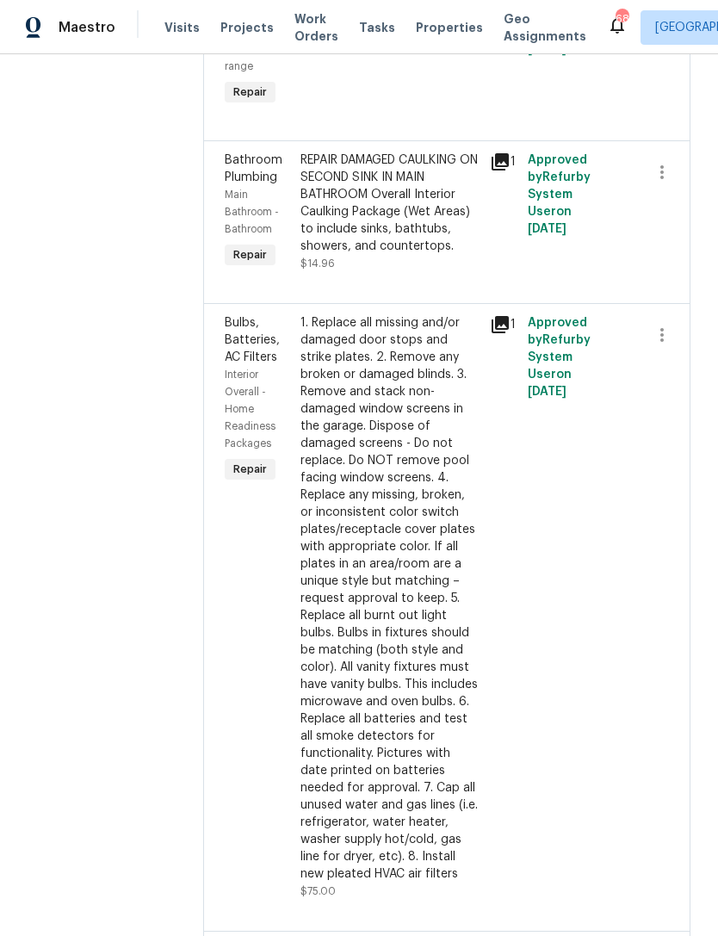
click at [458, 712] on div "1. Replace all missing and/or damaged door stops and strike plates. 2. Remove a…" at bounding box center [389, 598] width 179 height 568
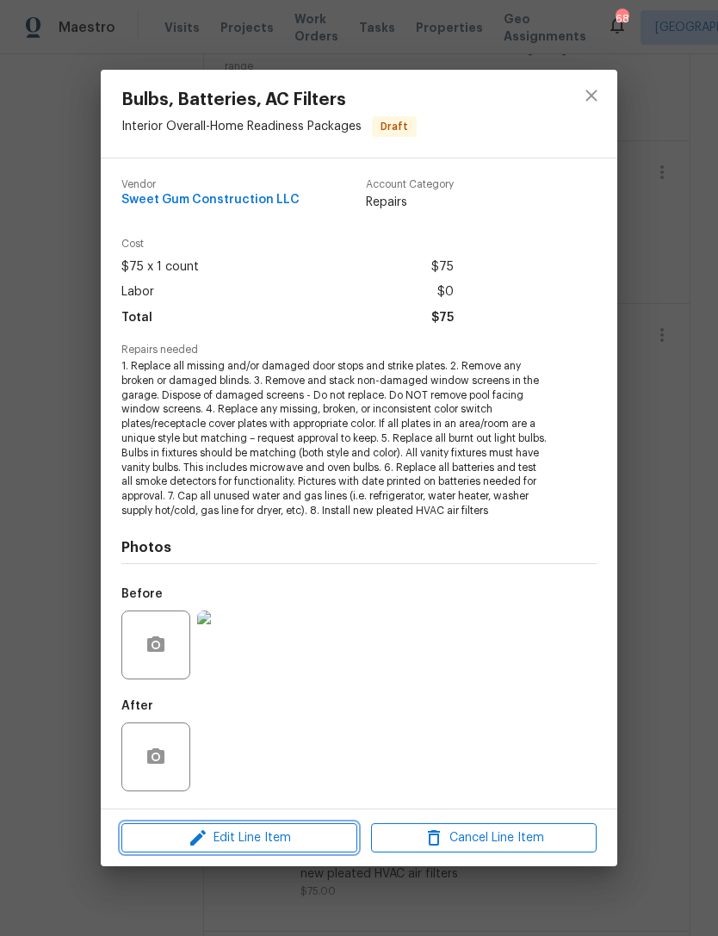
click at [319, 827] on span "Edit Line Item" at bounding box center [240, 838] width 226 height 22
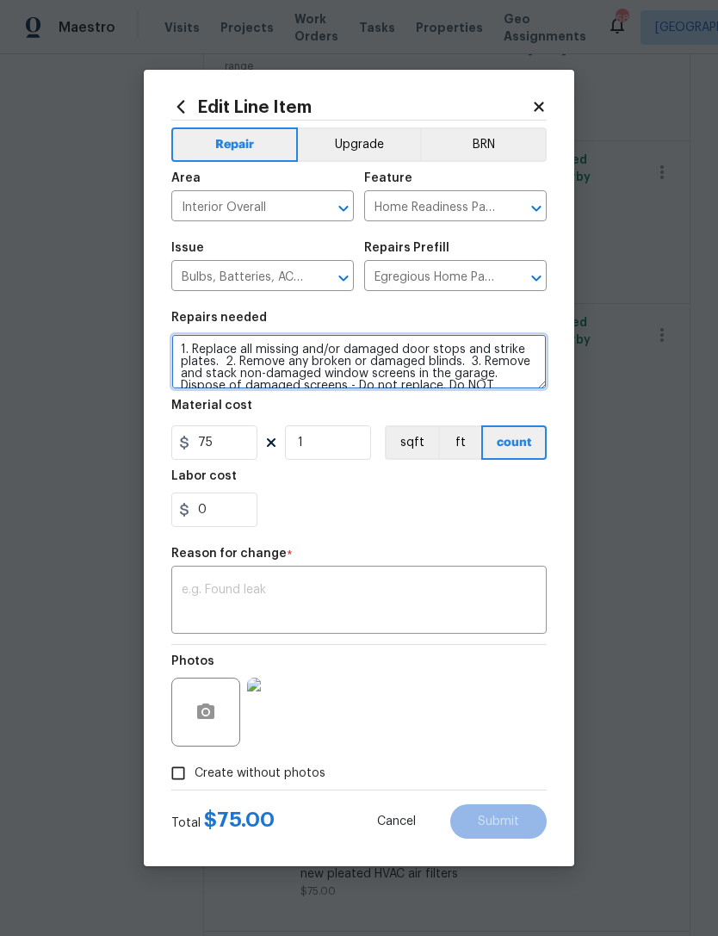
click at [177, 347] on textarea "1. Replace all missing and/or damaged door stops and strike plates. 2. Remove a…" at bounding box center [358, 361] width 375 height 55
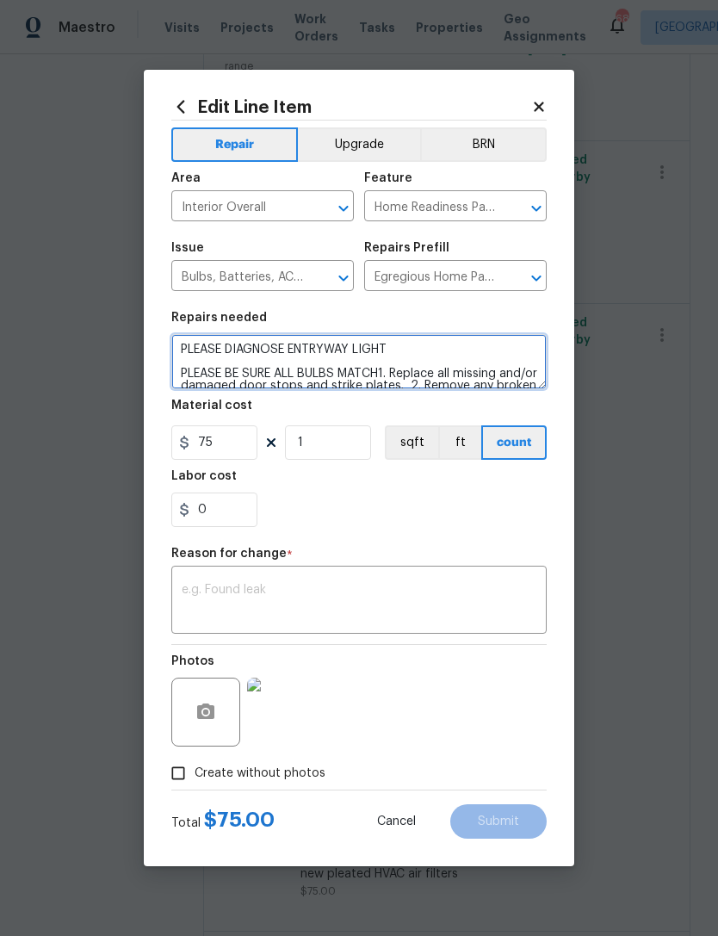
click at [387, 376] on textarea "PLEASE DIAGNOSE ENTRYWAY LIGHT PLEASE BE SURE ALL BULBS MATCH1. Replace all mis…" at bounding box center [358, 361] width 375 height 55
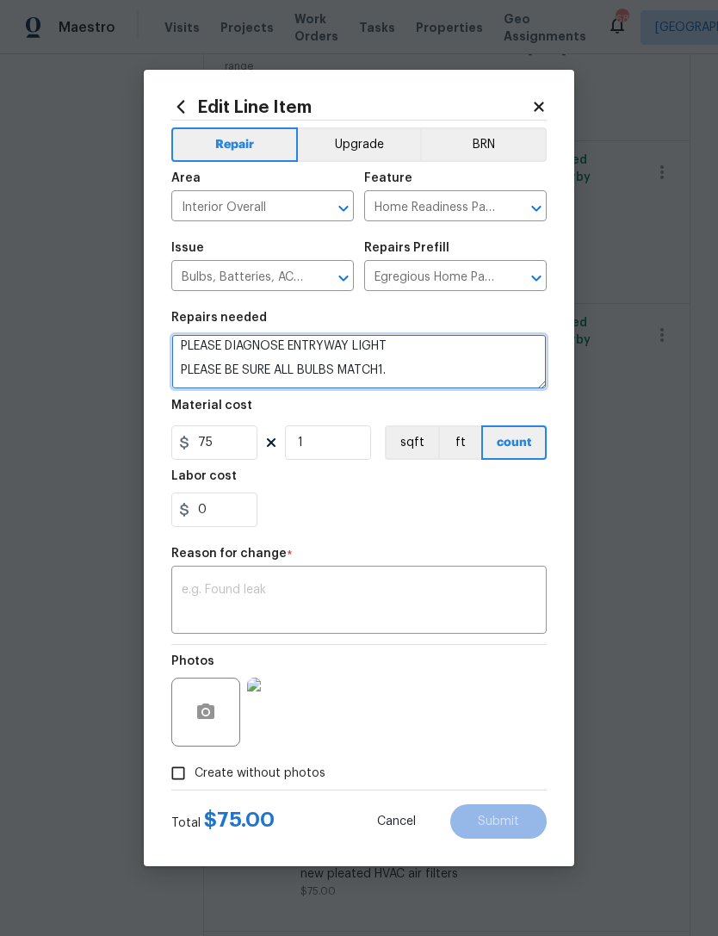
type textarea "PLEASE DIAGNOSE ENTRYWAY LIGHT PLEASE BE SURE ALL BULBS MATCH1. Replace all mis…"
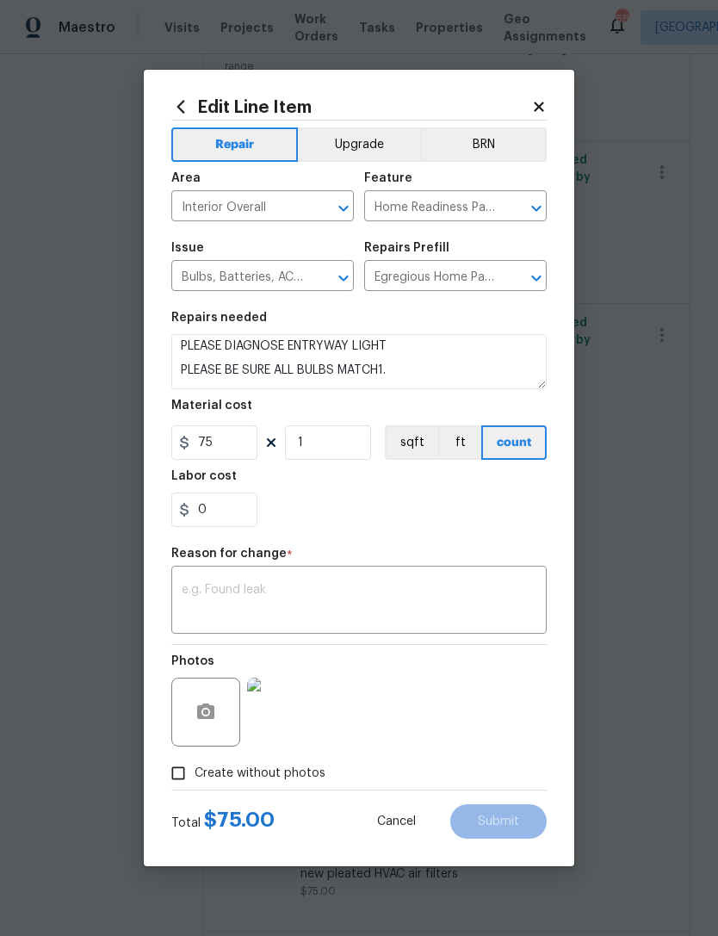
click at [466, 594] on textarea at bounding box center [359, 602] width 355 height 36
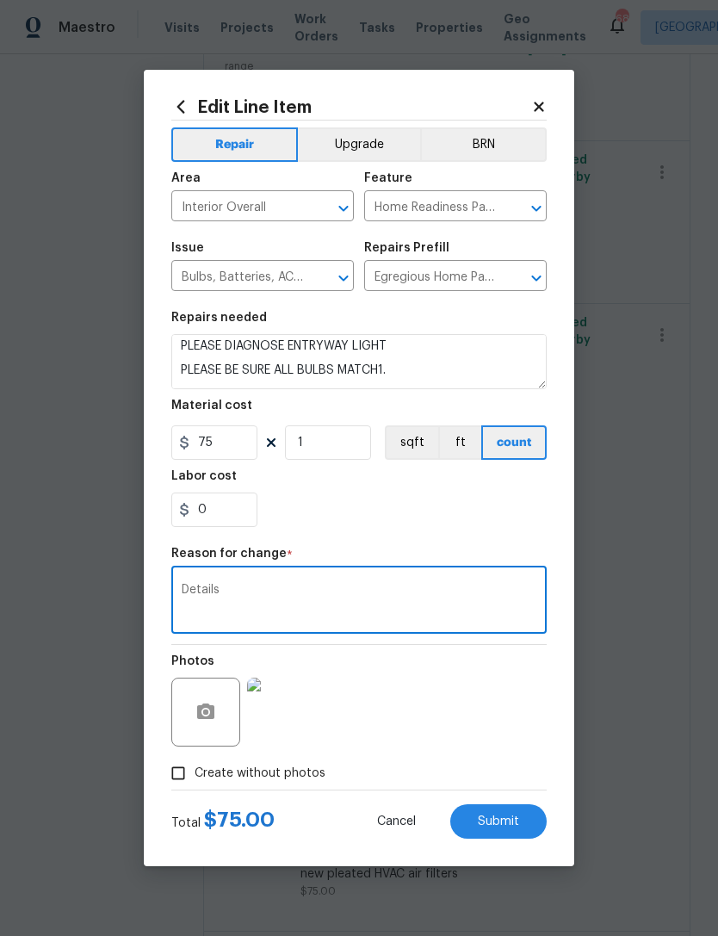
type textarea "Details"
click at [506, 819] on span "Submit" at bounding box center [498, 821] width 41 height 13
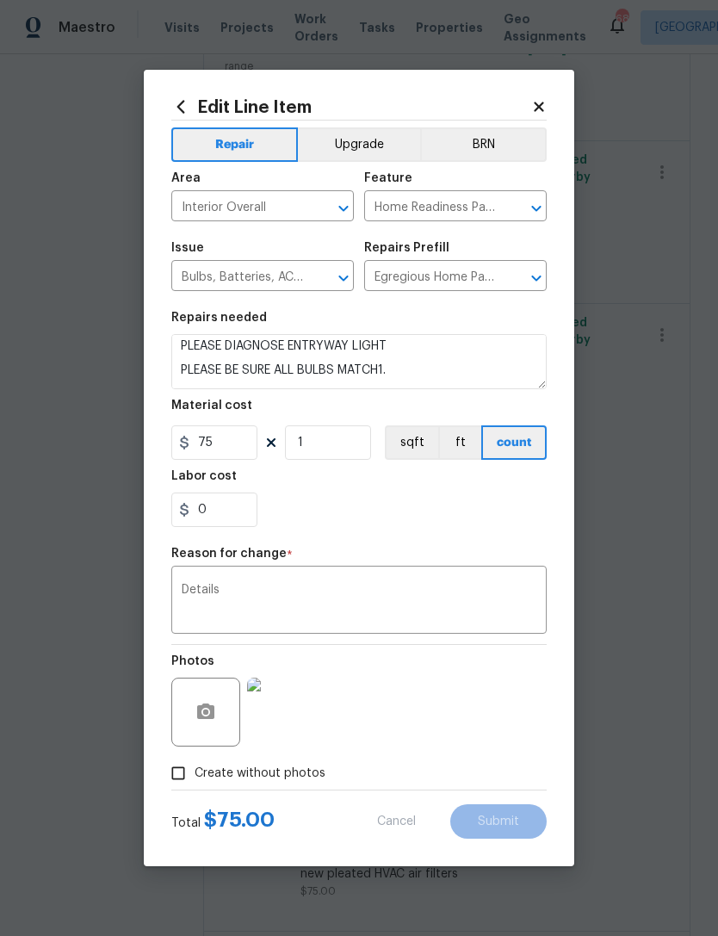
type textarea "1. Replace all missing and/or damaged door stops and strike plates. 2. Remove a…"
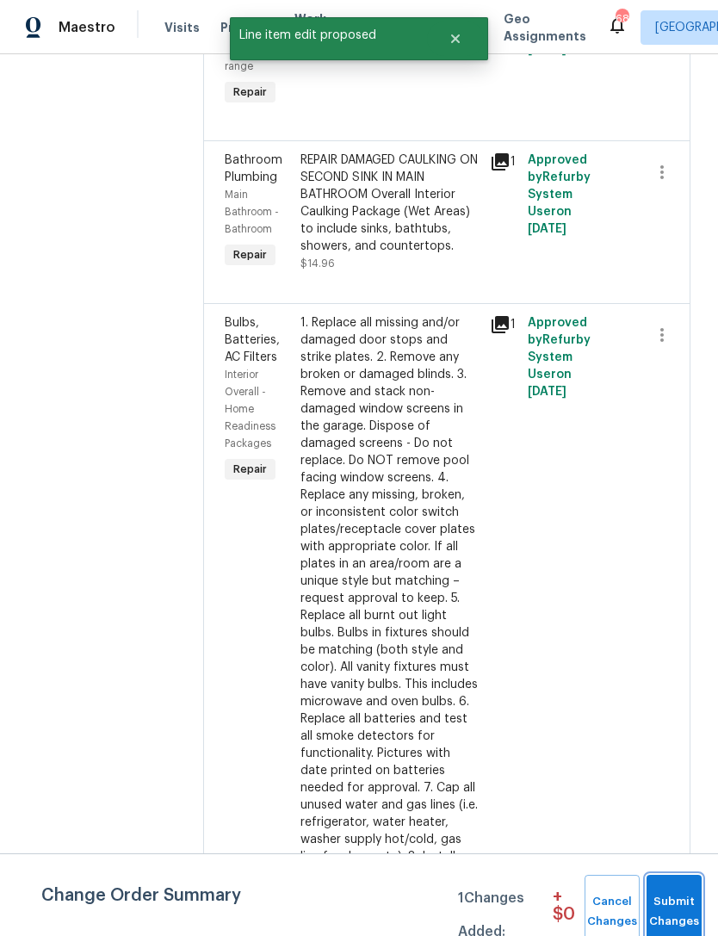
click at [687, 905] on span "Submit Changes" at bounding box center [674, 912] width 38 height 40
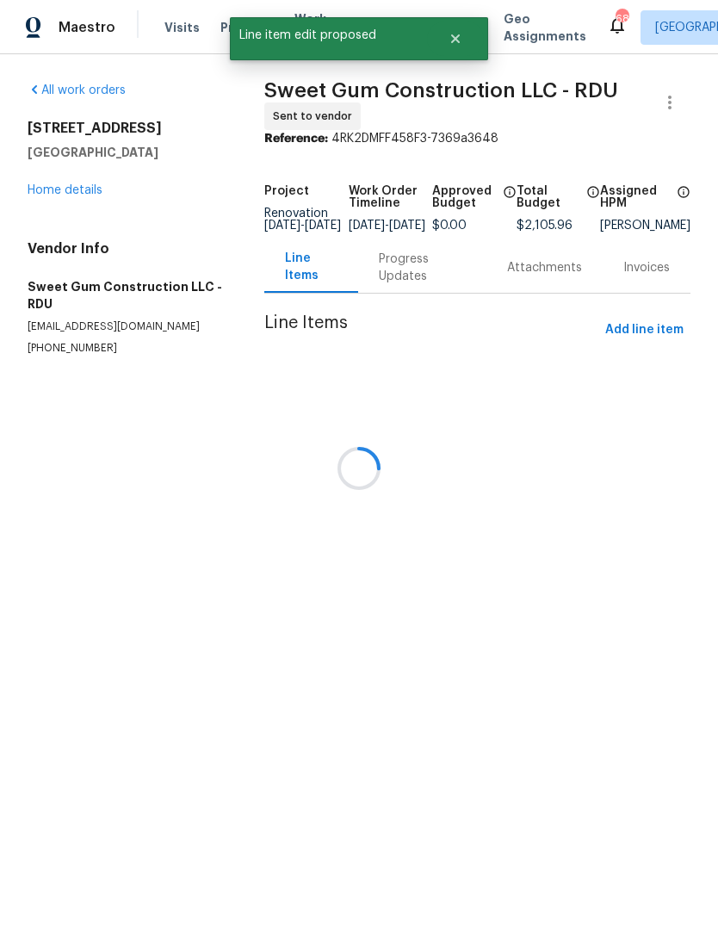
scroll to position [0, 0]
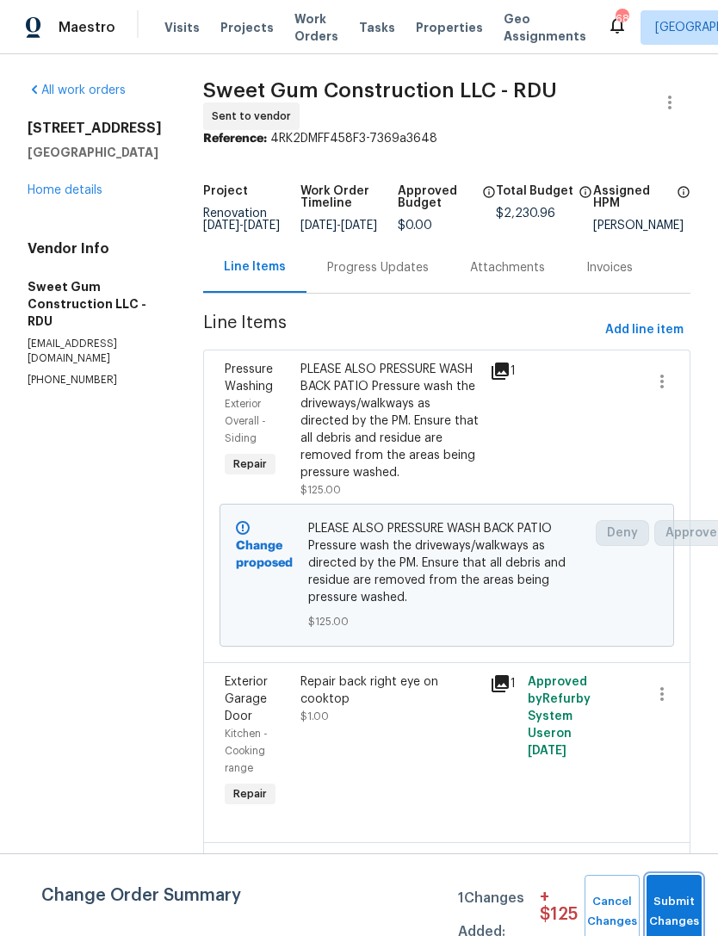
click at [671, 898] on span "Submit Changes" at bounding box center [674, 912] width 38 height 40
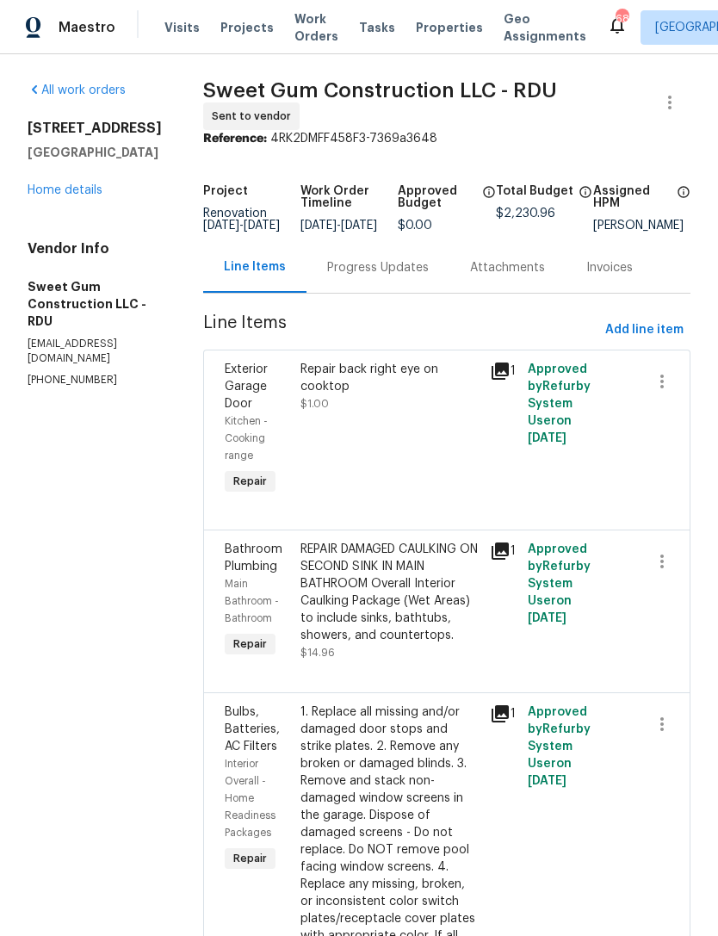
click at [83, 193] on link "Home details" at bounding box center [65, 190] width 75 height 12
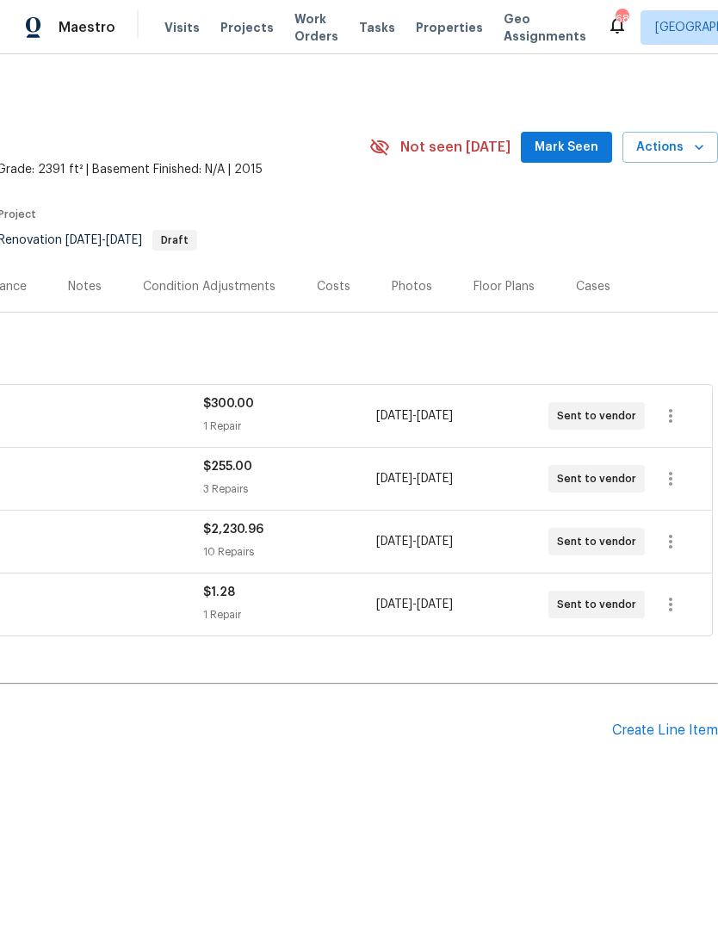
scroll to position [0, 255]
